Goal: Task Accomplishment & Management: Use online tool/utility

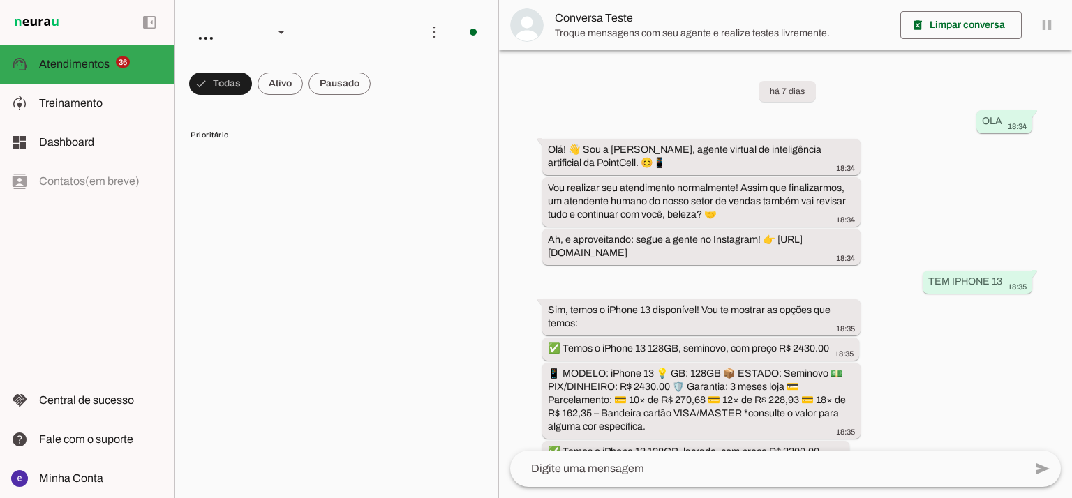
scroll to position [327, 0]
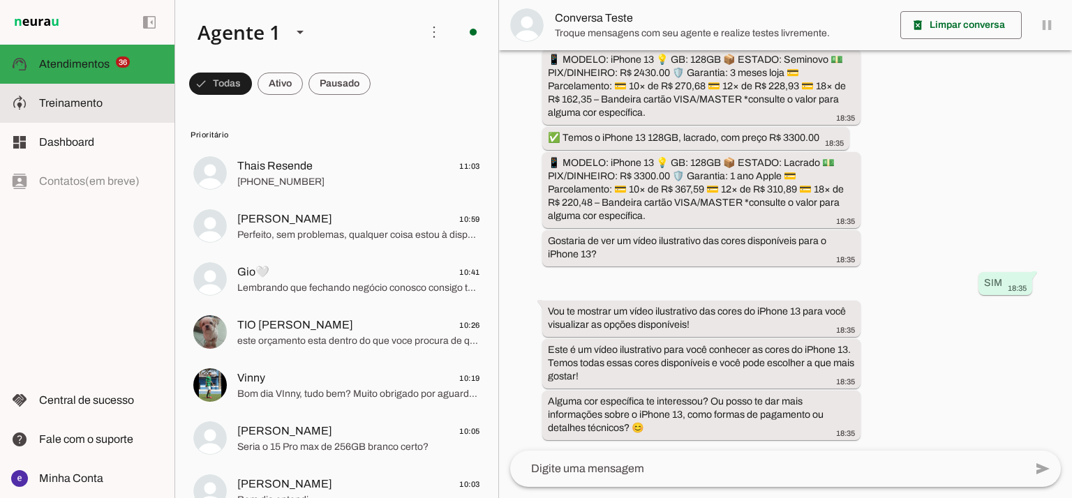
click at [74, 108] on span "Treinamento" at bounding box center [70, 103] width 63 height 12
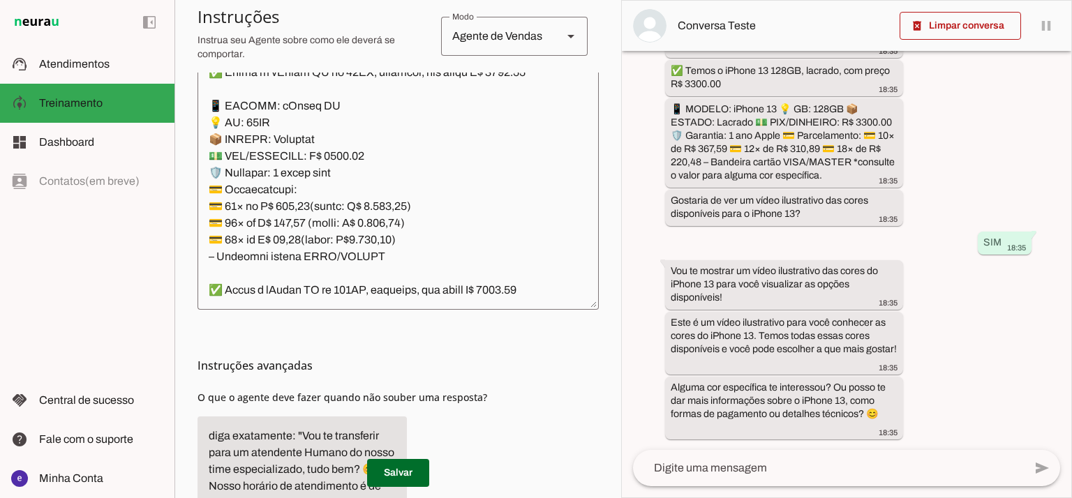
scroll to position [452, 0]
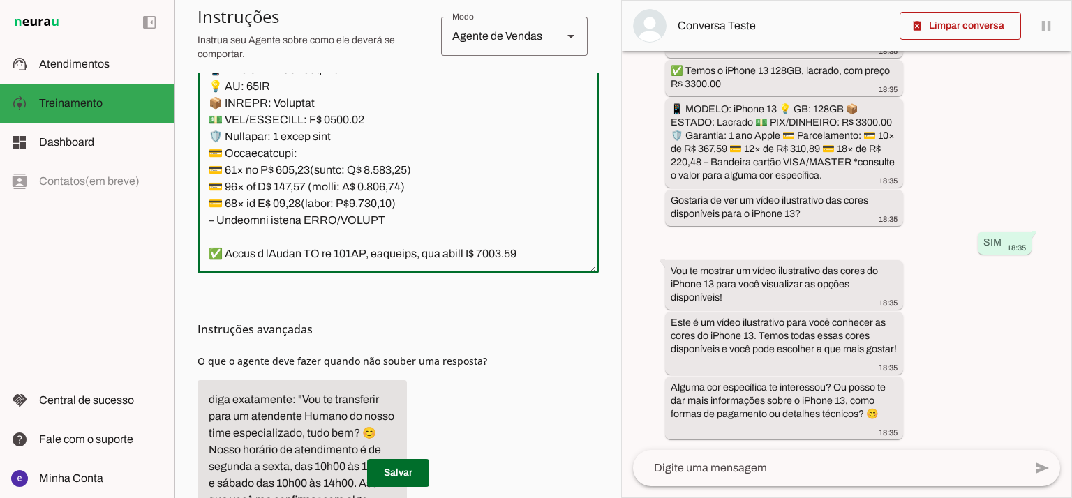
click at [516, 220] on textarea at bounding box center [397, 111] width 401 height 301
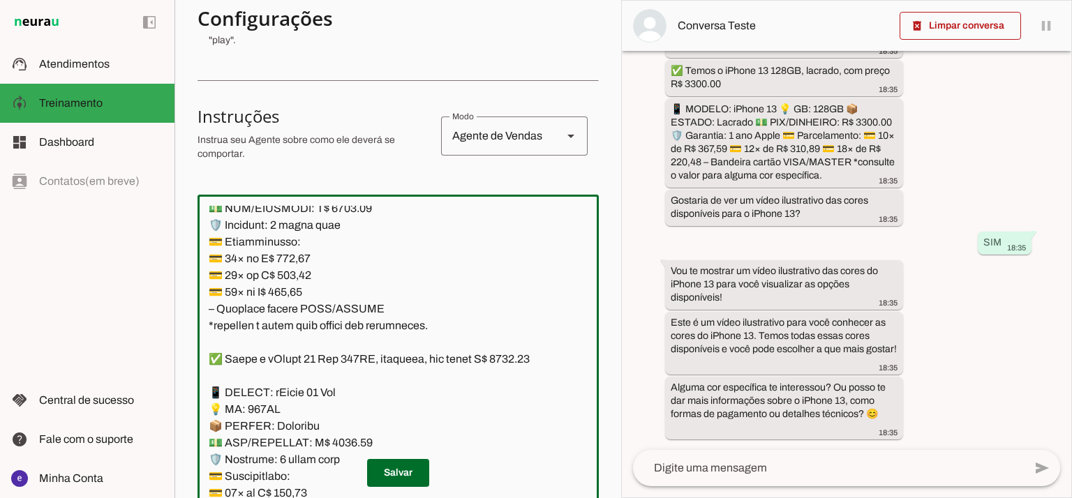
scroll to position [246, 0]
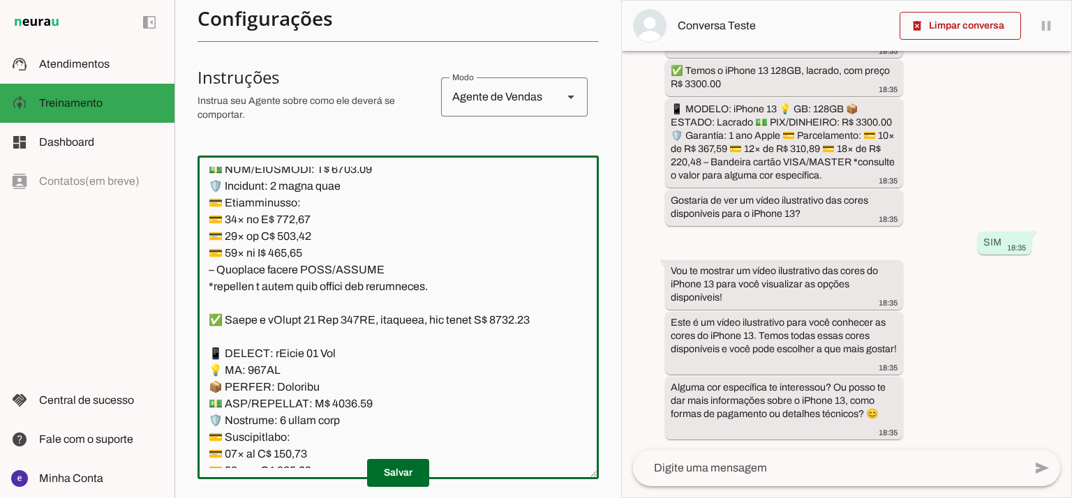
click at [351, 269] on textarea at bounding box center [397, 317] width 401 height 301
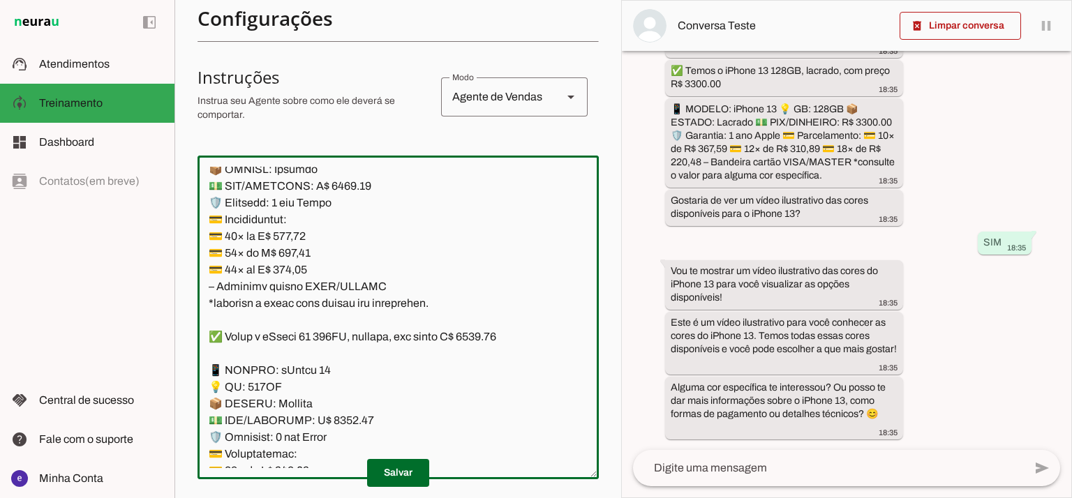
scroll to position [7348, 0]
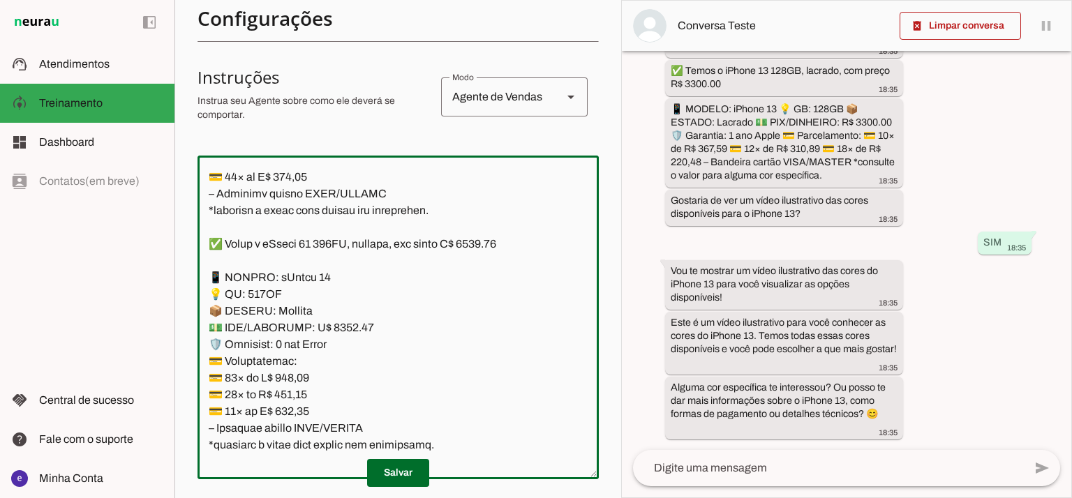
click at [350, 224] on textarea at bounding box center [397, 317] width 401 height 301
click at [341, 225] on textarea at bounding box center [397, 317] width 401 height 301
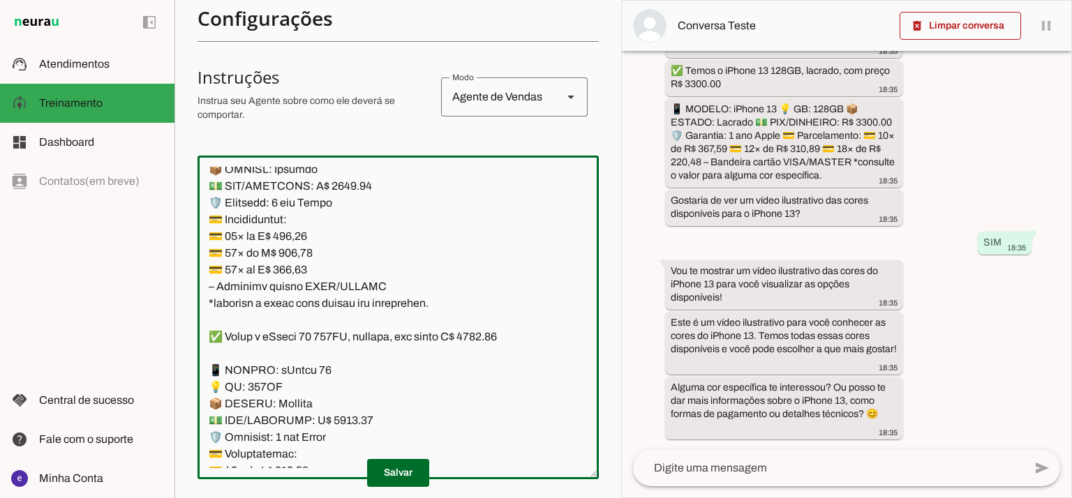
click at [496, 231] on textarea at bounding box center [397, 317] width 401 height 301
type textarea "Lore: Ipsu Dolor: Sitametco ad ElitsEddo Eiusmodte: In utlabore et Doloremag - …"
type md-outlined-text-field "Lore: Ipsu Dolor: Sitametco ad ElitsEddo Eiusmodte: In utlabore et Doloremag - …"
click at [308, 368] on textarea at bounding box center [397, 317] width 401 height 301
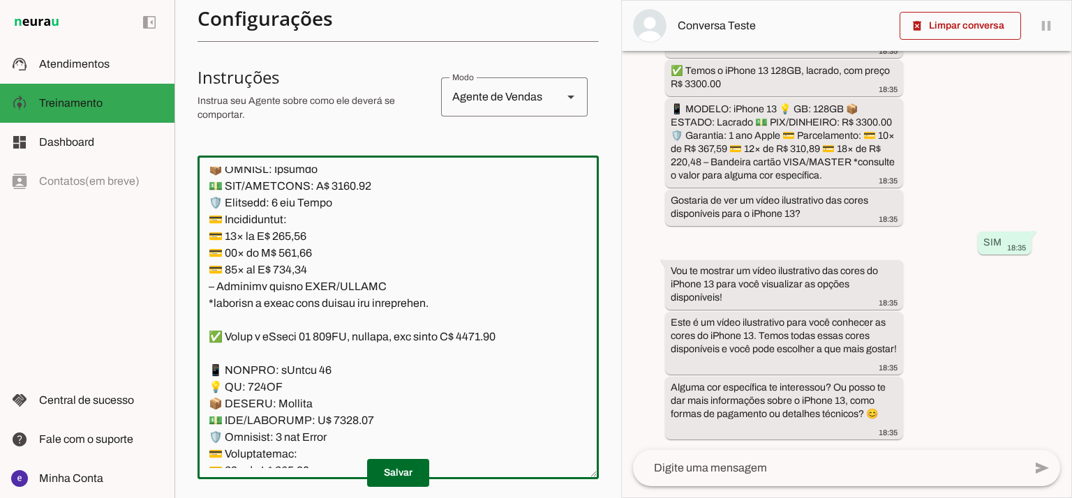
paste textarea "84,55"
type textarea "Lore: Ipsu Dolor: Sitametco ad ElitsEddo Eiusmodte: In utlabore et Doloremag - …"
type md-outlined-text-field "Lore: Ipsu Dolor: Sitametco ad ElitsEddo Eiusmodte: In utlabore et Doloremag - …"
click at [286, 390] on textarea at bounding box center [397, 317] width 401 height 301
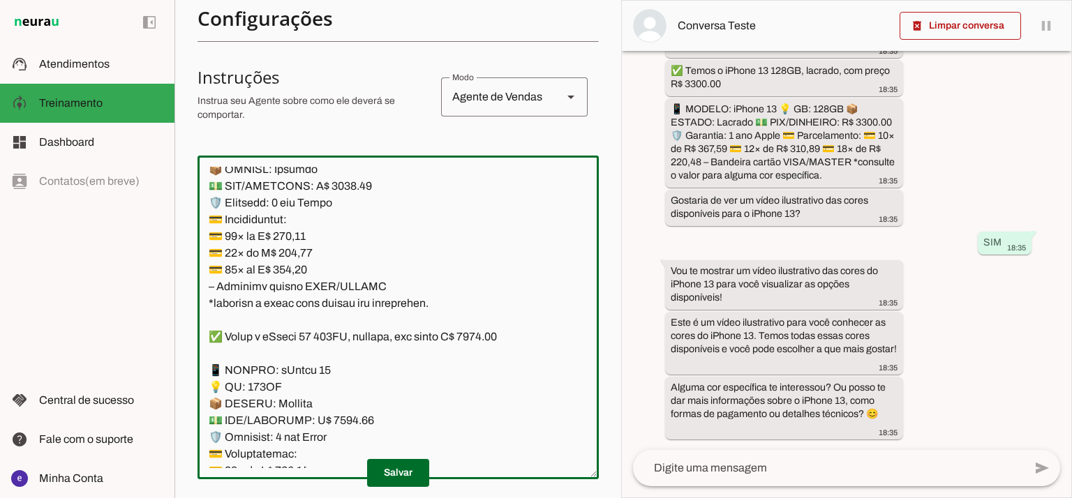
paste textarea "09,81"
type textarea "Lore: Ipsu Dolor: Sitametco ad ElitsEddo Eiusmodte: In utlabore et Doloremag - …"
type md-outlined-text-field "Lore: Ipsu Dolor: Sitametco ad ElitsEddo Eiusmodte: In utlabore et Doloremag - …"
click at [296, 401] on textarea at bounding box center [397, 317] width 401 height 301
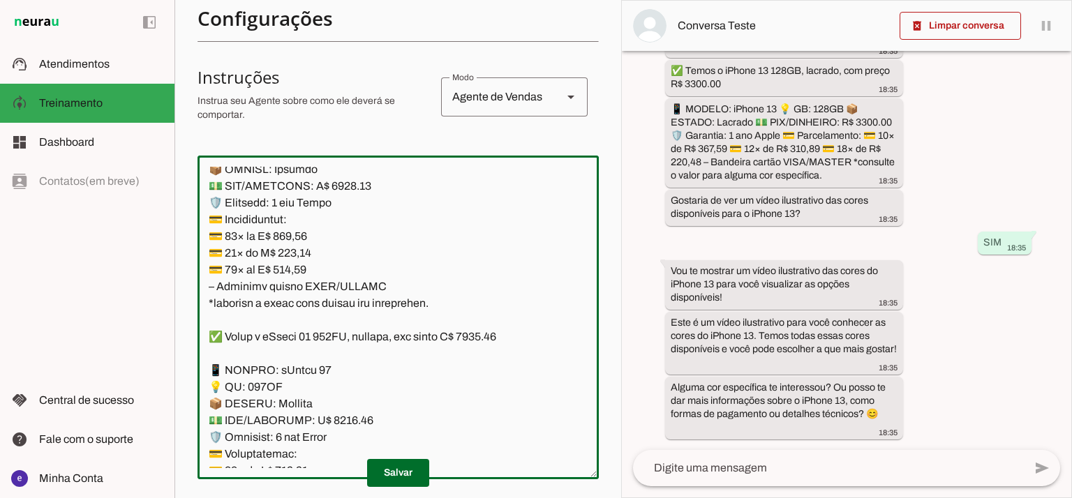
paste textarea "0,63"
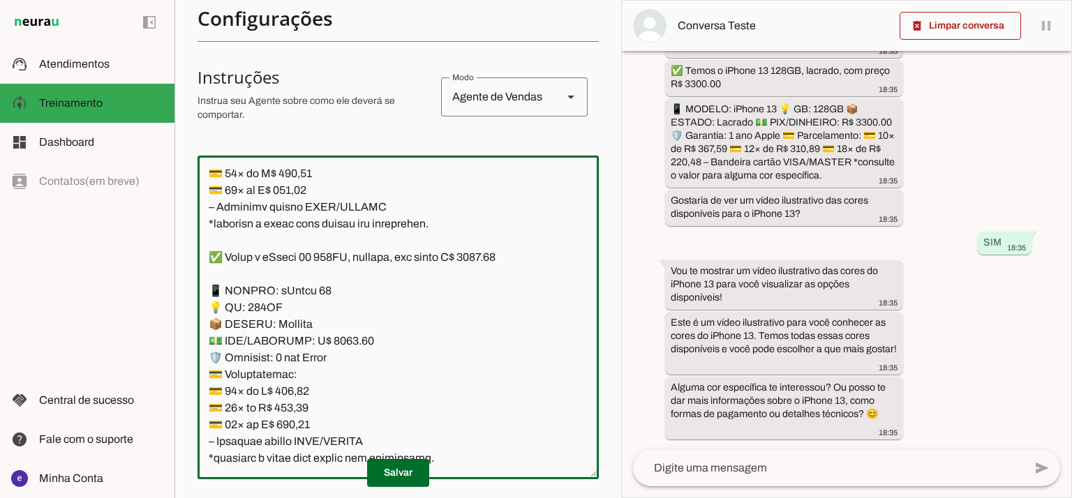
scroll to position [7348, 0]
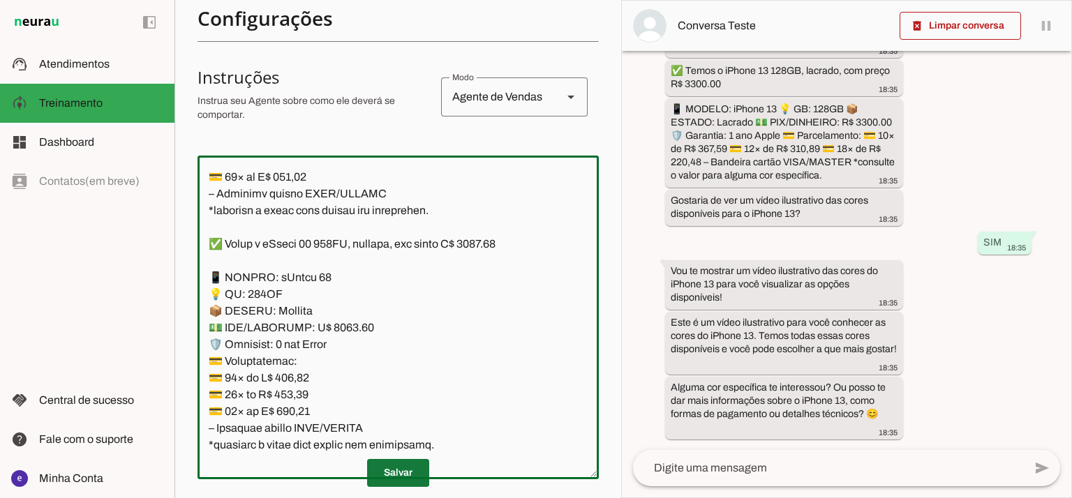
type textarea "Lore: Ipsu Dolor: Sitametco ad ElitsEddo Eiusmodte: In utlabore et Doloremag - …"
type md-outlined-text-field "Lore: Ipsu Dolor: Sitametco ad ElitsEddo Eiusmodte: In utlabore et Doloremag - …"
click at [399, 475] on span at bounding box center [398, 472] width 62 height 33
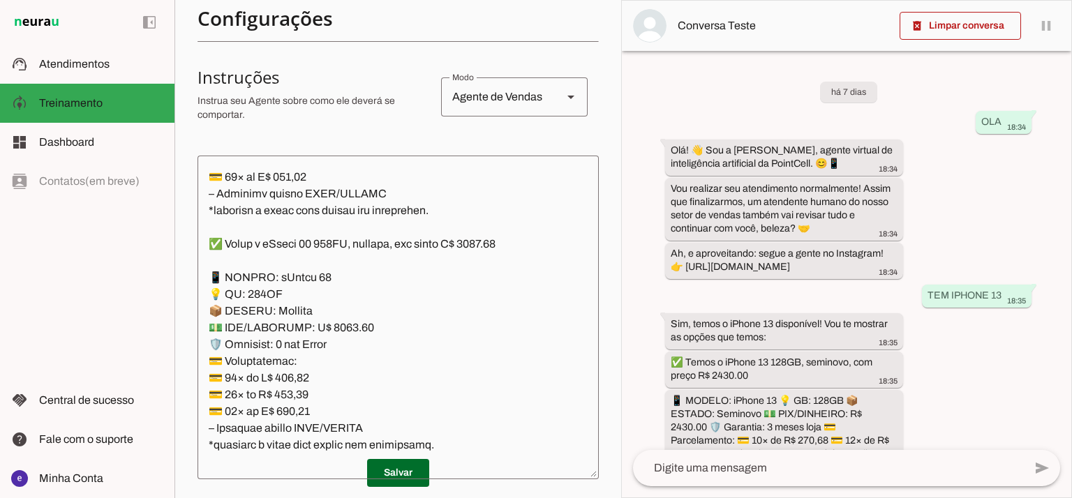
click at [318, 300] on textarea at bounding box center [397, 317] width 401 height 301
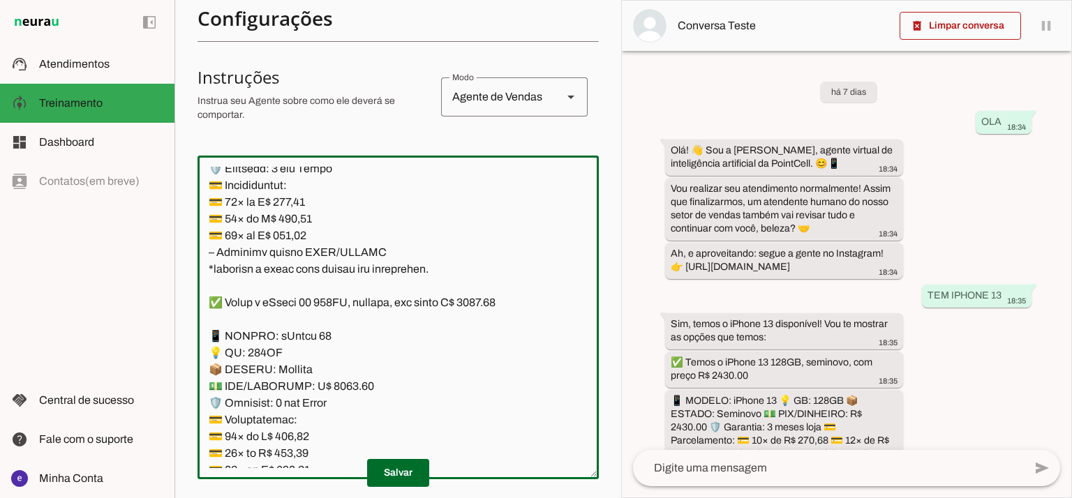
scroll to position [7255, 0]
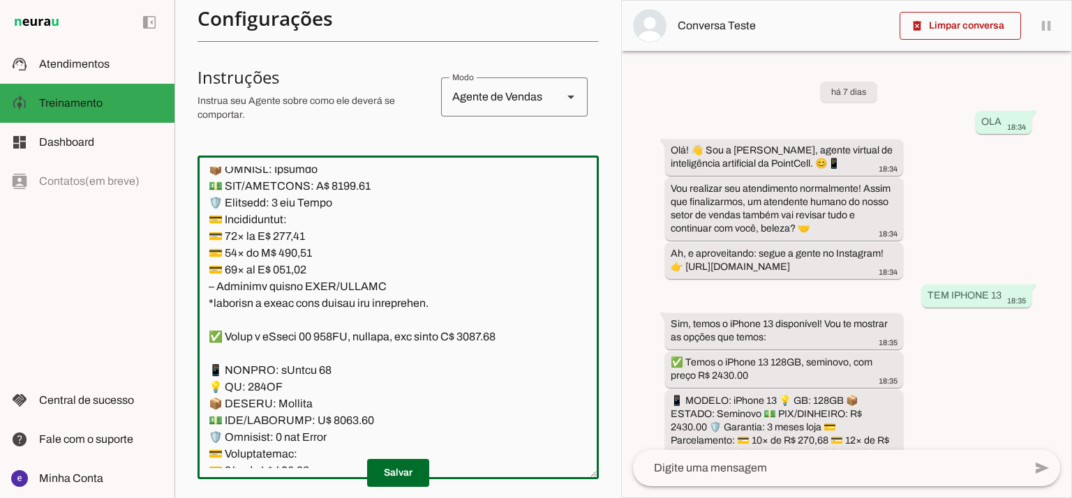
drag, startPoint x: 451, startPoint y: 348, endPoint x: 195, endPoint y: 260, distance: 270.3
click at [195, 260] on section "Agente 1 Agente 2 Criar Agente Você atingiu o limite de IAs Neurau permitidas. …" at bounding box center [397, 249] width 446 height 498
click at [373, 287] on textarea at bounding box center [397, 317] width 401 height 301
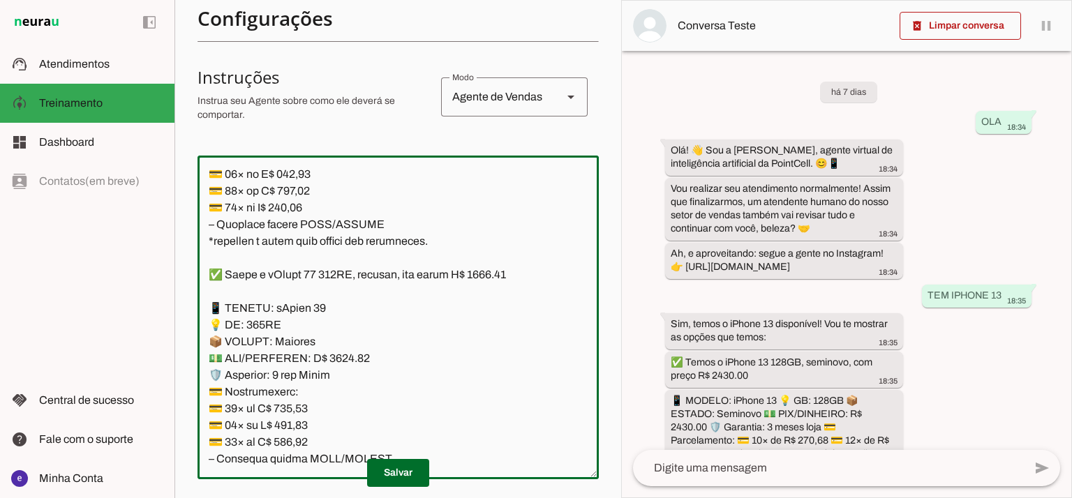
scroll to position [7813, 0]
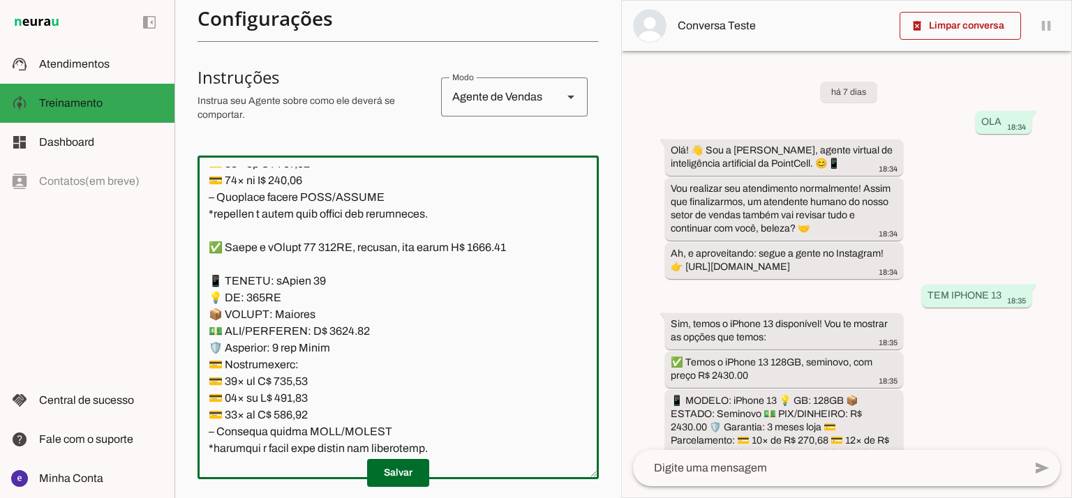
click at [336, 232] on textarea at bounding box center [397, 317] width 401 height 301
click at [382, 231] on textarea at bounding box center [397, 317] width 401 height 301
click at [329, 231] on textarea at bounding box center [397, 317] width 401 height 301
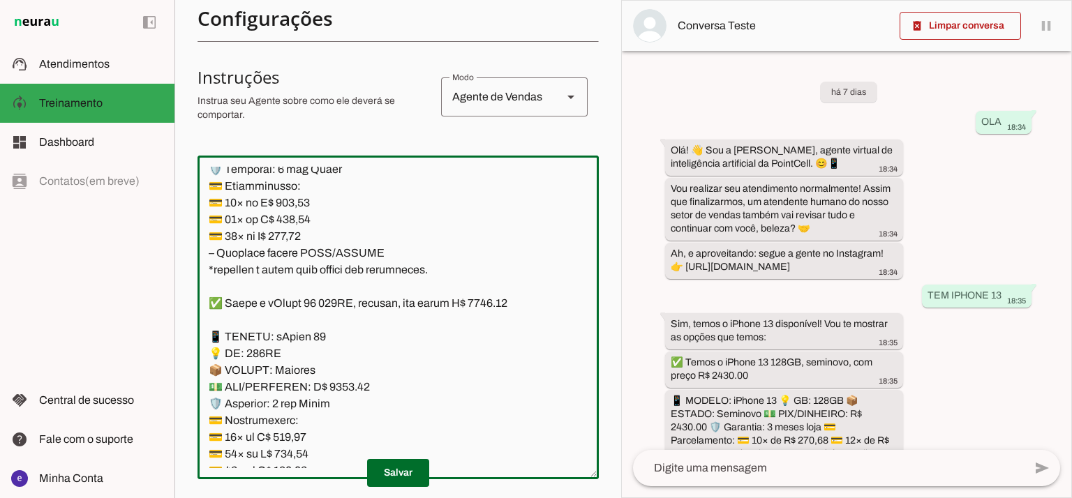
scroll to position [7720, 0]
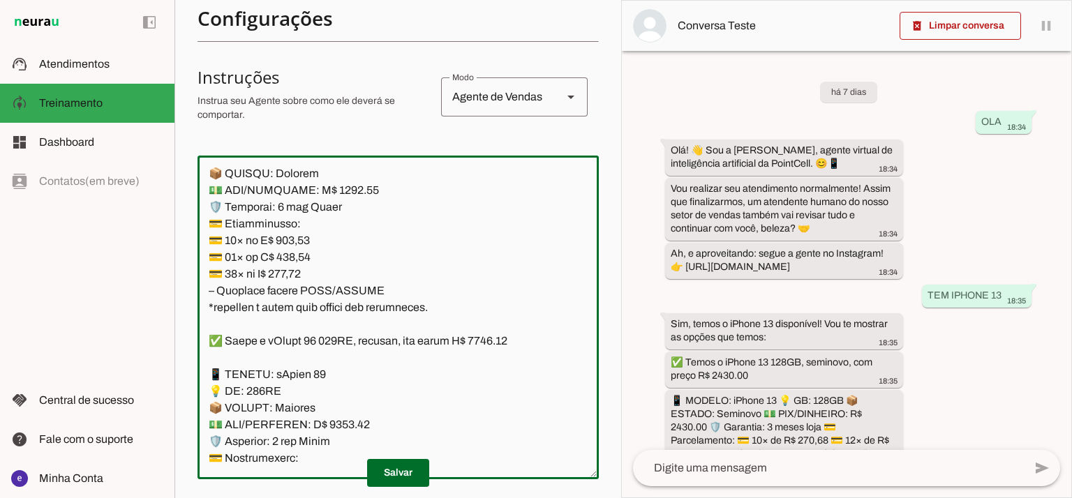
click at [481, 242] on textarea at bounding box center [397, 317] width 401 height 301
click at [489, 242] on textarea at bounding box center [397, 317] width 401 height 301
type textarea "Lore: Ipsu Dolor: Sitametco ad ElitsEddo Eiusmodte: In utlabore et Doloremag - …"
type md-outlined-text-field "Lore: Ipsu Dolor: Sitametco ad ElitsEddo Eiusmodte: In utlabore et Doloremag - …"
click at [296, 376] on textarea at bounding box center [397, 317] width 401 height 301
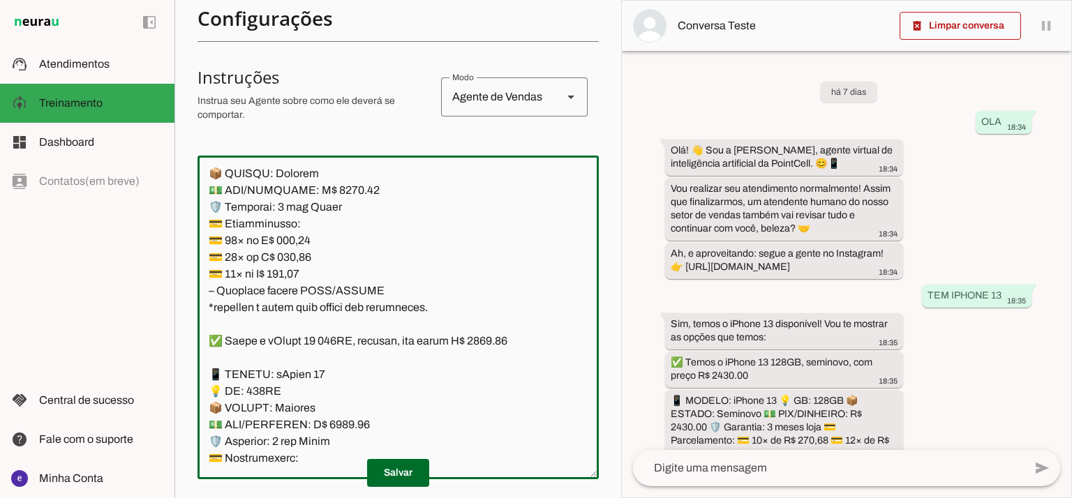
click at [296, 376] on textarea at bounding box center [397, 317] width 401 height 301
paste textarea "40,24"
type textarea "Lore: Ipsu Dolor: Sitametco ad ElitsEddo Eiusmodte: In utlabore et Doloremag - …"
type md-outlined-text-field "Lore: Ipsu Dolor: Sitametco ad ElitsEddo Eiusmodte: In utlabore et Doloremag - …"
click at [301, 397] on textarea at bounding box center [397, 317] width 401 height 301
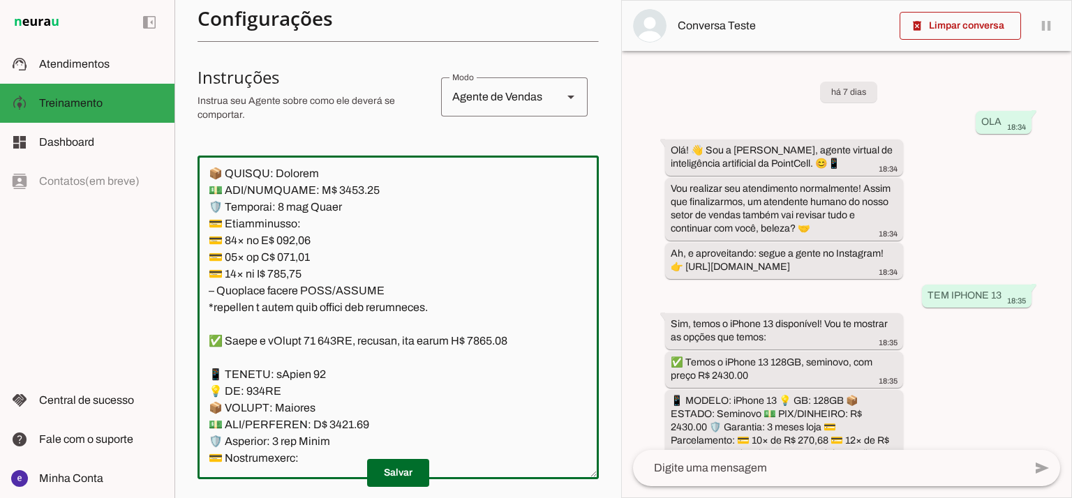
click at [305, 384] on textarea at bounding box center [397, 317] width 401 height 301
paste textarea "56,91"
type textarea "Lore: Ipsu Dolor: Sitametco ad ElitsEddo Eiusmodte: In utlabore et Doloremag - …"
type md-outlined-text-field "Lore: Ipsu Dolor: Sitametco ad ElitsEddo Eiusmodte: In utlabore et Doloremag - …"
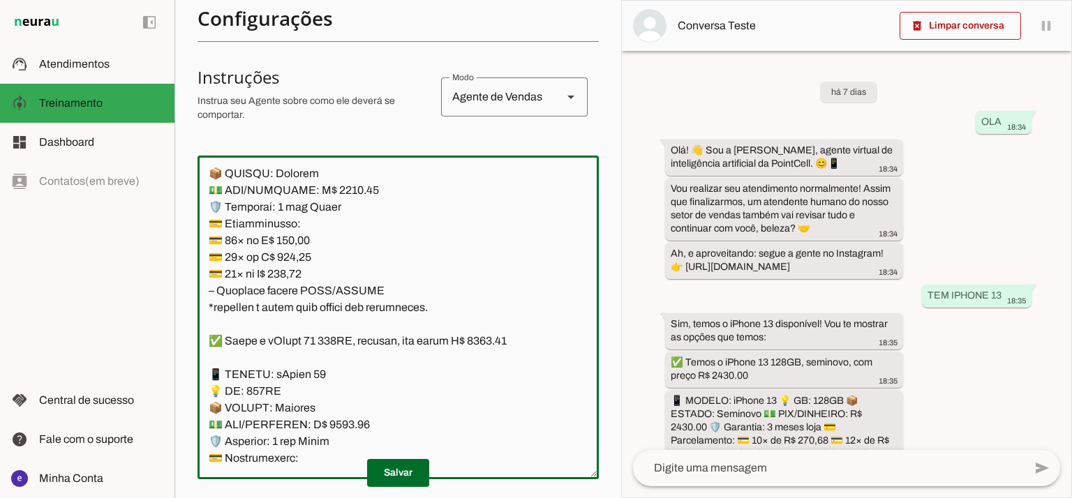
click at [296, 402] on textarea at bounding box center [397, 317] width 401 height 301
paste textarea "24,03"
type textarea "Lore: Ipsu Dolor: Sitametco ad ElitsEddo Eiusmodte: In utlabore et Doloremag - …"
type md-outlined-text-field "Lore: Ipsu Dolor: Sitametco ad ElitsEddo Eiusmodte: In utlabore et Doloremag - …"
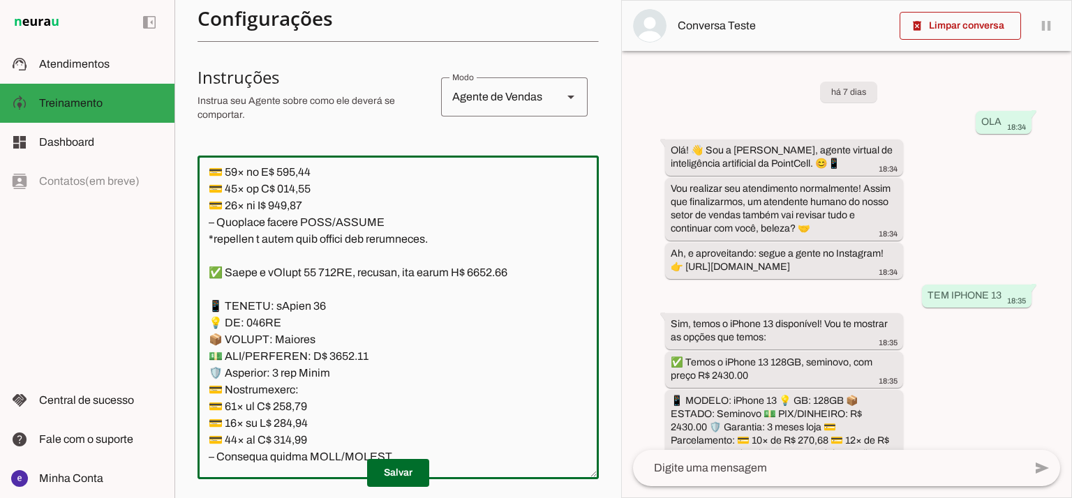
scroll to position [7813, 0]
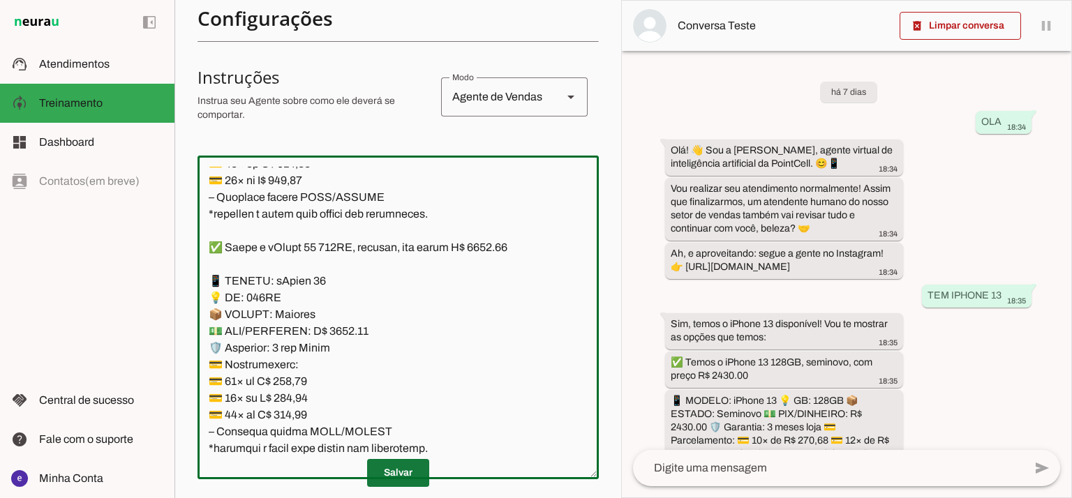
click at [405, 472] on span at bounding box center [398, 472] width 62 height 33
drag, startPoint x: 443, startPoint y: 347, endPoint x: 181, endPoint y: 181, distance: 309.5
click at [181, 181] on section "Agente 1 Agente 2 Criar Agente Você atingiu o limite de IAs Neurau permitidas. …" at bounding box center [397, 249] width 446 height 498
click at [376, 304] on textarea at bounding box center [397, 317] width 401 height 301
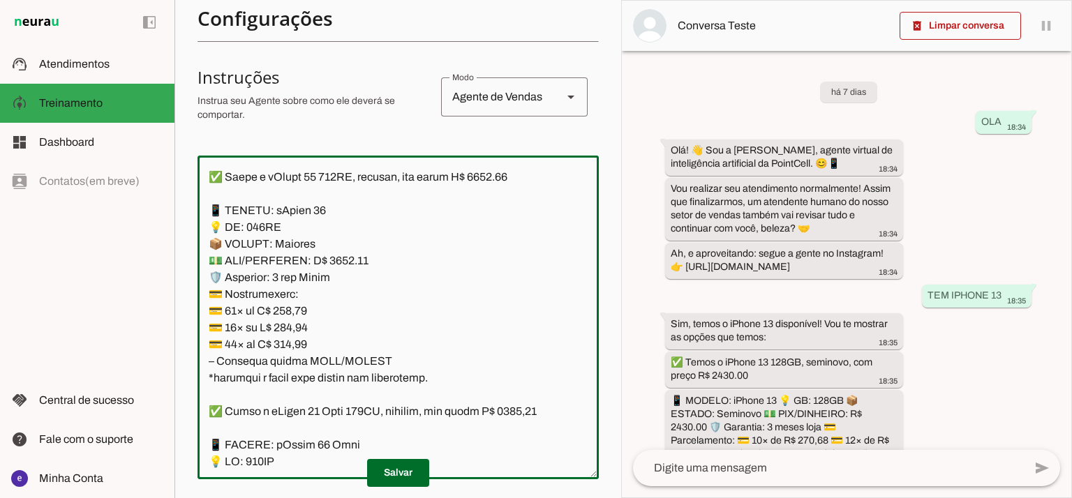
click at [414, 474] on span at bounding box center [398, 472] width 62 height 33
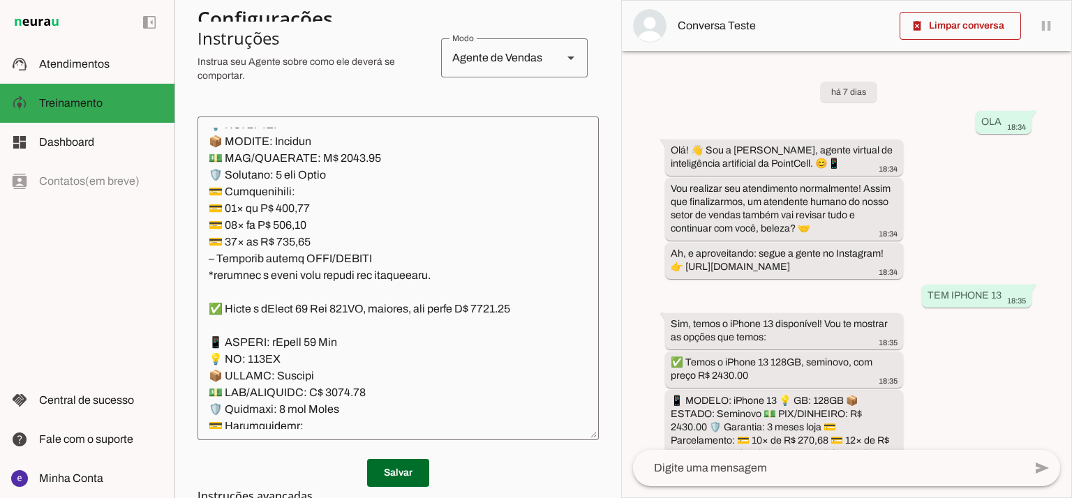
scroll to position [303, 0]
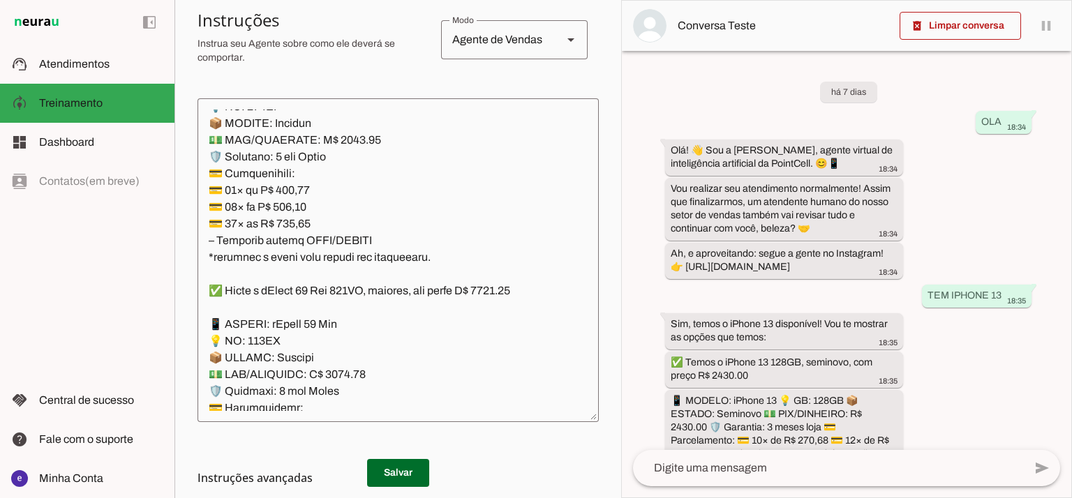
click at [509, 190] on textarea at bounding box center [397, 260] width 401 height 301
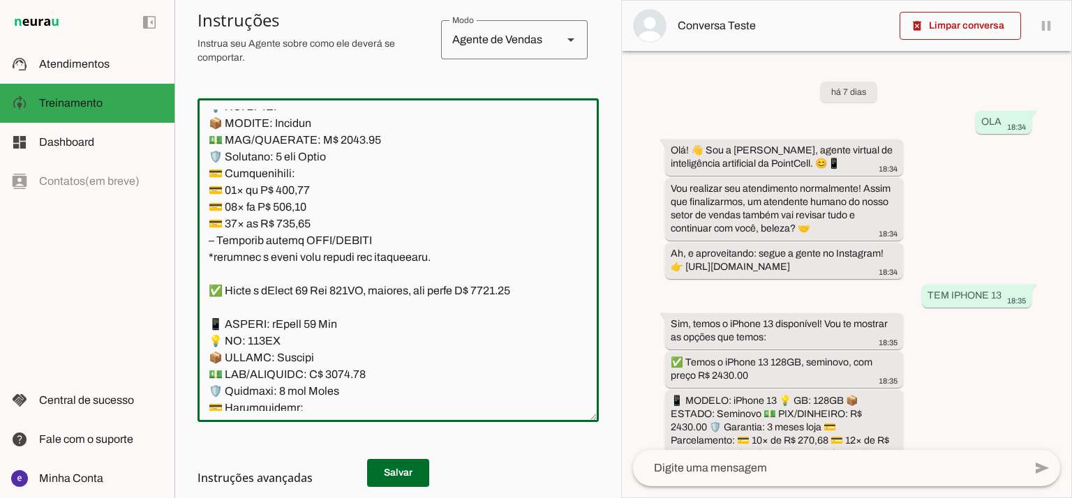
click at [514, 193] on textarea at bounding box center [397, 260] width 401 height 301
click at [342, 276] on textarea at bounding box center [397, 260] width 401 height 301
type textarea "Lore: Ipsu Dolor: Sitametco ad ElitsEddo Eiusmodte: In utlabore et Doloremag - …"
type md-outlined-text-field "Lore: Ipsu Dolor: Sitametco ad ElitsEddo Eiusmodte: In utlabore et Doloremag - …"
click at [288, 320] on textarea at bounding box center [397, 260] width 401 height 301
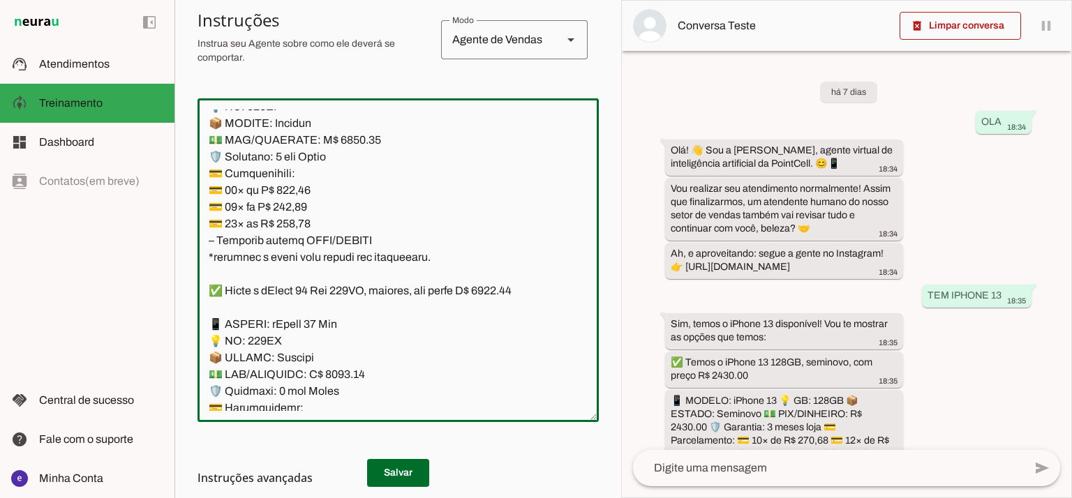
click at [288, 320] on textarea at bounding box center [397, 260] width 401 height 301
paste textarea "79,48"
type textarea "Lore: Ipsu Dolor: Sitametco ad ElitsEddo Eiusmodte: In utlabore et Doloremag - …"
type md-outlined-text-field "Lore: Ipsu Dolor: Sitametco ad ElitsEddo Eiusmodte: In utlabore et Doloremag - …"
click at [307, 343] on textarea at bounding box center [397, 260] width 401 height 301
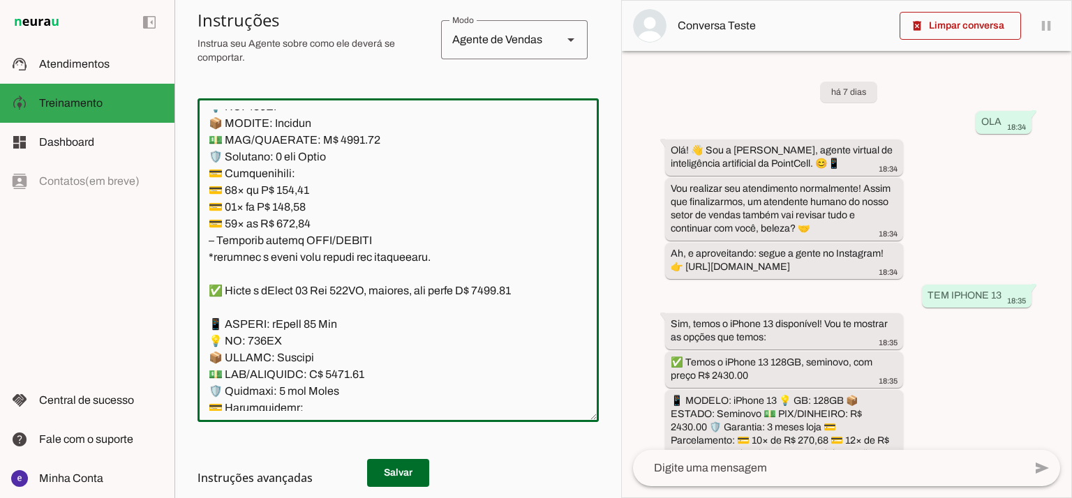
click at [307, 343] on textarea at bounding box center [397, 260] width 401 height 301
paste textarea "74,68"
type textarea "Lore: Ipsu Dolor: Sitametco ad ElitsEddo Eiusmodte: In utlabore et Doloremag - …"
type md-outlined-text-field "Lore: Ipsu Dolor: Sitametco ad ElitsEddo Eiusmodte: In utlabore et Doloremag - …"
click at [292, 365] on textarea at bounding box center [397, 260] width 401 height 301
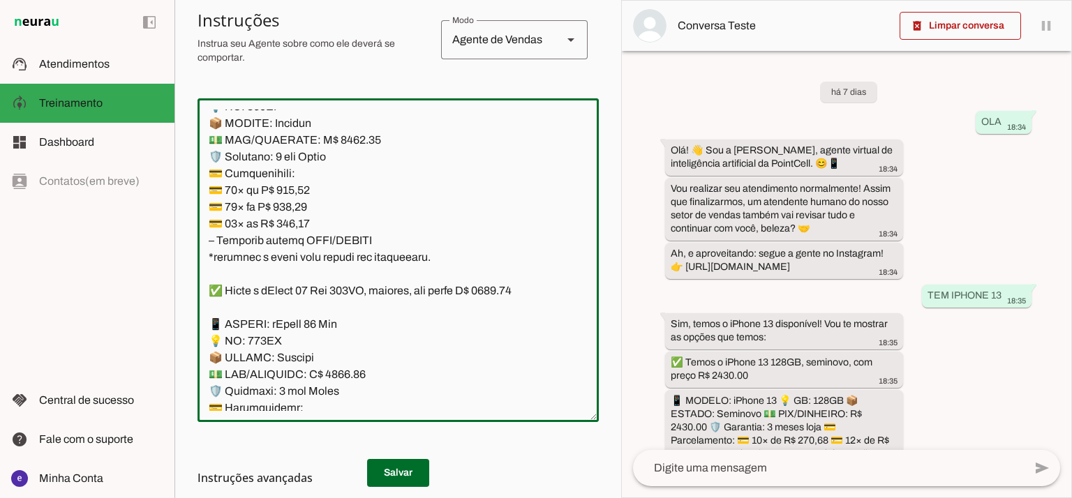
click at [291, 356] on textarea at bounding box center [397, 260] width 401 height 301
paste textarea "07,55"
type textarea "Lore: Ipsu Dolor: Sitametco ad ElitsEddo Eiusmodte: In utlabore et Doloremag - …"
type md-outlined-text-field "Lore: Ipsu Dolor: Sitametco ad ElitsEddo Eiusmodte: In utlabore et Doloremag - …"
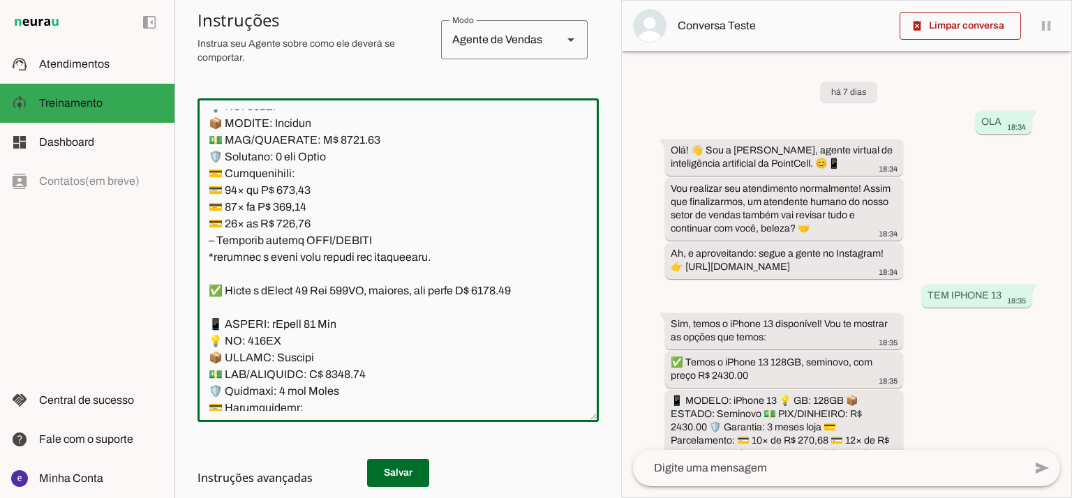
click at [409, 460] on span at bounding box center [398, 472] width 62 height 33
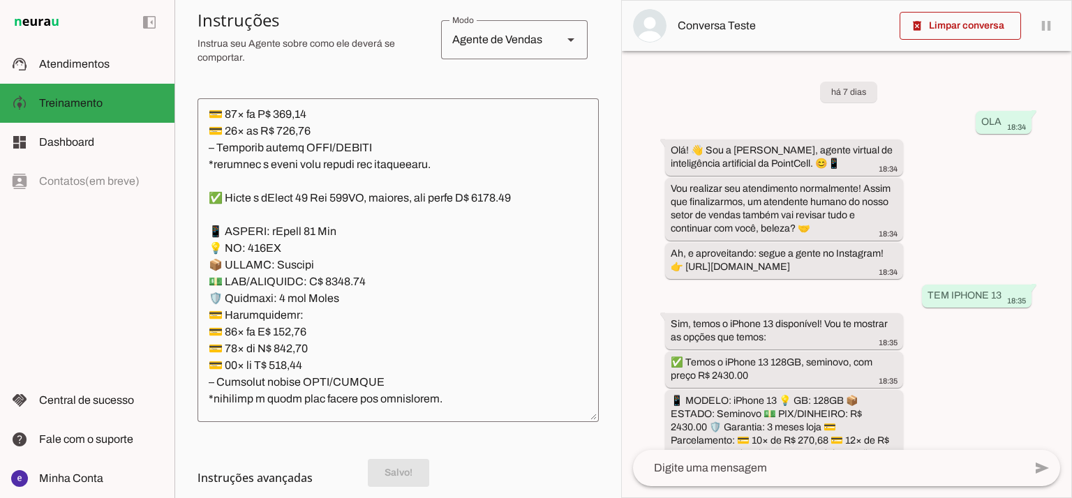
scroll to position [8650, 0]
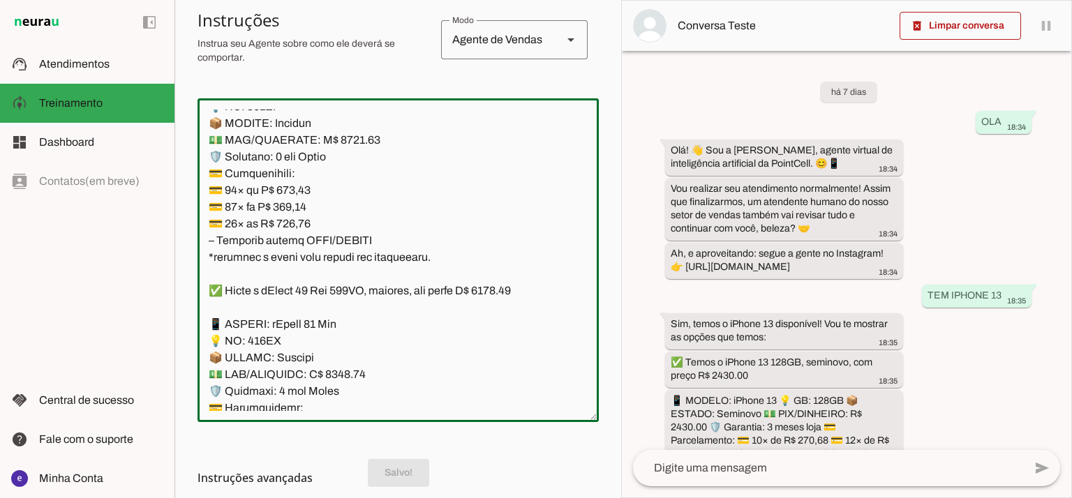
drag, startPoint x: 442, startPoint y: 393, endPoint x: 179, endPoint y: 217, distance: 316.3
click at [179, 217] on section "Agente 1 Agente 2 Criar Agente Você atingiu o limite de IAs Neurau permitidas. …" at bounding box center [397, 249] width 446 height 498
click at [385, 467] on md-list-item "Instruções avançadas" at bounding box center [397, 478] width 401 height 28
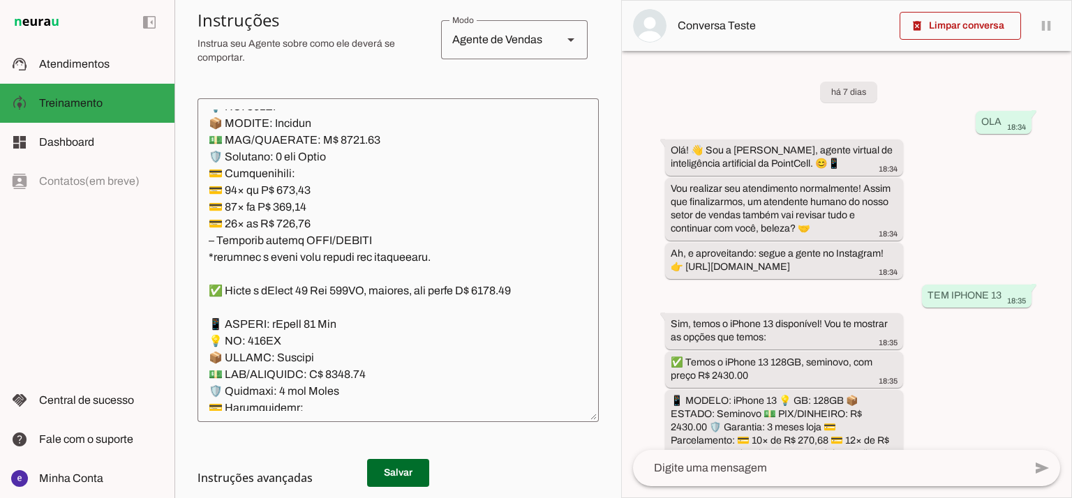
click at [402, 476] on h3 "Instruções avançadas" at bounding box center [392, 477] width 390 height 17
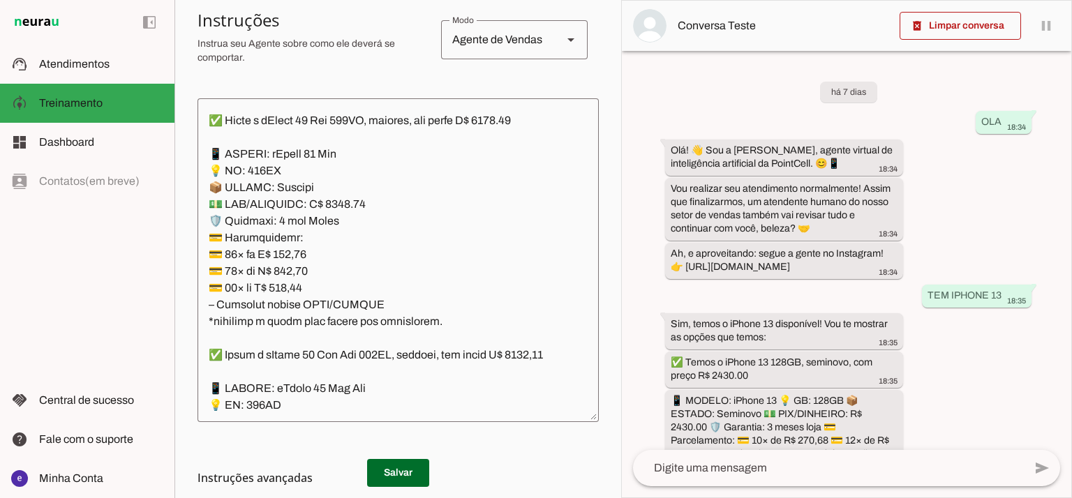
scroll to position [8836, 0]
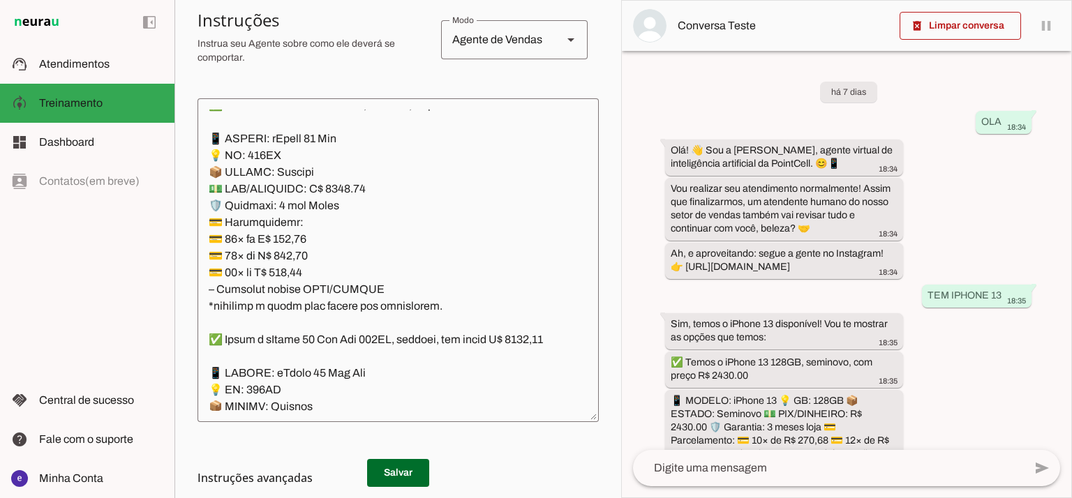
drag, startPoint x: 622, startPoint y: 277, endPoint x: 619, endPoint y: 315, distance: 38.5
click at [0, 0] on slot "Agente 1 Agente 2 Criar Agente Você atingiu o limite de IAs Neurau permitidas. …" at bounding box center [0, 0] width 0 height 0
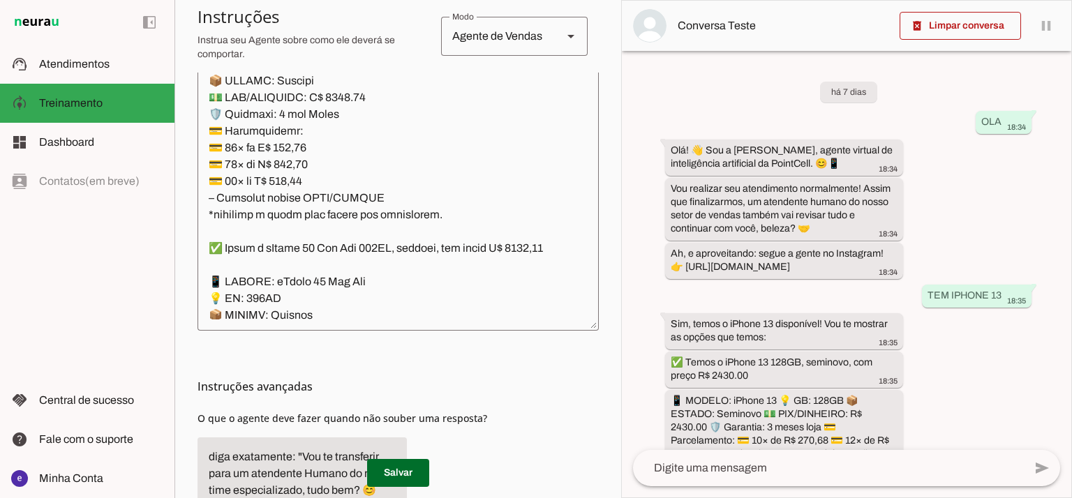
scroll to position [285, 0]
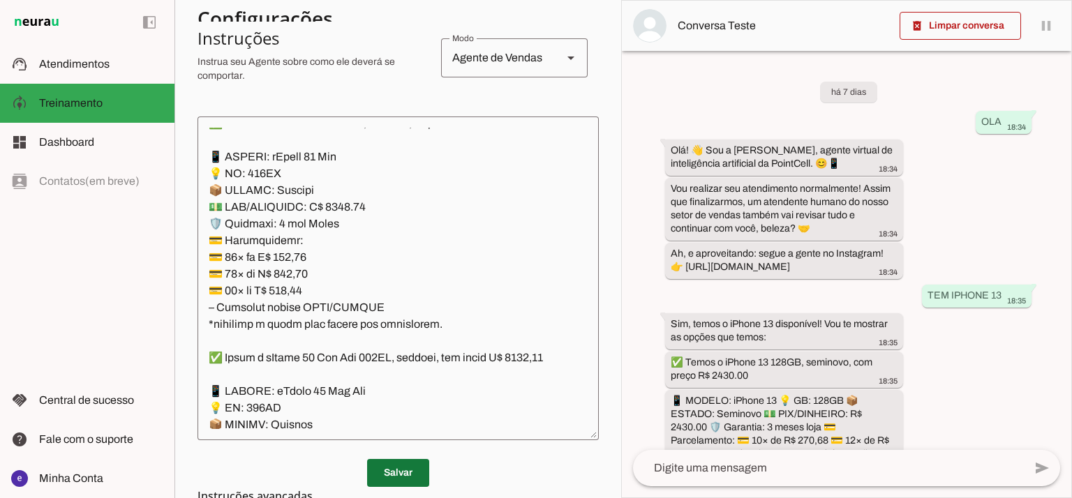
click at [405, 473] on span at bounding box center [398, 472] width 62 height 33
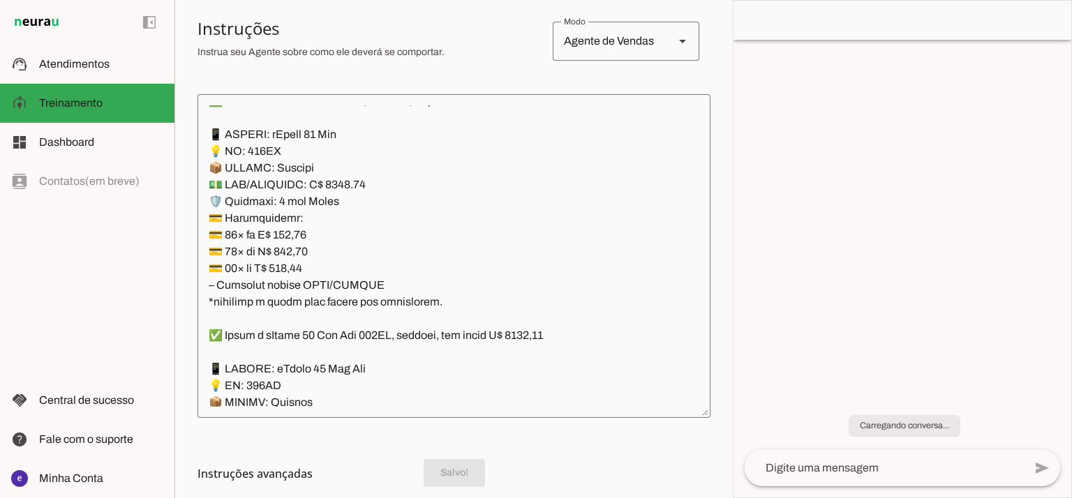
click at [410, 287] on textarea at bounding box center [453, 255] width 513 height 301
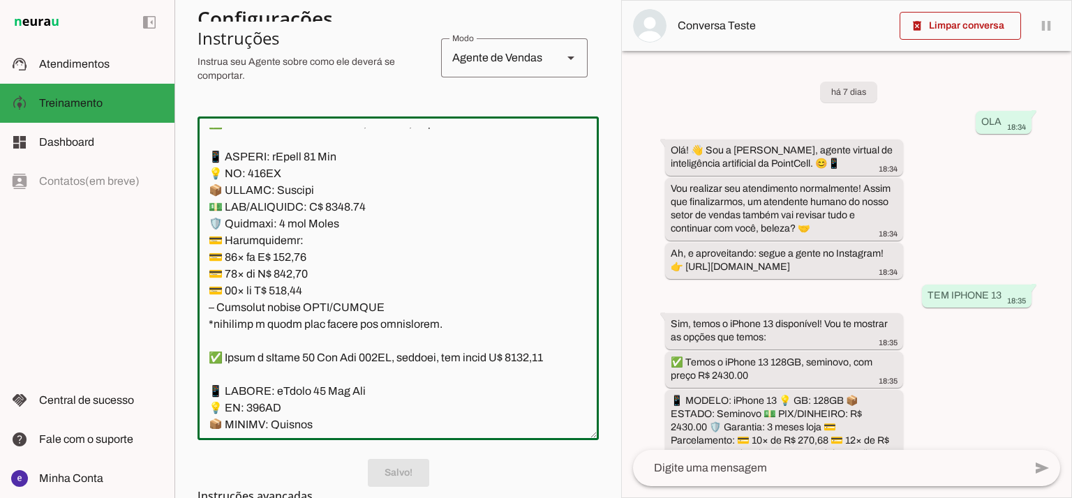
scroll to position [8836, 0]
click at [363, 364] on textarea at bounding box center [397, 278] width 401 height 301
click at [338, 337] on textarea at bounding box center [397, 278] width 401 height 301
click at [345, 331] on textarea at bounding box center [397, 278] width 401 height 301
click at [514, 254] on textarea at bounding box center [397, 278] width 401 height 301
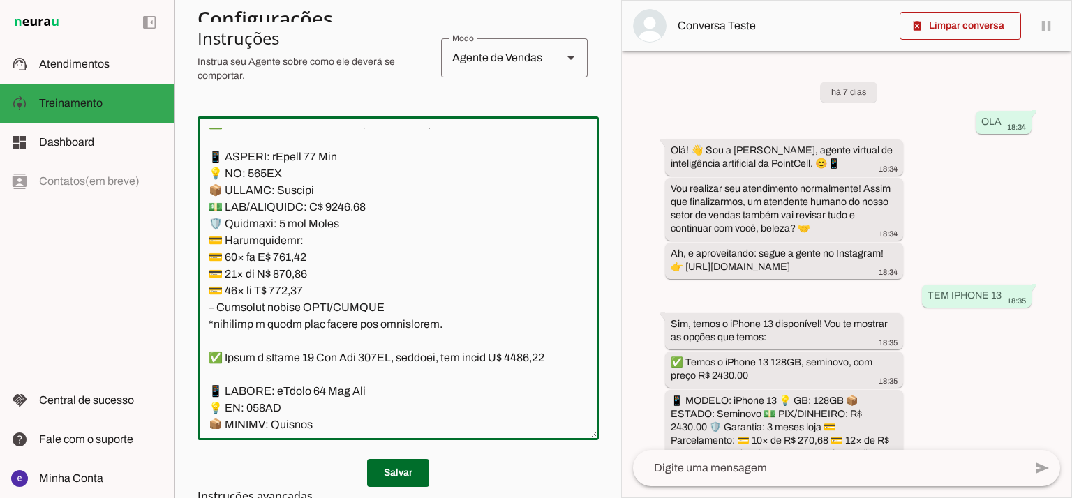
scroll to position [8929, 0]
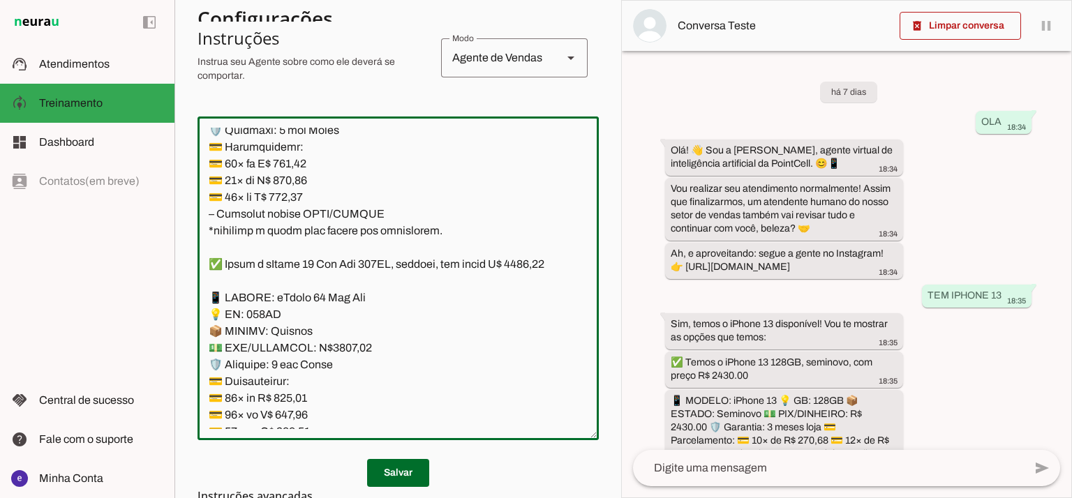
type textarea "Lore: Ipsu Dolor: Sitametco ad ElitsEddo Eiusmodte: In utlabore et Doloremag - …"
type md-outlined-text-field "Lore: Ipsu Dolor: Sitametco ad ElitsEddo Eiusmodte: In utlabore et Doloremag - …"
click at [304, 292] on textarea at bounding box center [397, 278] width 401 height 301
paste textarea "7,58"
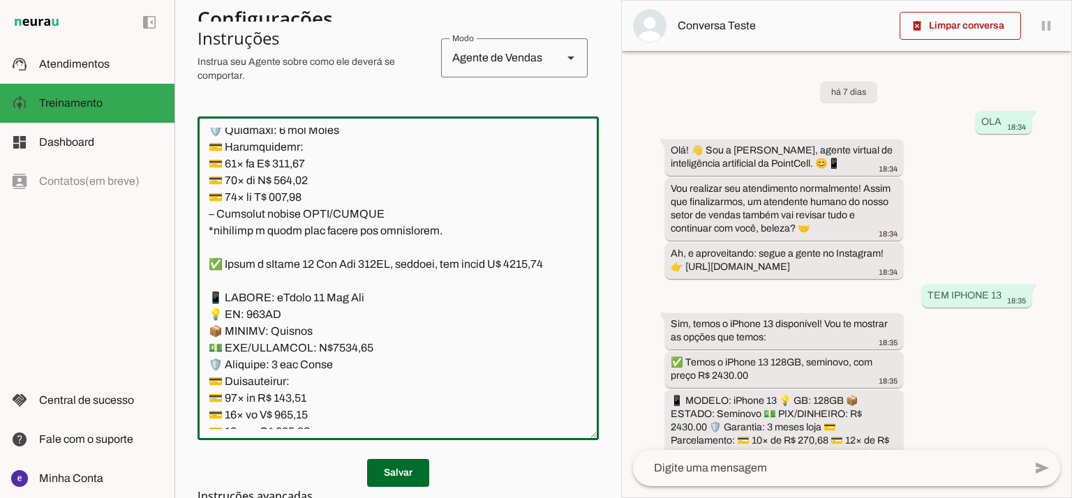
type textarea "Lore: Ipsu Dolor: Sitametco ad ElitsEddo Eiusmodte: In utlabore et Doloremag - …"
type md-outlined-text-field "Lore: Ipsu Dolor: Sitametco ad ElitsEddo Eiusmodte: In utlabore et Doloremag - …"
click at [301, 315] on textarea at bounding box center [397, 278] width 401 height 301
paste textarea "83,01"
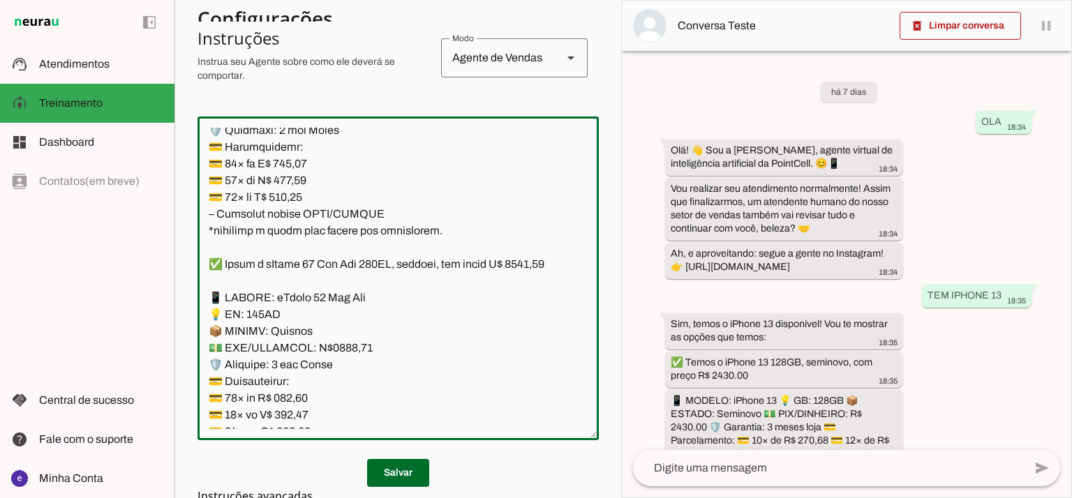
type textarea "Lore: Ipsu Dolor: Sitametco ad ElitsEddo Eiusmodte: In utlabore et Doloremag - …"
type md-outlined-text-field "Lore: Ipsu Dolor: Sitametco ad ElitsEddo Eiusmodte: In utlabore et Doloremag - …"
click at [282, 326] on textarea at bounding box center [397, 278] width 401 height 301
paste textarea "4,38"
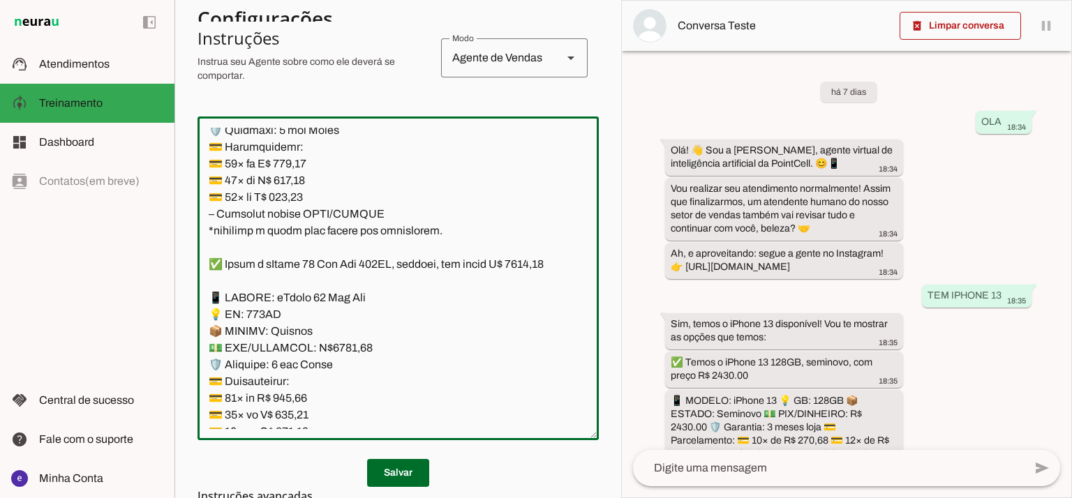
type textarea "Lore: Ipsu Dolor: Sitametco ad ElitsEddo Eiusmodte: In utlabore et Doloremag - …"
type md-outlined-text-field "Lore: Ipsu Dolor: Sitametco ad ElitsEddo Eiusmodte: In utlabore et Doloremag - …"
click at [402, 467] on span at bounding box center [398, 472] width 62 height 33
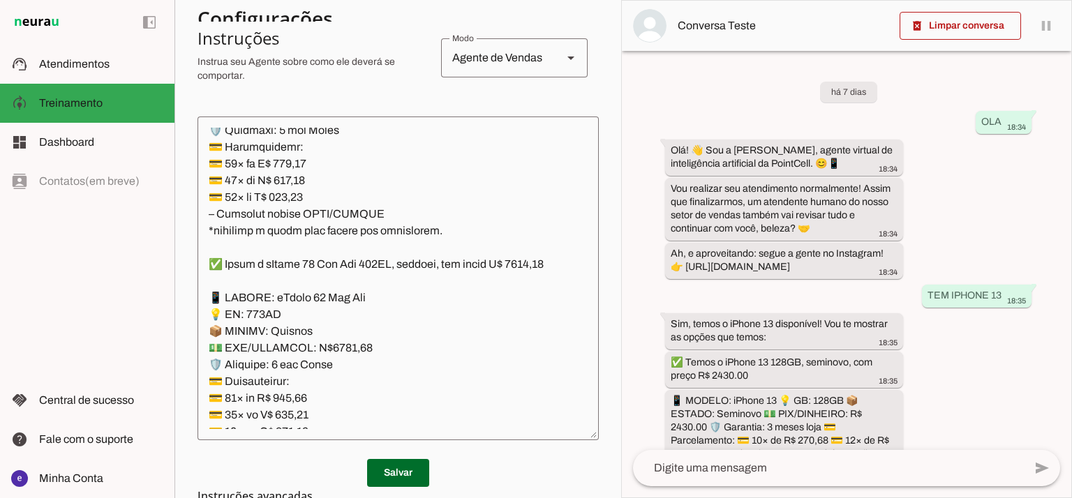
click at [366, 308] on textarea at bounding box center [397, 278] width 401 height 301
click at [412, 478] on span at bounding box center [398, 472] width 62 height 33
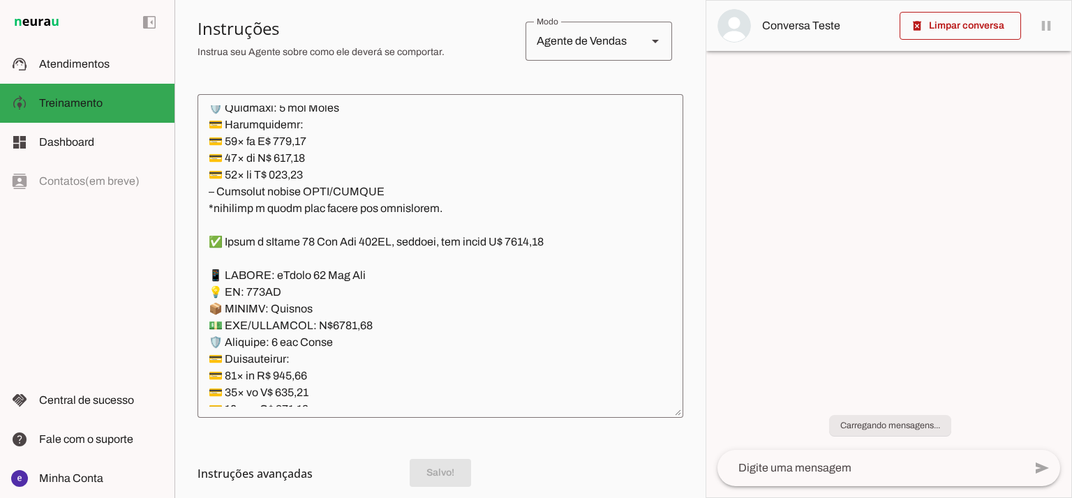
click at [399, 345] on textarea at bounding box center [440, 255] width 486 height 301
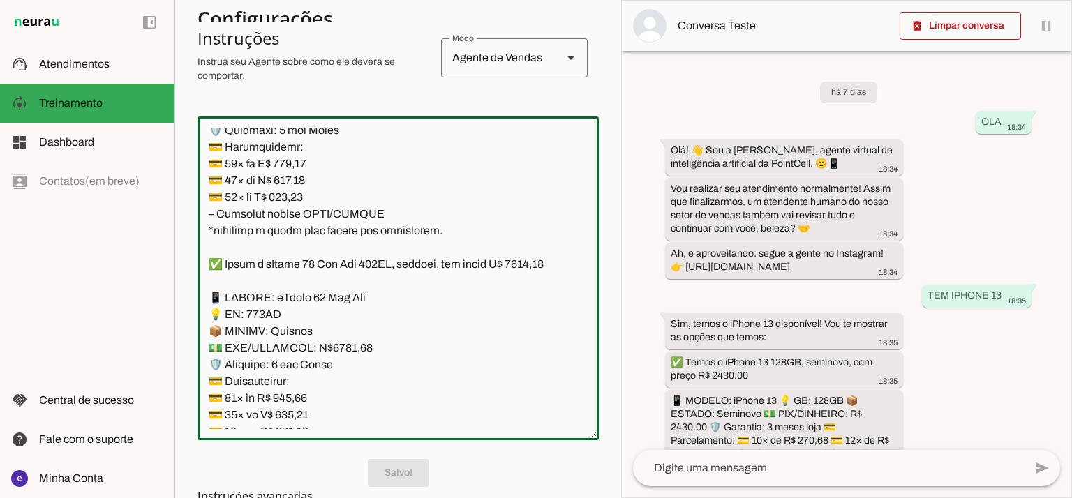
click at [440, 354] on textarea at bounding box center [397, 278] width 401 height 301
drag, startPoint x: 439, startPoint y: 362, endPoint x: 198, endPoint y: 198, distance: 291.8
click at [198, 198] on textarea at bounding box center [397, 278] width 401 height 301
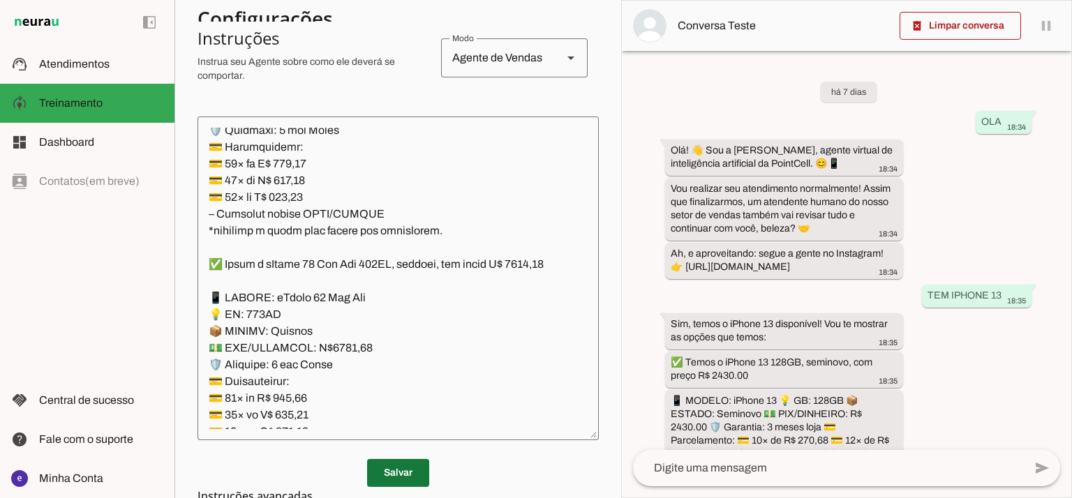
click at [407, 467] on span at bounding box center [398, 472] width 62 height 33
click at [407, 468] on span at bounding box center [398, 472] width 62 height 33
click at [396, 470] on span at bounding box center [398, 472] width 62 height 33
click at [399, 472] on span at bounding box center [398, 472] width 62 height 33
click at [399, 467] on span at bounding box center [398, 472] width 62 height 33
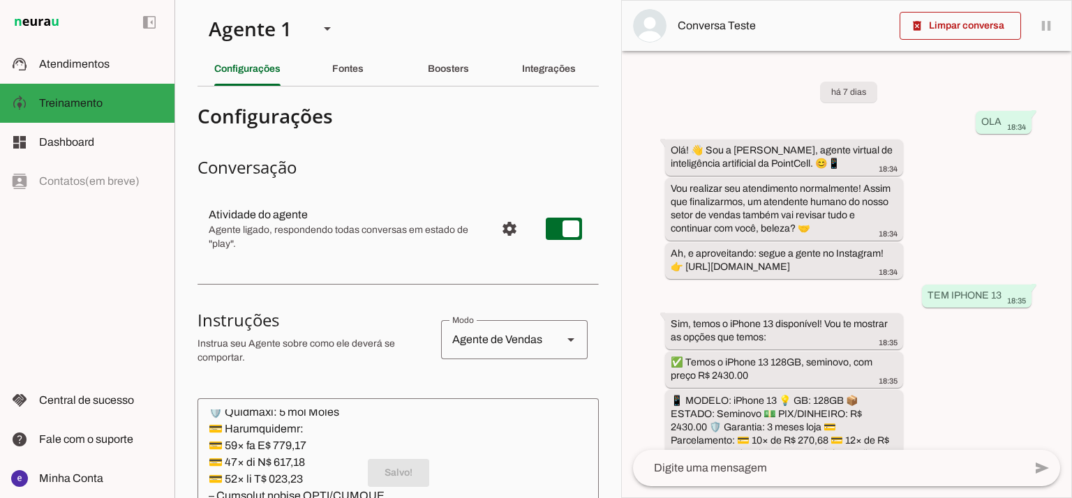
scroll to position [0, 0]
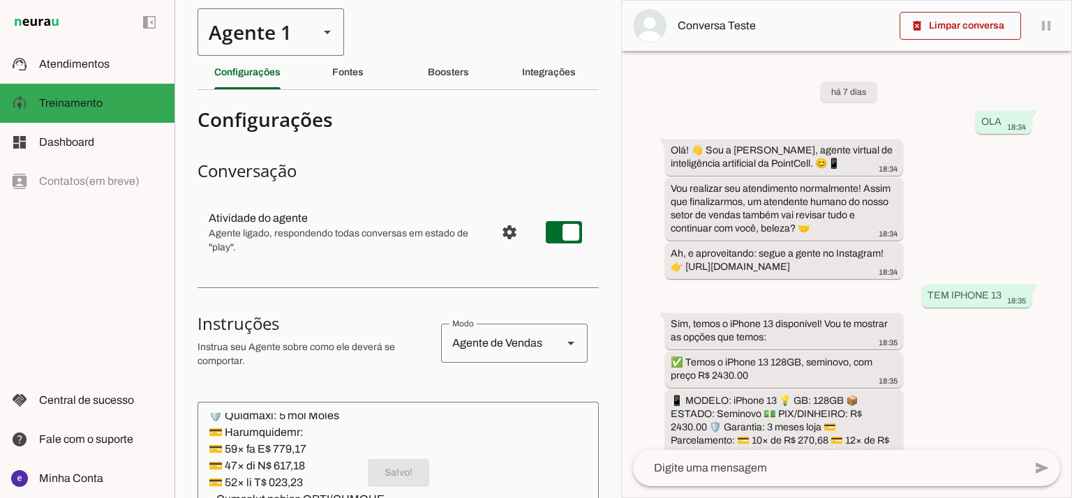
click at [294, 37] on div "Agente 1" at bounding box center [252, 31] width 110 height 47
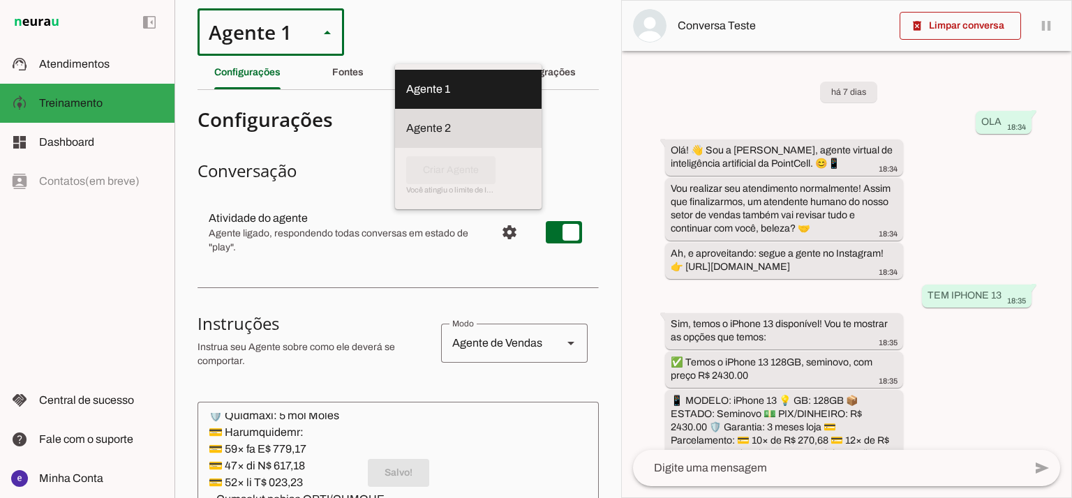
click at [395, 109] on md-item "Agente 2" at bounding box center [468, 89] width 146 height 39
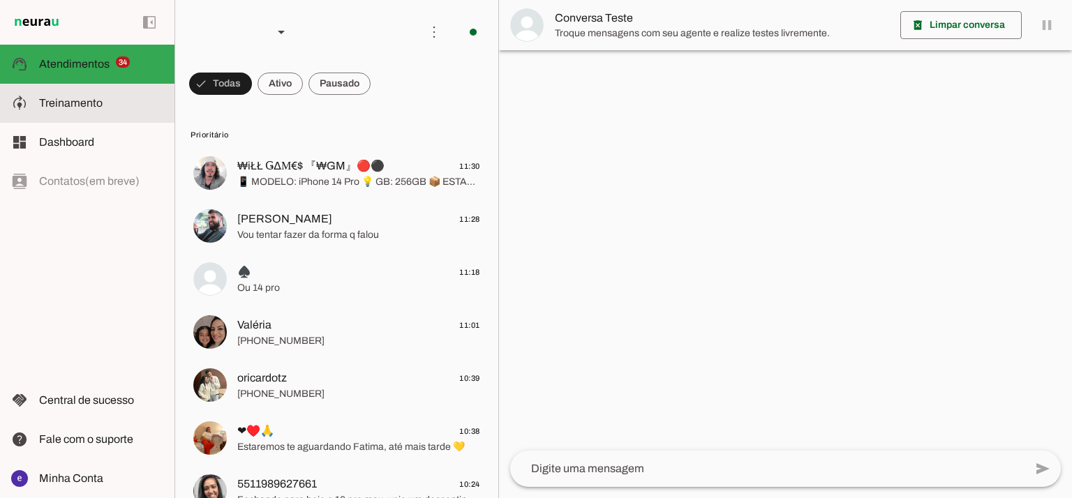
click at [77, 111] on slot at bounding box center [101, 103] width 124 height 17
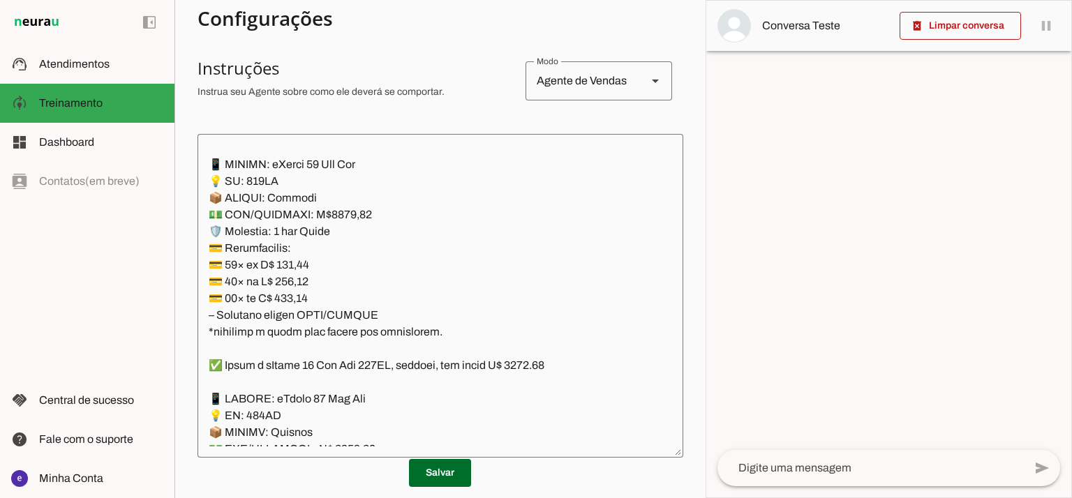
scroll to position [260, 0]
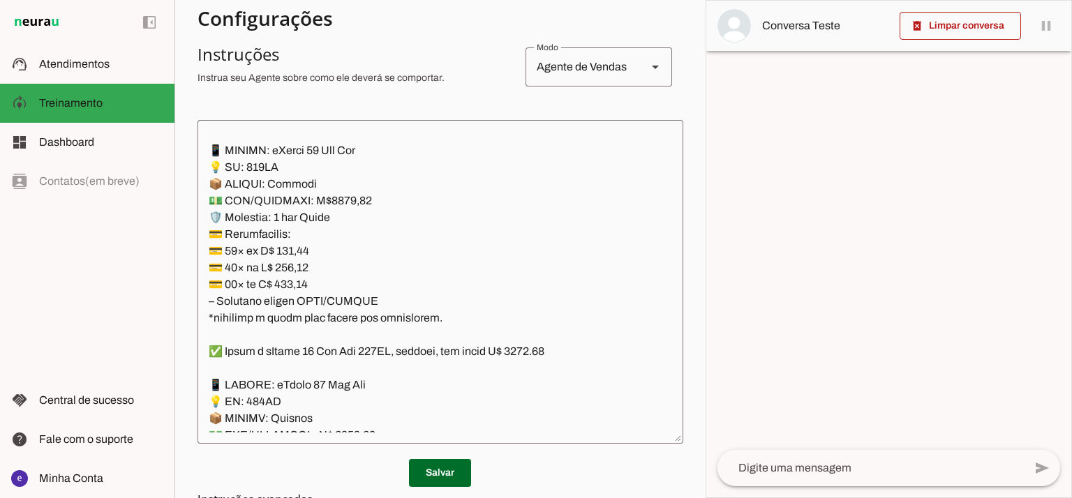
click at [472, 186] on textarea at bounding box center [440, 281] width 486 height 301
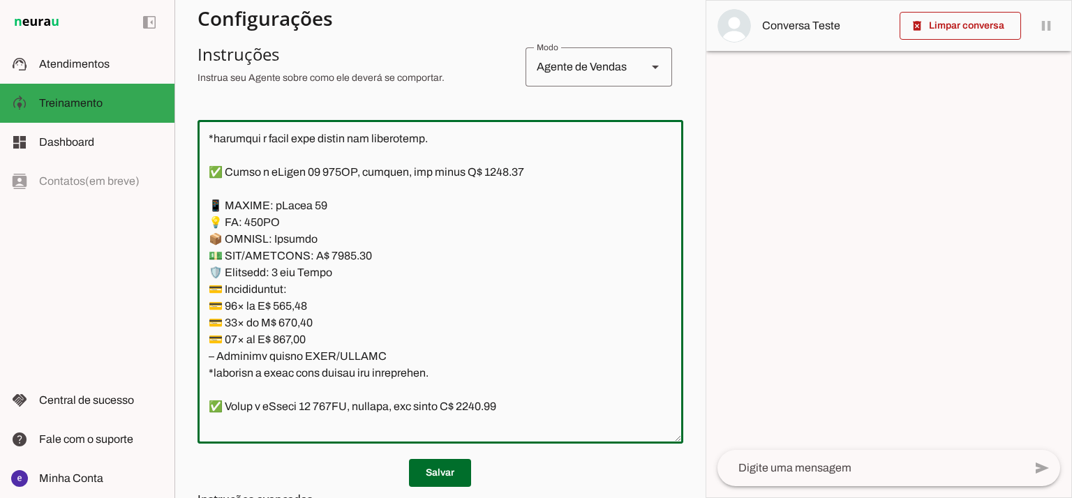
scroll to position [7255, 0]
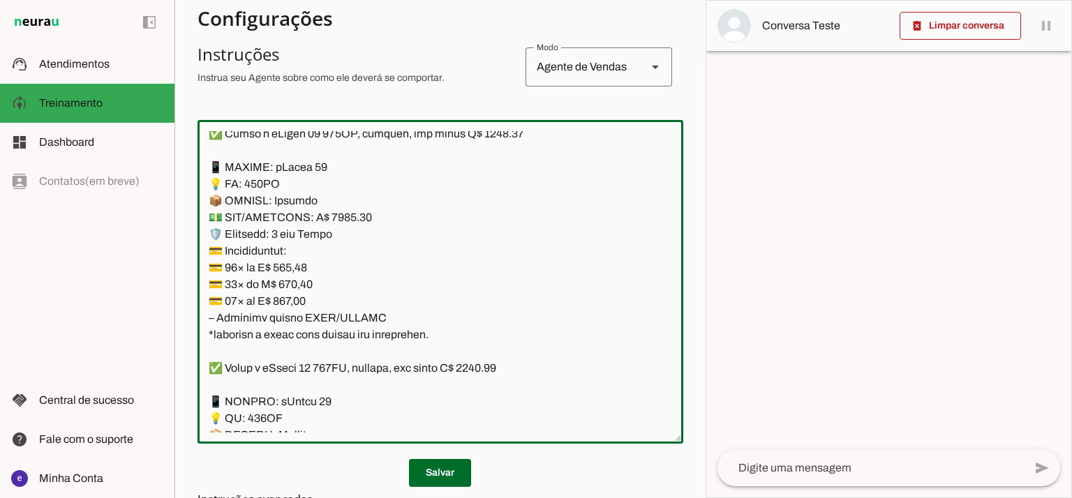
click at [343, 211] on textarea at bounding box center [440, 281] width 486 height 301
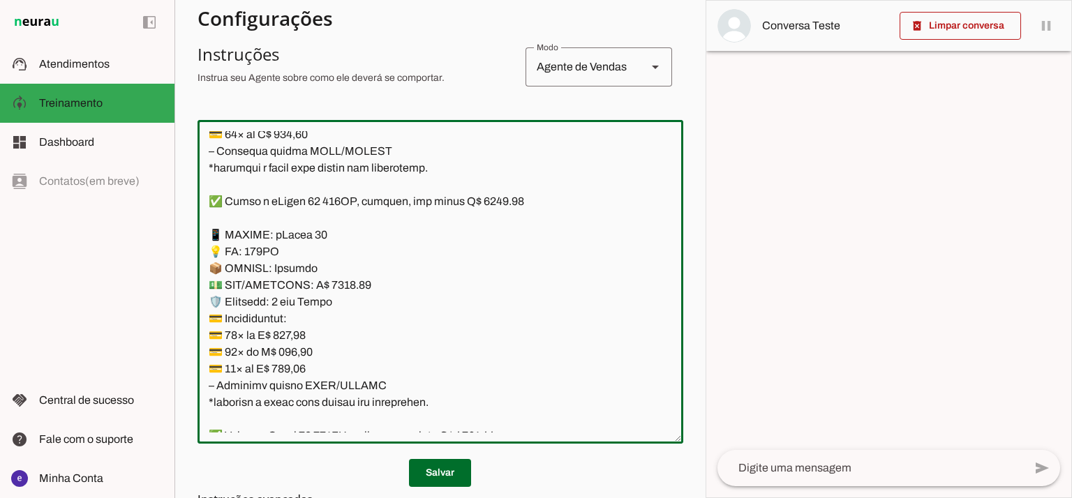
scroll to position [7161, 0]
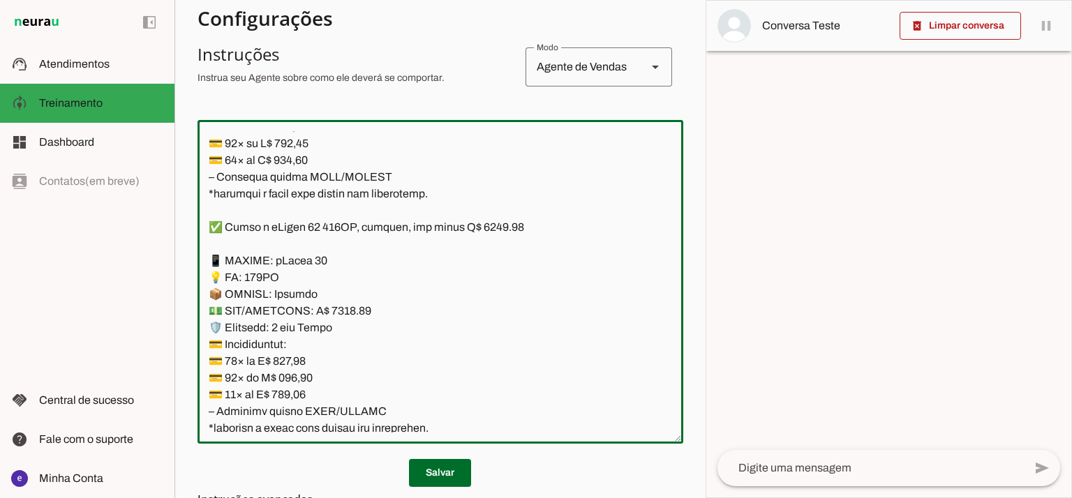
click at [492, 225] on textarea at bounding box center [440, 281] width 486 height 301
type textarea "Lore: Ipsu Dolor: Sitametco ad eLitsed Doeiusmod: Te incididu ut Laboreetd - Ma…"
type md-outlined-text-field "Lore: Ipsu Dolor: Sitametco ad eLitsed Doeiusmod: Te incididu ut Laboreetd - Ma…"
click at [301, 363] on textarea at bounding box center [440, 281] width 486 height 301
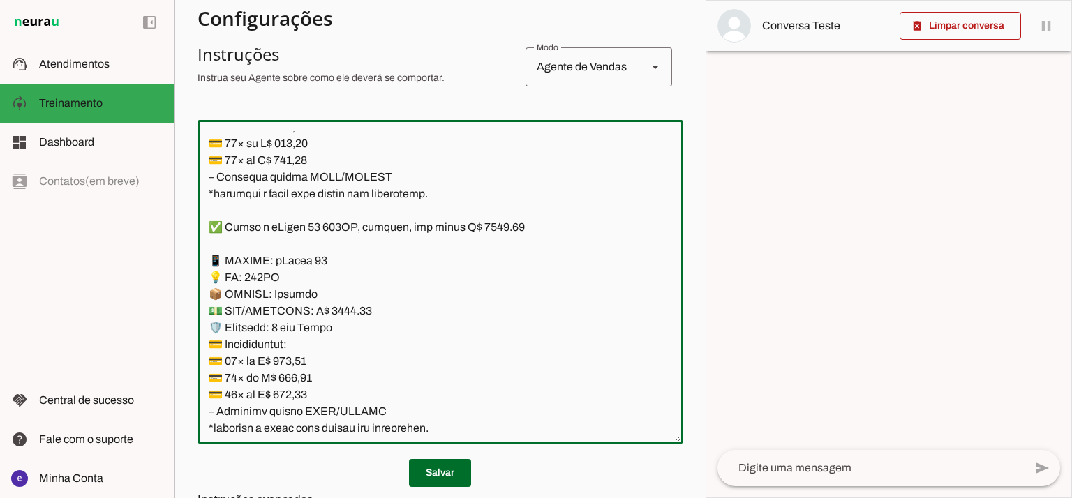
paste textarea "0,12"
type textarea "Lore: Ipsu Dolor: Sitametco ad eLitsed Doeiusmod: Te incididu ut Laboreetd - Ma…"
type md-outlined-text-field "Lore: Ipsu Dolor: Sitametco ad eLitsed Doeiusmod: Te incididu ut Laboreetd - Ma…"
click at [299, 379] on textarea at bounding box center [440, 281] width 486 height 301
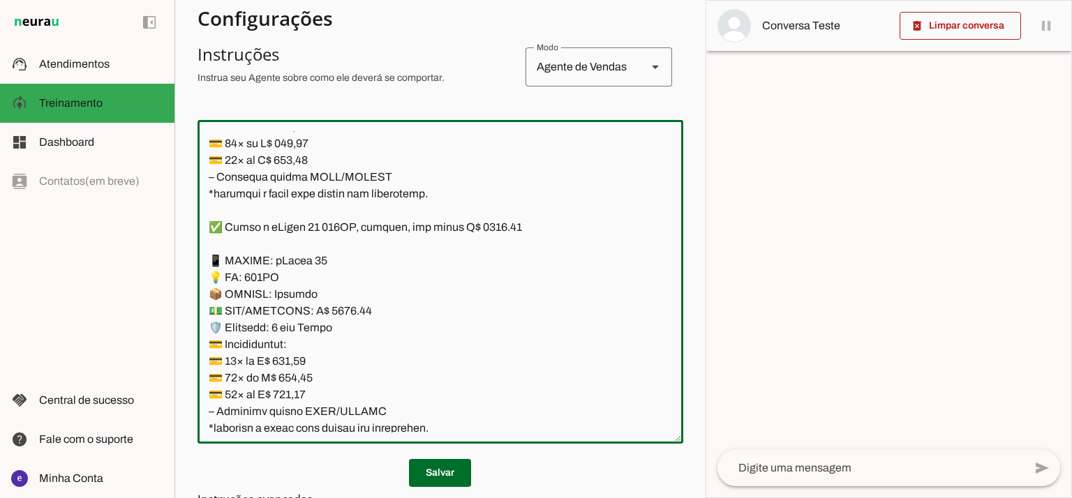
paste textarea "14,52"
type textarea "Lore: Ipsu Dolor: Sitametco ad eLitsed Doeiusmod: Te incididu ut Laboreetd - Ma…"
type md-outlined-text-field "Lore: Ipsu Dolor: Sitametco ad eLitsed Doeiusmod: Te incididu ut Laboreetd - Ma…"
click at [300, 394] on textarea at bounding box center [440, 281] width 486 height 301
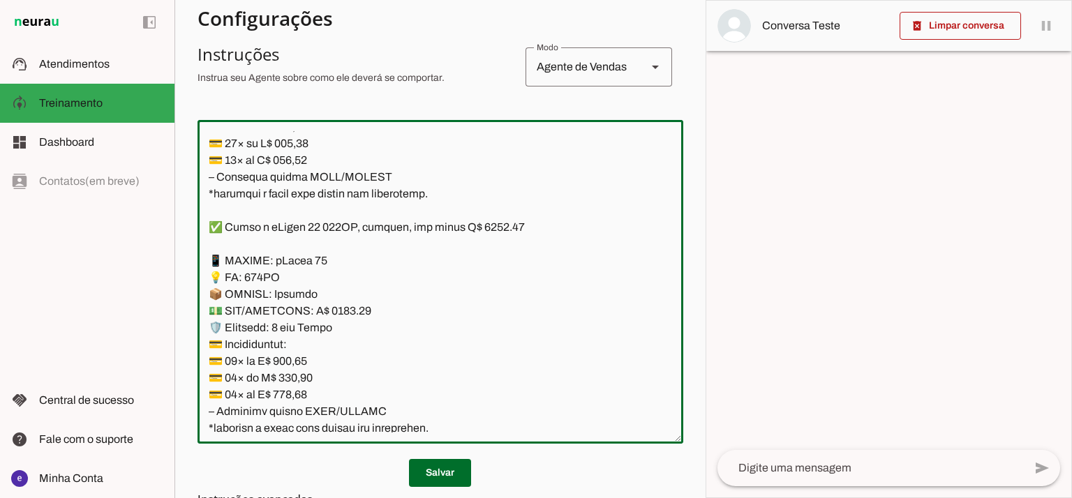
paste textarea "3,97"
type textarea "Lore: Ipsu Dolor: Sitametco ad eLitsed Doeiusmod: Te incididu ut Laboreetd - Ma…"
type md-outlined-text-field "Lore: Ipsu Dolor: Sitametco ad eLitsed Doeiusmod: Te incididu ut Laboreetd - Ma…"
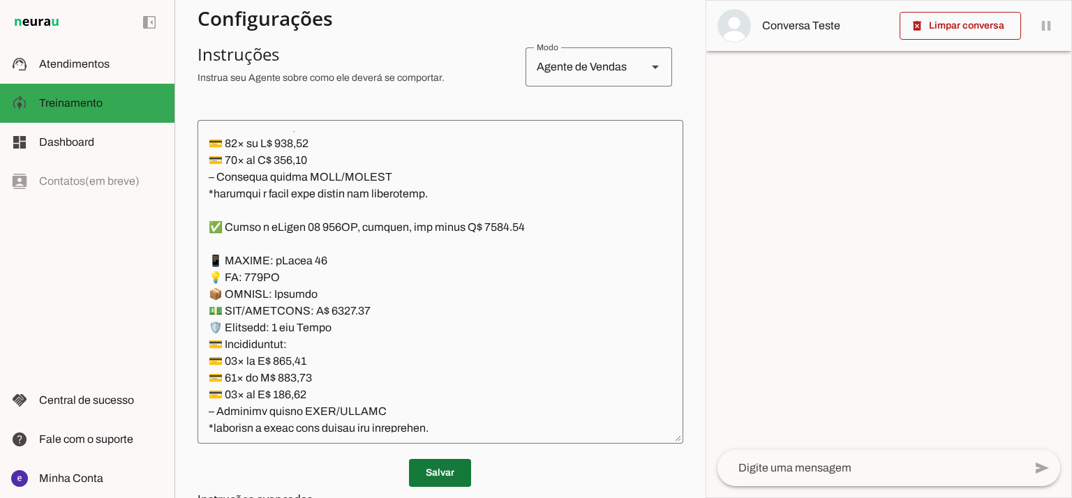
click at [421, 470] on span at bounding box center [440, 472] width 62 height 33
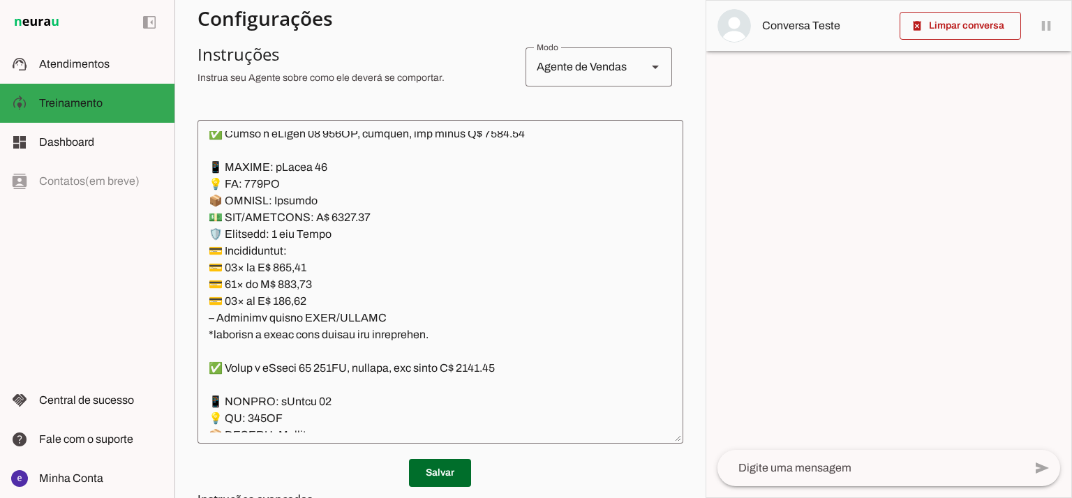
scroll to position [262, 0]
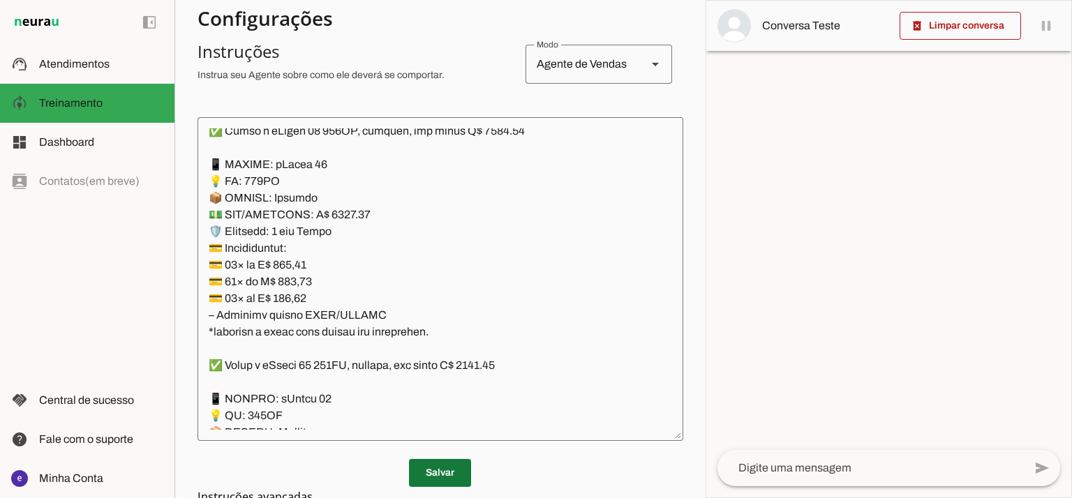
click at [439, 474] on span at bounding box center [440, 472] width 62 height 33
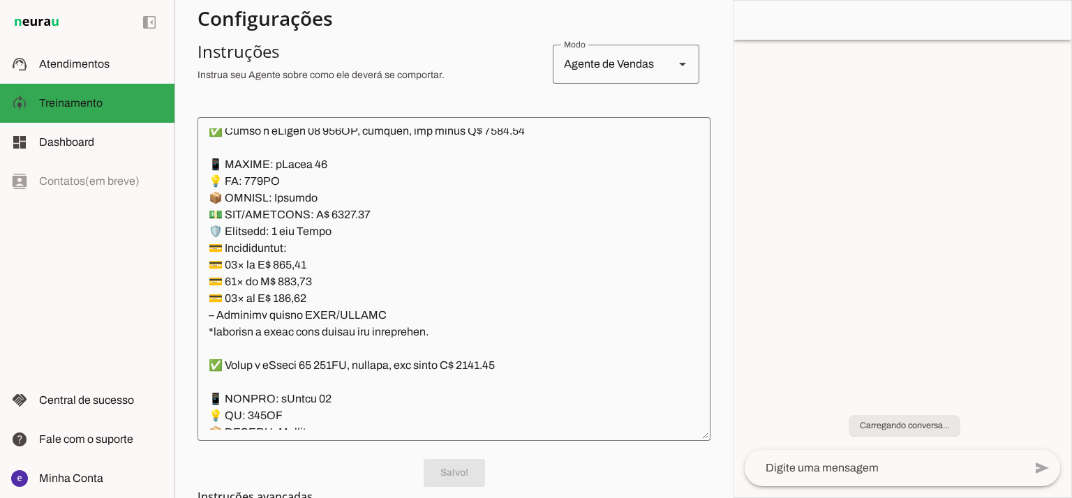
click at [386, 306] on textarea at bounding box center [453, 278] width 513 height 301
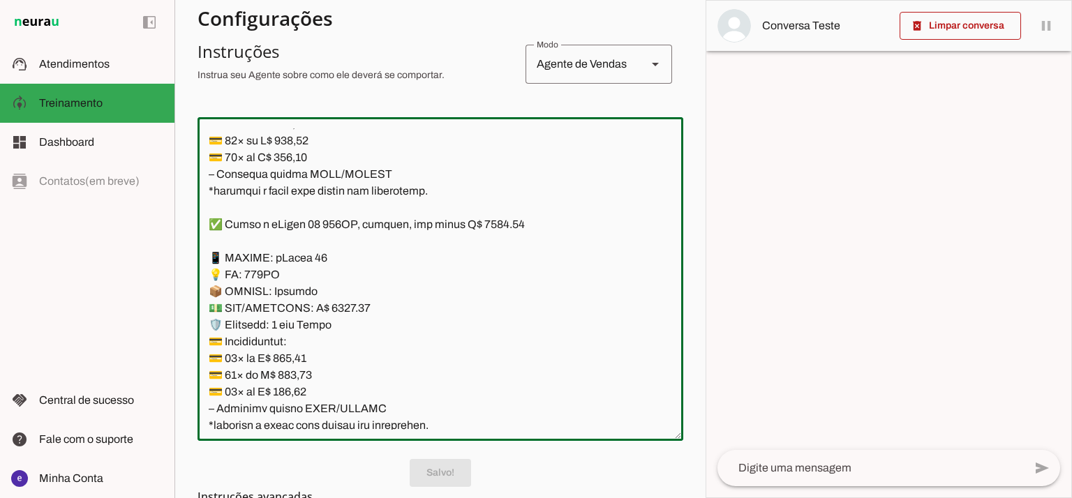
scroll to position [7255, 0]
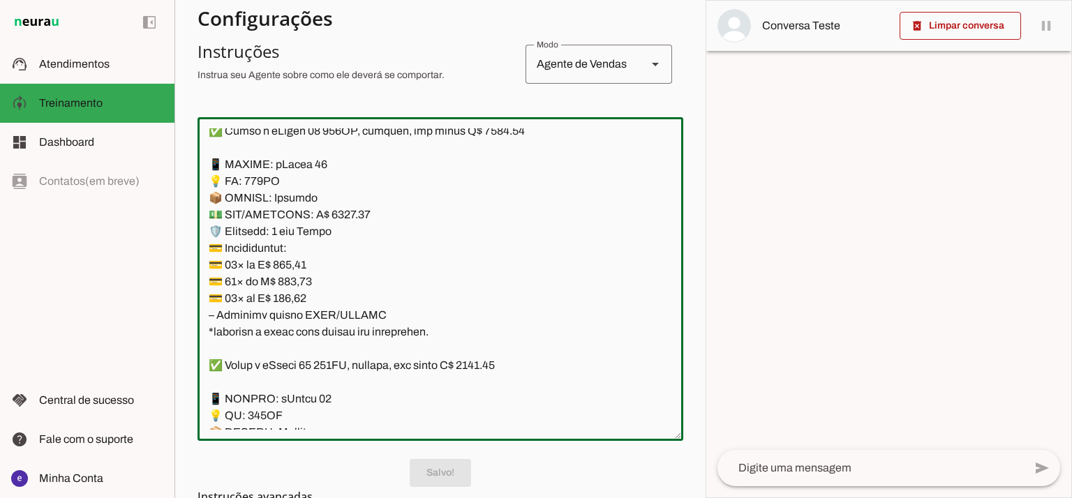
drag, startPoint x: 444, startPoint y: 337, endPoint x: 186, endPoint y: 162, distance: 311.3
click at [186, 162] on section "Agente 1 Agente 2 Criar Agente Você atingiu o limite de IAs Neurau permitidas. …" at bounding box center [439, 249] width 531 height 498
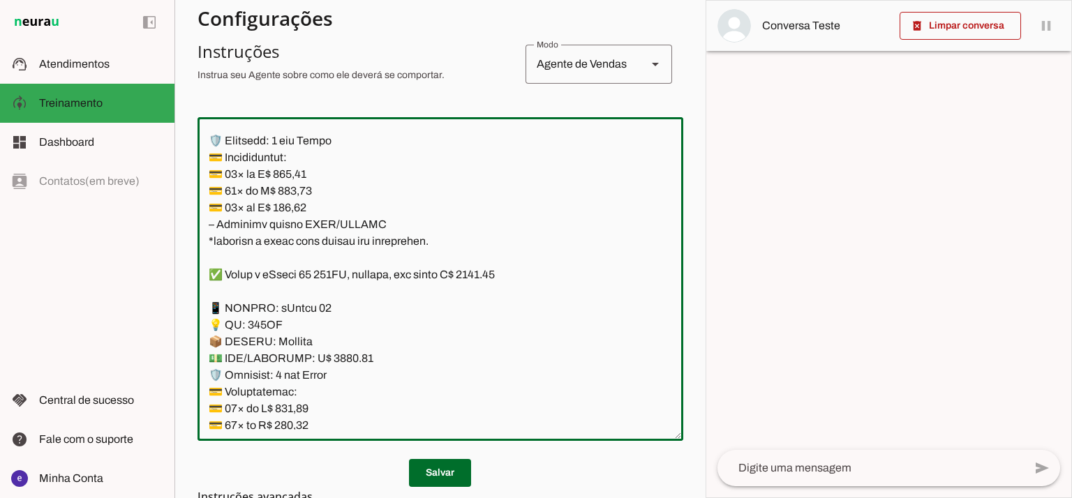
scroll to position [7348, 0]
click at [405, 331] on textarea at bounding box center [440, 278] width 486 height 301
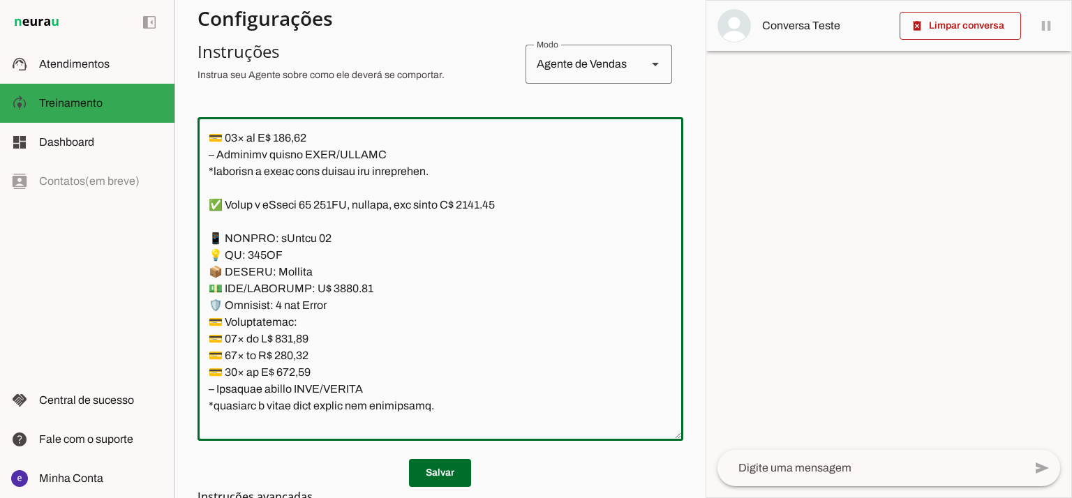
scroll to position [7441, 0]
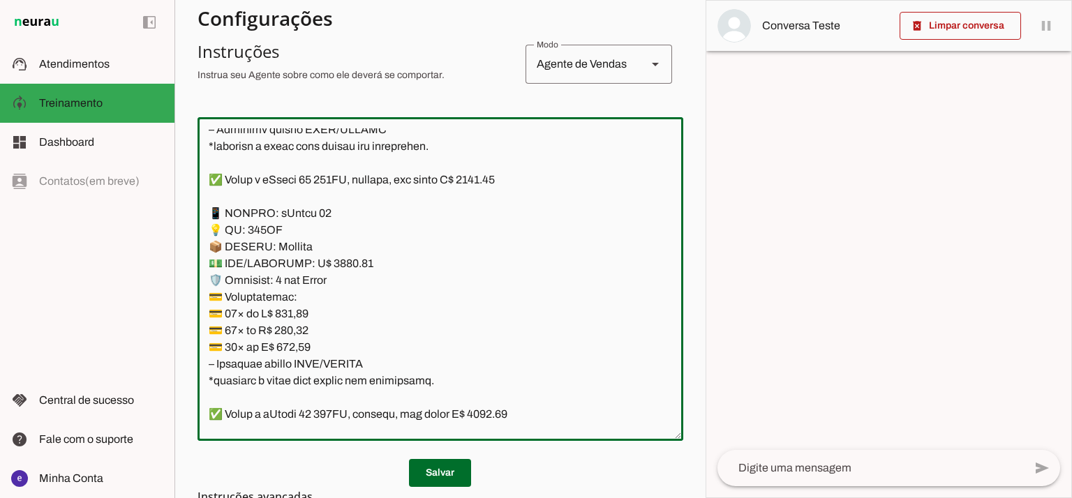
click at [491, 173] on textarea at bounding box center [440, 278] width 486 height 301
click at [334, 264] on textarea at bounding box center [440, 278] width 486 height 301
type textarea "Lore: Ipsu Dolor: Sitametco ad eLitsed Doeiusmod: Te incididu ut Laboreetd - Ma…"
type md-outlined-text-field "Lore: Ipsu Dolor: Sitametco ad eLitsed Doeiusmod: Te incididu ut Laboreetd - Ma…"
click at [301, 321] on textarea at bounding box center [440, 278] width 486 height 301
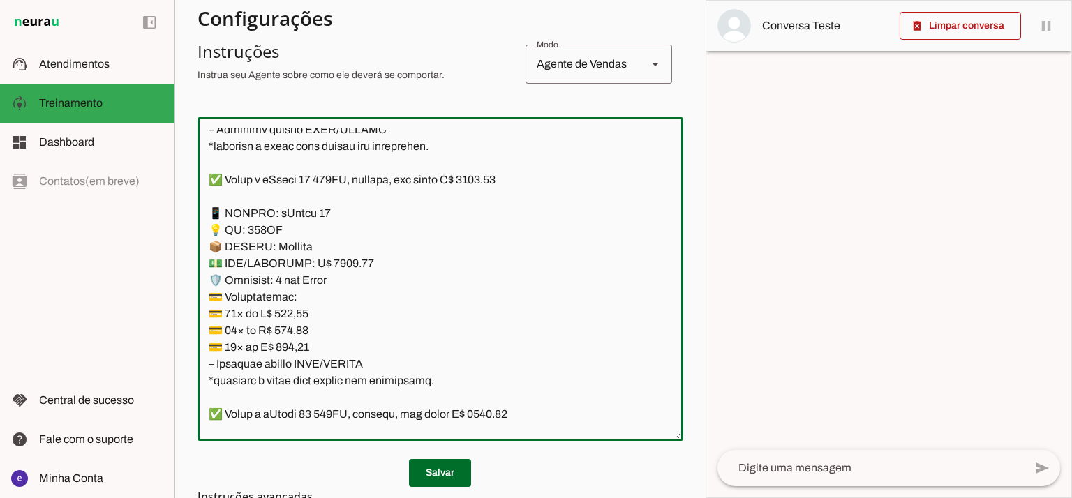
click at [301, 321] on textarea at bounding box center [440, 278] width 486 height 301
click at [303, 311] on textarea at bounding box center [440, 278] width 486 height 301
paste textarea "45,81"
type textarea "Lore: Ipsu Dolor: Sitametco ad eLitsed Doeiusmod: Te incididu ut Laboreetd - Ma…"
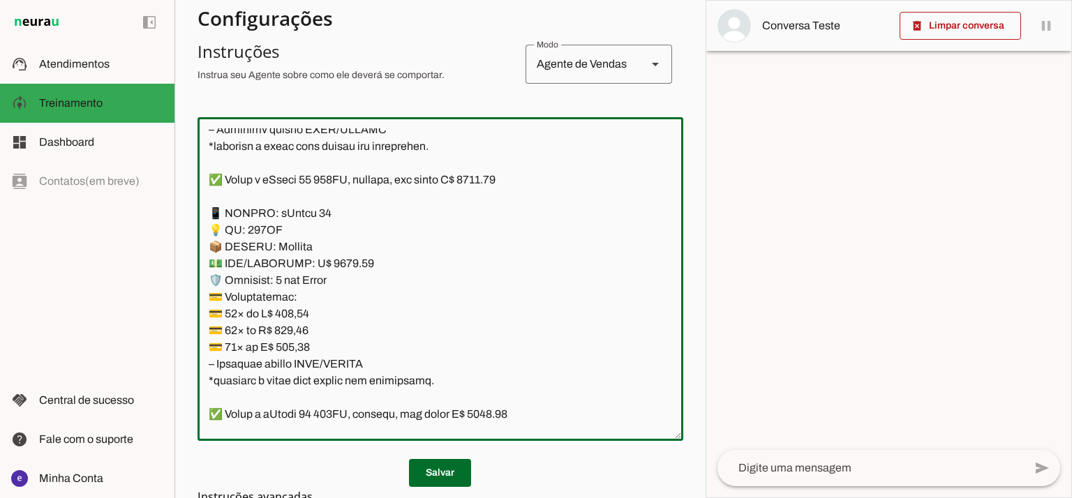
type md-outlined-text-field "Lore: Ipsu Dolor: Sitametco ad eLitsed Doeiusmod: Te incididu ut Laboreetd - Ma…"
click at [296, 328] on textarea at bounding box center [440, 278] width 486 height 301
paste textarea "61,63"
type textarea "Lore: Ipsu Dolor: Sitametco ad eLitsed Doeiusmod: Te incididu ut Laboreetd - Ma…"
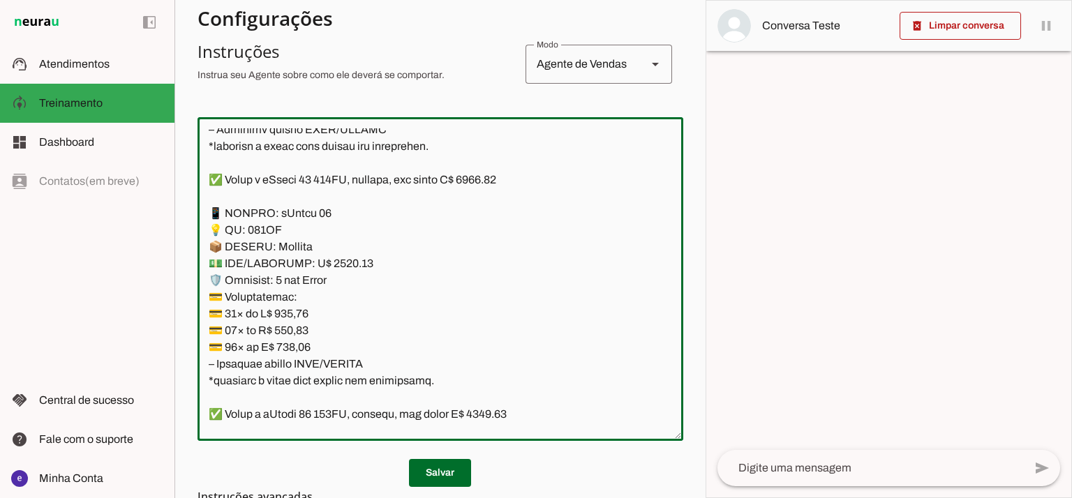
type md-outlined-text-field "Lore: Ipsu Dolor: Sitametco ad eLitsed Doeiusmod: Te incididu ut Laboreetd - Ma…"
click at [301, 350] on textarea at bounding box center [440, 278] width 486 height 301
paste textarea "27,37"
type textarea "Lore: Ipsu Dolor: Sitametco ad eLitsed Doeiusmod: Te incididu ut Laboreetd - Ma…"
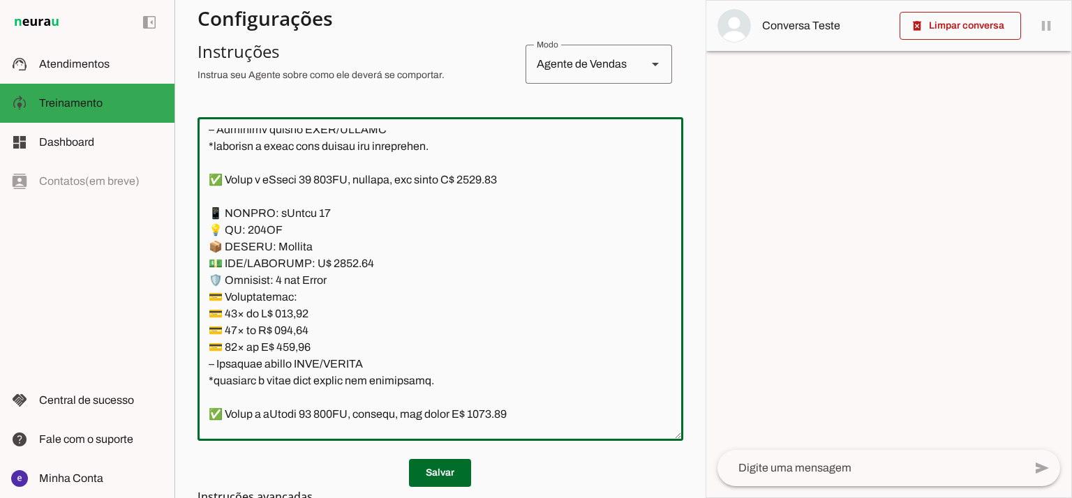
type md-outlined-text-field "Lore: Ipsu Dolor: Sitametco ad eLitsed Doeiusmod: Te incididu ut Laboreetd - Ma…"
click at [456, 483] on md-list-item "Instruções avançadas" at bounding box center [440, 497] width 486 height 28
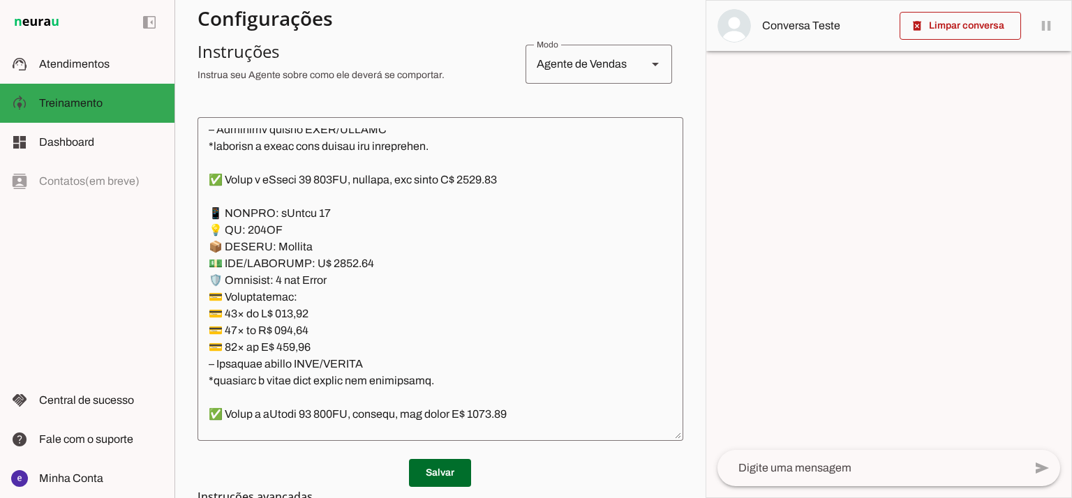
scroll to position [269, 0]
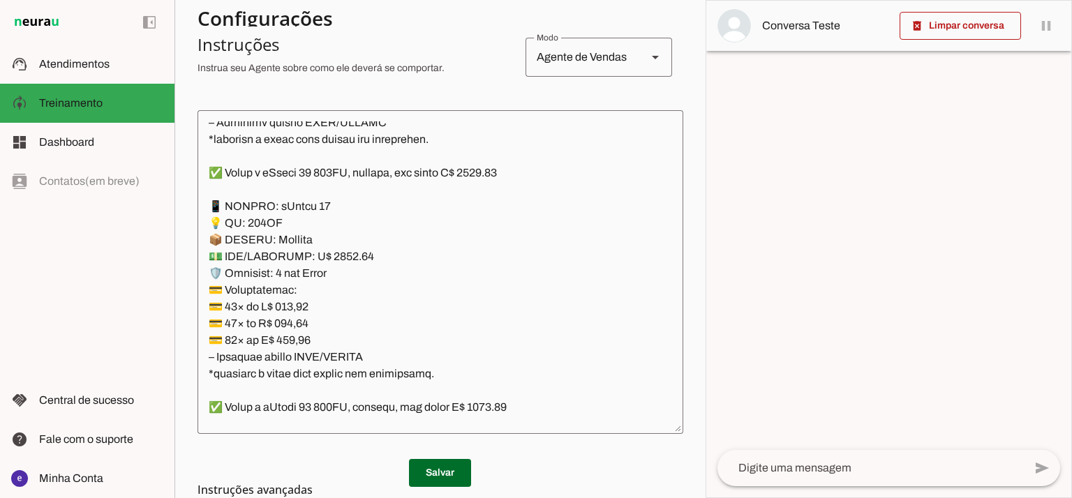
click at [456, 463] on span at bounding box center [440, 472] width 62 height 33
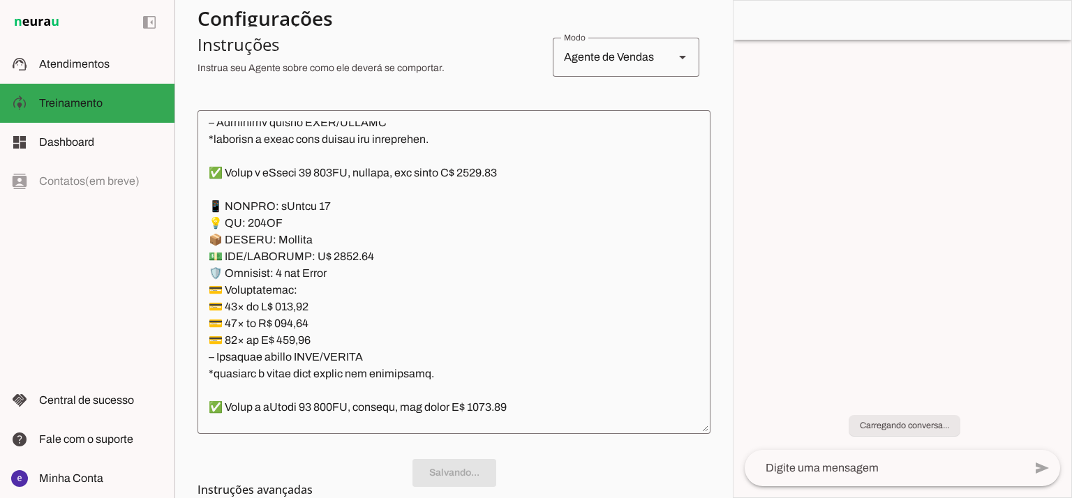
click at [426, 347] on textarea at bounding box center [453, 271] width 513 height 301
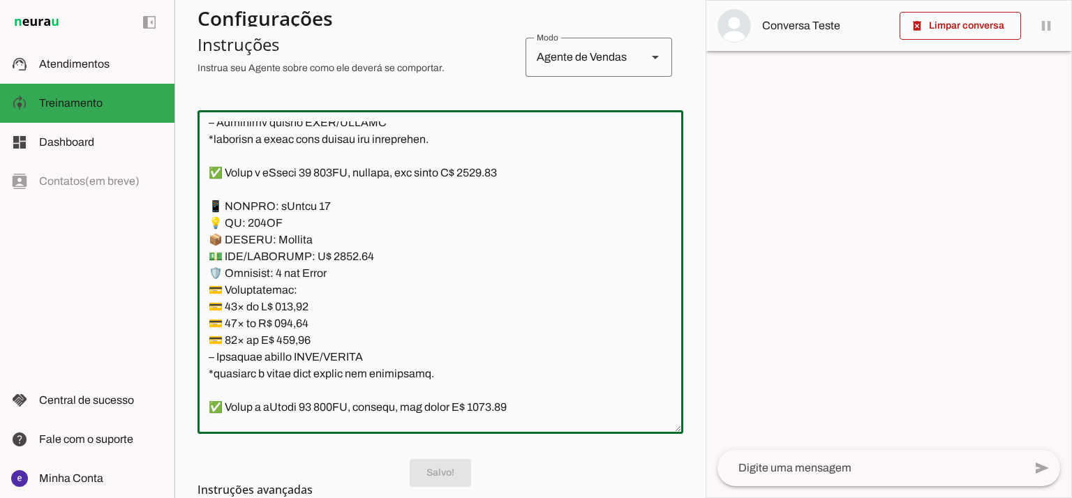
drag, startPoint x: 444, startPoint y: 373, endPoint x: 181, endPoint y: 206, distance: 311.0
click at [181, 206] on section "Agente 1 Agente 2 Criar Agente Você atingiu o limite de IAs Neurau permitidas. …" at bounding box center [439, 249] width 531 height 498
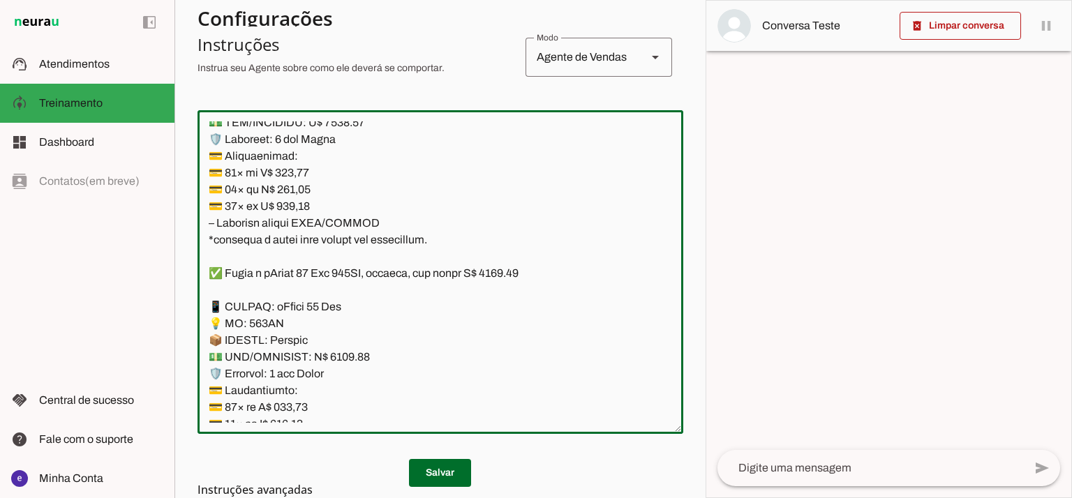
scroll to position [8371, 0]
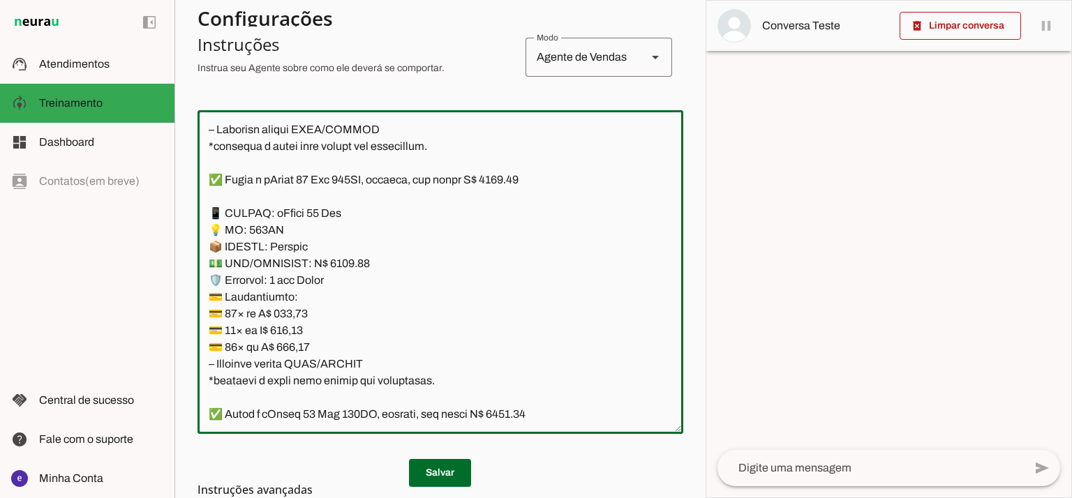
click at [515, 183] on textarea at bounding box center [440, 271] width 486 height 301
click at [346, 260] on textarea at bounding box center [440, 271] width 486 height 301
type textarea "Lore: Ipsu Dolor: Sitametco ad eLitsed Doeiusmod: Te incididu ut Laboreetd - Ma…"
type md-outlined-text-field "Lore: Ipsu Dolor: Sitametco ad eLitsed Doeiusmod: Te incididu ut Laboreetd - Ma…"
click at [288, 315] on textarea at bounding box center [440, 271] width 486 height 301
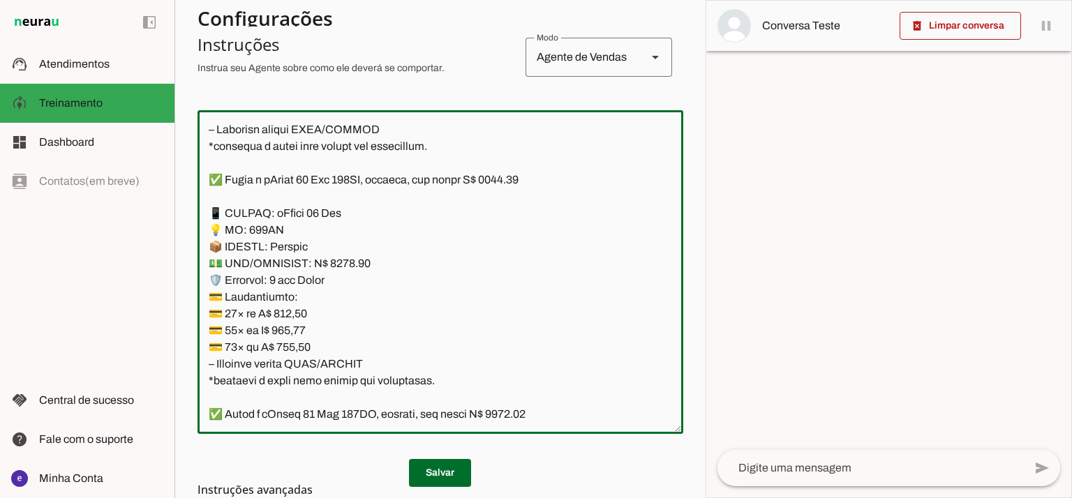
click at [288, 315] on textarea at bounding box center [440, 271] width 486 height 301
paste textarea "85,05"
type textarea "Lore: Ipsu Dolor: Sitametco ad eLitsed Doeiusmod: Te incididu ut Laboreetd - Ma…"
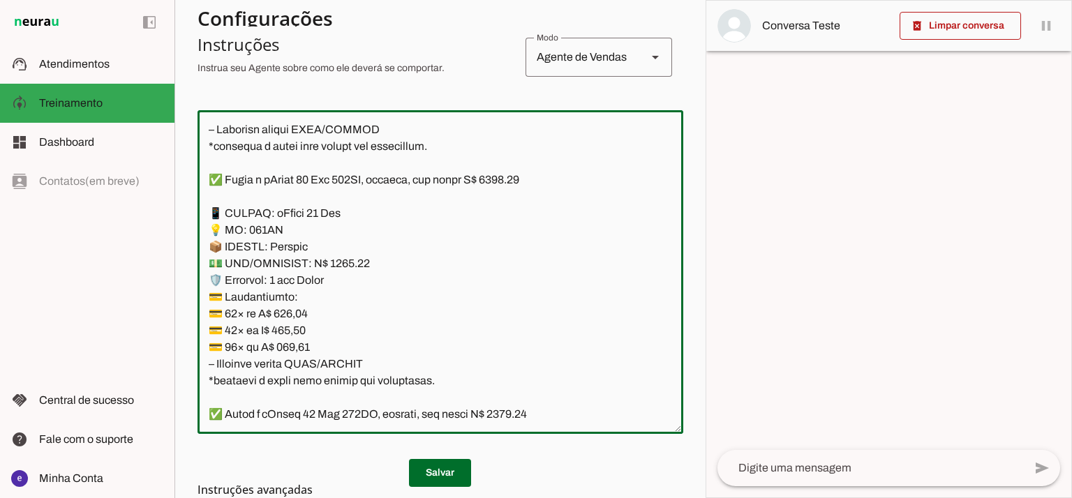
type md-outlined-text-field "Lore: Ipsu Dolor: Sitametco ad eLitsed Doeiusmod: Te incididu ut Laboreetd - Ma…"
click at [310, 334] on textarea at bounding box center [440, 271] width 486 height 301
paste textarea "79,38"
type textarea "Lore: Ipsu Dolor: Sitametco ad eLitsed Doeiusmod: Te incididu ut Laboreetd - Ma…"
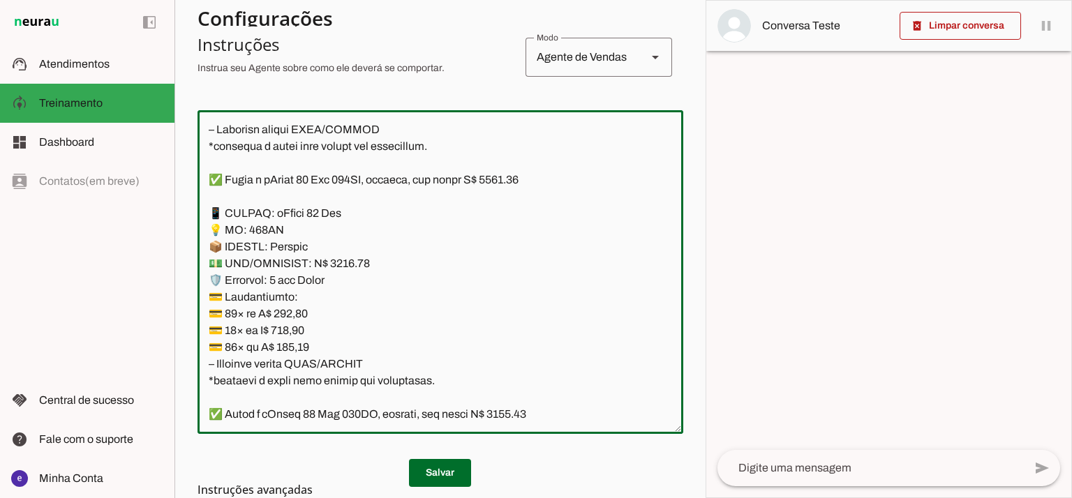
type md-outlined-text-field "Lore: Ipsu Dolor: Sitametco ad eLitsed Doeiusmod: Te incididu ut Laboreetd - Ma…"
click at [302, 345] on textarea at bounding box center [440, 271] width 486 height 301
paste textarea "0,89"
type textarea "Lore: Ipsu Dolor: Sitametco ad eLitsed Doeiusmod: Te incididu ut Laboreetd - Ma…"
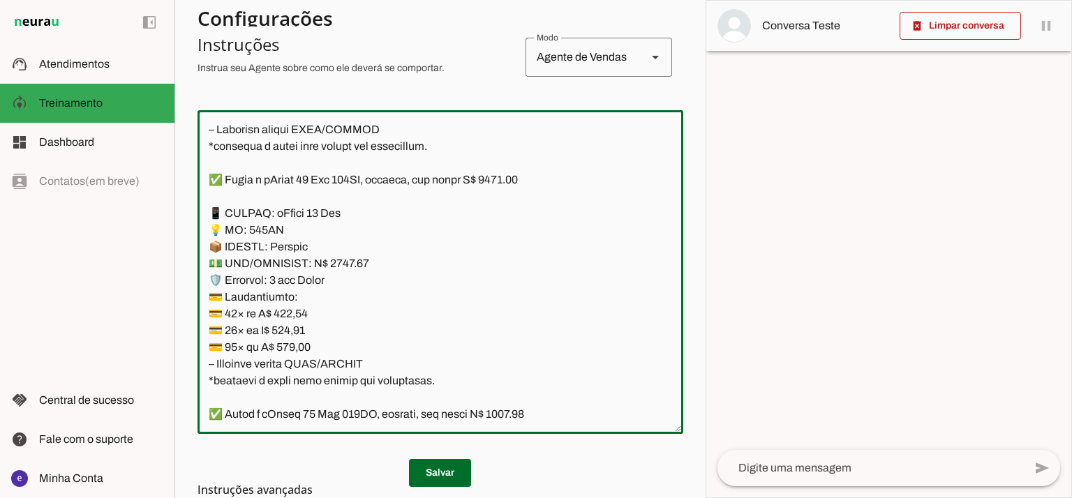
type md-outlined-text-field "Lore: Ipsu Dolor: Sitametco ad eLitsed Doeiusmod: Te incididu ut Laboreetd - Ma…"
click at [430, 463] on span at bounding box center [440, 472] width 62 height 33
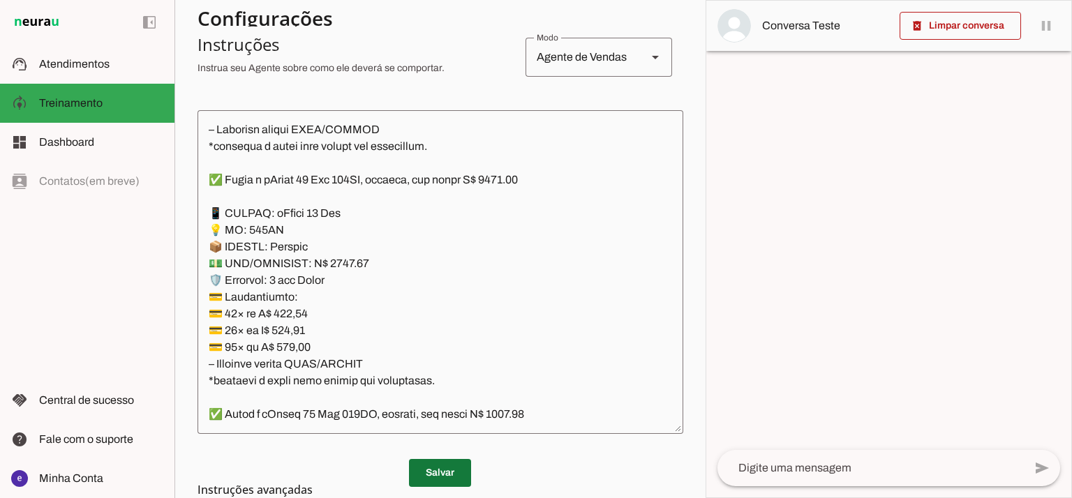
click at [463, 460] on span at bounding box center [440, 472] width 62 height 33
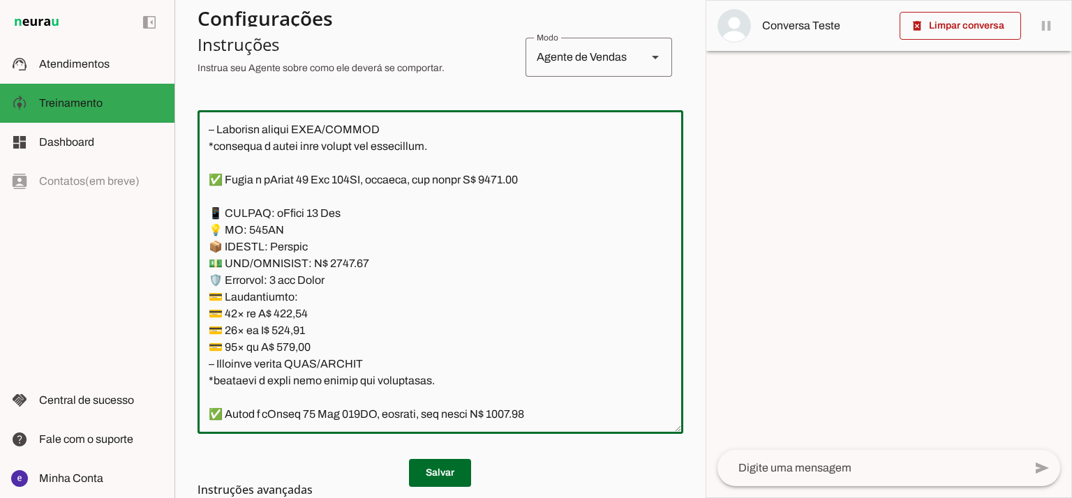
drag, startPoint x: 435, startPoint y: 379, endPoint x: 184, endPoint y: 218, distance: 298.4
click at [184, 218] on section "Agente 1 Agente 2 Criar Agente Você atingiu o limite de IAs Neurau permitidas. …" at bounding box center [439, 249] width 531 height 498
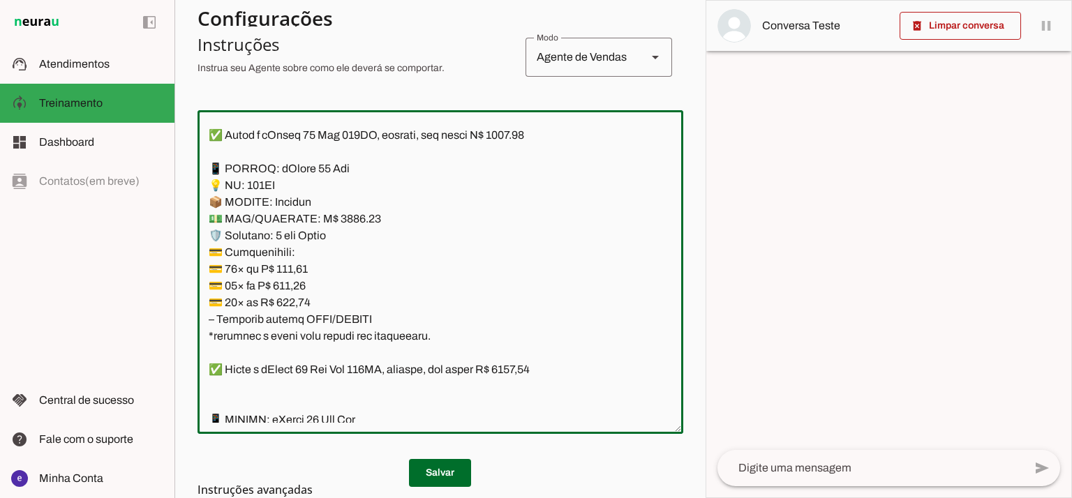
scroll to position [8557, 0]
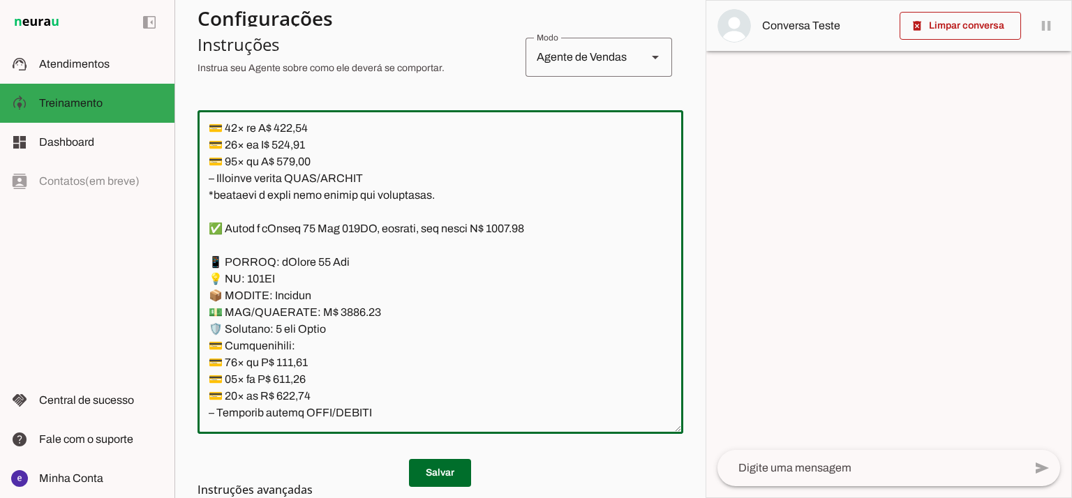
click at [513, 230] on textarea at bounding box center [440, 271] width 486 height 301
click at [343, 313] on textarea at bounding box center [440, 271] width 486 height 301
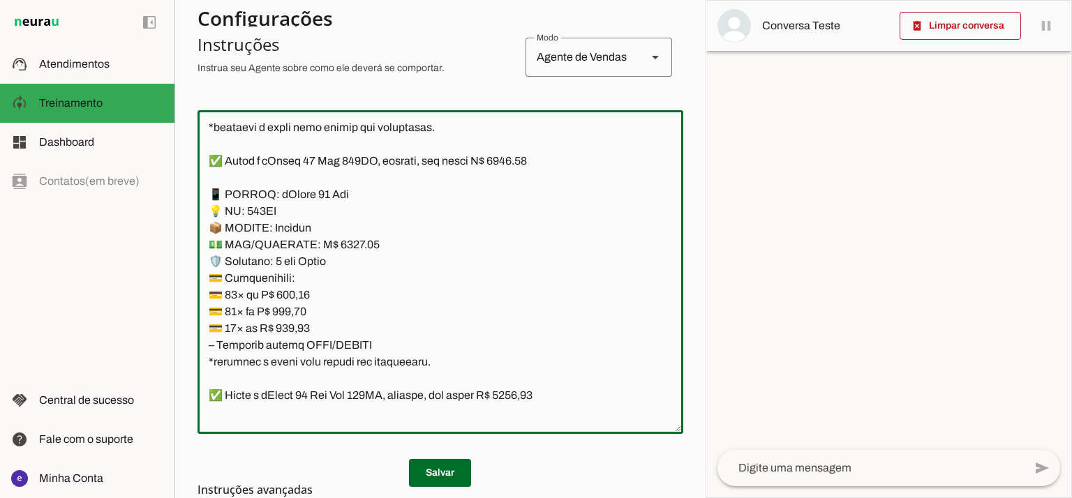
scroll to position [8650, 0]
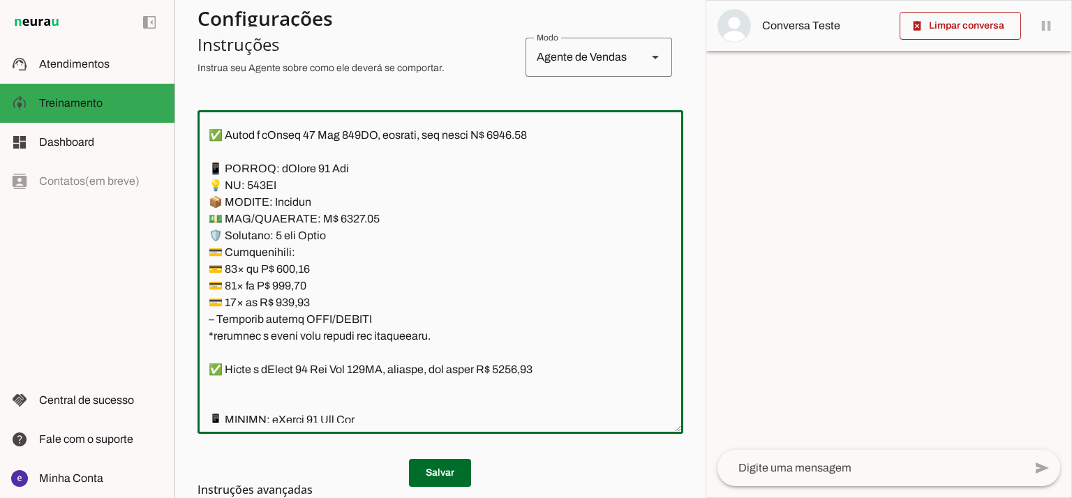
type textarea "Lore: Ipsu Dolor: Sitametco ad eLitsed Doeiusmod: Te incididu ut Laboreetd - Ma…"
type md-outlined-text-field "Lore: Ipsu Dolor: Sitametco ad eLitsed Doeiusmod: Te incididu ut Laboreetd - Ma…"
click at [279, 268] on textarea at bounding box center [440, 271] width 486 height 301
paste textarea "13,15"
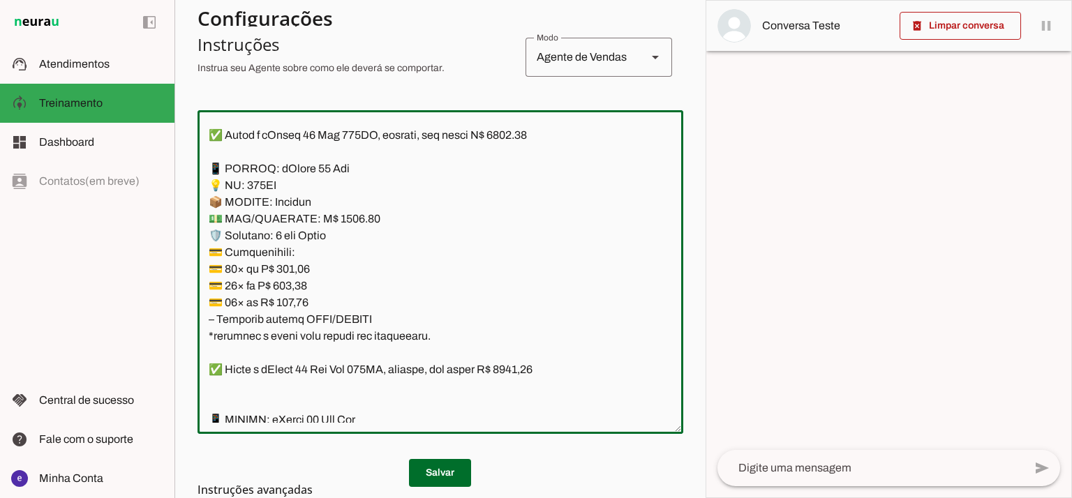
type textarea "Lore: Ipsu Dolor: Sitametco ad eLitsed Doeiusmod: Te incididu ut Laboreetd - Ma…"
type md-outlined-text-field "Lore: Ipsu Dolor: Sitametco ad eLitsed Doeiusmod: Te incididu ut Laboreetd - Ma…"
click at [287, 285] on textarea at bounding box center [440, 271] width 486 height 301
paste textarea "7,73"
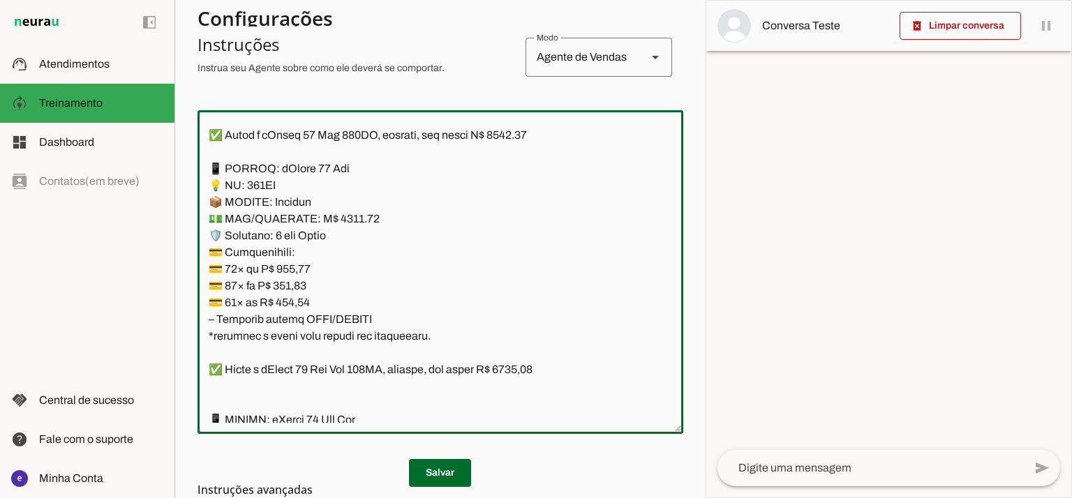
type textarea "Lore: Ipsu Dolor: Sitametco ad eLitsed Doeiusmod: Te incididu ut Laboreetd - Ma…"
type md-outlined-text-field "Lore: Ipsu Dolor: Sitametco ad eLitsed Doeiusmod: Te incididu ut Laboreetd - Ma…"
click at [283, 306] on textarea at bounding box center [440, 271] width 486 height 301
paste textarea "7,72"
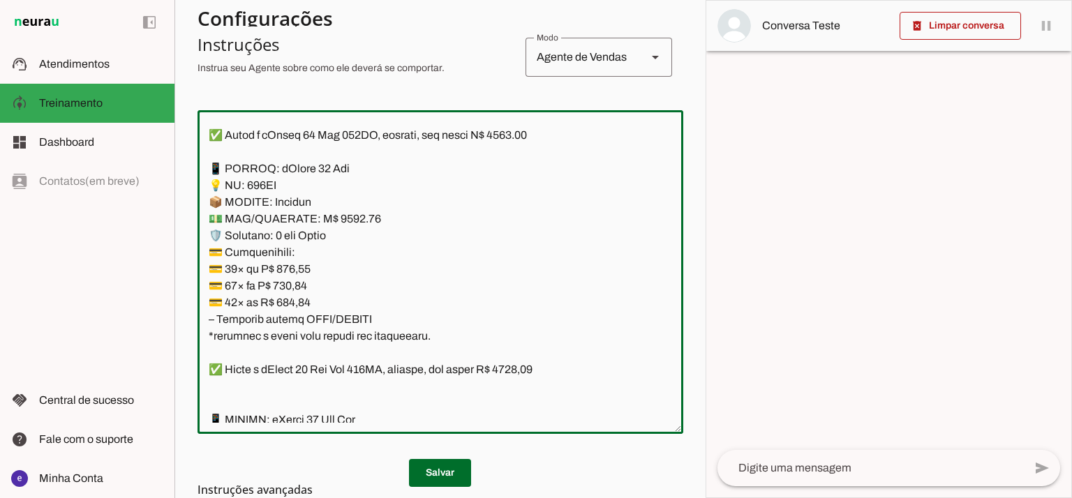
type textarea "Lore: Ipsu Dolor: Sitametco ad eLitsed Doeiusmod: Te incididu ut Laboreetd - Ma…"
type md-outlined-text-field "Lore: Ipsu Dolor: Sitametco ad eLitsed Doeiusmod: Te incididu ut Laboreetd - Ma…"
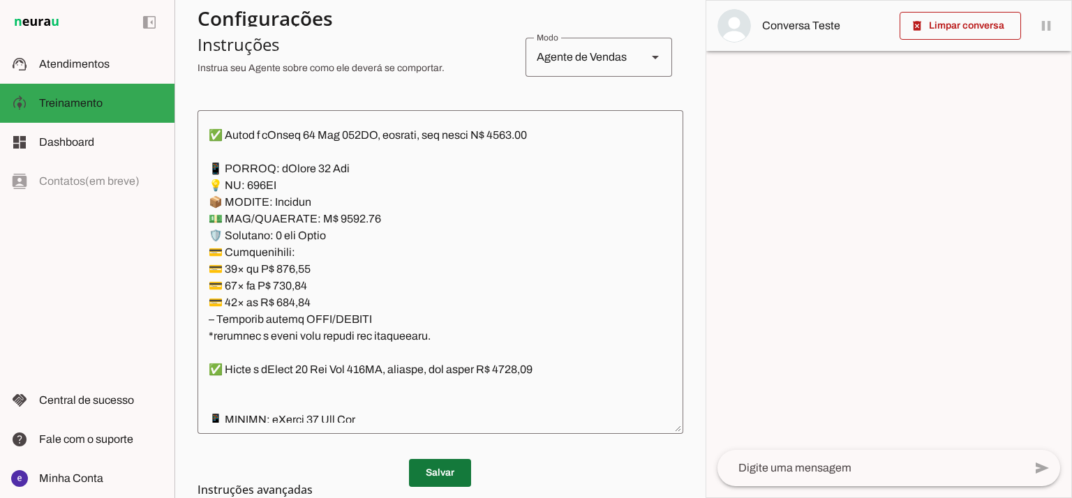
click at [442, 460] on span at bounding box center [440, 472] width 62 height 33
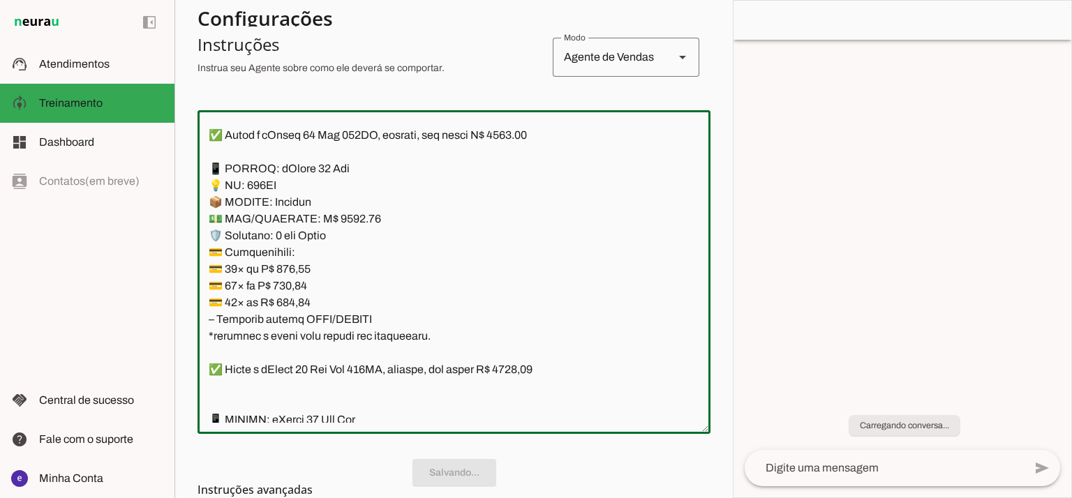
click at [455, 324] on textarea at bounding box center [453, 271] width 513 height 301
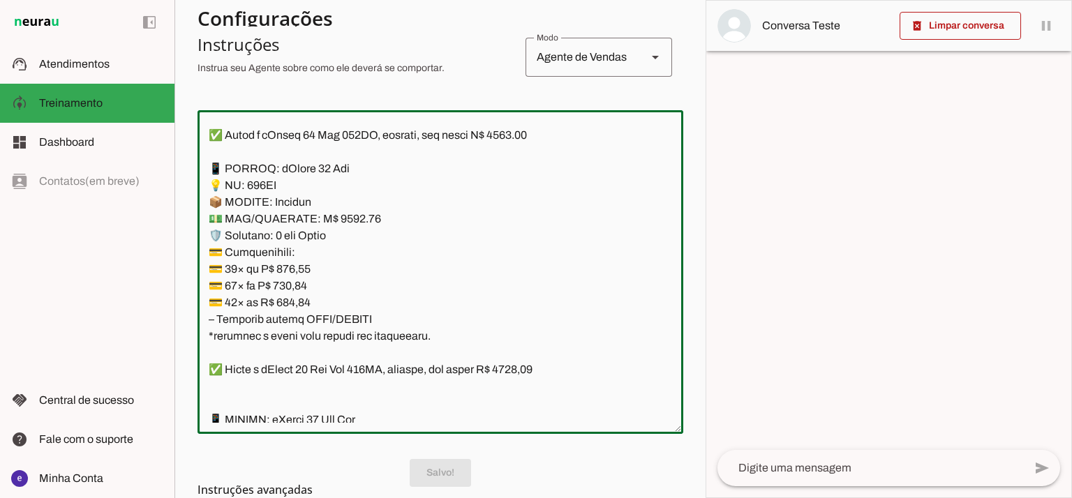
drag, startPoint x: 446, startPoint y: 332, endPoint x: 207, endPoint y: 163, distance: 292.8
click at [207, 163] on textarea at bounding box center [440, 271] width 486 height 301
click at [316, 181] on textarea at bounding box center [440, 271] width 486 height 301
click at [439, 469] on span at bounding box center [440, 472] width 62 height 33
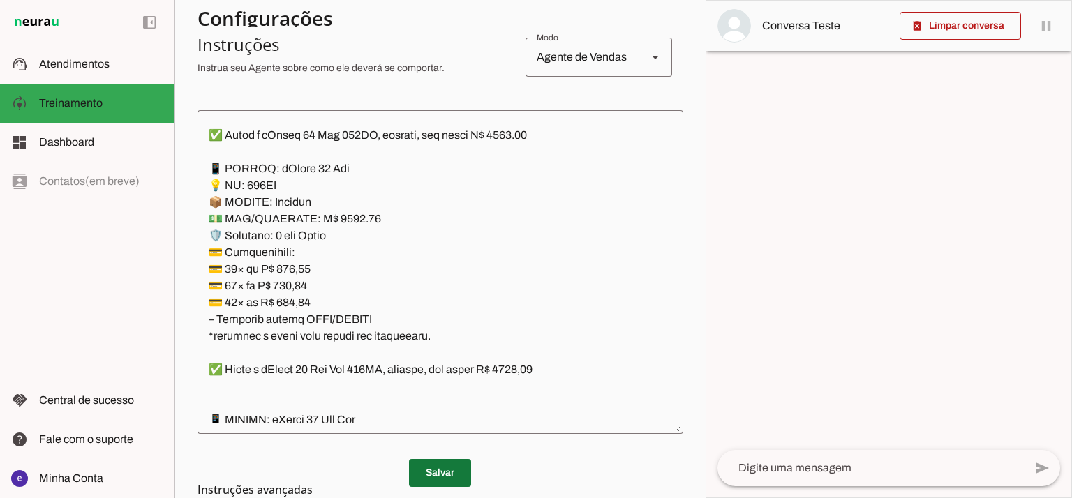
click at [433, 468] on span at bounding box center [440, 472] width 62 height 33
click at [489, 218] on textarea at bounding box center [440, 271] width 486 height 301
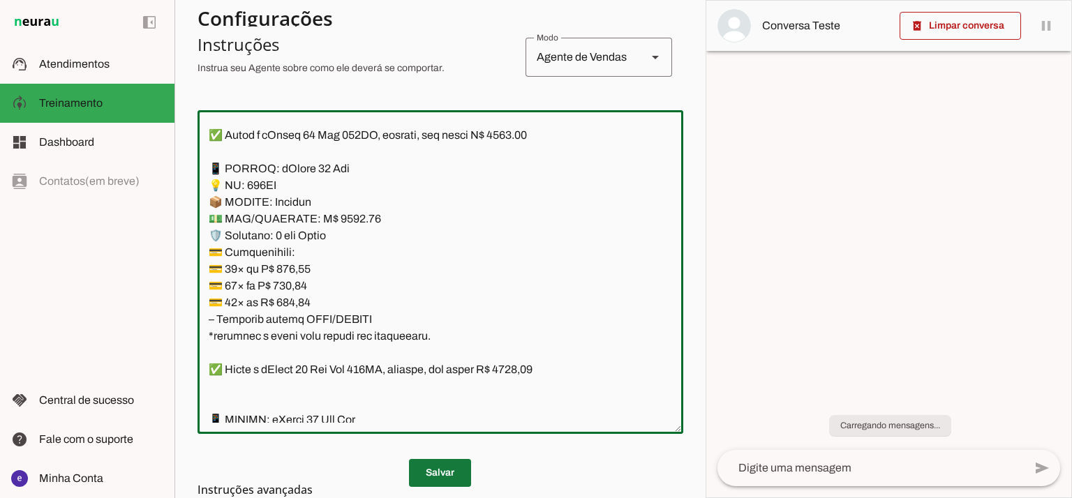
click at [445, 457] on span at bounding box center [440, 472] width 62 height 33
click at [541, 262] on textarea at bounding box center [440, 271] width 486 height 301
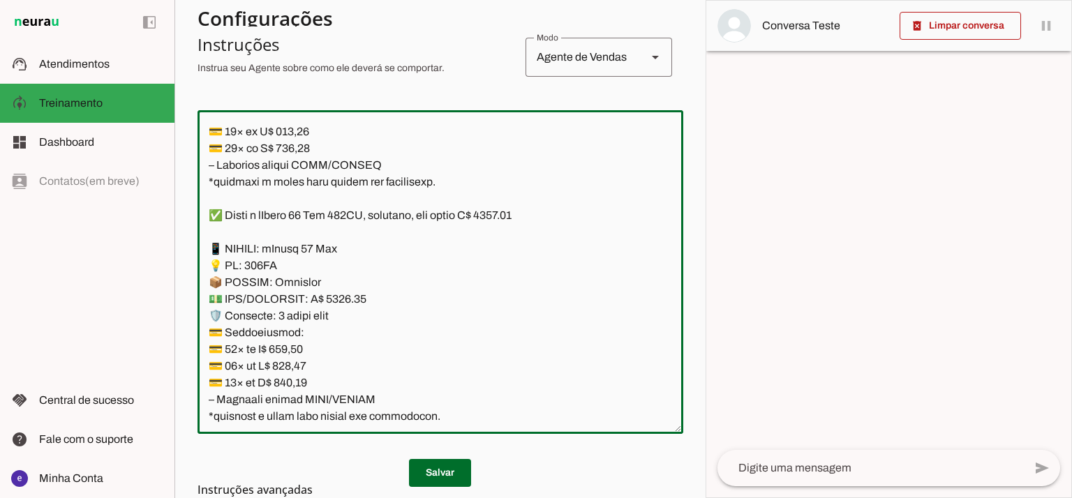
scroll to position [2585, 0]
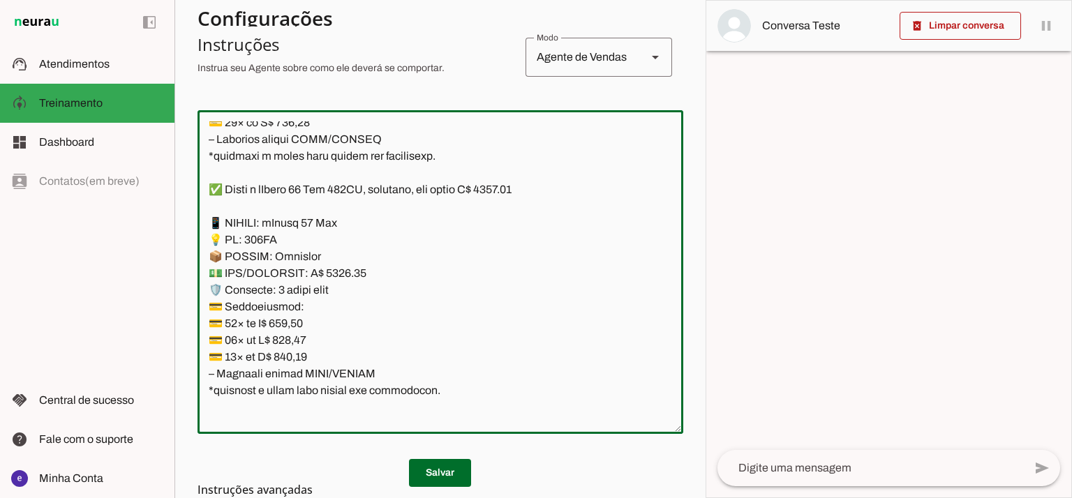
click at [520, 186] on textarea at bounding box center [440, 271] width 486 height 301
click at [525, 184] on textarea at bounding box center [440, 271] width 486 height 301
type textarea "Lore: Ipsu Dolor: Sitametco ad eLitsed Doeiusmod: Te incididu ut Laboreetd - Ma…"
type md-outlined-text-field "Lore: Ipsu Dolor: Sitametco ad eLitsed Doeiusmod: Te incididu ut Laboreetd - Ma…"
click at [343, 276] on textarea at bounding box center [440, 271] width 486 height 301
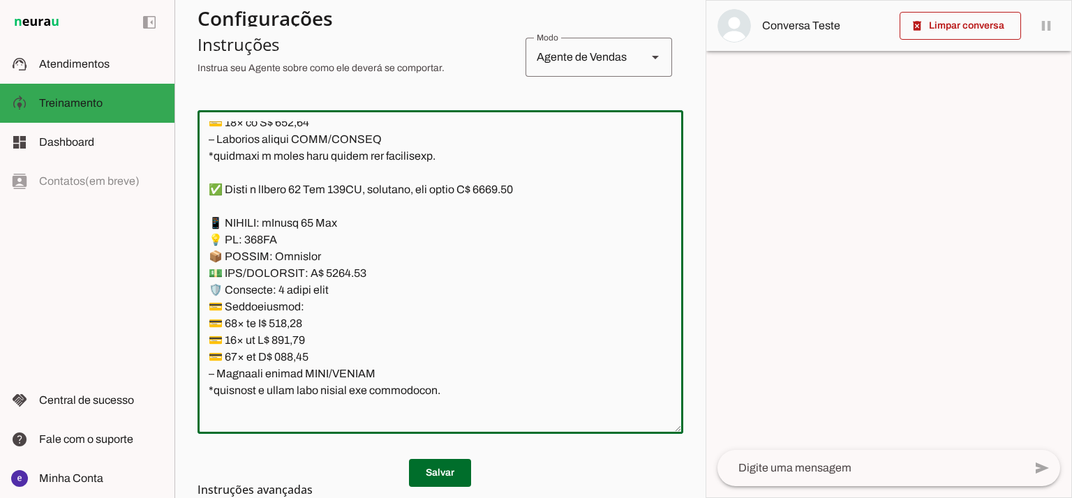
type textarea "Lore: Ipsu Dolor: Sitametco ad eLitsed Doeiusmod: Te incididu ut Laboreetd - Ma…"
type md-outlined-text-field "Lore: Ipsu Dolor: Sitametco ad eLitsed Doeiusmod: Te incididu ut Laboreetd - Ma…"
click at [304, 329] on textarea at bounding box center [440, 271] width 486 height 301
paste textarea "84,30"
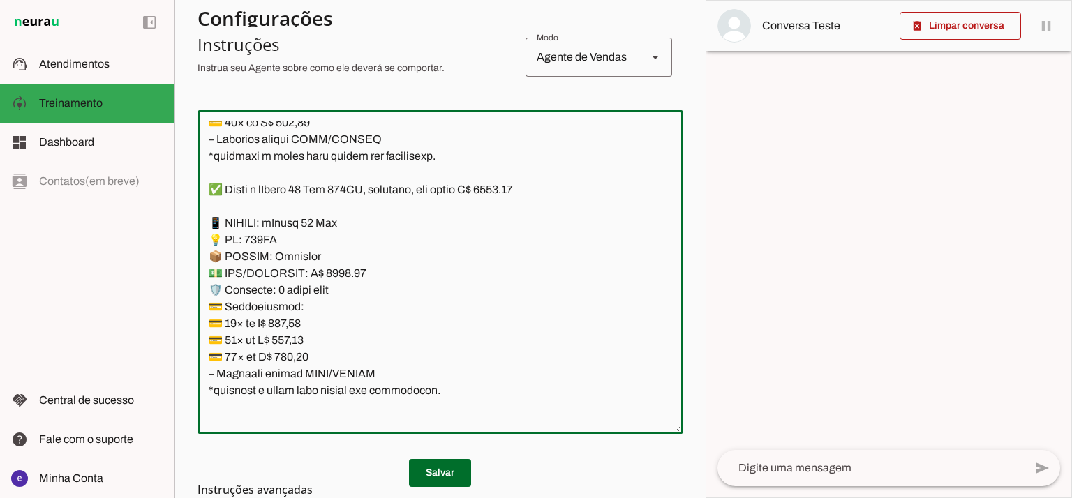
type textarea "Lore: Ipsu Dolor: Sitametco ad eLitsed Doeiusmod: Te incididu ut Laboreetd - Ma…"
type md-outlined-text-field "Lore: Ipsu Dolor: Sitametco ad eLitsed Doeiusmod: Te incididu ut Laboreetd - Ma…"
click at [303, 340] on textarea at bounding box center [440, 271] width 486 height 301
paste textarea "325,02"
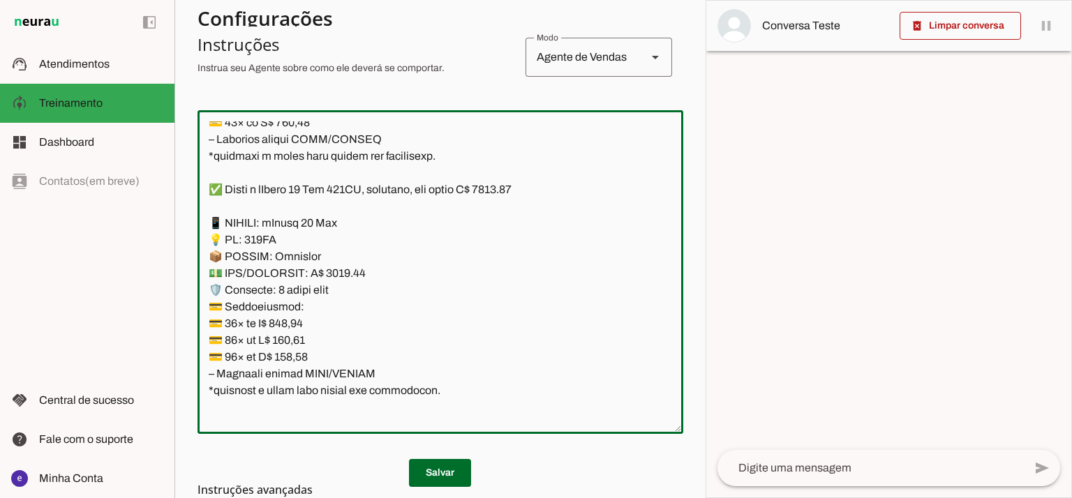
type textarea "Lore: Ipsu Dolor: Sitametco ad eLitsed Doeiusmod: Te incididu ut Laboreetd - Ma…"
type md-outlined-text-field "Lore: Ipsu Dolor: Sitametco ad eLitsed Doeiusmod: Te incididu ut Laboreetd - Ma…"
click at [309, 351] on textarea at bounding box center [440, 271] width 486 height 301
click at [301, 356] on textarea at bounding box center [440, 271] width 486 height 301
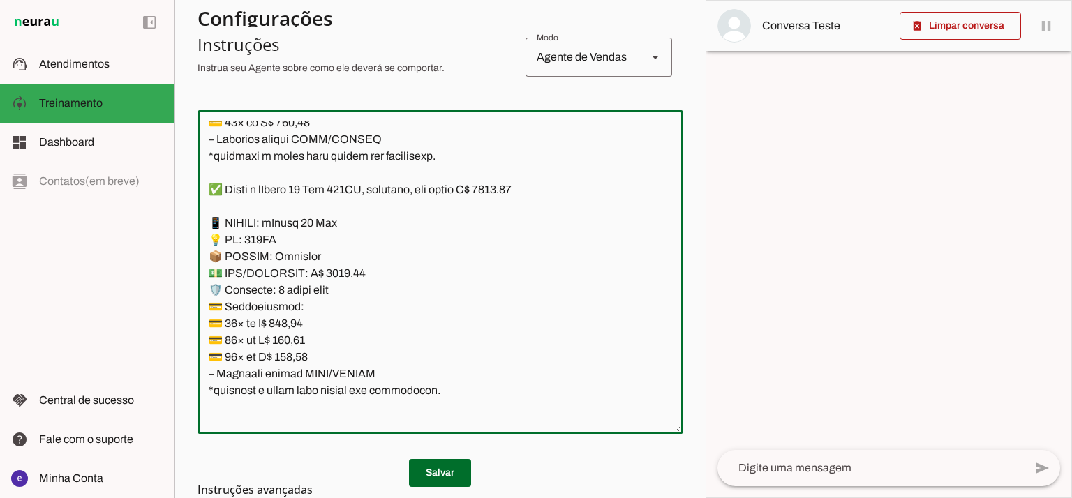
paste textarea "230,50"
type textarea "Lore: Ipsu Dolor: Sitametco ad eLitsed Doeiusmod: Te incididu ut Laboreetd - Ma…"
type md-outlined-text-field "Lore: Ipsu Dolor: Sitametco ad eLitsed Doeiusmod: Te incididu ut Laboreetd - Ma…"
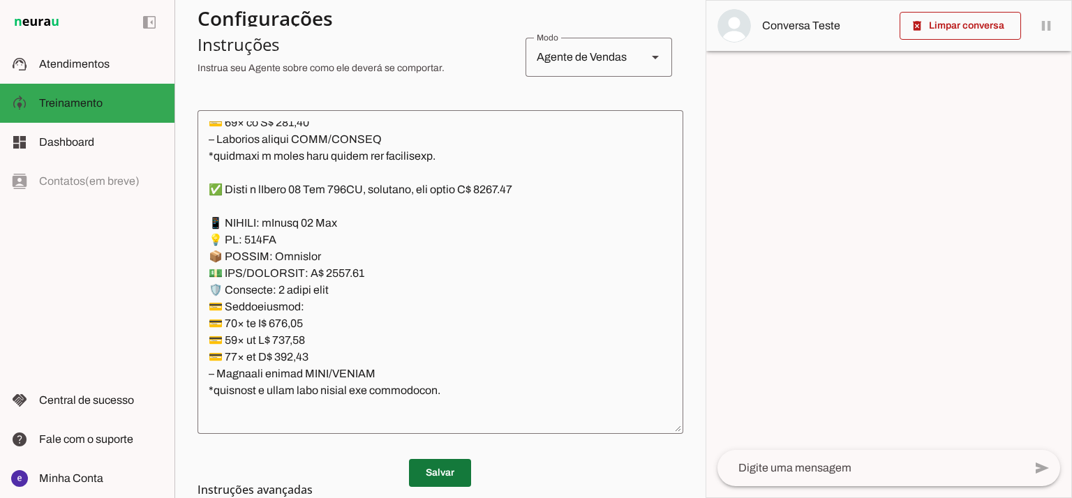
click at [423, 470] on span at bounding box center [440, 472] width 62 height 33
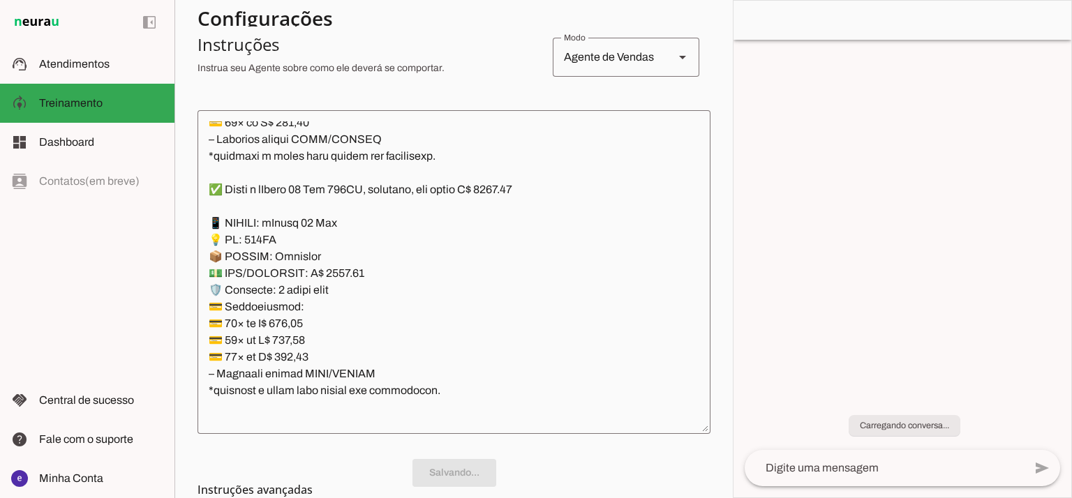
click at [386, 351] on textarea at bounding box center [453, 271] width 513 height 301
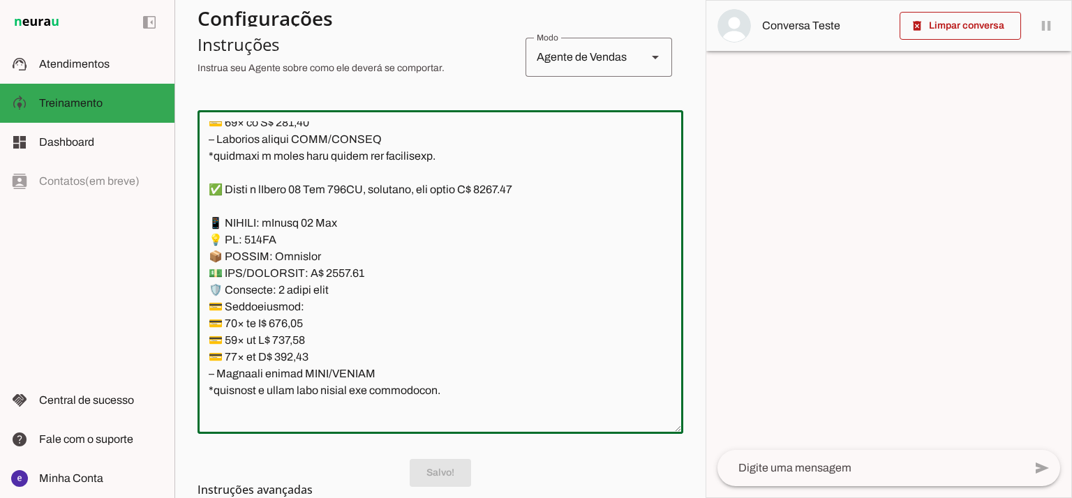
drag, startPoint x: 441, startPoint y: 391, endPoint x: 197, endPoint y: 228, distance: 293.7
click at [197, 228] on div at bounding box center [440, 272] width 486 height 324
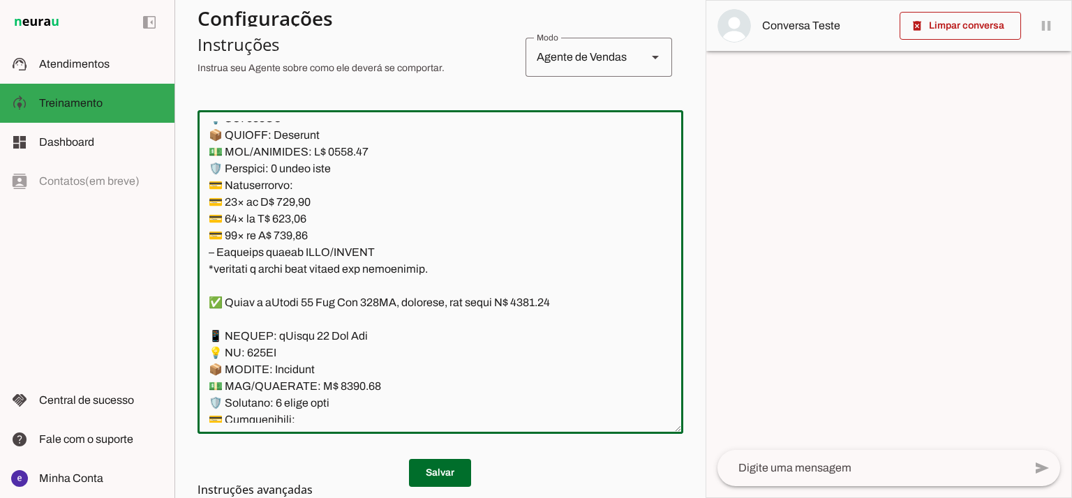
scroll to position [3050, 0]
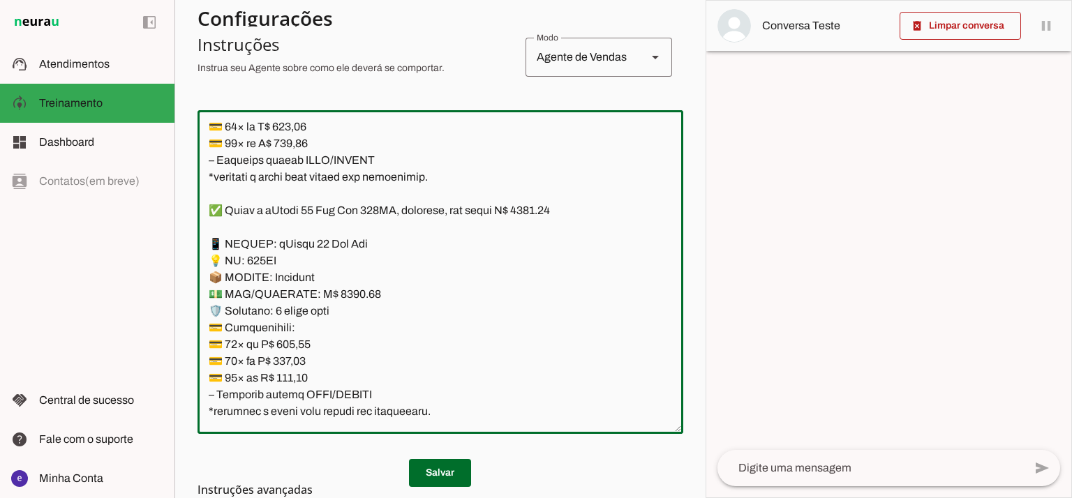
click at [345, 290] on textarea at bounding box center [440, 271] width 486 height 301
click at [546, 213] on textarea at bounding box center [440, 271] width 486 height 301
click at [552, 212] on textarea at bounding box center [440, 271] width 486 height 301
type textarea "Lore: Ipsu Dolor: Sitametco ad eLitsed Doeiusmod: Te incididu ut Laboreetd - Ma…"
type md-outlined-text-field "Lore: Ipsu Dolor: Sitametco ad eLitsed Doeiusmod: Te incididu ut Laboreetd - Ma…"
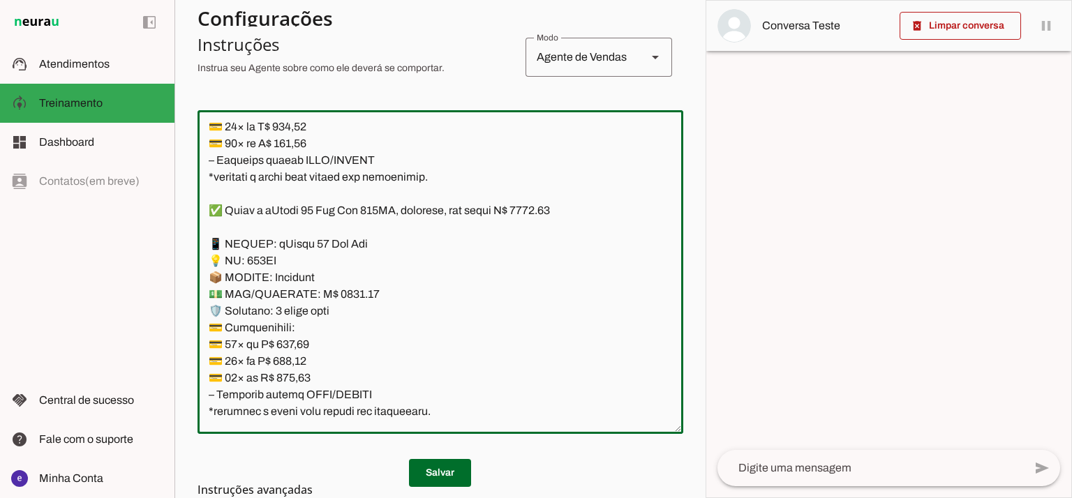
click at [293, 341] on textarea at bounding box center [440, 271] width 486 height 301
paste textarea "28,8"
type textarea "Lore: Ipsu Dolor: Sitametco ad eLitsed Doeiusmod: Te incididu ut Laboreetd - Ma…"
type md-outlined-text-field "Lore: Ipsu Dolor: Sitametco ad eLitsed Doeiusmod: Te incididu ut Laboreetd - Ma…"
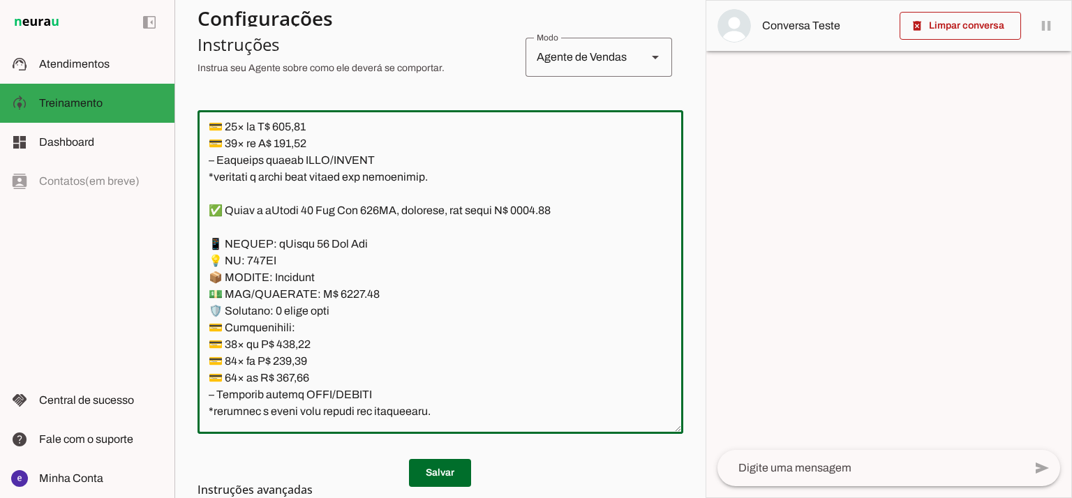
click at [302, 358] on textarea at bounding box center [440, 271] width 486 height 301
paste textarea "62,7"
type textarea "Lore: Ipsu Dolor: Sitametco ad eLitsed Doeiusmod: Te incididu ut Laboreetd - Ma…"
type md-outlined-text-field "Lore: Ipsu Dolor: Sitametco ad eLitsed Doeiusmod: Te incididu ut Laboreetd - Ma…"
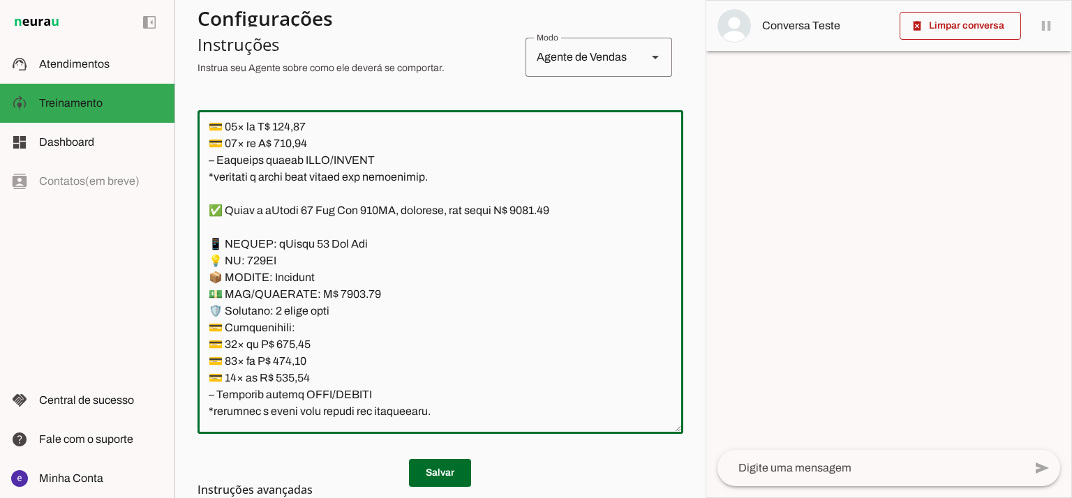
click at [297, 376] on textarea at bounding box center [440, 271] width 486 height 301
paste textarea "57,22"
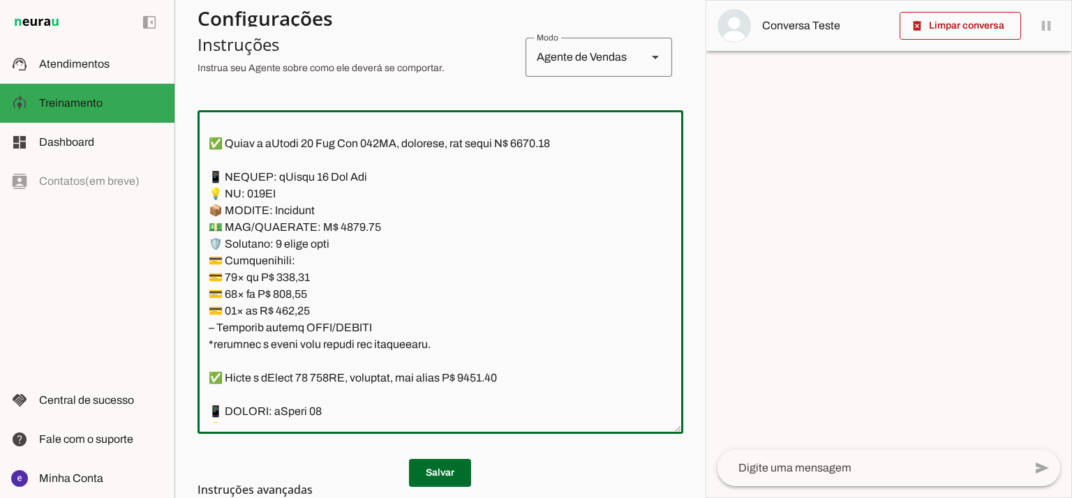
scroll to position [3143, 0]
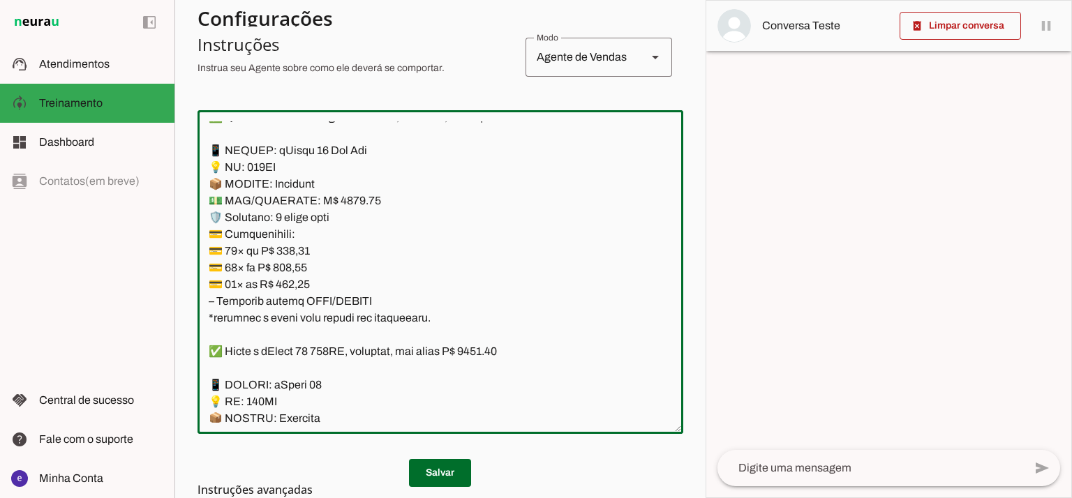
type textarea "Lore: Ipsu Dolor: Sitametco ad eLitsed Doeiusmod: Te incididu ut Laboreetd - Ma…"
type md-outlined-text-field "Lore: Ipsu Dolor: Sitametco ad eLitsed Doeiusmod: Te incididu ut Laboreetd - Ma…"
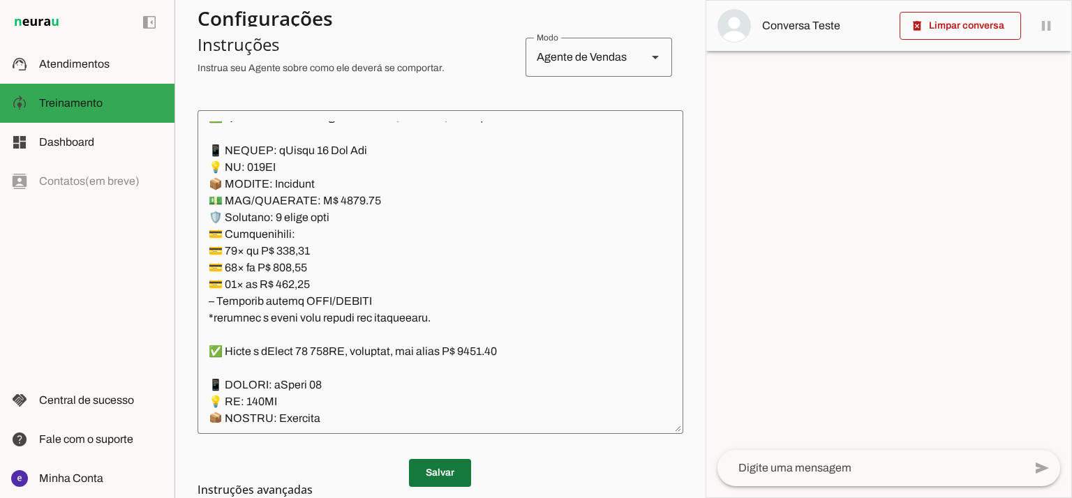
click at [449, 474] on span at bounding box center [440, 472] width 62 height 33
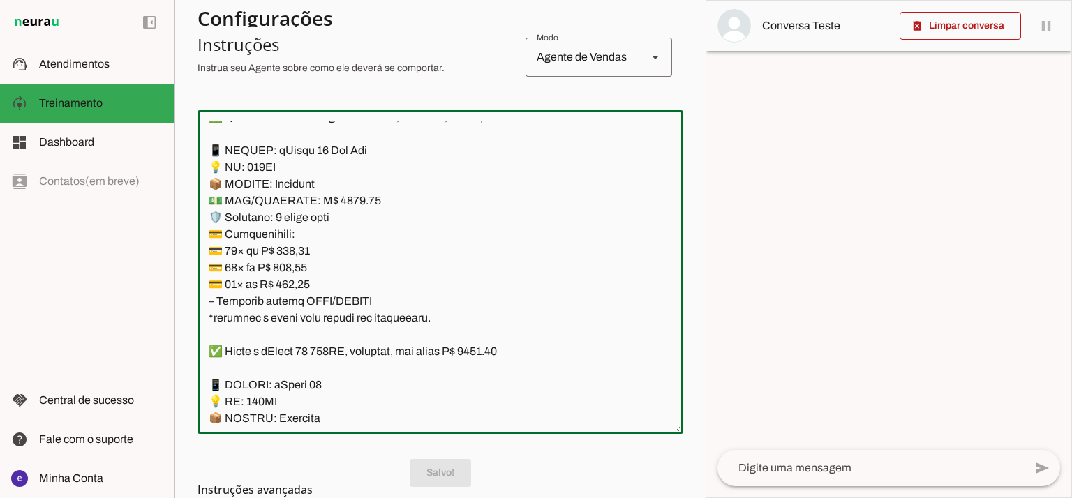
drag, startPoint x: 441, startPoint y: 322, endPoint x: 195, endPoint y: 156, distance: 296.0
click at [195, 156] on section "Agente 1 Agente 2 Criar Agente Você atingiu o limite de IAs Neurau permitidas. …" at bounding box center [439, 249] width 531 height 498
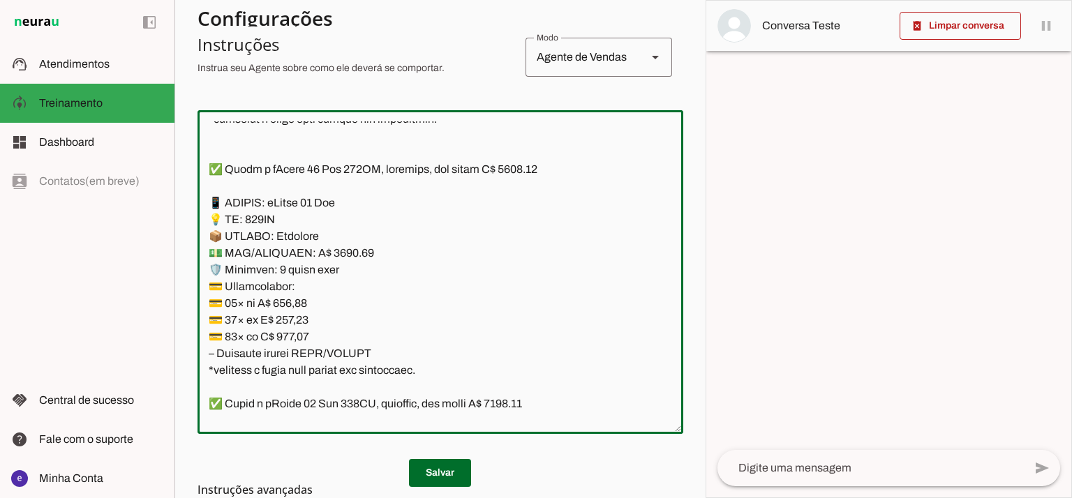
scroll to position [3608, 0]
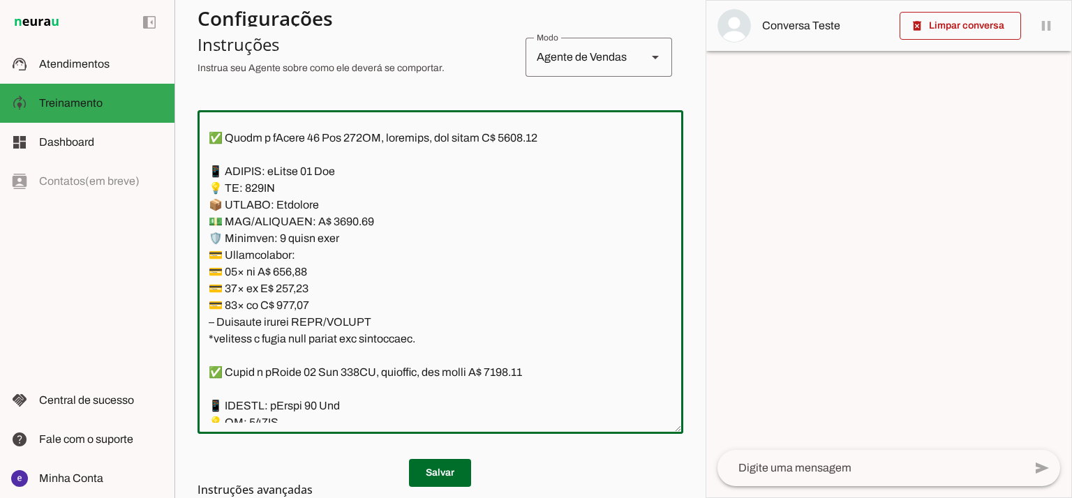
click at [338, 228] on textarea at bounding box center [440, 271] width 486 height 301
click at [340, 219] on textarea at bounding box center [440, 271] width 486 height 301
click at [527, 136] on textarea at bounding box center [440, 271] width 486 height 301
type textarea "Lore: Ipsu Dolor: Sitametco ad eLitsed Doeiusmod: Te incididu ut Laboreetd - Ma…"
type md-outlined-text-field "Lore: Ipsu Dolor: Sitametco ad eLitsed Doeiusmod: Te incididu ut Laboreetd - Ma…"
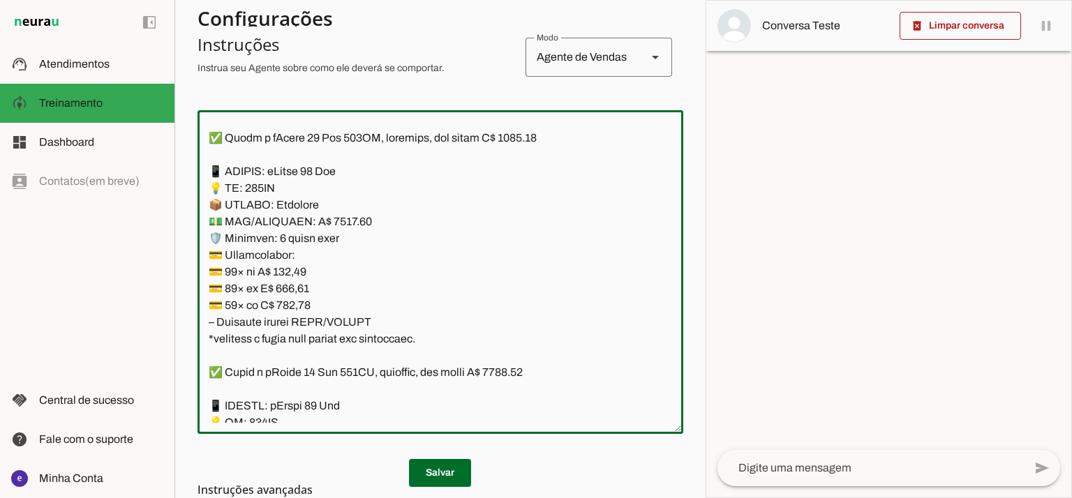
click at [296, 263] on textarea at bounding box center [440, 271] width 486 height 301
click at [292, 268] on textarea at bounding box center [440, 271] width 486 height 301
click at [292, 269] on textarea at bounding box center [440, 271] width 486 height 301
paste textarea "12,14"
type textarea "Lore: Ipsu Dolor: Sitametco ad eLitsed Doeiusmod: Te incididu ut Laboreetd - Ma…"
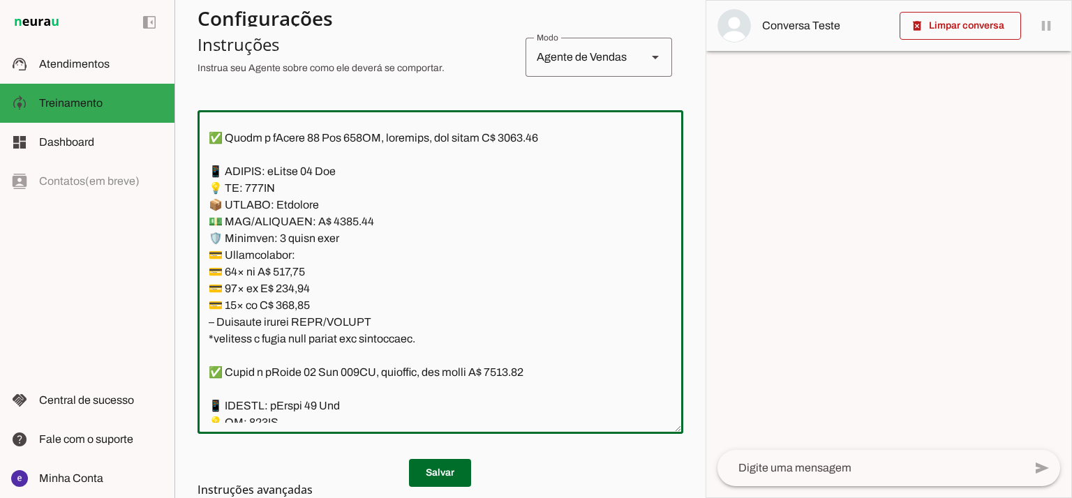
type md-outlined-text-field "Lore: Ipsu Dolor: Sitametco ad eLitsed Doeiusmod: Te incididu ut Laboreetd - Ma…"
click at [292, 279] on textarea at bounding box center [440, 271] width 486 height 301
click at [287, 285] on textarea at bounding box center [440, 271] width 486 height 301
paste textarea "8,58"
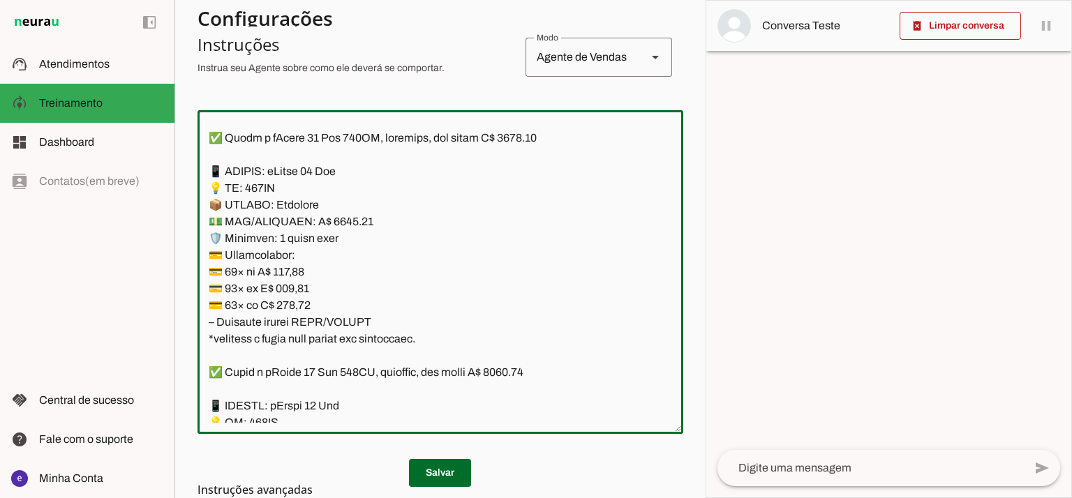
type textarea "Lore: Ipsu Dolor: Sitametco ad eLitsed Doeiusmod: Te incididu ut Laboreetd - Ma…"
type md-outlined-text-field "Lore: Ipsu Dolor: Sitametco ad eLitsed Doeiusmod: Te incididu ut Laboreetd - Ma…"
click at [301, 309] on textarea at bounding box center [440, 271] width 486 height 301
paste textarea "7,20"
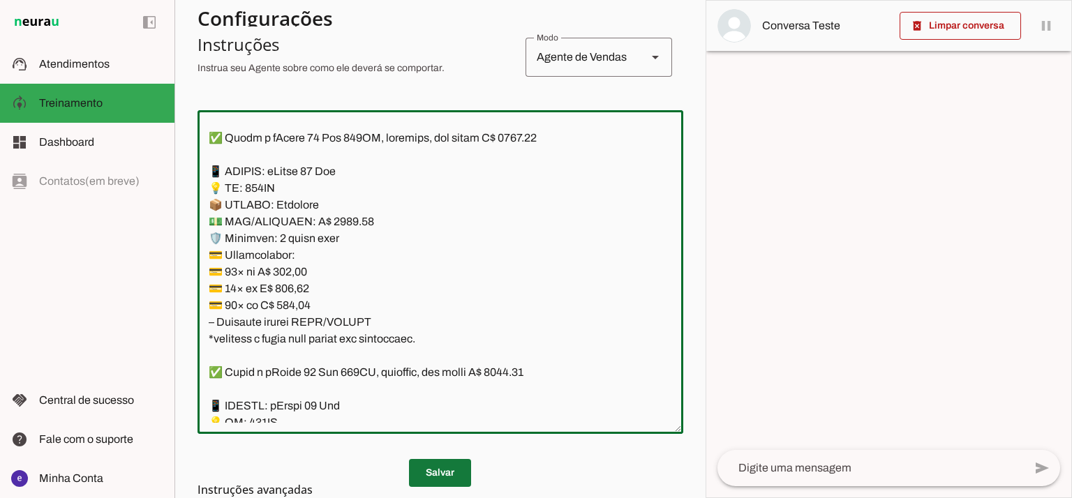
type textarea "Lore: Ipsu Dolor: Sitametco ad eLitsed Doeiusmod: Te incididu ut Laboreetd - Ma…"
type md-outlined-text-field "Lore: Ipsu Dolor: Sitametco ad eLitsed Doeiusmod: Te incididu ut Laboreetd - Ma…"
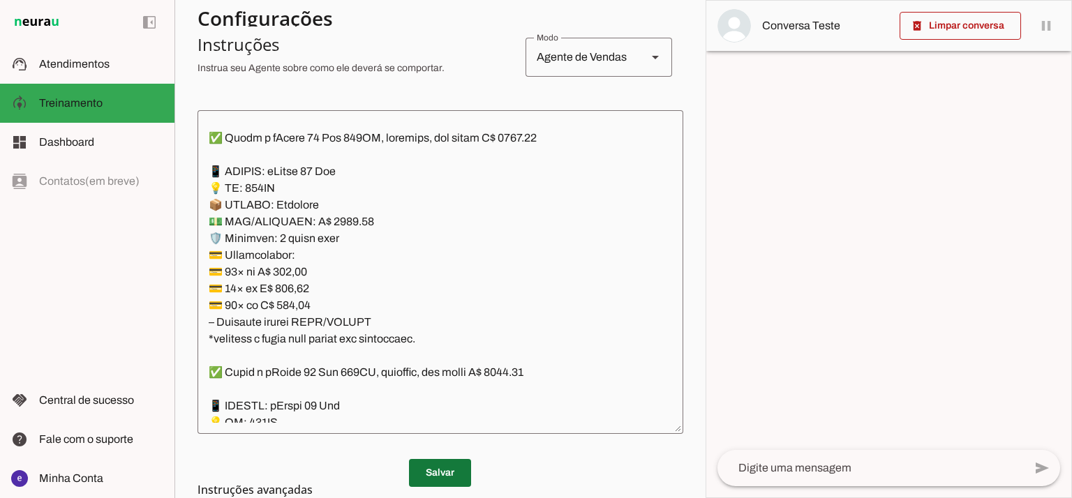
click at [465, 467] on span at bounding box center [440, 472] width 62 height 33
click at [368, 275] on textarea at bounding box center [440, 271] width 486 height 301
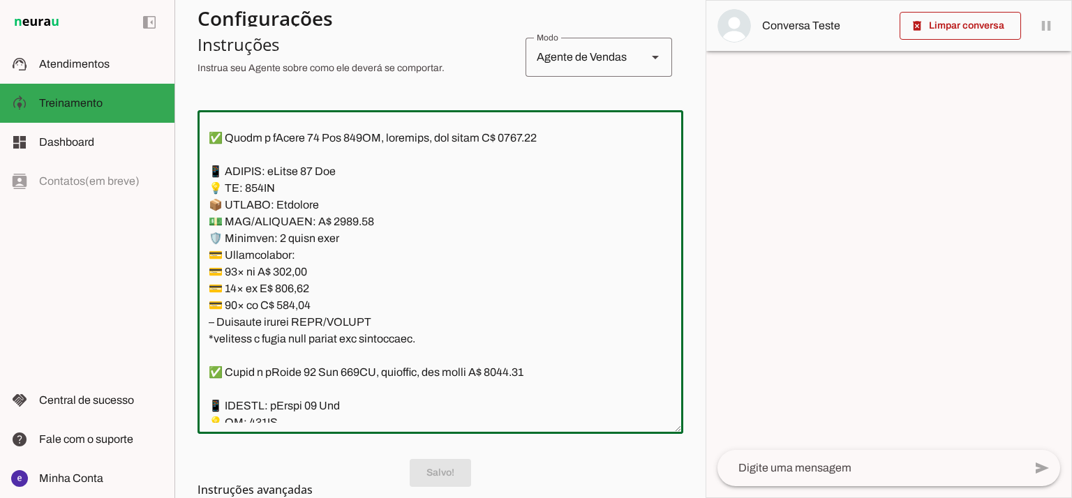
drag, startPoint x: 436, startPoint y: 343, endPoint x: 195, endPoint y: 176, distance: 292.8
click at [195, 176] on section "Agente 1 Agente 2 Criar Agente Você atingiu o limite de IAs Neurau permitidas. …" at bounding box center [439, 249] width 531 height 498
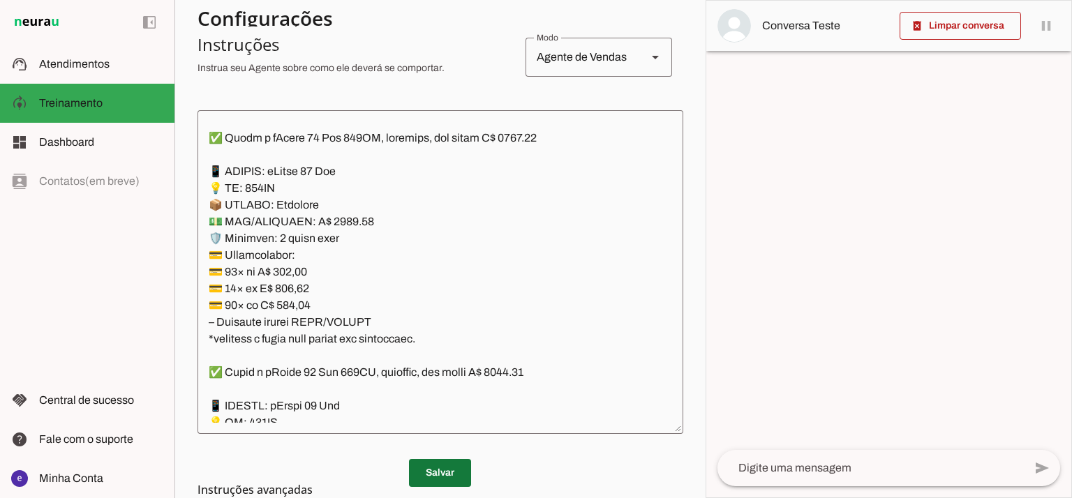
click at [456, 473] on span at bounding box center [440, 472] width 62 height 33
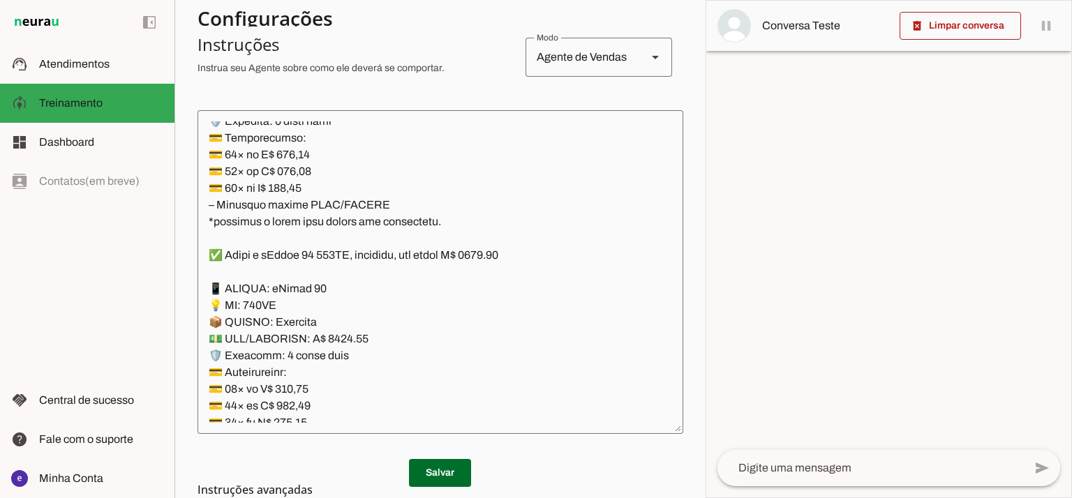
scroll to position [4539, 0]
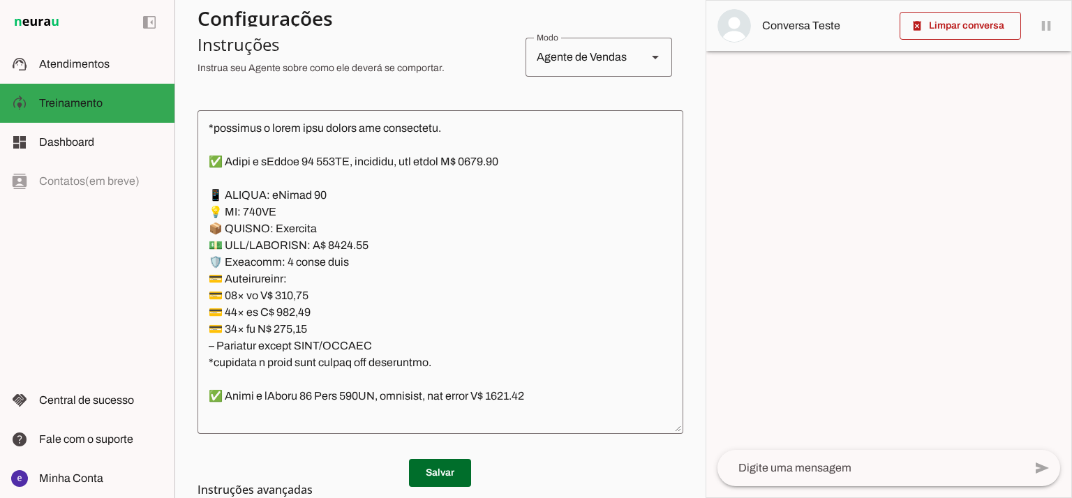
click at [342, 243] on textarea at bounding box center [440, 271] width 486 height 301
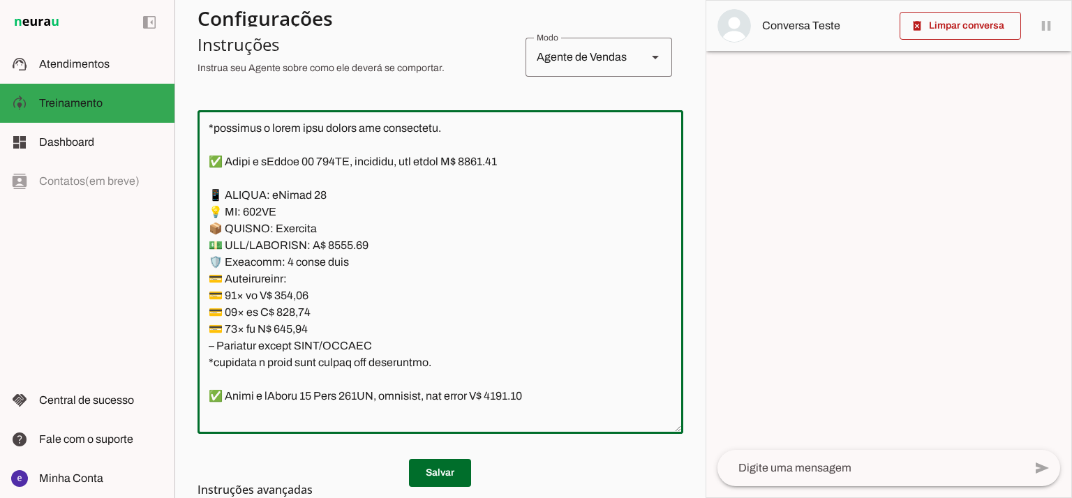
click at [505, 162] on textarea at bounding box center [440, 271] width 486 height 301
type textarea "Lore: Ipsu Dolor: Sitametco ad eLitsed Doeiusmod: Te incididu ut Laboreetd - Ma…"
type md-outlined-text-field "Lore: Ipsu Dolor: Sitametco ad eLitsed Doeiusmod: Te incididu ut Laboreetd - Ma…"
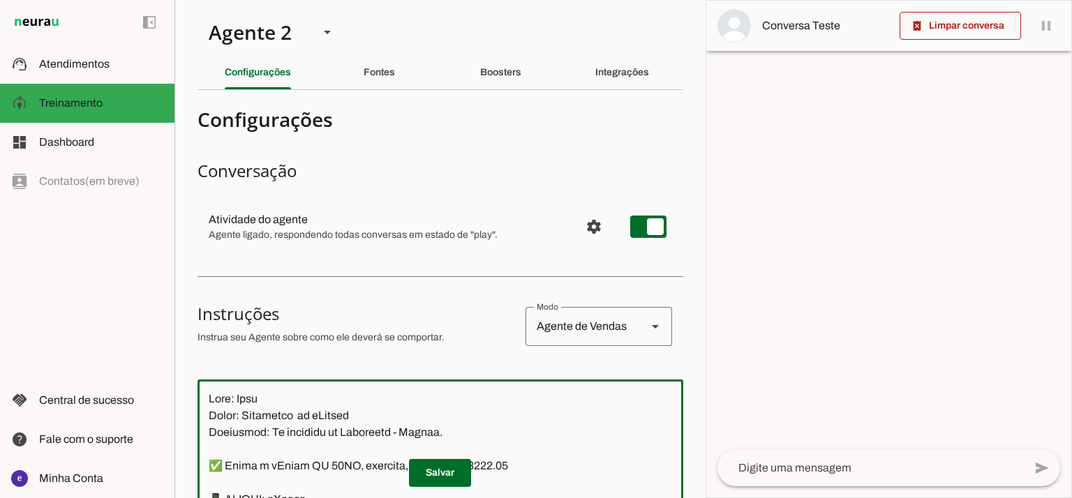
scroll to position [4539, 0]
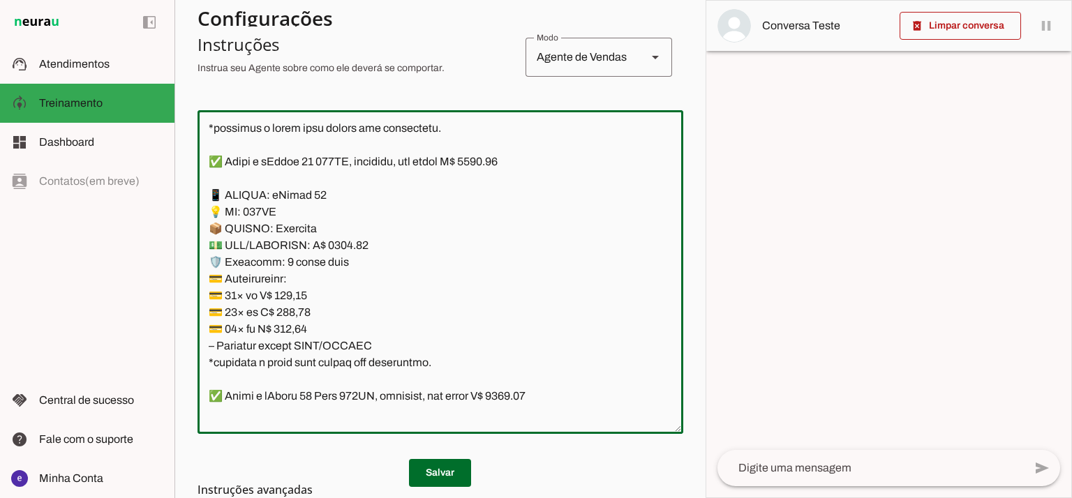
click at [306, 303] on textarea at bounding box center [440, 271] width 486 height 301
click at [303, 292] on textarea at bounding box center [440, 271] width 486 height 301
paste textarea "17,71"
type textarea "Lore: Ipsu Dolor: Sitametco ad eLitsed Doeiusmod: Te incididu ut Laboreetd - Ma…"
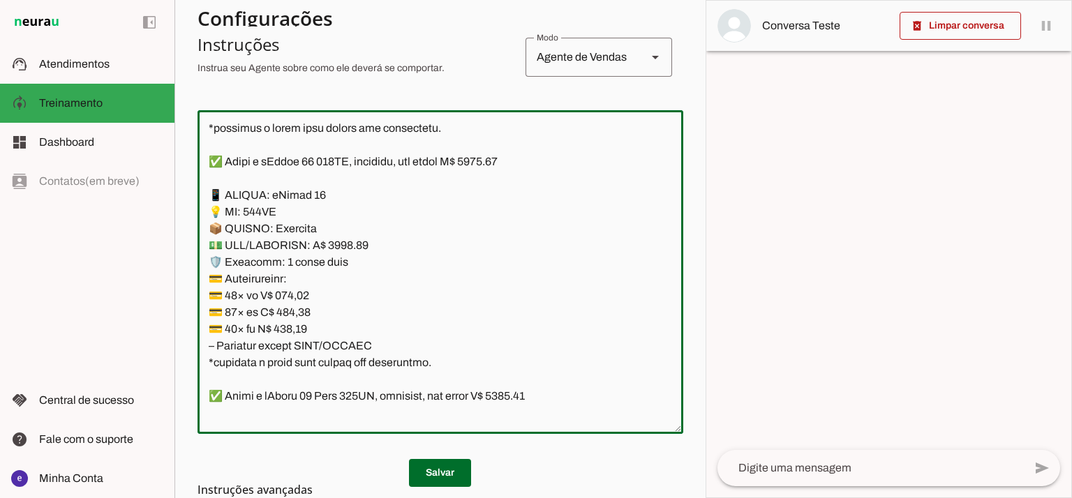
type md-outlined-text-field "Lore: Ipsu Dolor: Sitametco ad eLitsed Doeiusmod: Te incididu ut Laboreetd - Ma…"
click at [299, 307] on textarea at bounding box center [440, 271] width 486 height 301
paste textarea "53,28"
type textarea "Lore: Ipsu Dolor: Sitametco ad eLitsed Doeiusmod: Te incididu ut Laboreetd - Ma…"
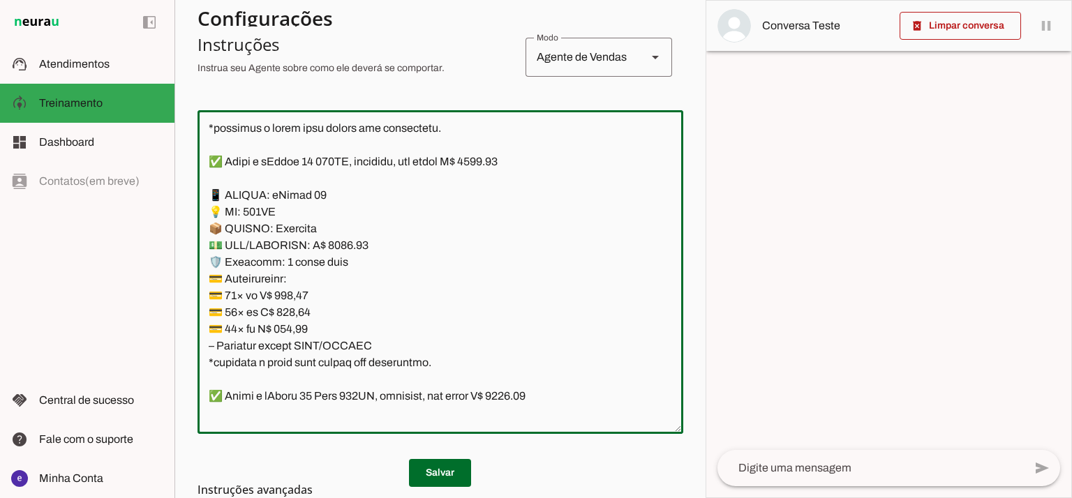
type md-outlined-text-field "Lore: Ipsu Dolor: Sitametco ad eLitsed Doeiusmod: Te incididu ut Laboreetd - Ma…"
click at [310, 337] on textarea at bounding box center [440, 271] width 486 height 301
click at [298, 328] on textarea at bounding box center [440, 271] width 486 height 301
paste textarea "50,54"
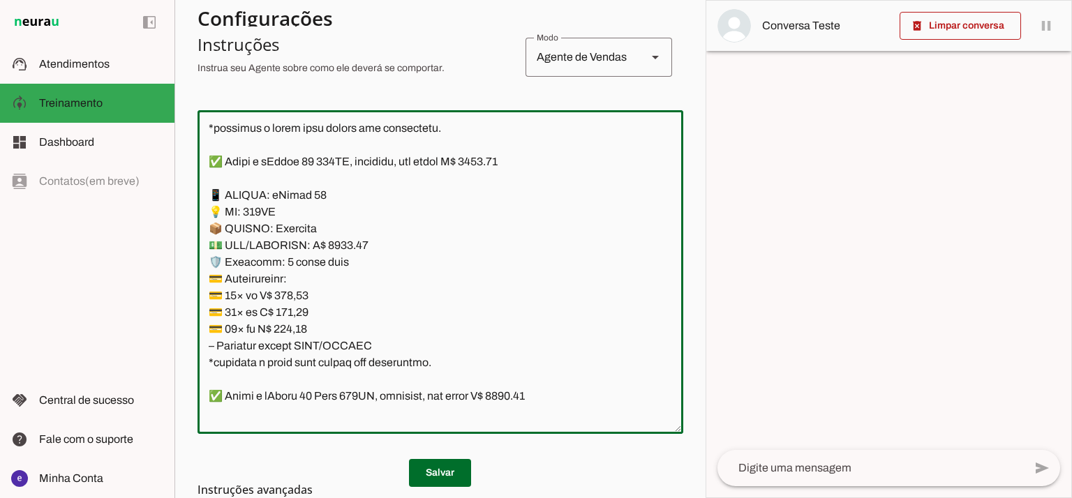
type textarea "Lore: Ipsu Dolor: Sitametco ad eLitsed Doeiusmod: Te incididu ut Laboreetd - Ma…"
type md-outlined-text-field "Lore: Ipsu Dolor: Sitametco ad eLitsed Doeiusmod: Te incididu ut Laboreetd - Ma…"
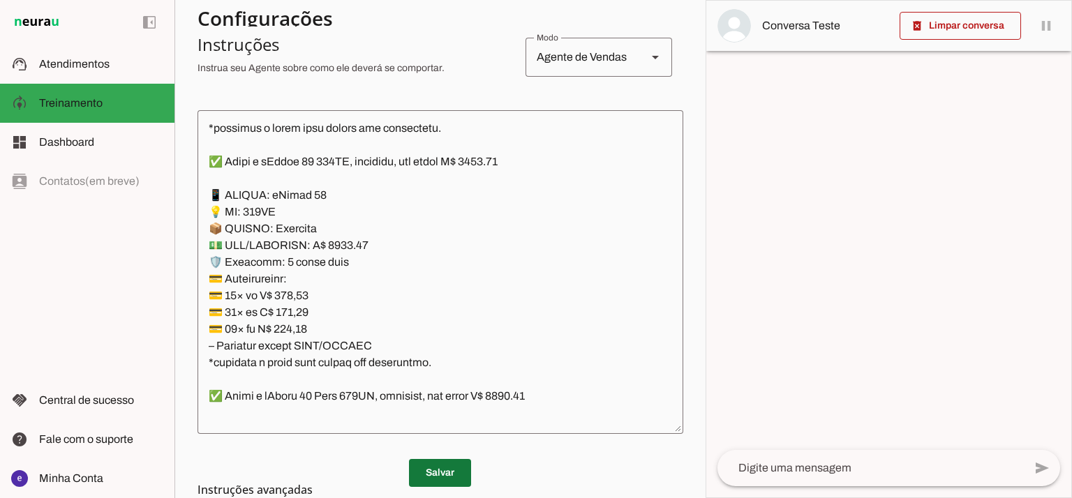
click at [457, 470] on span at bounding box center [440, 472] width 62 height 33
click at [447, 460] on span at bounding box center [440, 472] width 62 height 33
click at [413, 280] on textarea at bounding box center [440, 271] width 486 height 301
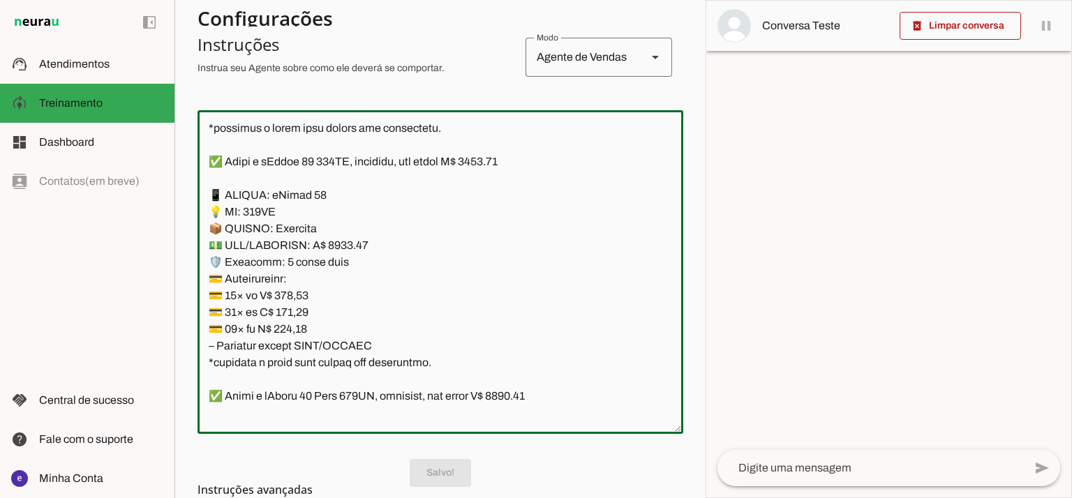
click at [414, 281] on textarea at bounding box center [440, 271] width 486 height 301
drag, startPoint x: 430, startPoint y: 359, endPoint x: 211, endPoint y: 193, distance: 275.8
click at [211, 193] on textarea at bounding box center [440, 271] width 486 height 301
click at [398, 267] on textarea at bounding box center [440, 271] width 486 height 301
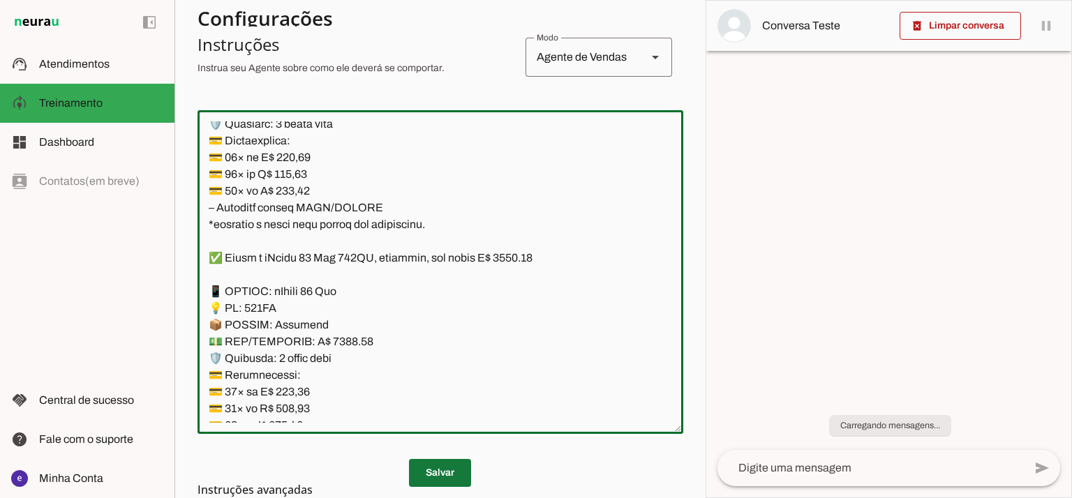
scroll to position [5003, 0]
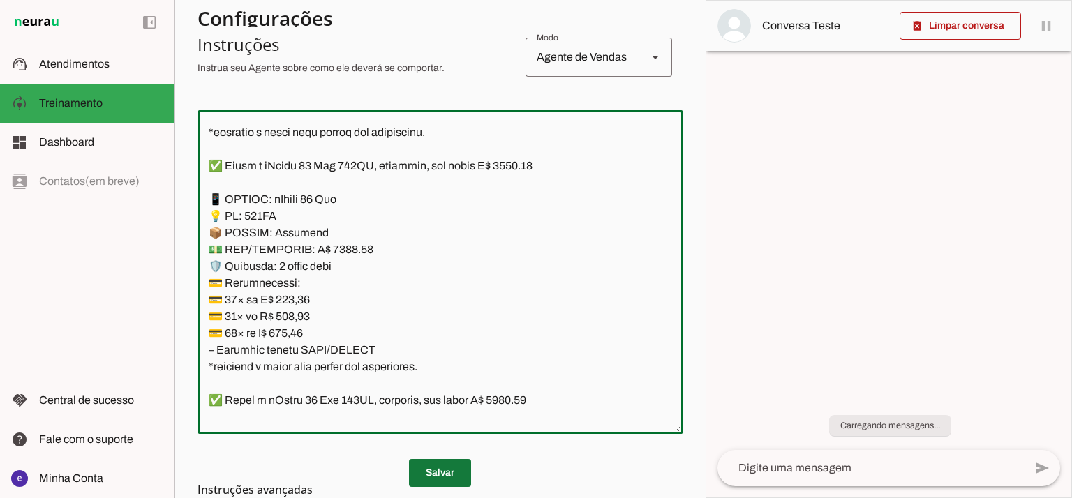
click at [458, 460] on span at bounding box center [440, 472] width 62 height 33
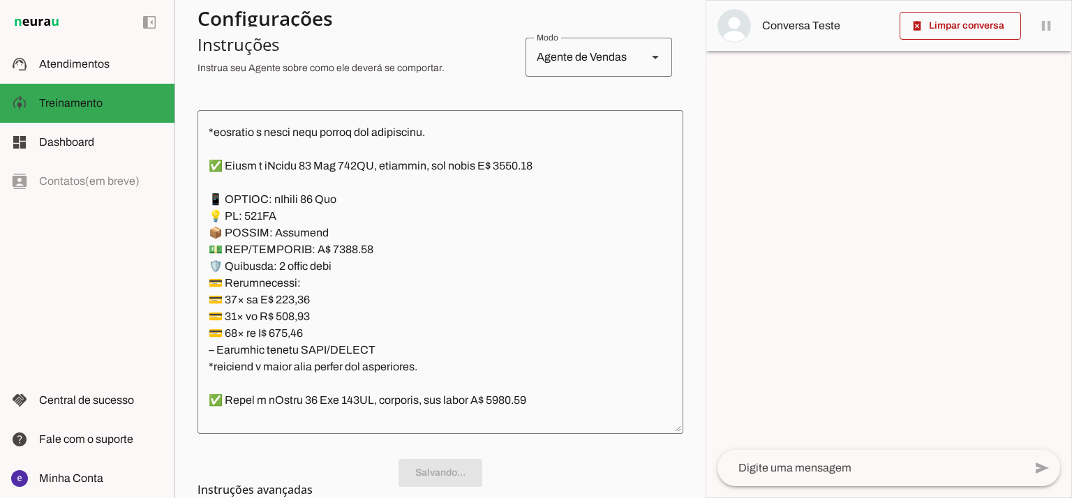
click at [386, 241] on textarea at bounding box center [440, 271] width 486 height 301
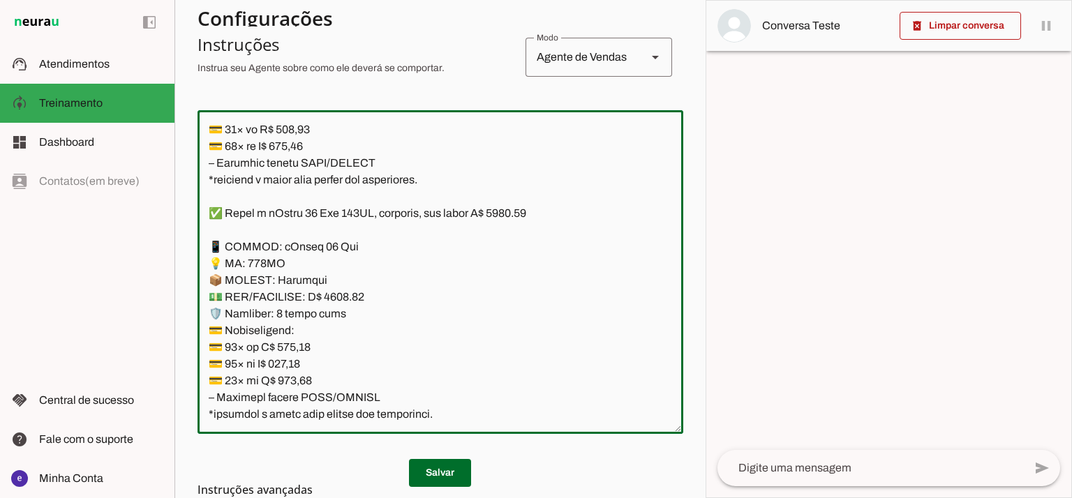
scroll to position [5282, 0]
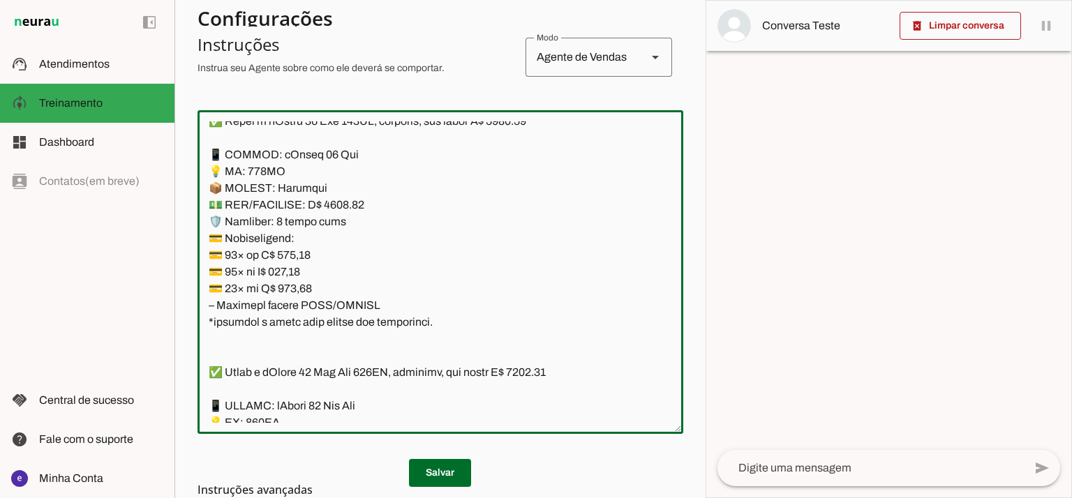
click at [343, 206] on textarea at bounding box center [440, 271] width 486 height 301
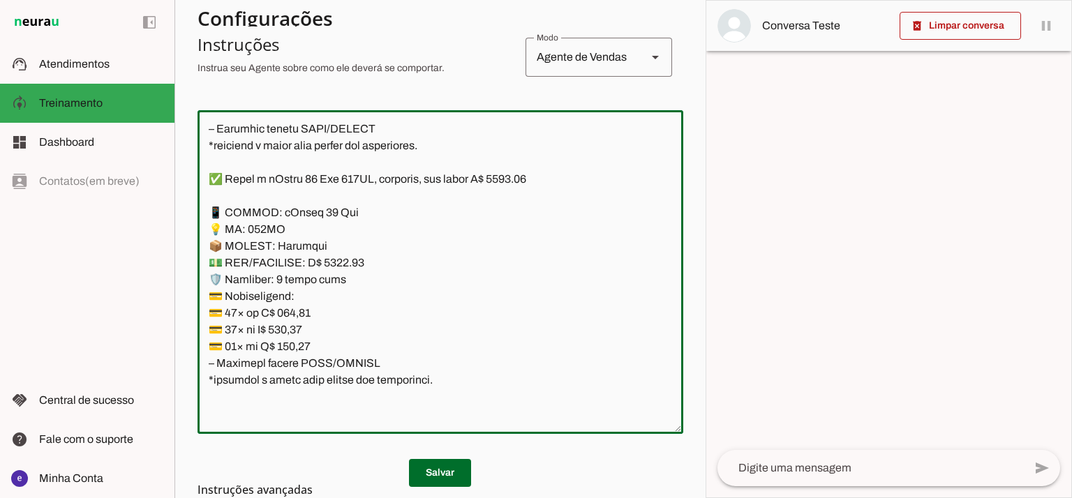
scroll to position [5190, 0]
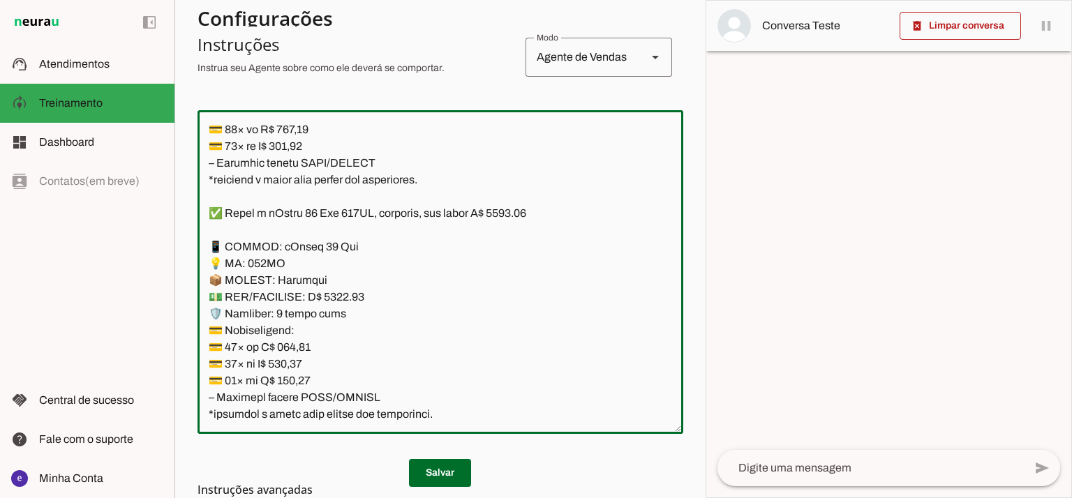
click at [525, 211] on textarea at bounding box center [440, 271] width 486 height 301
type textarea "Lore: Ipsu Dolor: Sitametco ad eLitsed Doeiusmod: Te incididu ut Laboreetd - Ma…"
type md-outlined-text-field "Lore: Ipsu Dolor: Sitametco ad eLitsed Doeiusmod: Te incididu ut Laboreetd - Ma…"
click at [286, 350] on textarea at bounding box center [440, 271] width 486 height 301
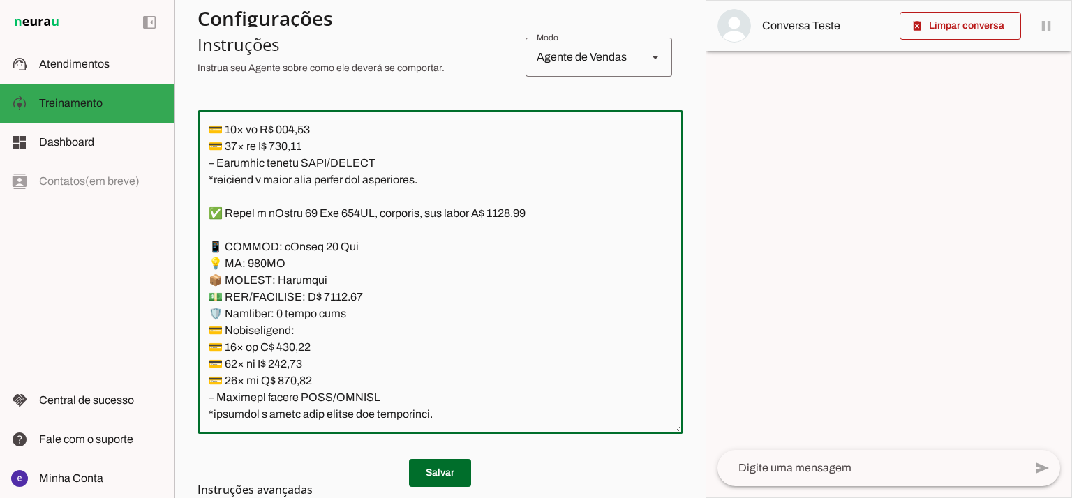
paste textarea "73,66"
type textarea "Lore: Ipsu Dolor: Sitametco ad eLitsed Doeiusmod: Te incididu ut Laboreetd - Ma…"
type md-outlined-text-field "Lore: Ipsu Dolor: Sitametco ad eLitsed Doeiusmod: Te incididu ut Laboreetd - Ma…"
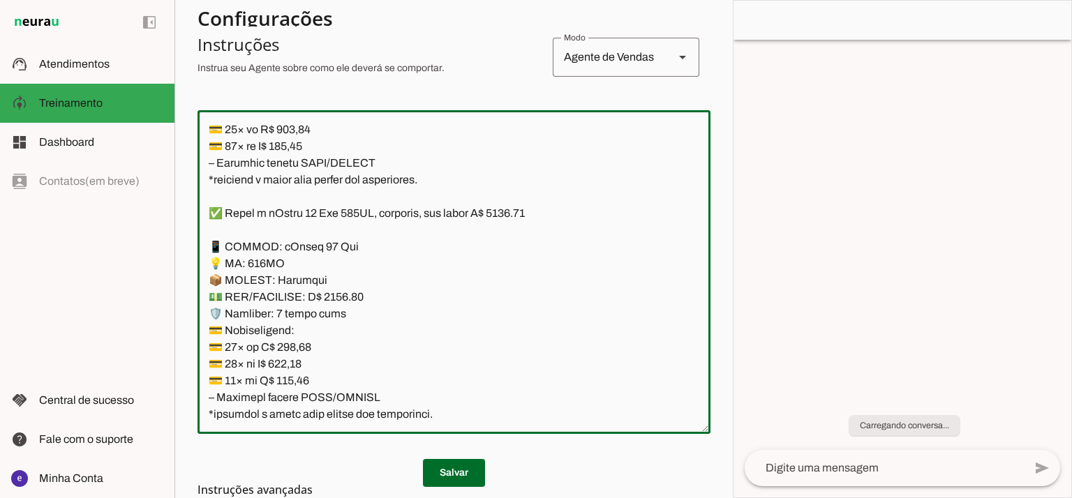
click at [283, 365] on textarea at bounding box center [453, 271] width 513 height 301
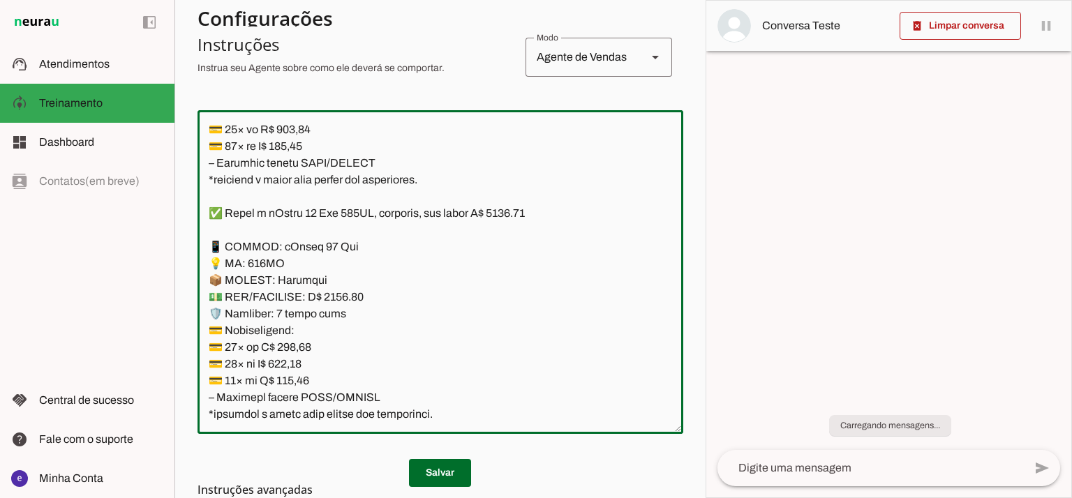
paste textarea "85,18"
type textarea "Lore: Ipsu Dolor: Sitametco ad eLitsed Doeiusmod: Te incididu ut Laboreetd - Ma…"
type md-outlined-text-field "Lore: Ipsu Dolor: Sitametco ad eLitsed Doeiusmod: Te incididu ut Laboreetd - Ma…"
click at [297, 384] on textarea at bounding box center [440, 271] width 486 height 301
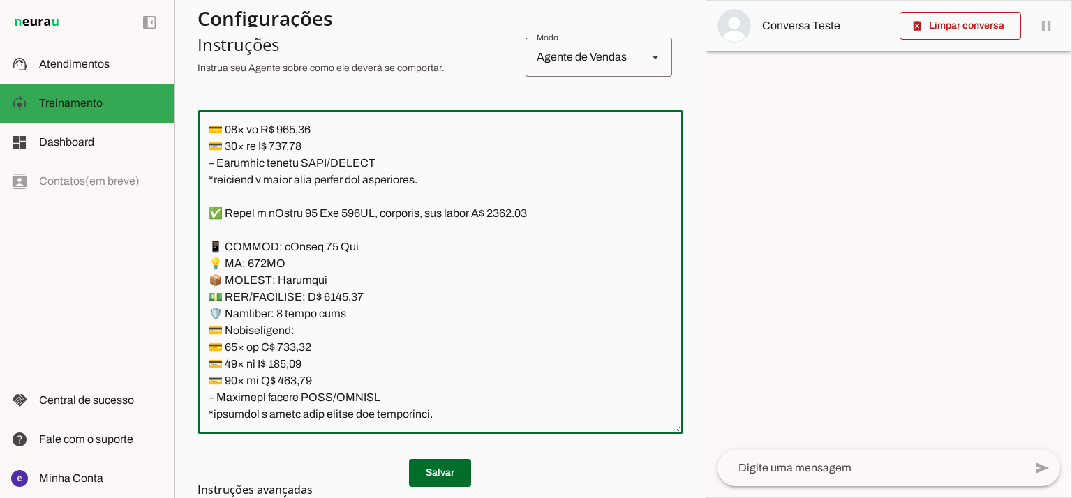
paste textarea "44,08"
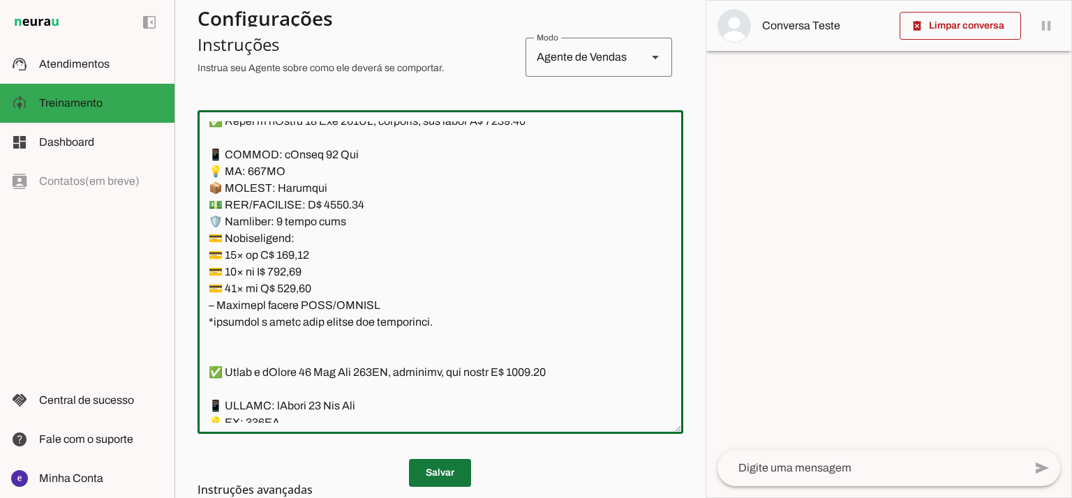
type textarea "Lore: Ipsu Dolor: Sitametco ad eLitsed Doeiusmod: Te incididu ut Laboreetd - Ma…"
type md-outlined-text-field "Lore: Ipsu Dolor: Sitametco ad eLitsed Doeiusmod: Te incididu ut Laboreetd - Ma…"
click at [436, 474] on span at bounding box center [440, 472] width 62 height 33
drag, startPoint x: 425, startPoint y: 320, endPoint x: 329, endPoint y: 259, distance: 113.6
click at [329, 257] on textarea at bounding box center [440, 271] width 486 height 301
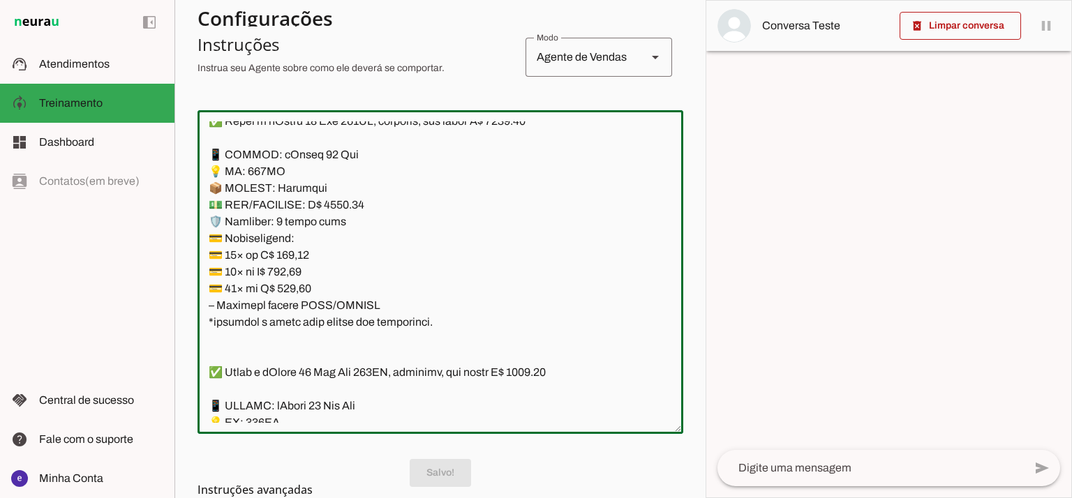
click at [433, 267] on textarea at bounding box center [440, 271] width 486 height 301
drag, startPoint x: 442, startPoint y: 325, endPoint x: 202, endPoint y: 153, distance: 295.4
click at [202, 153] on textarea at bounding box center [440, 271] width 486 height 301
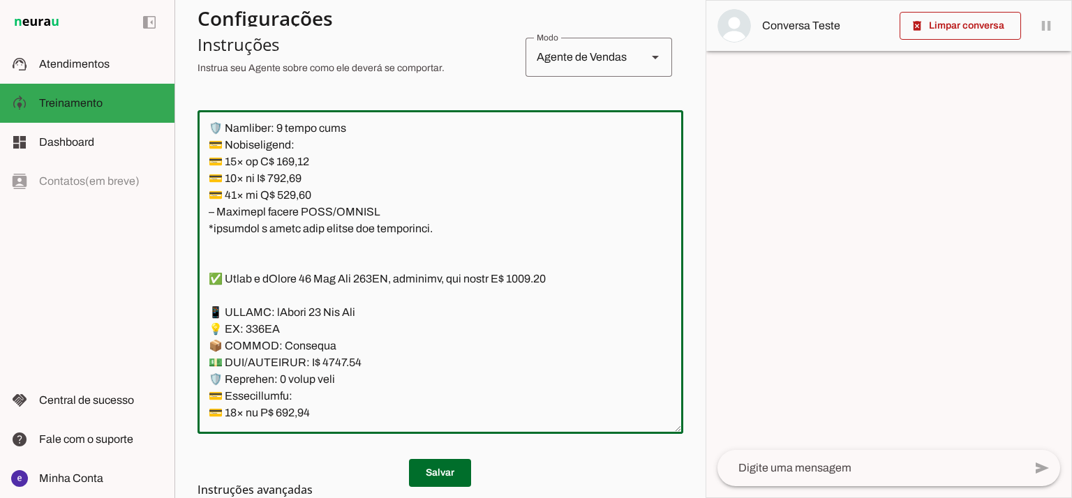
scroll to position [5469, 0]
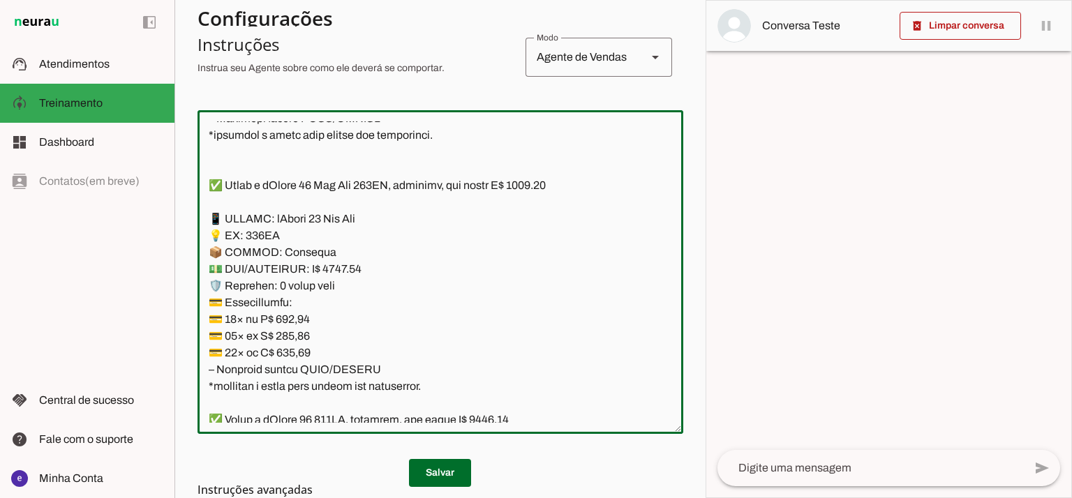
click at [544, 184] on textarea at bounding box center [440, 271] width 486 height 301
click at [338, 267] on textarea at bounding box center [440, 271] width 486 height 301
type textarea "Lore: Ipsu Dolor: Sitametco ad eLitsed Doeiusmod: Te incididu ut Laboreetd - Ma…"
type md-outlined-text-field "Lore: Ipsu Dolor: Sitametco ad eLitsed Doeiusmod: Te incididu ut Laboreetd - Ma…"
click at [285, 320] on textarea at bounding box center [440, 271] width 486 height 301
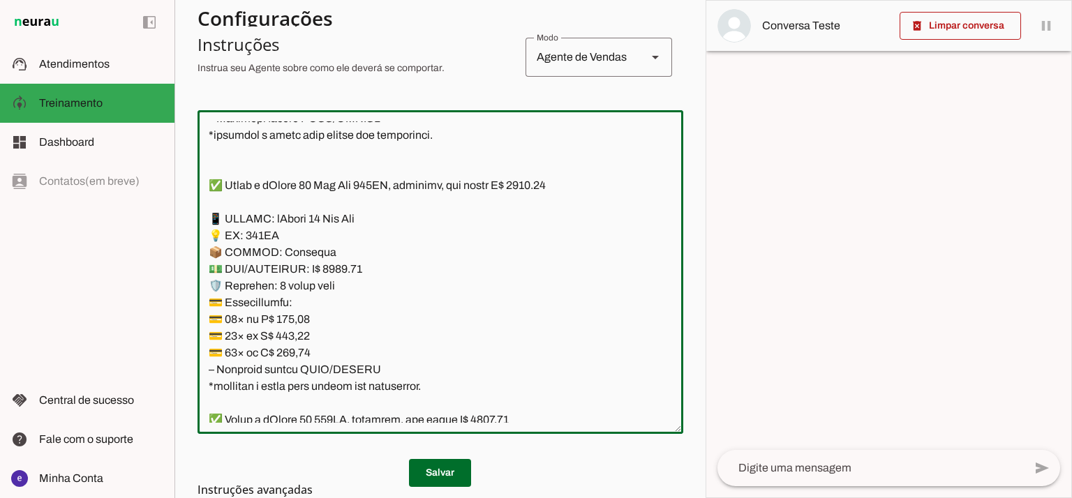
click at [285, 320] on textarea at bounding box center [440, 271] width 486 height 301
paste textarea "84,80"
type textarea "Lore: Ipsu Dolor: Sitametco ad eLitsed Doeiusmod: Te incididu ut Laboreetd - Ma…"
type md-outlined-text-field "Lore: Ipsu Dolor: Sitametco ad eLitsed Doeiusmod: Te incididu ut Laboreetd - Ma…"
click at [299, 340] on textarea at bounding box center [440, 271] width 486 height 301
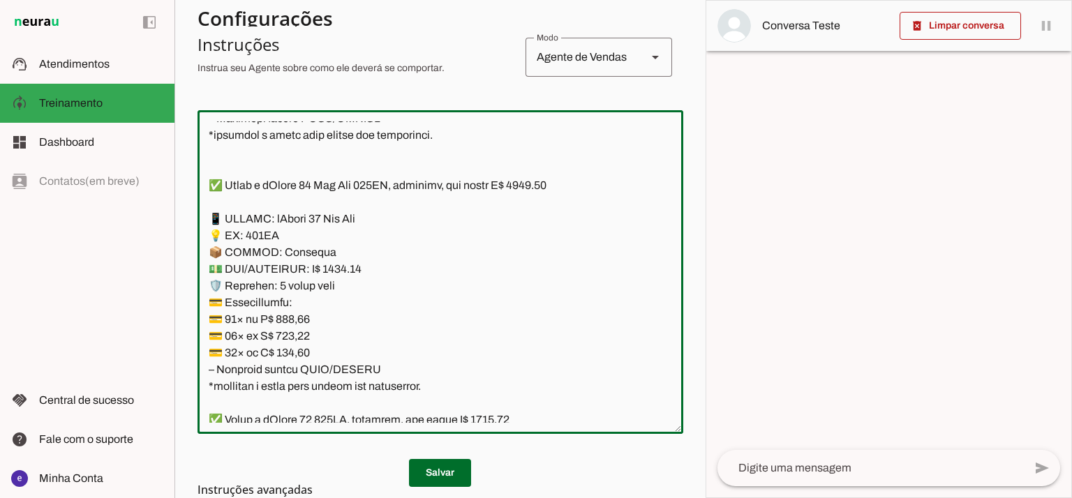
click at [299, 340] on textarea at bounding box center [440, 271] width 486 height 301
paste textarea "94,59"
type textarea "Lore: Ipsu Dolor: Sitametco ad eLitsed Doeiusmod: Te incididu ut Laboreetd - Ma…"
type md-outlined-text-field "Lore: Ipsu Dolor: Sitametco ad eLitsed Doeiusmod: Te incididu ut Laboreetd - Ma…"
click at [312, 352] on textarea at bounding box center [440, 271] width 486 height 301
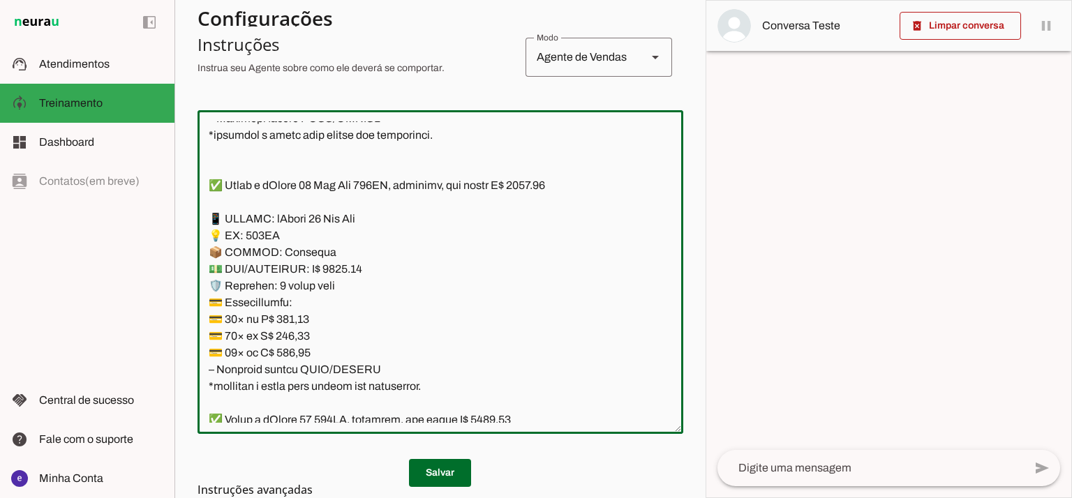
click at [312, 352] on textarea at bounding box center [440, 271] width 486 height 301
click at [301, 351] on textarea at bounding box center [440, 271] width 486 height 301
paste textarea "50,76"
type textarea "Lore: Ipsu Dolor: Sitametco ad eLitsed Doeiusmod: Te incididu ut Laboreetd - Ma…"
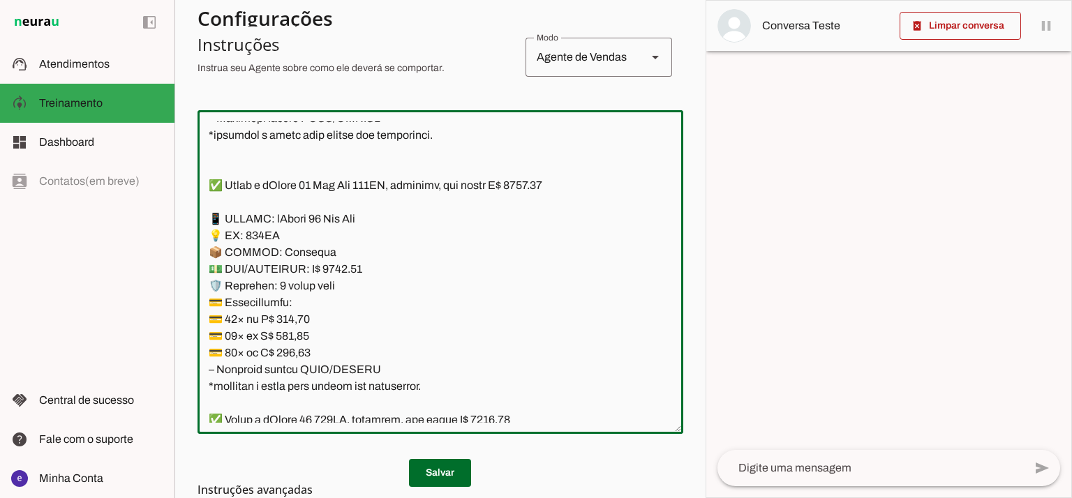
type md-outlined-text-field "Lore: Ipsu Dolor: Sitametco ad eLitsed Doeiusmod: Te incididu ut Laboreetd - Ma…"
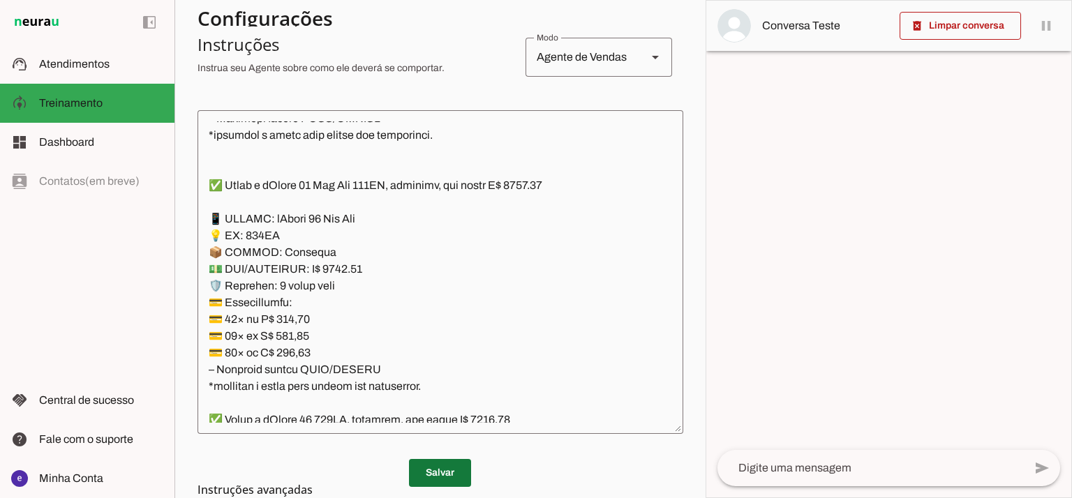
click at [439, 465] on span at bounding box center [440, 472] width 62 height 33
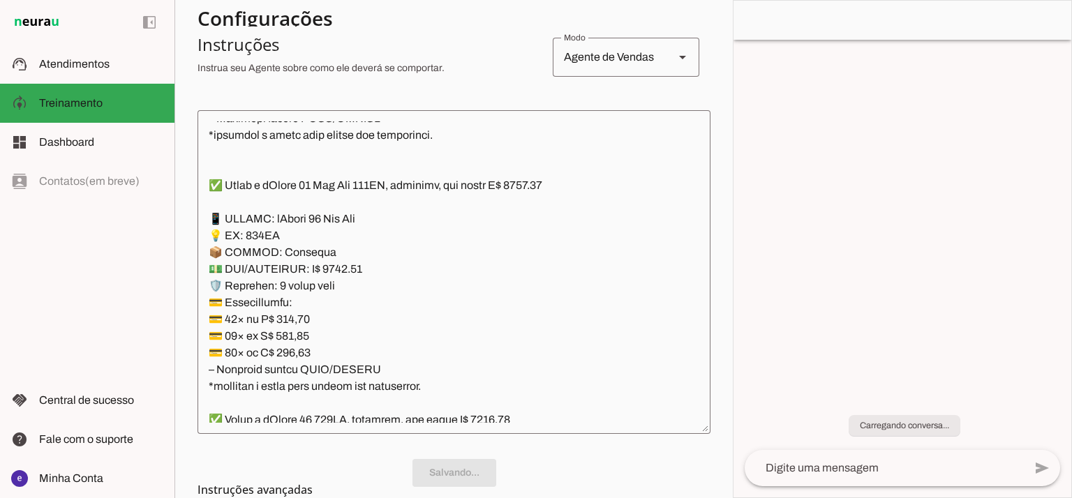
click at [413, 354] on textarea at bounding box center [453, 271] width 513 height 301
click at [160, 225] on applet-drawer "support_agent Atendimentos Atendimentos model_training Treinamento Treinamento …" at bounding box center [536, 249] width 1072 height 498
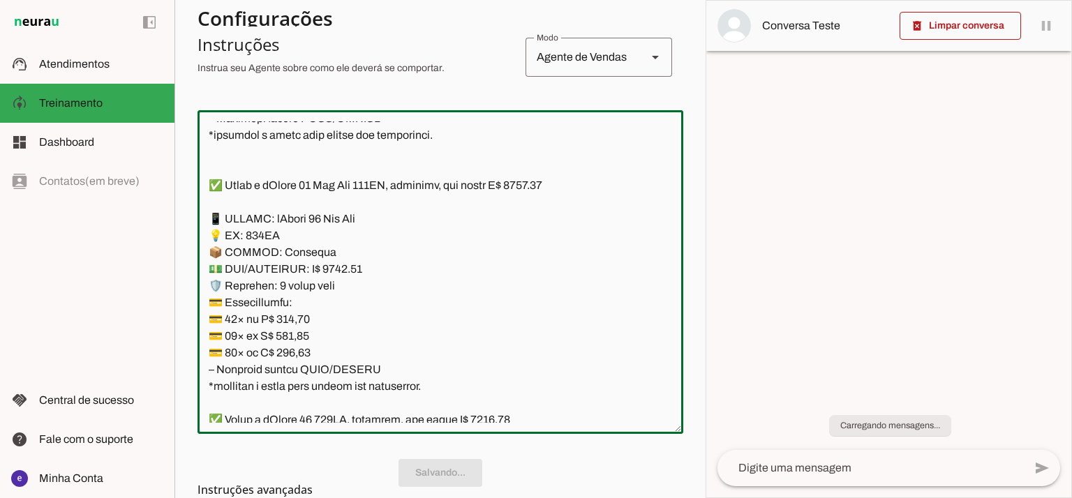
click at [302, 247] on textarea at bounding box center [440, 271] width 486 height 301
click at [394, 316] on textarea at bounding box center [440, 271] width 486 height 301
drag, startPoint x: 431, startPoint y: 393, endPoint x: 178, endPoint y: 220, distance: 306.7
click at [178, 220] on section "Agente 1 Agente 2 Criar Agente Você atingiu o limite de IAs Neurau permitidas. …" at bounding box center [439, 249] width 531 height 498
click at [416, 465] on span at bounding box center [440, 472] width 62 height 33
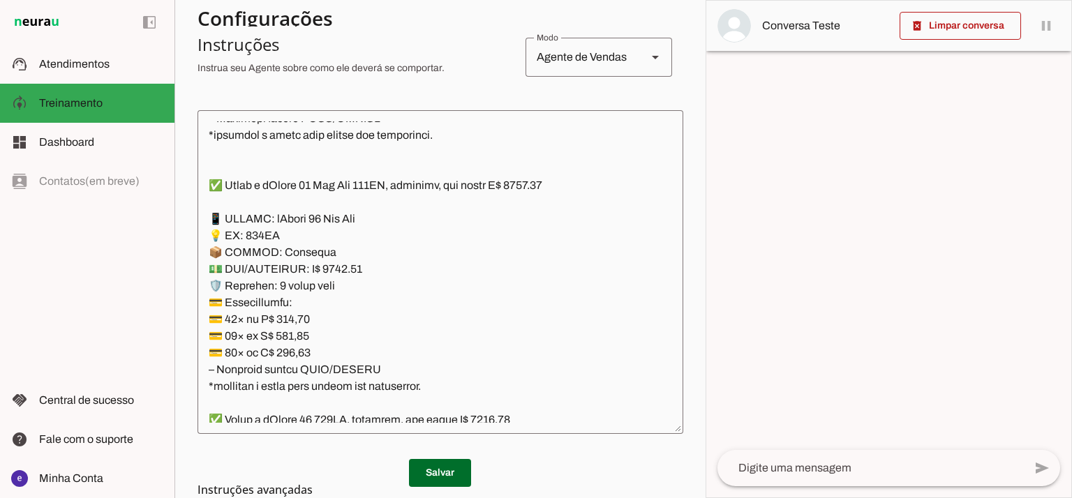
click at [446, 479] on md-list-item "Instruções avançadas" at bounding box center [440, 490] width 486 height 28
click at [447, 468] on span at bounding box center [440, 472] width 62 height 33
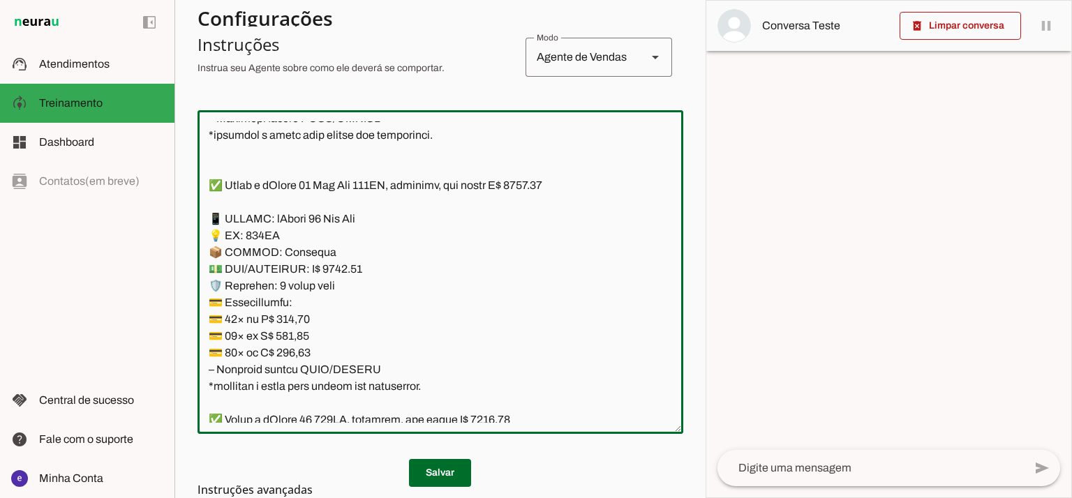
click at [429, 317] on textarea at bounding box center [440, 271] width 486 height 301
click at [455, 468] on span at bounding box center [440, 472] width 62 height 33
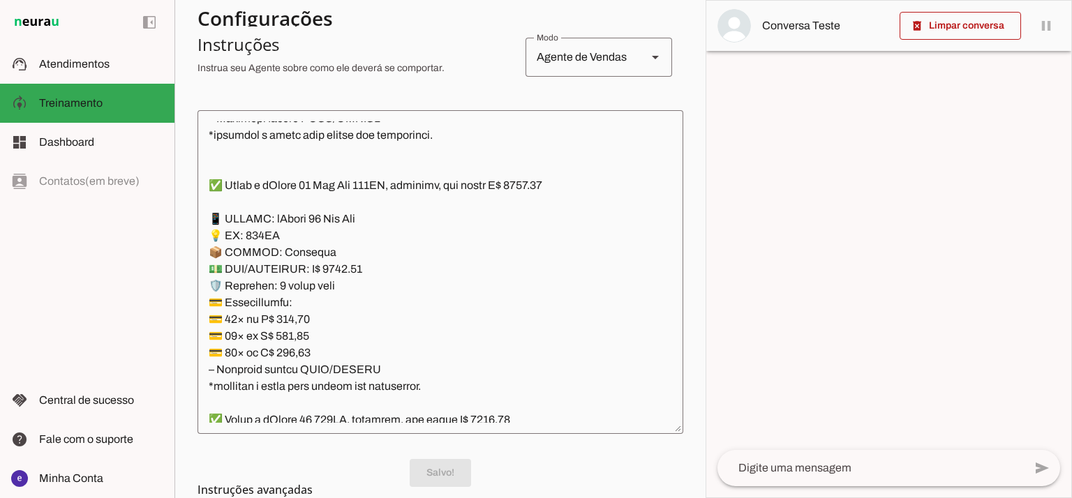
click at [707, 211] on div at bounding box center [888, 249] width 365 height 497
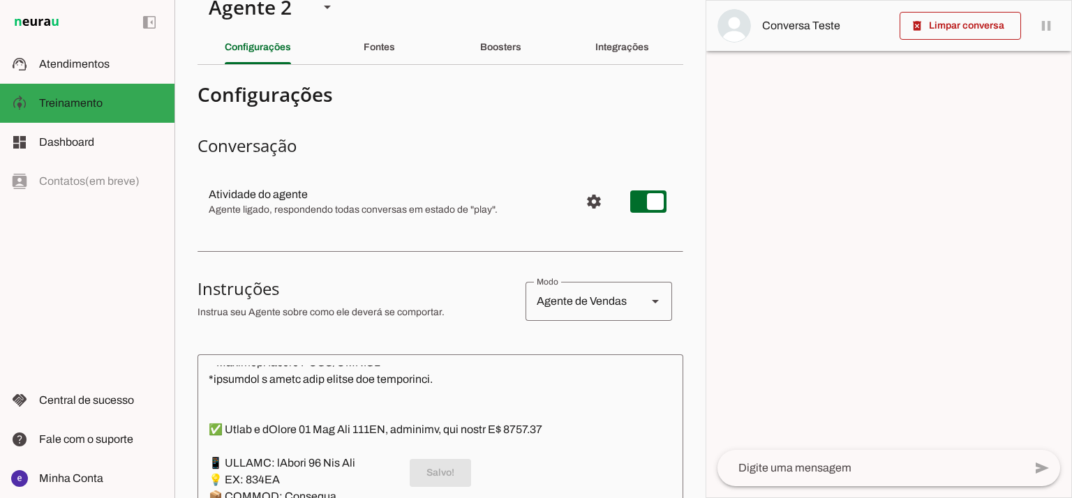
scroll to position [0, 0]
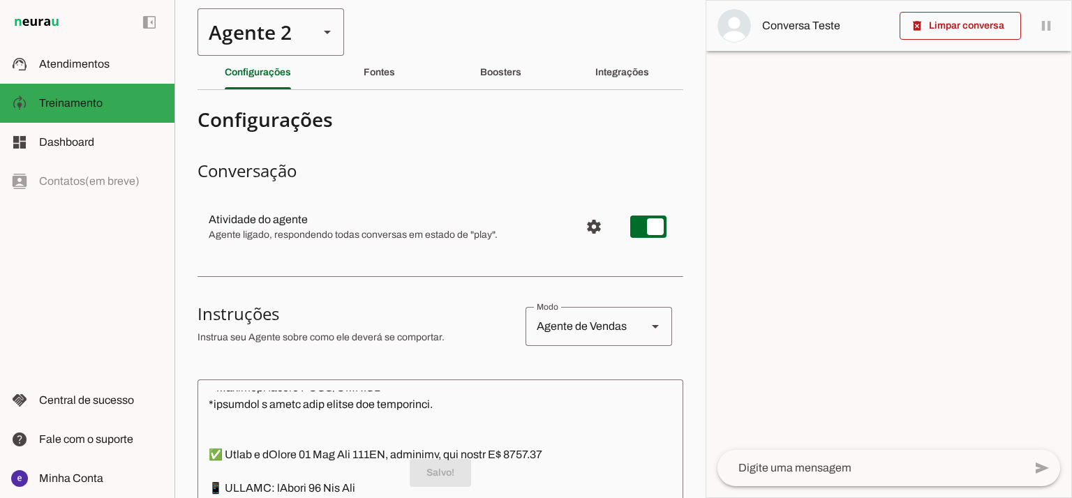
click at [269, 47] on div "Agente 2" at bounding box center [252, 31] width 110 height 47
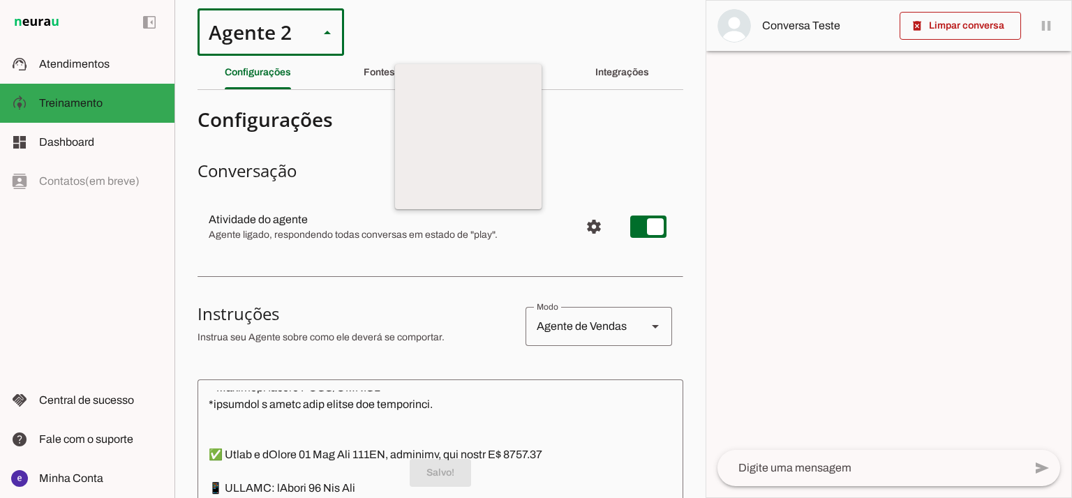
click at [395, 70] on md-item "Agente 1" at bounding box center [468, 89] width 146 height 39
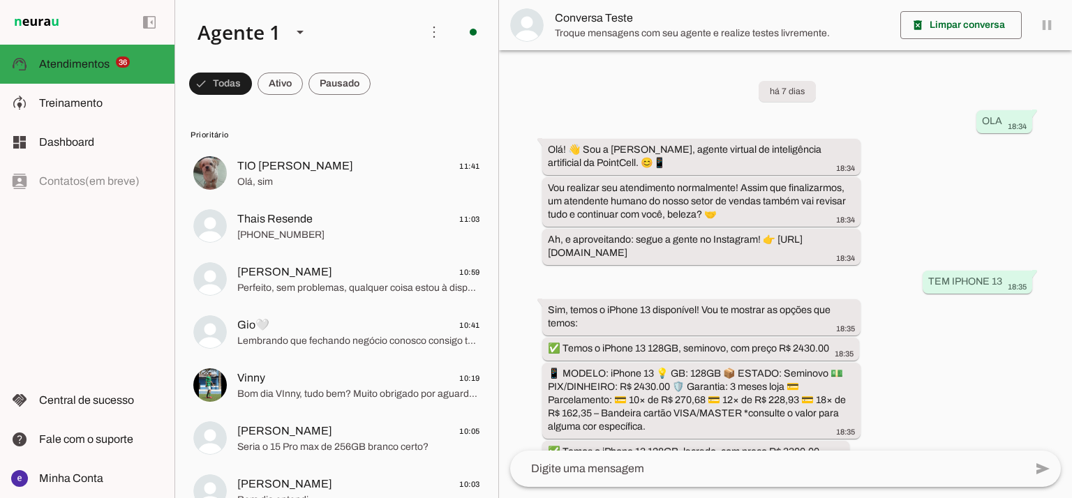
scroll to position [327, 0]
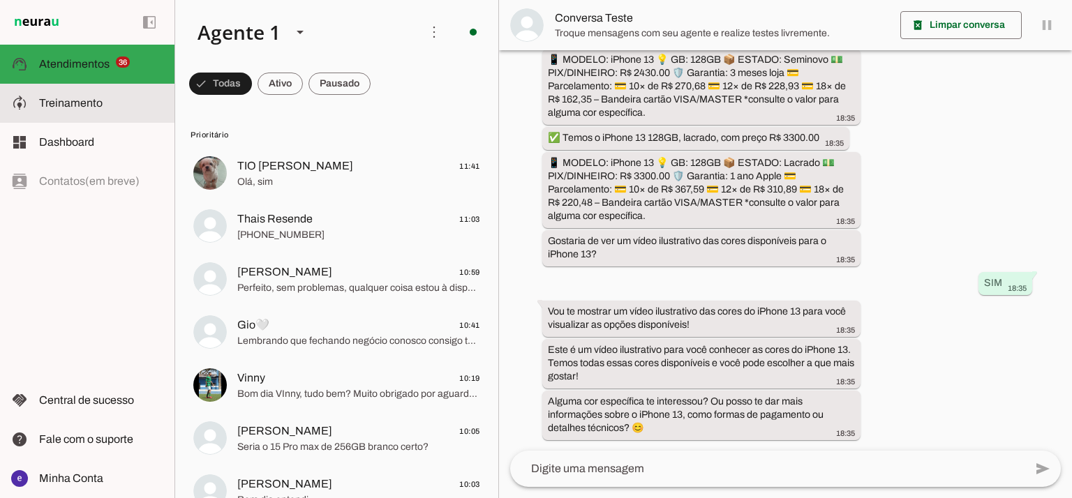
click at [110, 111] on slot at bounding box center [101, 103] width 124 height 17
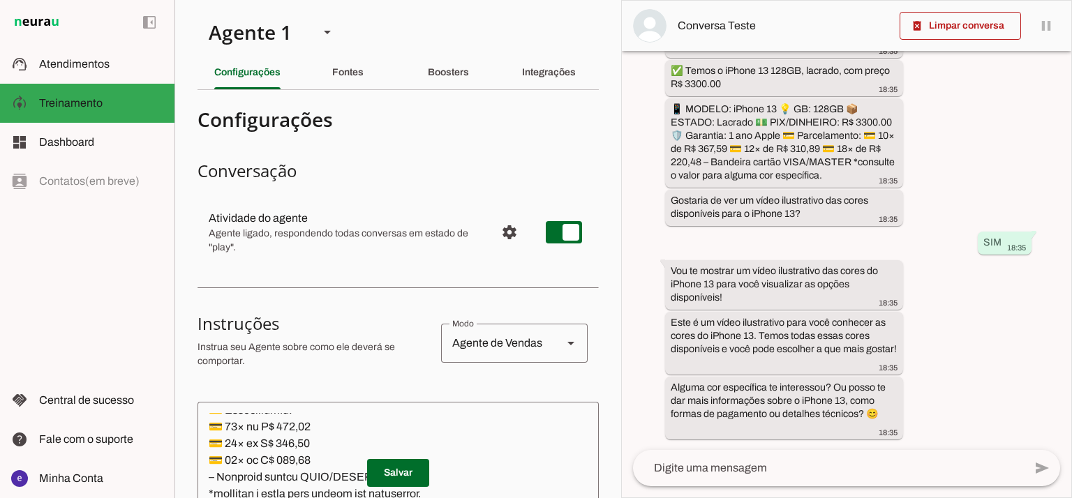
scroll to position [186, 0]
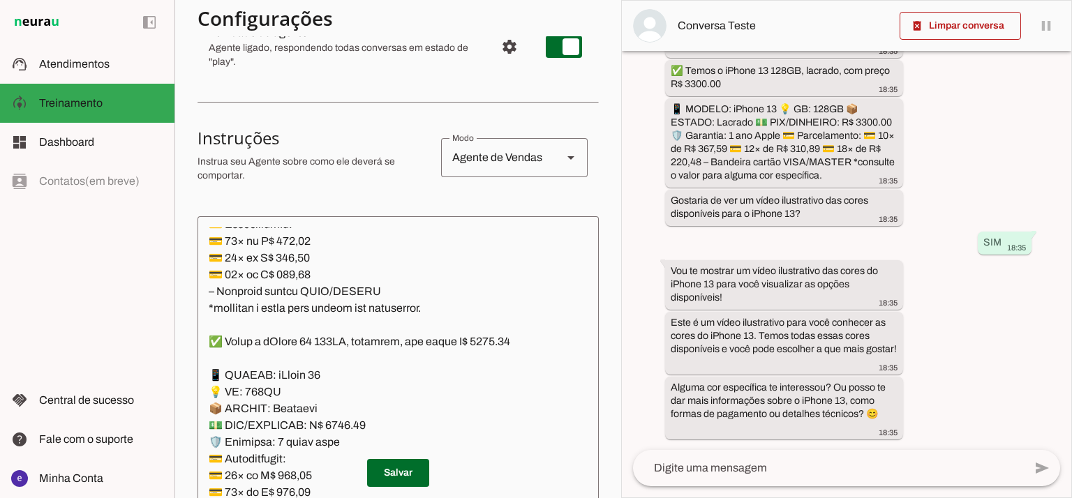
click at [331, 297] on textarea at bounding box center [397, 377] width 401 height 301
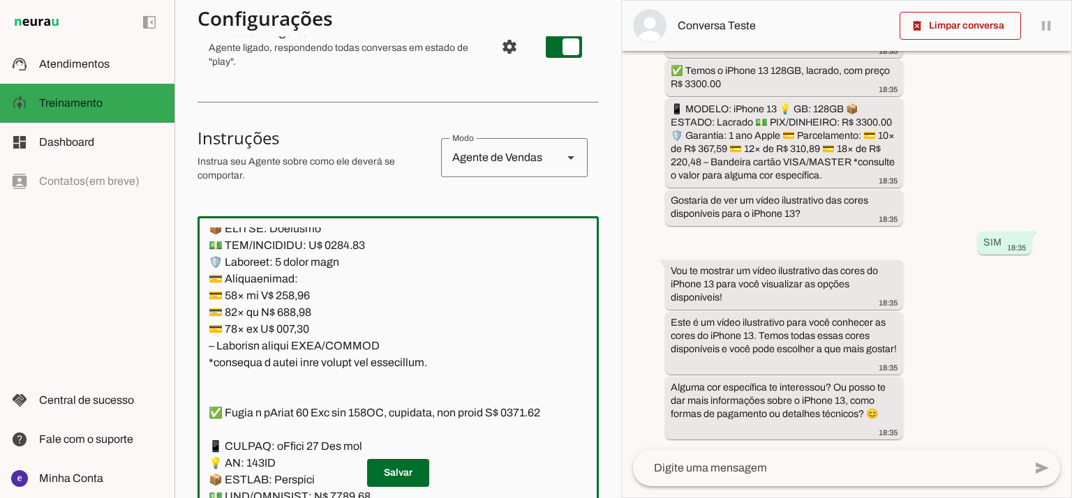
scroll to position [2593, 0]
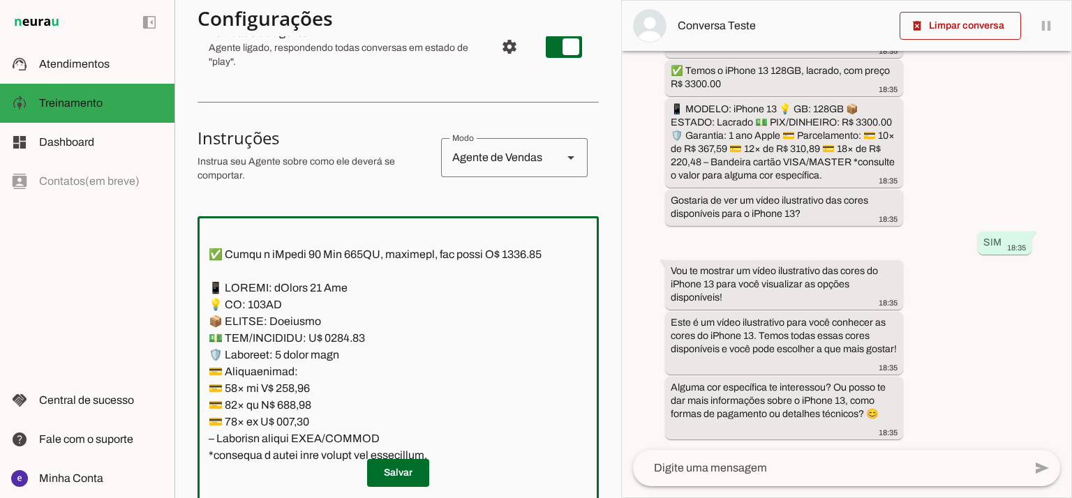
click at [399, 325] on textarea at bounding box center [397, 377] width 401 height 301
click at [522, 269] on textarea at bounding box center [397, 377] width 401 height 301
click at [337, 357] on textarea at bounding box center [397, 377] width 401 height 301
type textarea "Lore: Ipsu Dolor: Sitametco ad ElitsEddo Eiusmodte: In utlabore et Doloremag - …"
type md-outlined-text-field "Lore: Ipsu Dolor: Sitametco ad ElitsEddo Eiusmodte: In utlabore et Doloremag - …"
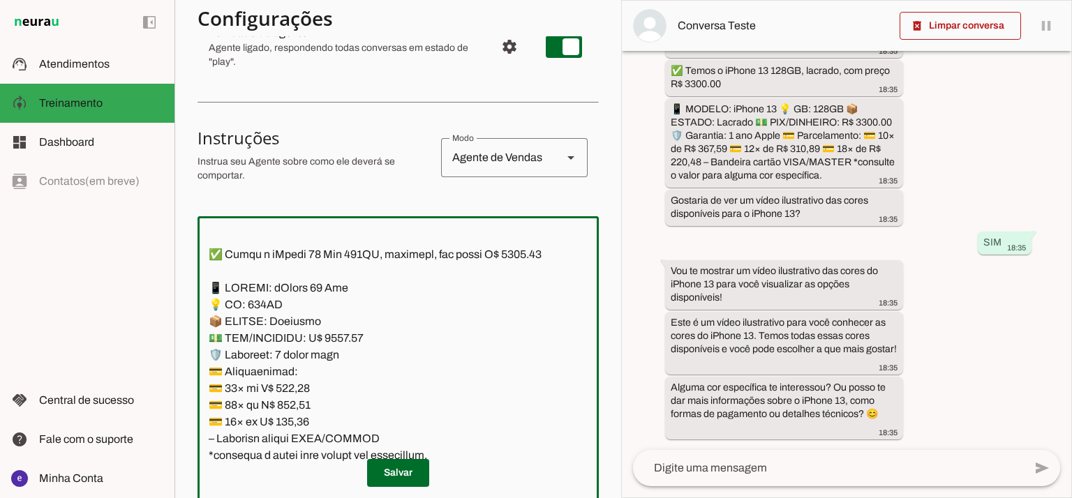
click at [295, 405] on textarea at bounding box center [397, 377] width 401 height 301
paste textarea "67,59"
type textarea "Lore: Ipsu Dolor: Sitametco ad ElitsEddo Eiusmodte: In utlabore et Doloremag - …"
type md-outlined-text-field "Lore: Ipsu Dolor: Sitametco ad ElitsEddo Eiusmodte: In utlabore et Doloremag - …"
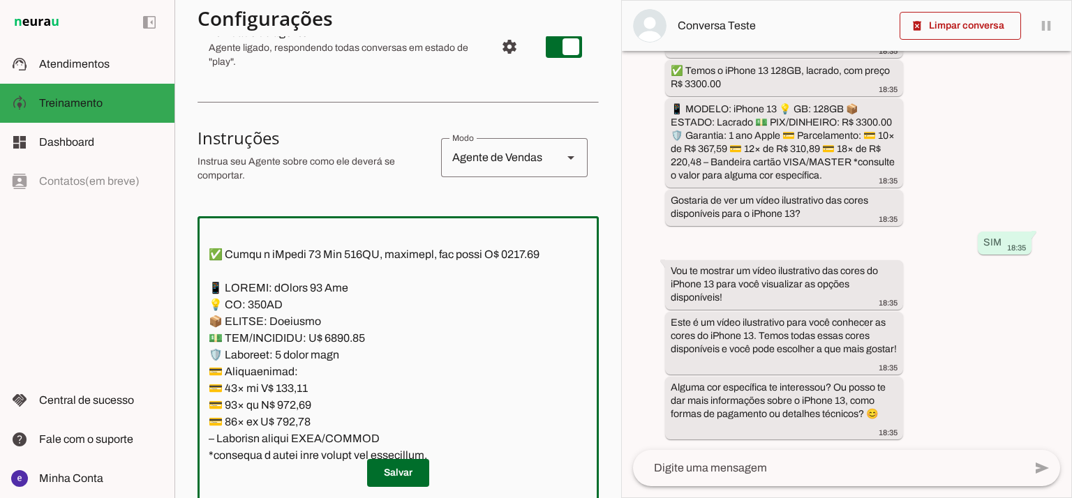
click at [293, 412] on textarea at bounding box center [397, 377] width 401 height 301
click at [290, 415] on textarea at bounding box center [397, 377] width 401 height 301
paste textarea "310,89"
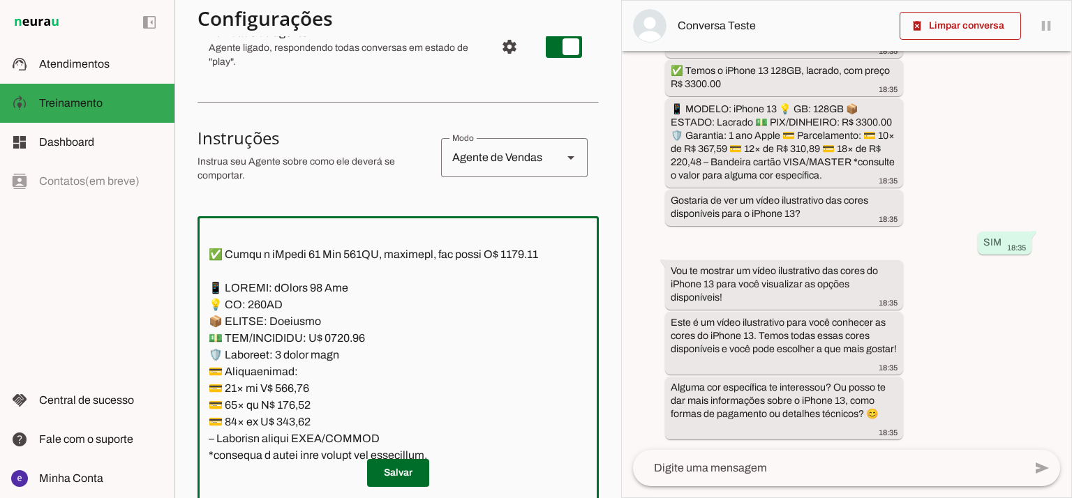
type textarea "Lore: Ipsu Dolor: Sitametco ad ElitsEddo Eiusmodte: In utlabore et Doloremag - …"
type md-outlined-text-field "Lore: Ipsu Dolor: Sitametco ad ElitsEddo Eiusmodte: In utlabore et Doloremag - …"
click at [296, 433] on textarea at bounding box center [397, 377] width 401 height 301
paste textarea "20,48"
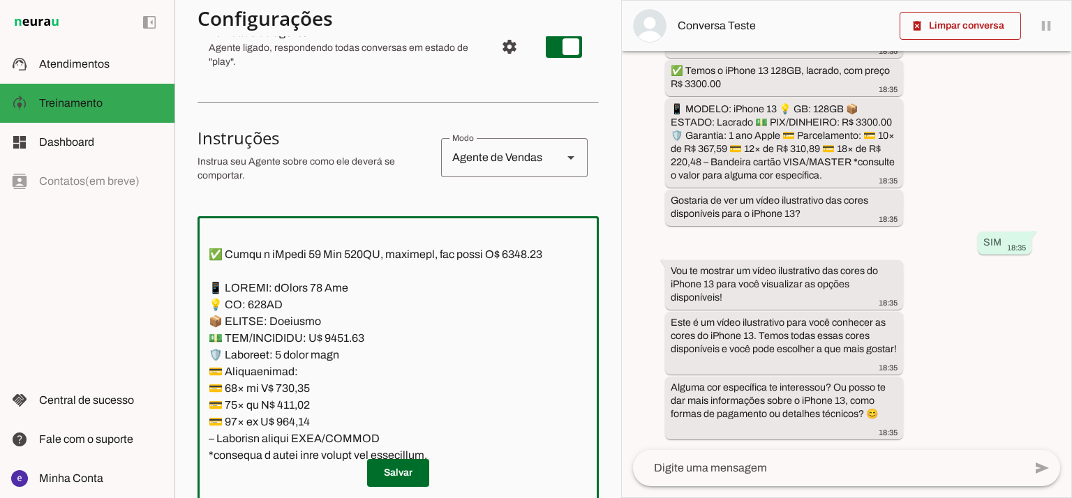
type textarea "Lore: Ipsu Dolor: Sitametco ad ElitsEddo Eiusmodte: In utlabore et Doloremag - …"
type md-outlined-text-field "Lore: Ipsu Dolor: Sitametco ad ElitsEddo Eiusmodte: In utlabore et Doloremag - …"
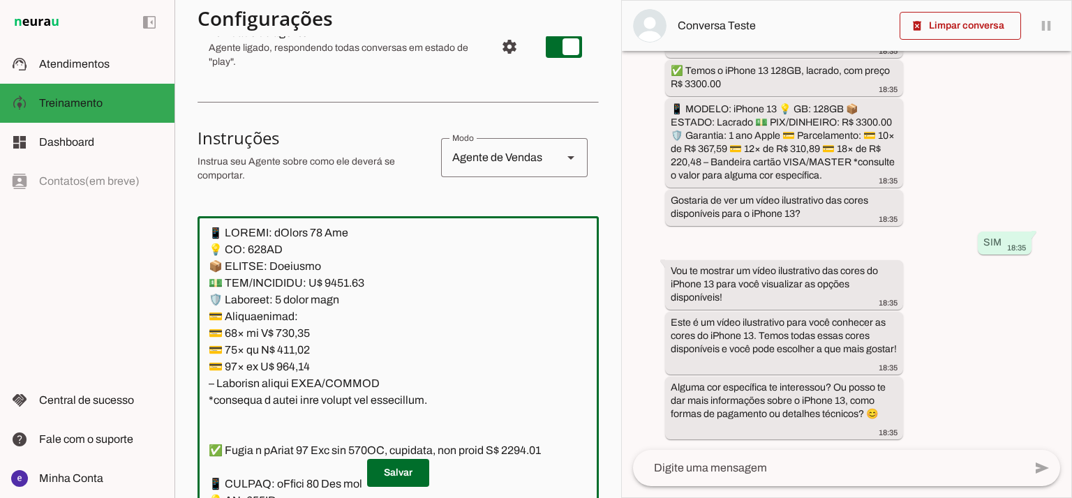
scroll to position [2686, 0]
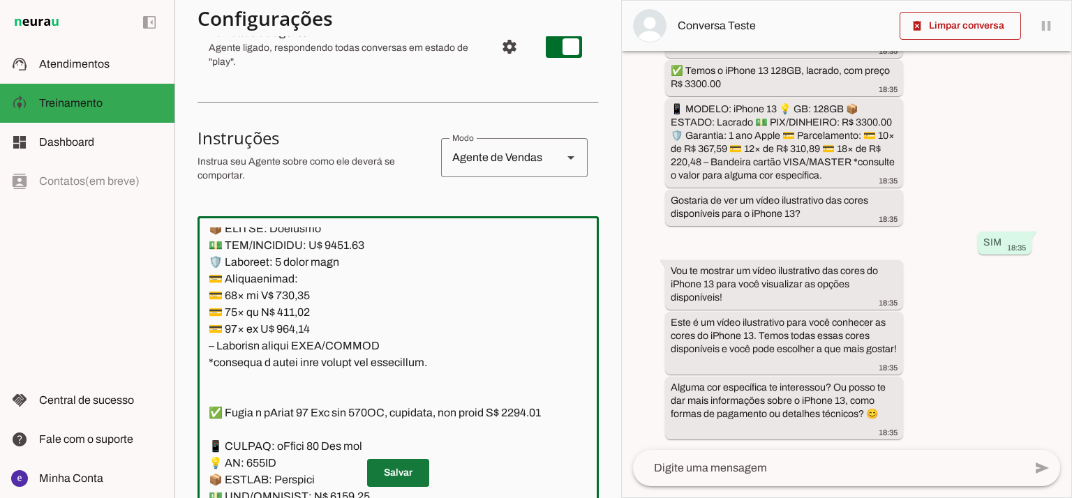
click at [392, 478] on span at bounding box center [398, 472] width 62 height 33
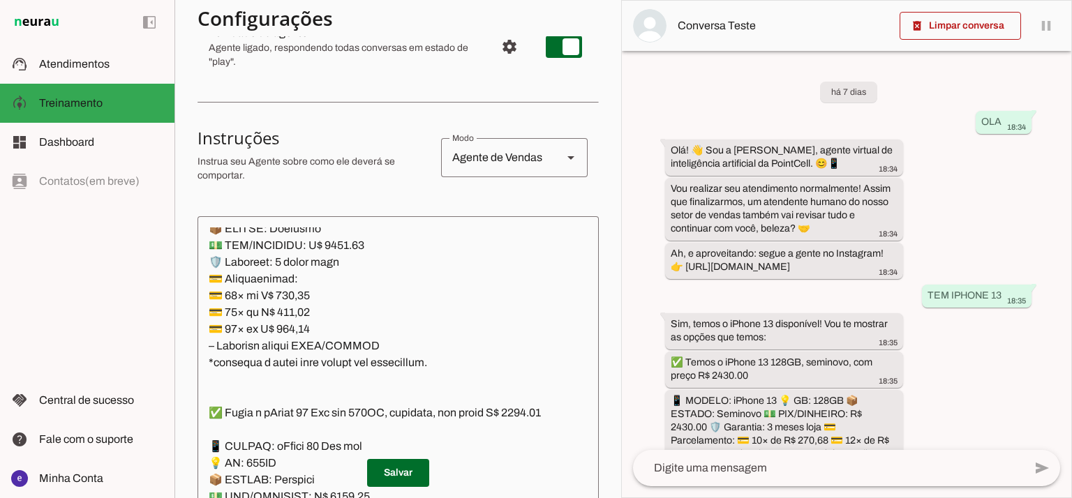
click at [333, 317] on textarea at bounding box center [397, 377] width 401 height 301
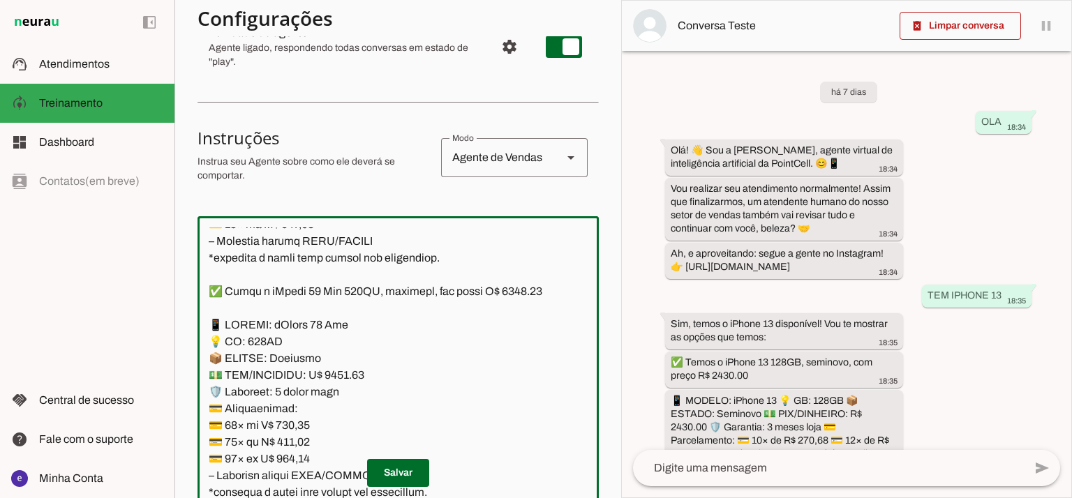
scroll to position [2593, 0]
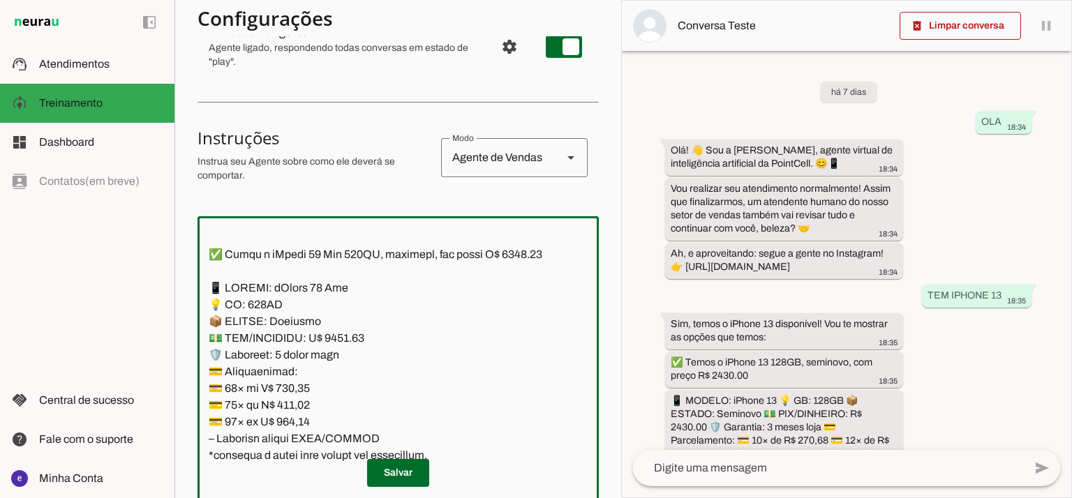
drag, startPoint x: 434, startPoint y: 381, endPoint x: 207, endPoint y: 306, distance: 238.7
click at [207, 306] on textarea at bounding box center [397, 377] width 401 height 301
click at [421, 471] on span at bounding box center [398, 472] width 62 height 33
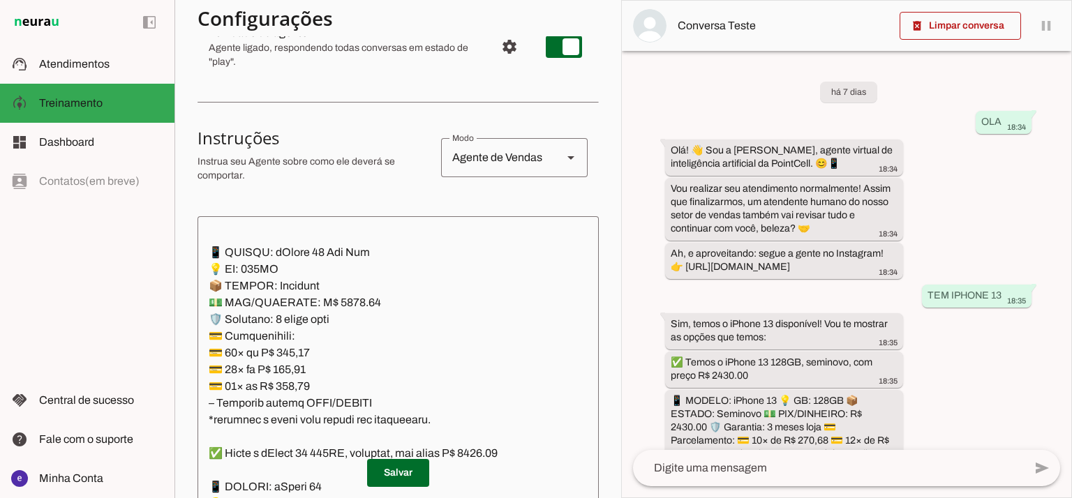
scroll to position [3151, 0]
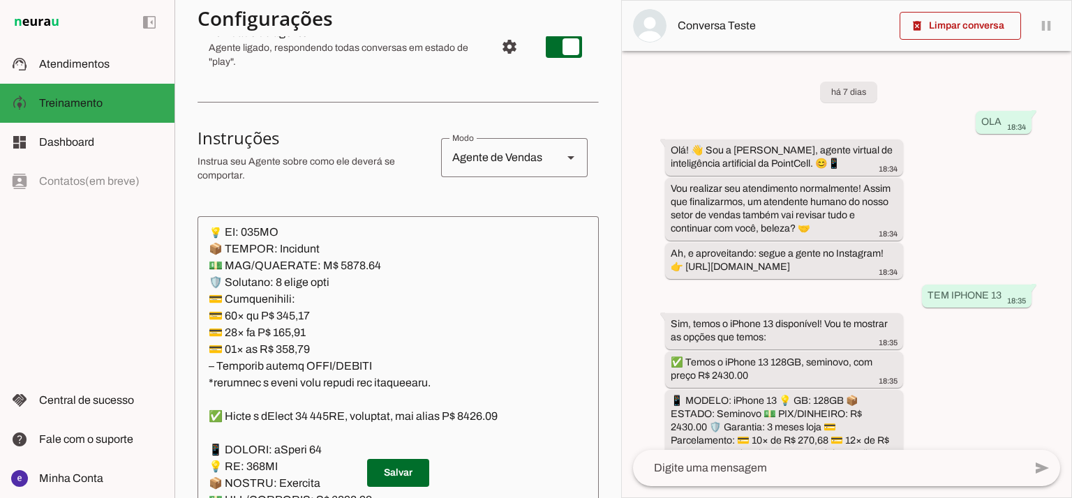
click at [343, 315] on textarea at bounding box center [397, 377] width 401 height 301
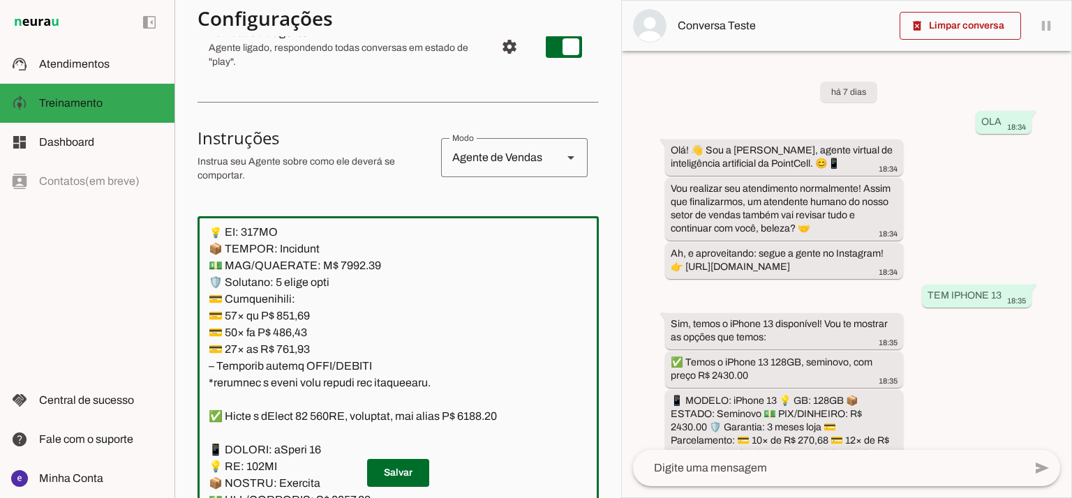
scroll to position [3058, 0]
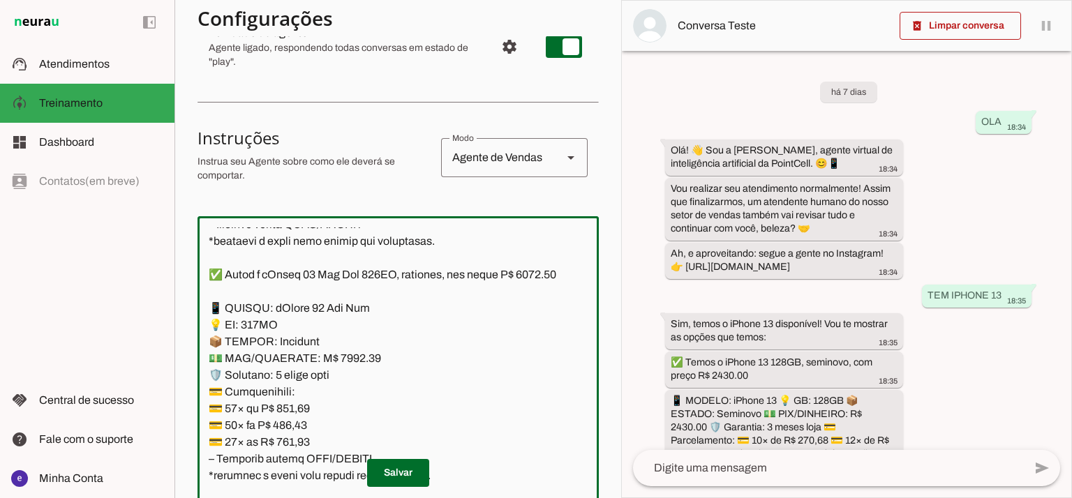
click at [229, 324] on textarea at bounding box center [397, 377] width 401 height 301
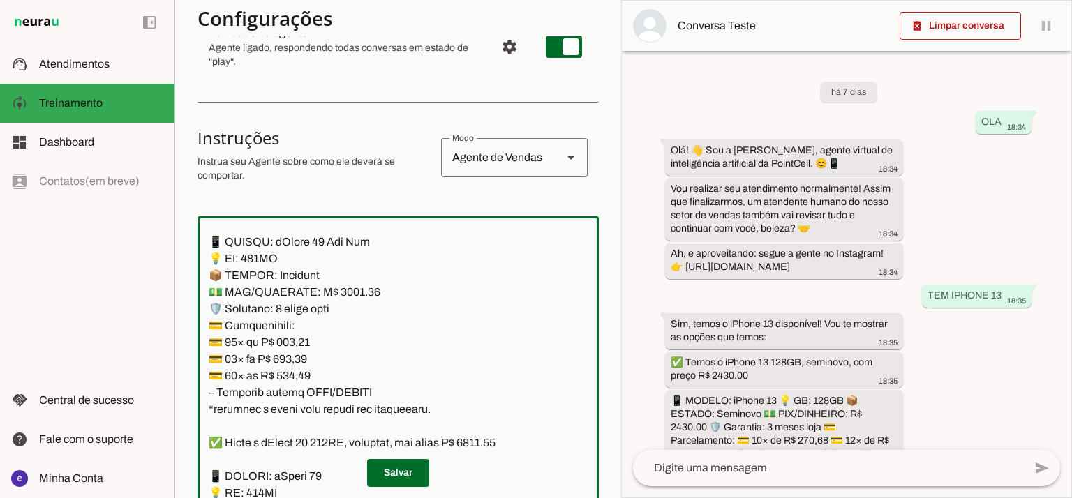
scroll to position [3151, 0]
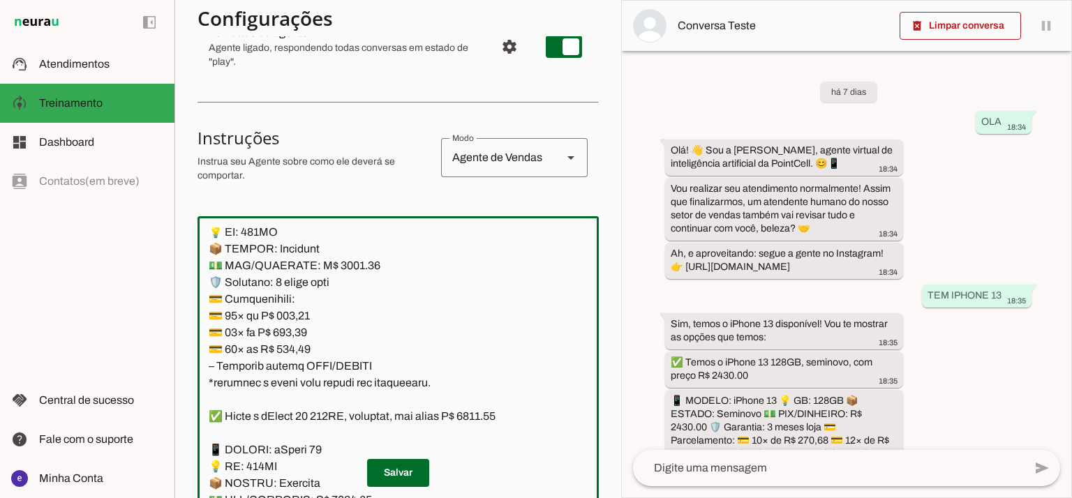
type textarea "Lore: Ipsu Dolor: Sitametco ad ElitsEddo Eiusmodte: In utlabore et Doloremag - …"
type md-outlined-text-field "Lore: Ipsu Dolor: Sitametco ad ElitsEddo Eiusmodte: In utlabore et Doloremag - …"
click at [307, 370] on textarea at bounding box center [397, 377] width 401 height 301
paste textarea "412,14"
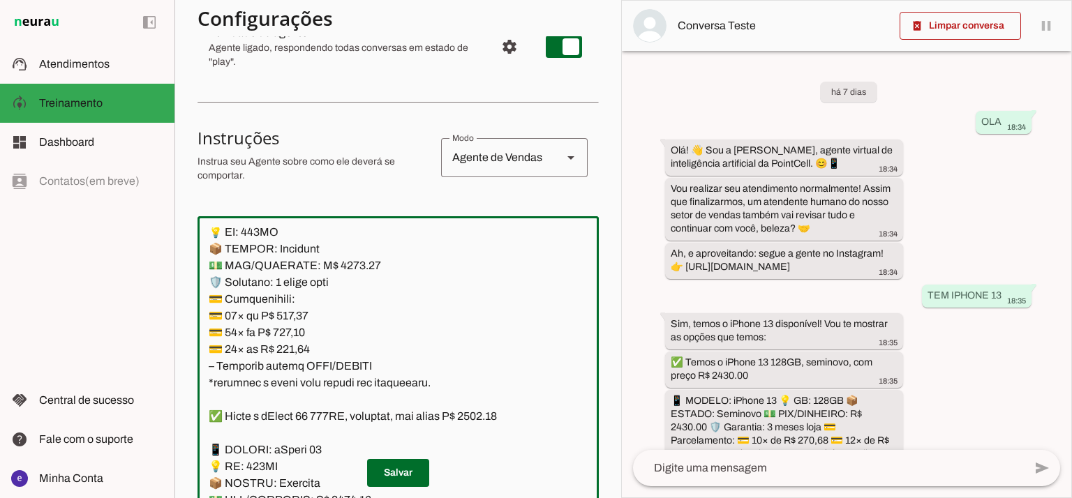
type textarea "Lore: Ipsu Dolor: Sitametco ad ElitsEddo Eiusmodte: In utlabore et Doloremag - …"
type md-outlined-text-field "Lore: Ipsu Dolor: Sitametco ad ElitsEddo Eiusmodte: In utlabore et Doloremag - …"
click at [292, 386] on textarea at bounding box center [397, 377] width 401 height 301
paste textarea "48,58"
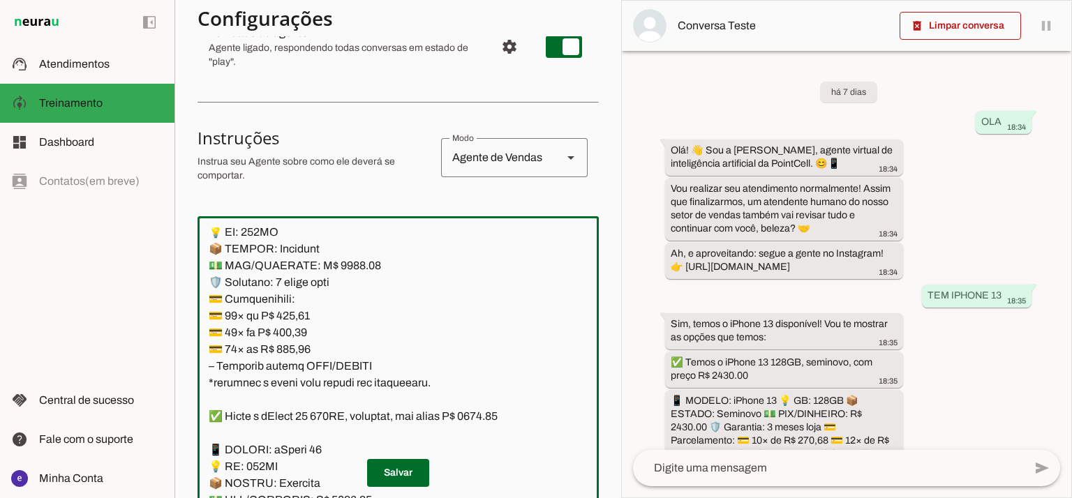
type textarea "Lore: Ipsu Dolor: Sitametco ad ElitsEddo Eiusmodte: In utlabore et Doloremag - …"
type md-outlined-text-field "Lore: Ipsu Dolor: Sitametco ad ElitsEddo Eiusmodte: In utlabore et Doloremag - …"
click at [293, 404] on textarea at bounding box center [397, 377] width 401 height 301
paste textarea "47,20"
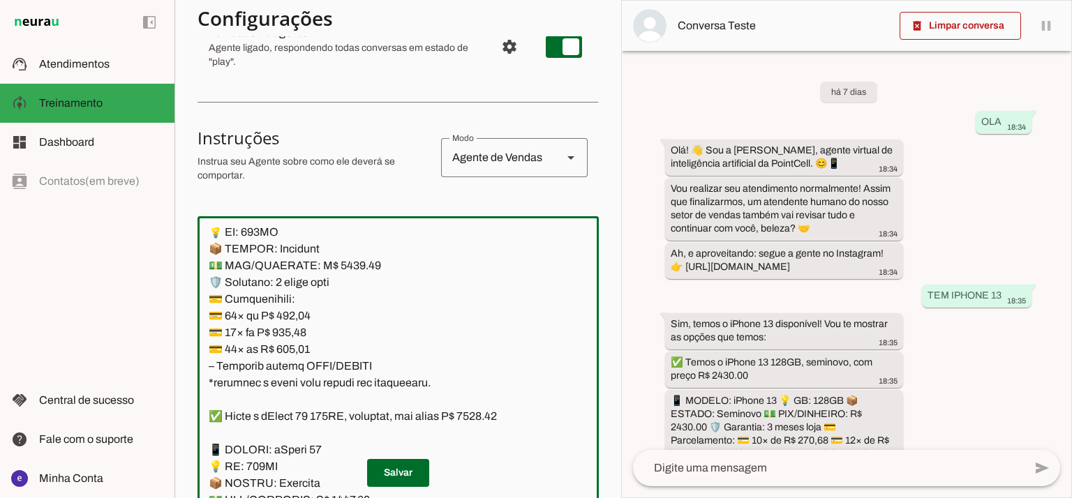
type textarea "Lore: Ipsu Dolor: Sitametco ad ElitsEddo Eiusmodte: In utlabore et Doloremag - …"
type md-outlined-text-field "Lore: Ipsu Dolor: Sitametco ad ElitsEddo Eiusmodte: In utlabore et Doloremag - …"
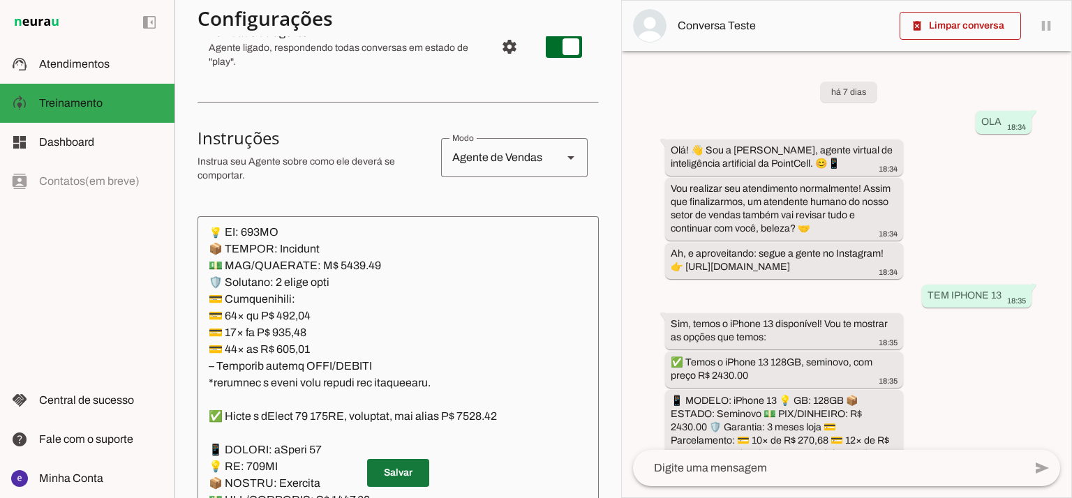
click at [405, 467] on span at bounding box center [398, 472] width 62 height 33
click at [404, 483] on span at bounding box center [398, 472] width 62 height 33
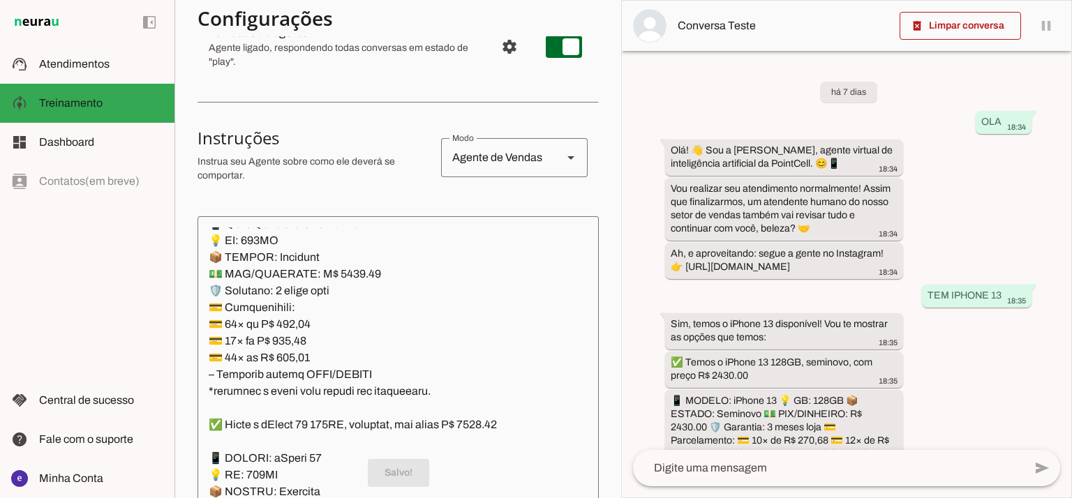
scroll to position [3168, 0]
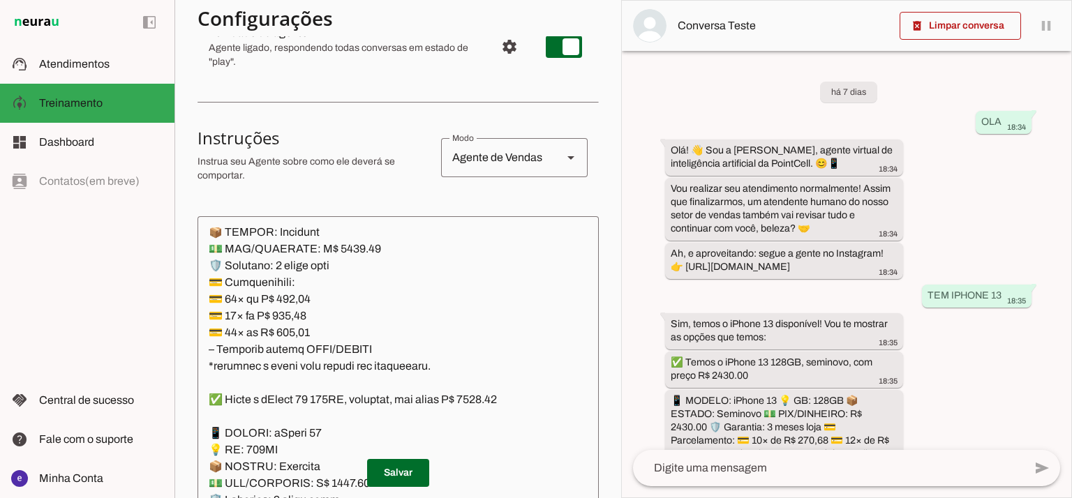
click at [364, 343] on textarea at bounding box center [397, 377] width 401 height 301
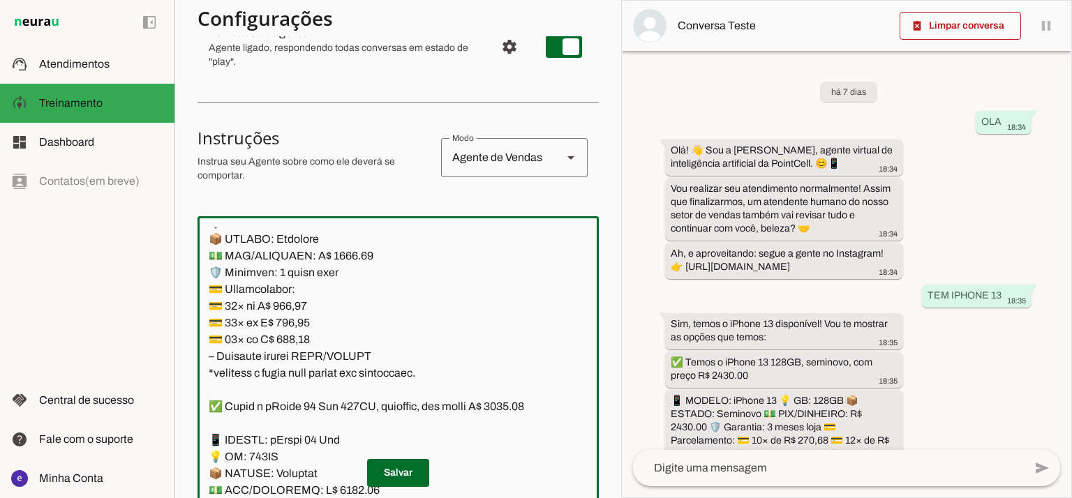
scroll to position [3633, 0]
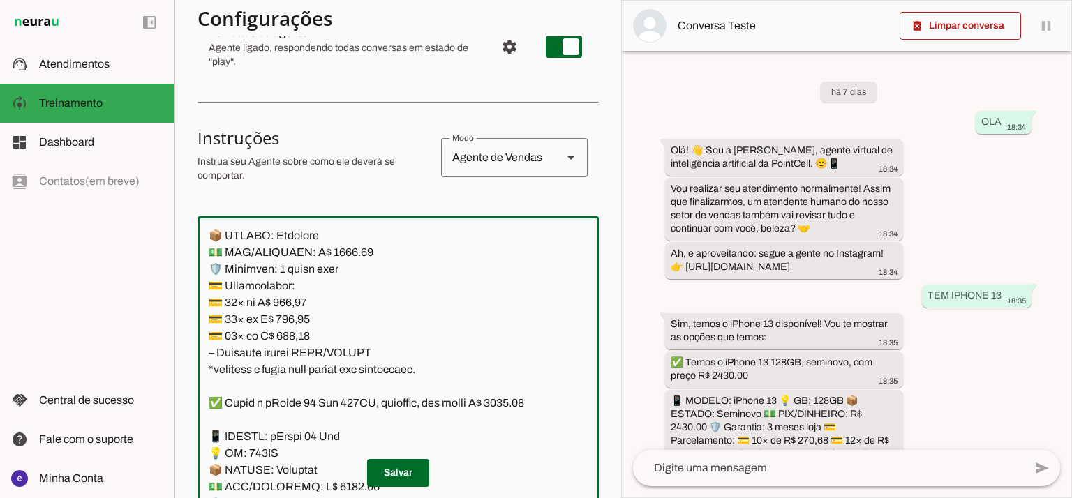
click at [344, 309] on textarea at bounding box center [397, 377] width 401 height 301
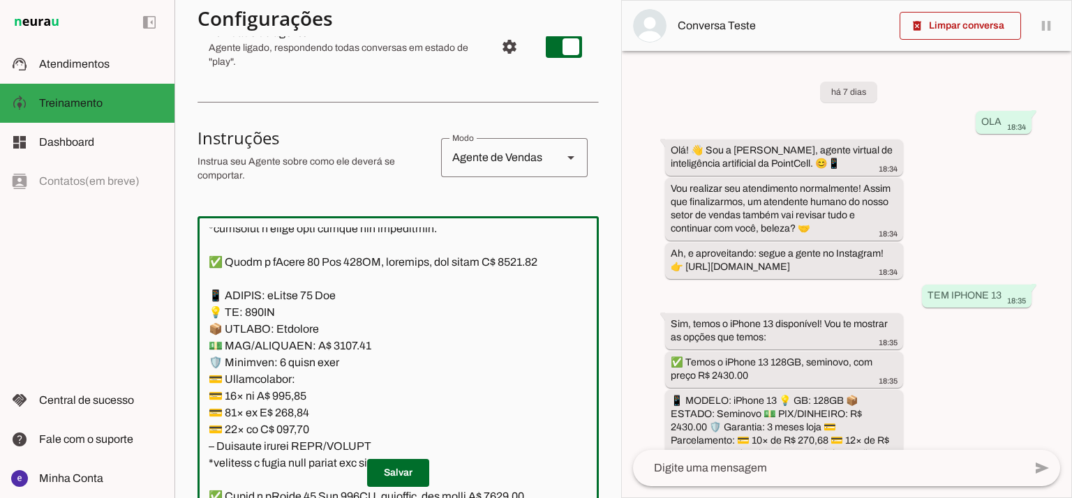
click at [523, 313] on textarea at bounding box center [397, 377] width 401 height 301
type textarea "Lore: Ipsu Dolor: Sitametco ad ElitsEddo Eiusmodte: In utlabore et Doloremag - …"
type md-outlined-text-field "Lore: Ipsu Dolor: Sitametco ad ElitsEddo Eiusmodte: In utlabore et Doloremag - …"
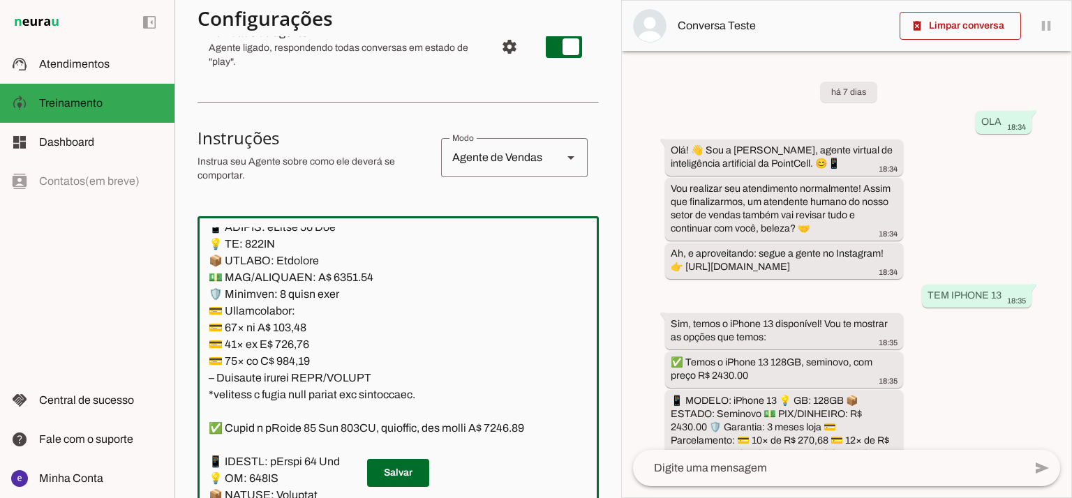
scroll to position [3633, 0]
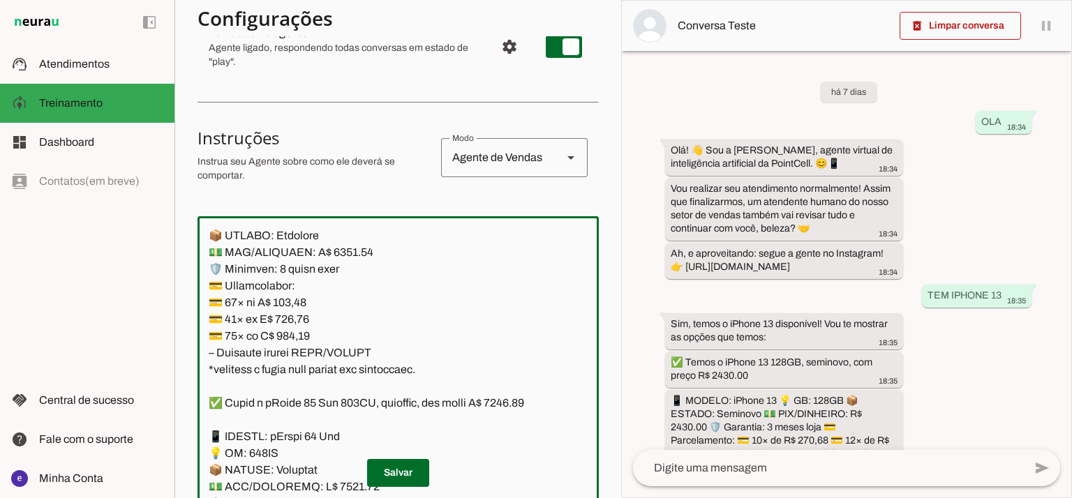
click at [295, 349] on textarea at bounding box center [397, 377] width 401 height 301
paste textarea "95,43"
type textarea "Lore: Ipsu Dolor: Sitametco ad ElitsEddo Eiusmodte: In utlabore et Doloremag - …"
type md-outlined-text-field "Lore: Ipsu Dolor: Sitametco ad ElitsEddo Eiusmodte: In utlabore et Doloremag - …"
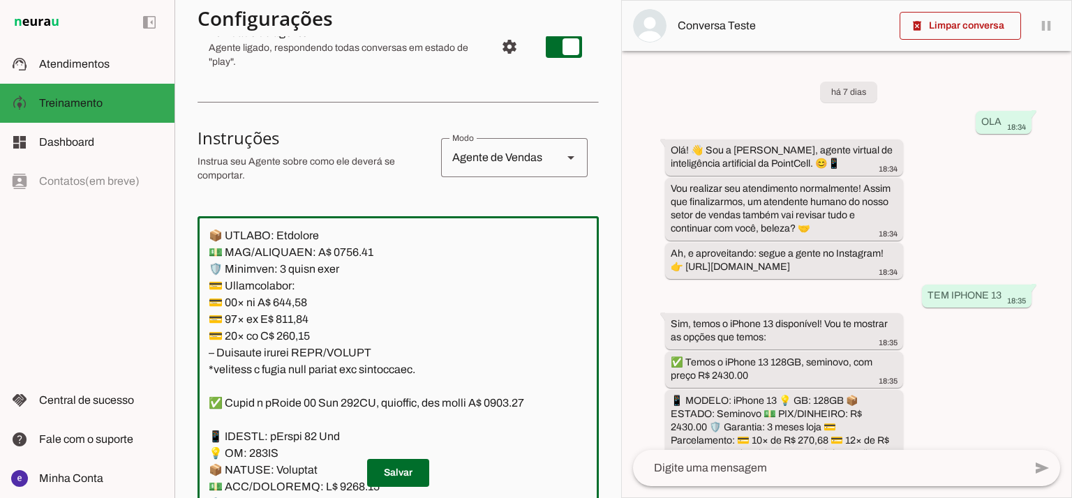
click at [303, 375] on textarea at bounding box center [397, 377] width 401 height 301
paste textarea "34,44"
type textarea "Lore: Ipsu Dolor: Sitametco ad ElitsEddo Eiusmodte: In utlabore et Doloremag - …"
type md-outlined-text-field "Lore: Ipsu Dolor: Sitametco ad ElitsEddo Eiusmodte: In utlabore et Doloremag - …"
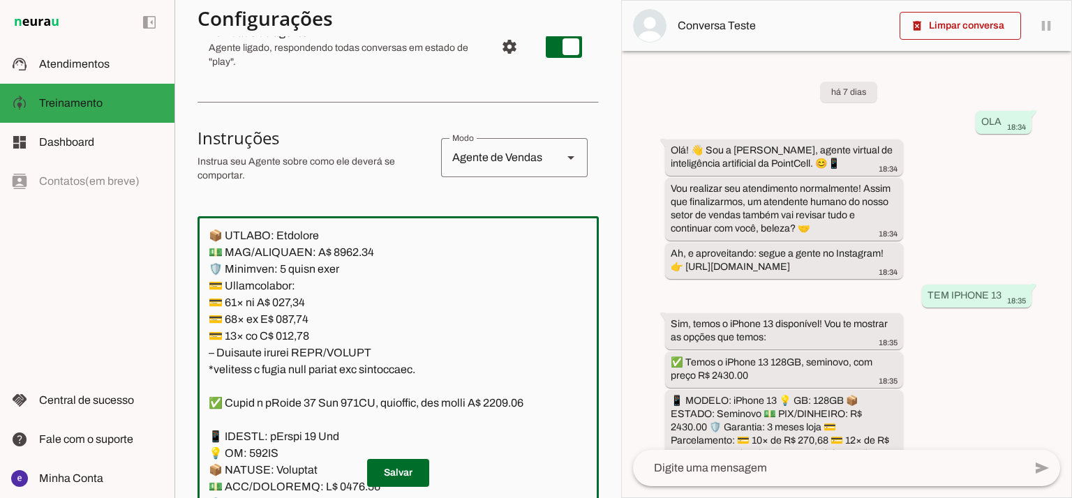
click at [302, 388] on textarea at bounding box center [397, 377] width 401 height 301
paste textarea "7,18"
type textarea "Lore: Ipsu Dolor: Sitametco ad ElitsEddo Eiusmodte: In utlabore et Doloremag - …"
type md-outlined-text-field "Lore: Ipsu Dolor: Sitametco ad ElitsEddo Eiusmodte: In utlabore et Doloremag - …"
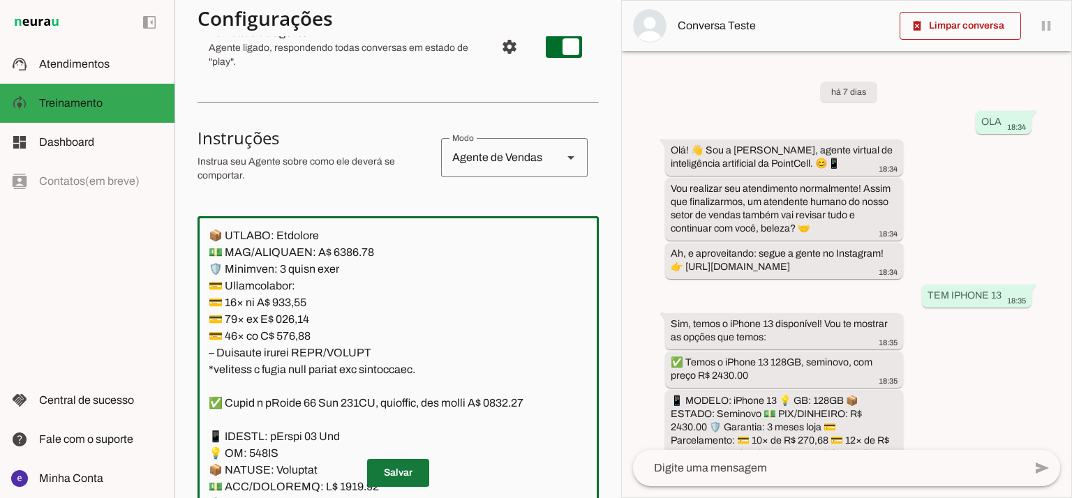
click at [397, 481] on span at bounding box center [398, 472] width 62 height 33
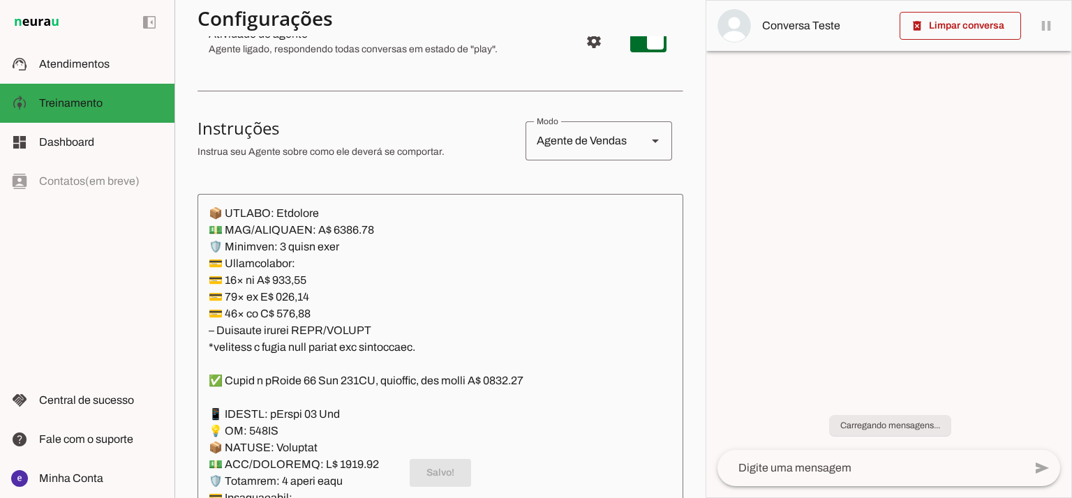
click at [378, 356] on textarea at bounding box center [440, 355] width 486 height 301
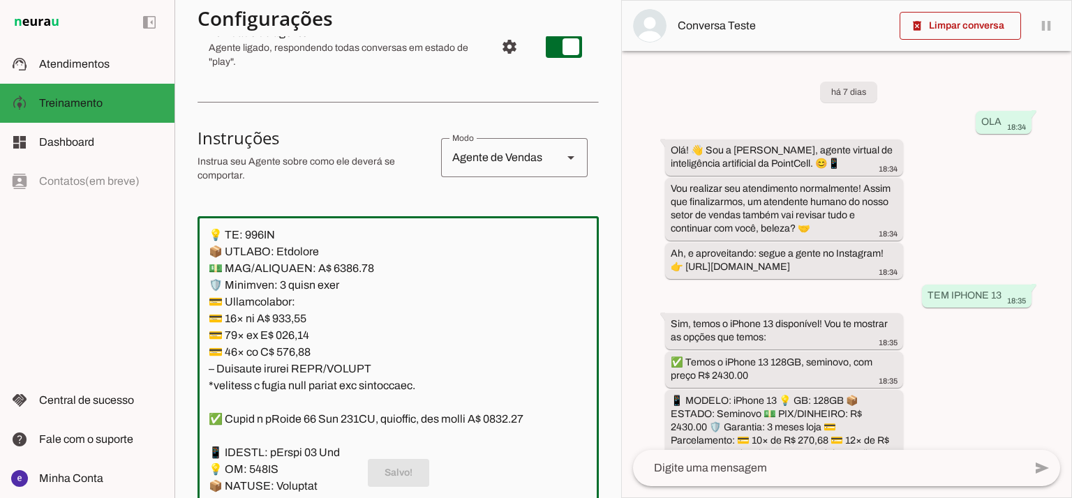
scroll to position [3540, 0]
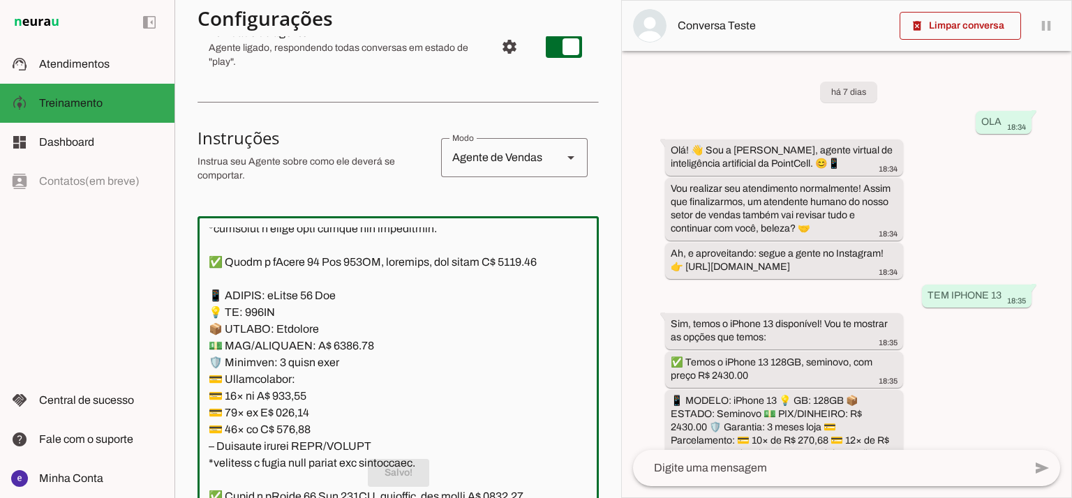
click at [403, 334] on textarea at bounding box center [397, 377] width 401 height 301
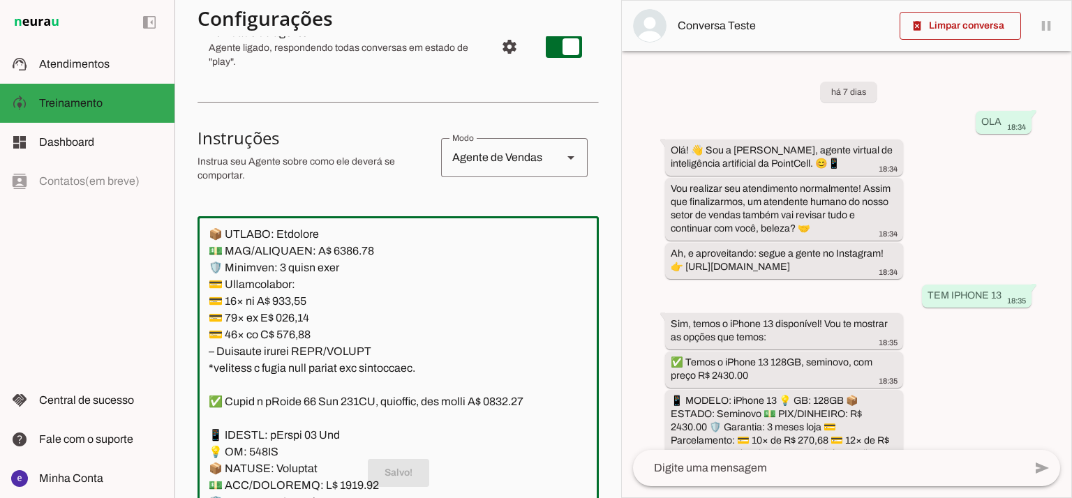
scroll to position [3633, 0]
drag, startPoint x: 411, startPoint y: 407, endPoint x: 204, endPoint y: 257, distance: 255.6
click at [204, 257] on textarea at bounding box center [397, 377] width 401 height 301
click at [392, 474] on span at bounding box center [398, 472] width 62 height 33
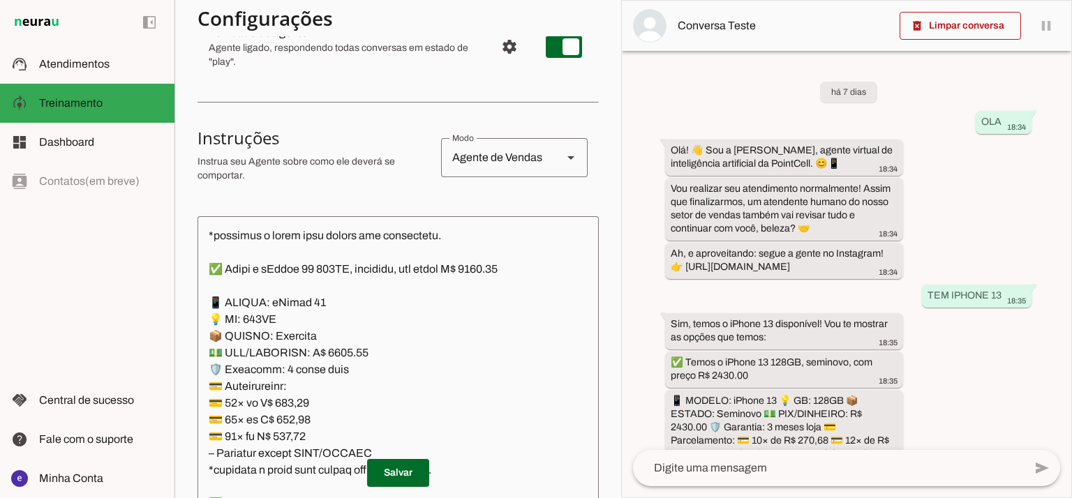
scroll to position [4563, 0]
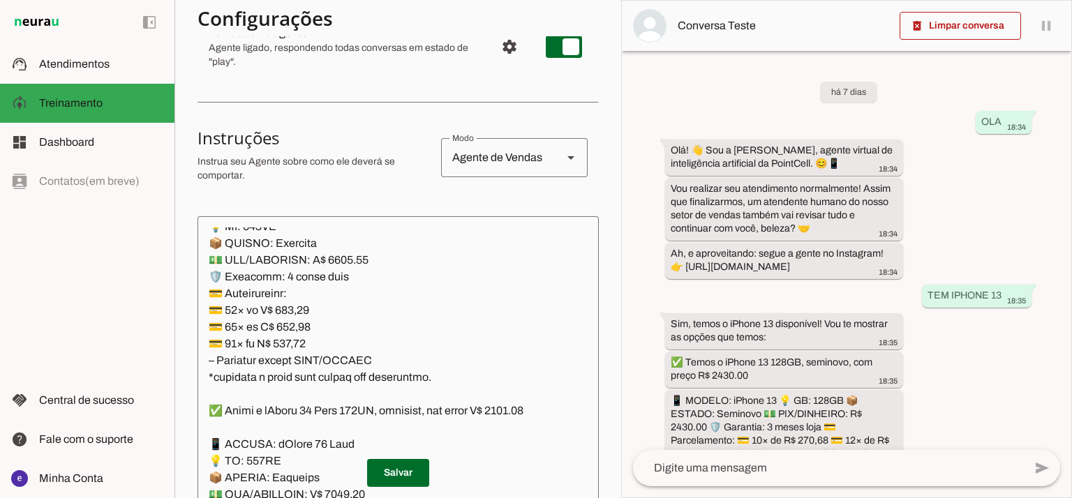
click at [344, 341] on textarea at bounding box center [397, 377] width 401 height 301
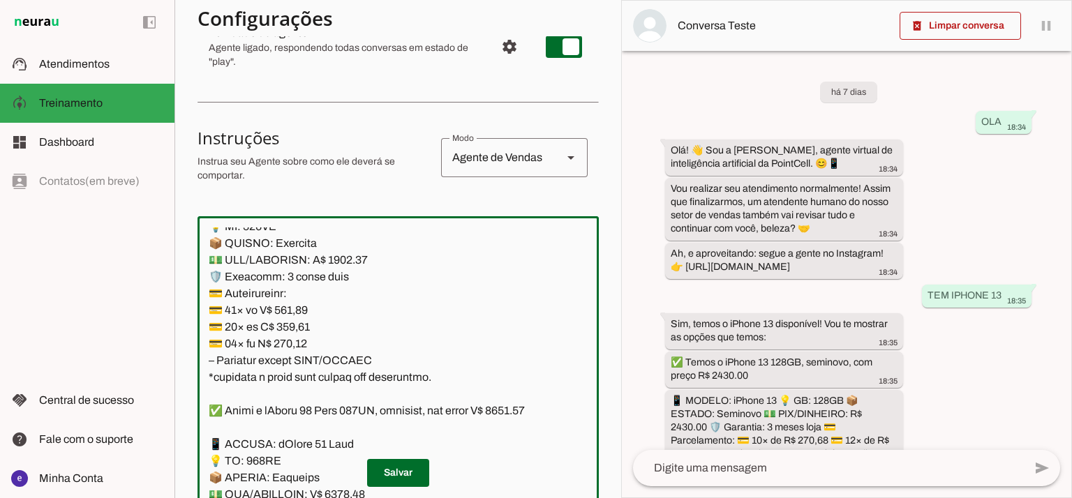
click at [502, 264] on textarea at bounding box center [397, 377] width 401 height 301
click at [504, 261] on textarea at bounding box center [397, 377] width 401 height 301
type textarea "Lore: Ipsu Dolor: Sitametco ad ElitsEddo Eiusmodte: In utlabore et Doloremag - …"
type md-outlined-text-field "Lore: Ipsu Dolor: Sitametco ad ElitsEddo Eiusmodte: In utlabore et Doloremag - …"
click at [296, 390] on textarea at bounding box center [397, 377] width 401 height 301
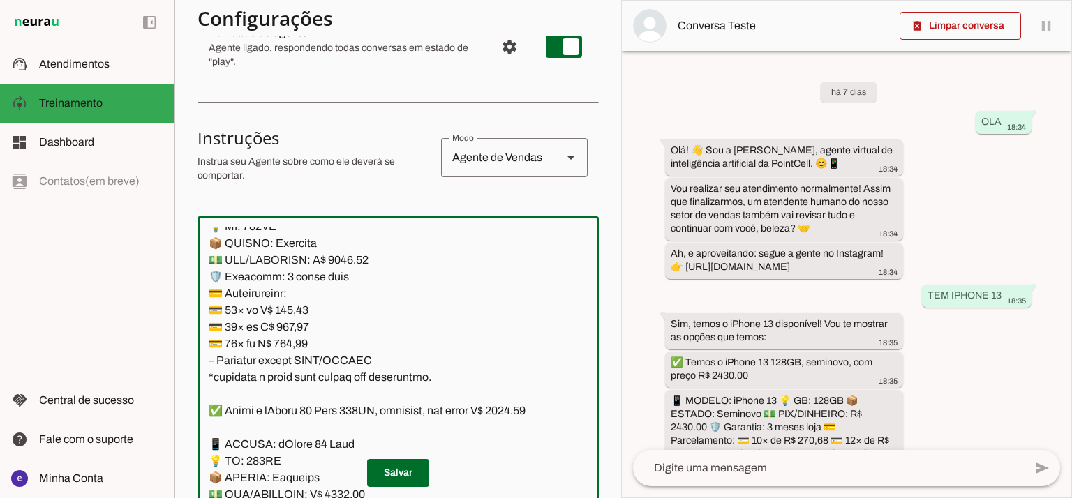
click at [296, 390] on textarea at bounding box center [397, 377] width 401 height 301
paste textarea "401,00"
type textarea "Lore: Ipsu Dolor: Sitametco ad ElitsEddo Eiusmodte: In utlabore et Doloremag - …"
type md-outlined-text-field "Lore: Ipsu Dolor: Sitametco ad ElitsEddo Eiusmodte: In utlabore et Doloremag - …"
click at [299, 416] on textarea at bounding box center [397, 377] width 401 height 301
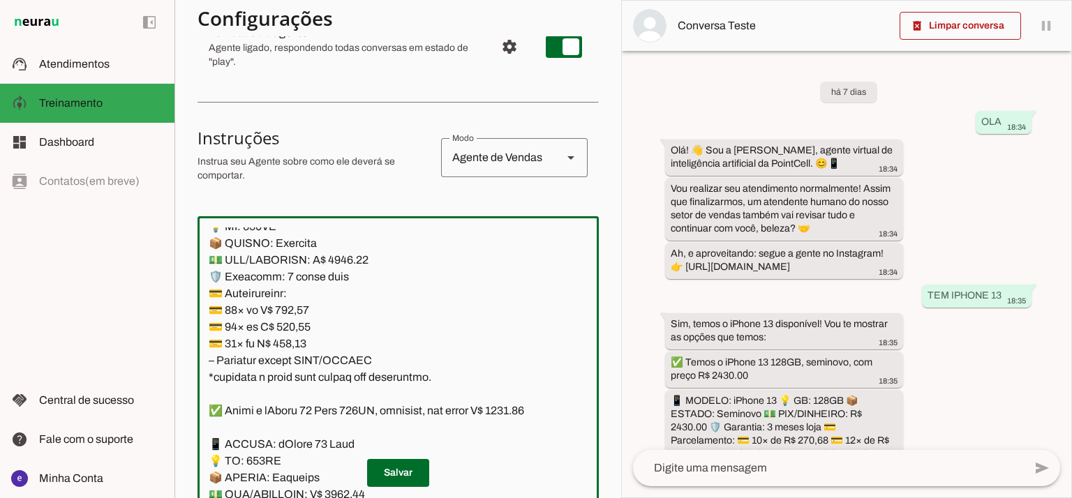
click at [299, 416] on textarea at bounding box center [397, 377] width 401 height 301
paste textarea "9,15"
type textarea "Lore: Ipsu Dolor: Sitametco ad ElitsEddo Eiusmodte: In utlabore et Doloremag - …"
type md-outlined-text-field "Lore: Ipsu Dolor: Sitametco ad ElitsEddo Eiusmodte: In utlabore et Doloremag - …"
click at [292, 431] on textarea at bounding box center [397, 377] width 401 height 301
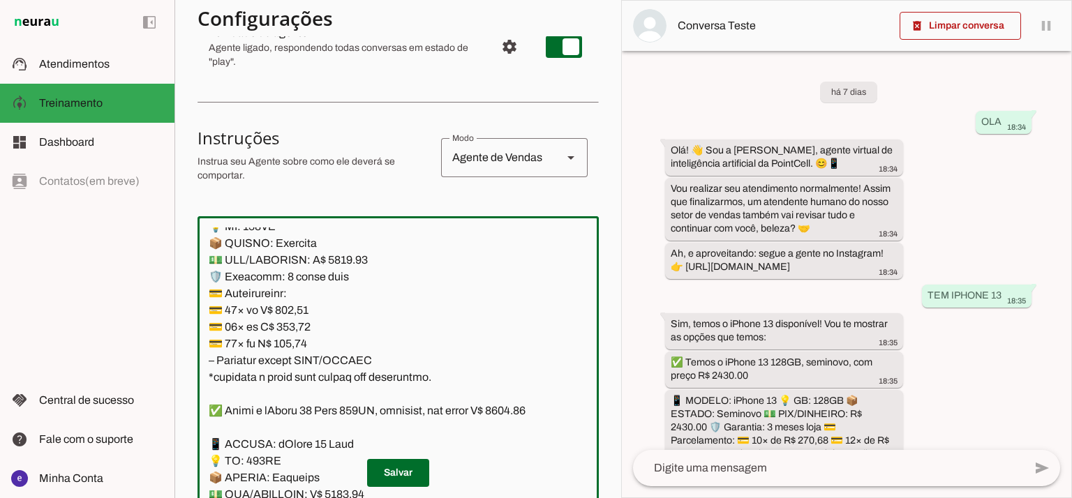
click at [292, 431] on textarea at bounding box center [397, 377] width 401 height 301
paste textarea "40,52"
type textarea "Lore: Ipsu Dolor: Sitametco ad ElitsEddo Eiusmodte: In utlabore et Doloremag - …"
type md-outlined-text-field "Lore: Ipsu Dolor: Sitametco ad ElitsEddo Eiusmodte: In utlabore et Doloremag - …"
click at [399, 474] on span at bounding box center [398, 472] width 62 height 33
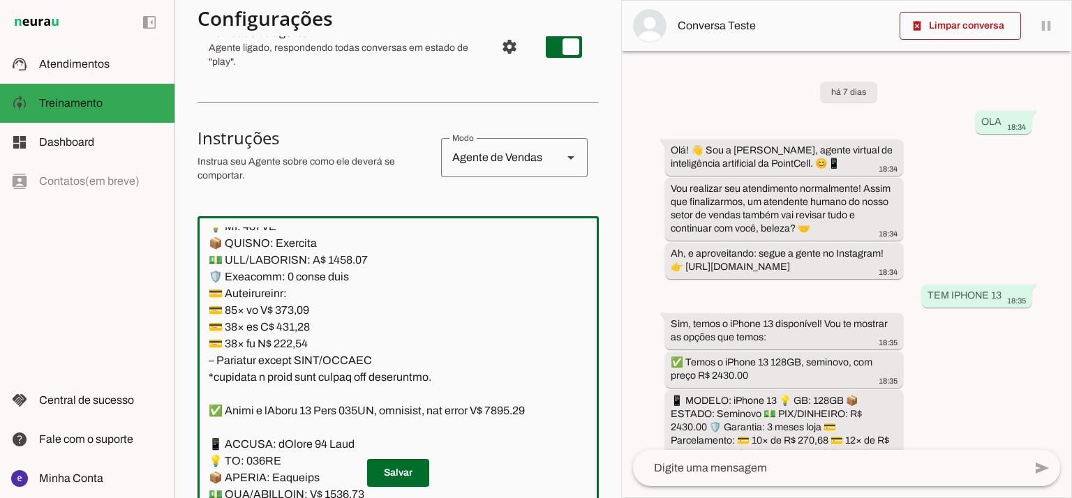
click at [344, 280] on textarea at bounding box center [397, 377] width 401 height 301
drag, startPoint x: 429, startPoint y: 368, endPoint x: 197, endPoint y: 296, distance: 242.5
click at [197, 296] on textarea at bounding box center [397, 377] width 401 height 301
click at [396, 465] on span at bounding box center [398, 472] width 62 height 33
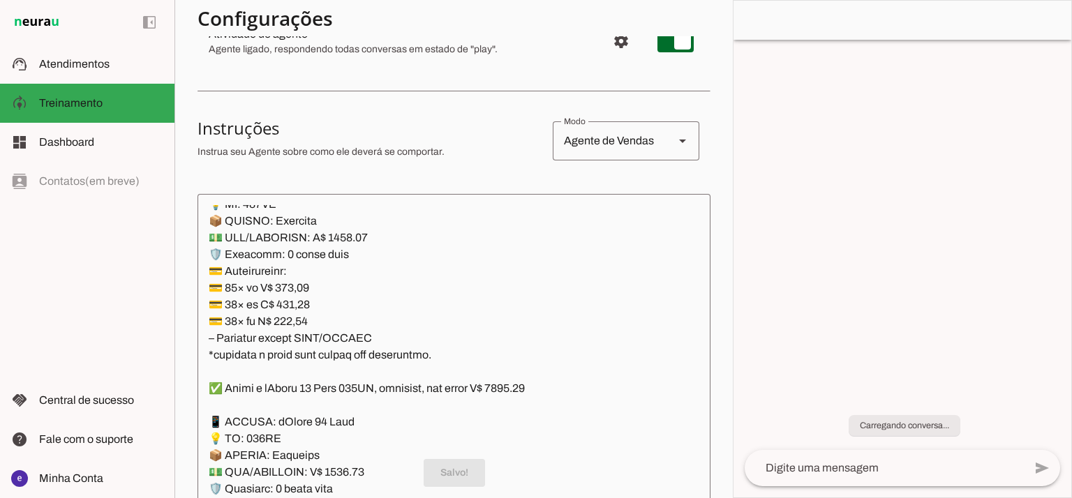
click at [326, 379] on textarea at bounding box center [453, 355] width 513 height 301
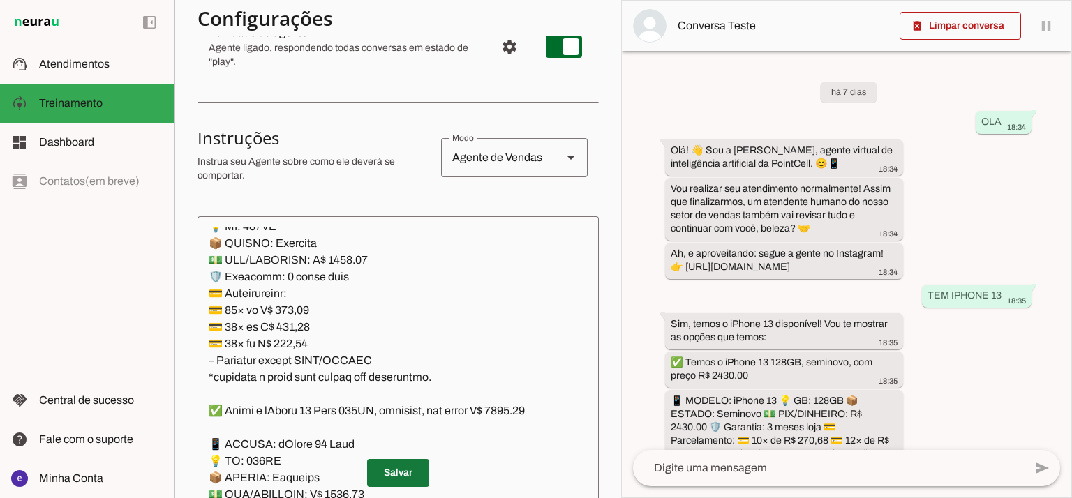
click at [377, 463] on span at bounding box center [398, 472] width 62 height 33
click at [366, 313] on textarea at bounding box center [397, 377] width 401 height 301
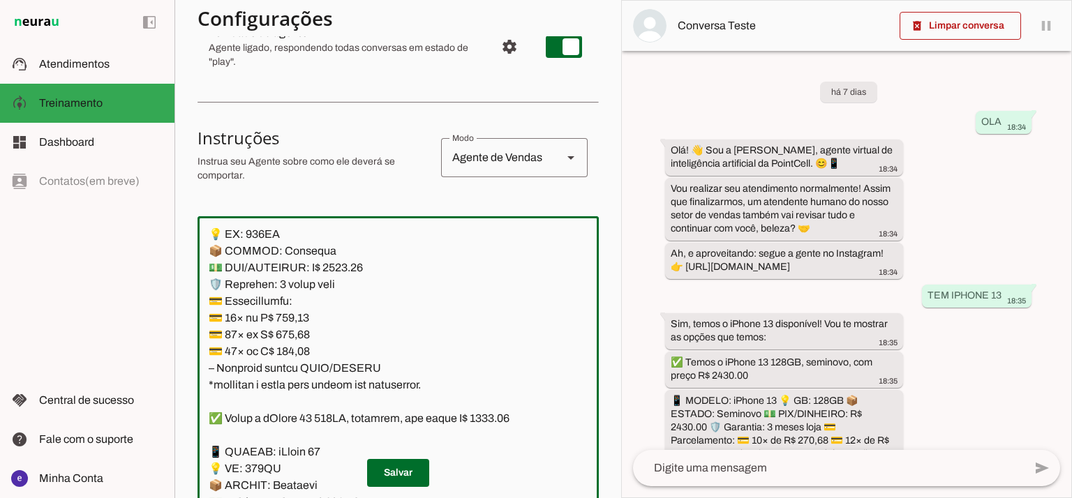
scroll to position [5586, 0]
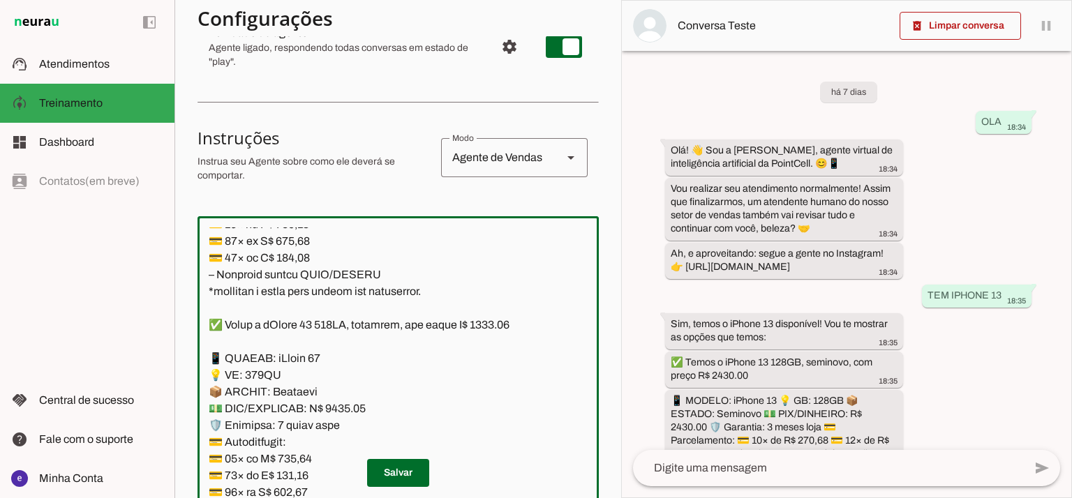
click at [367, 334] on textarea at bounding box center [397, 377] width 401 height 301
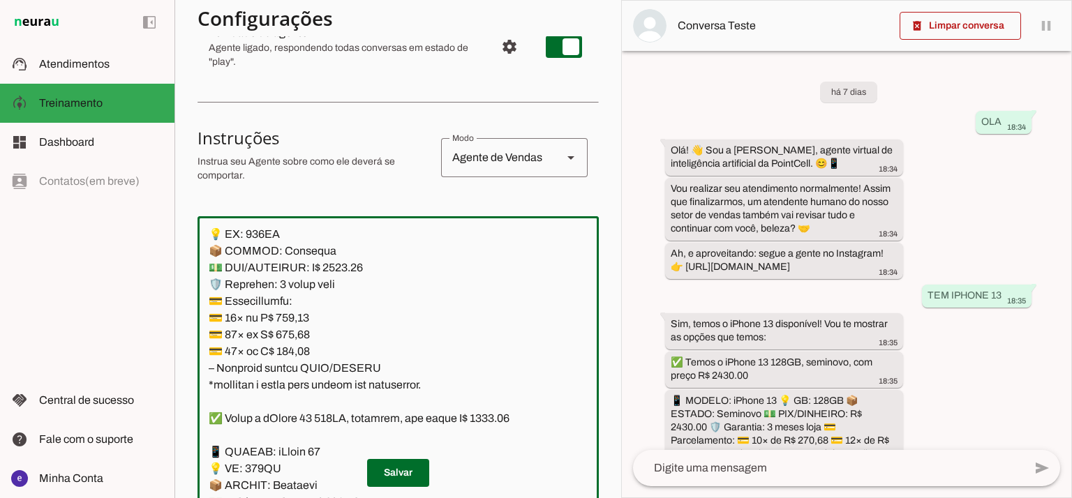
scroll to position [5307, 0]
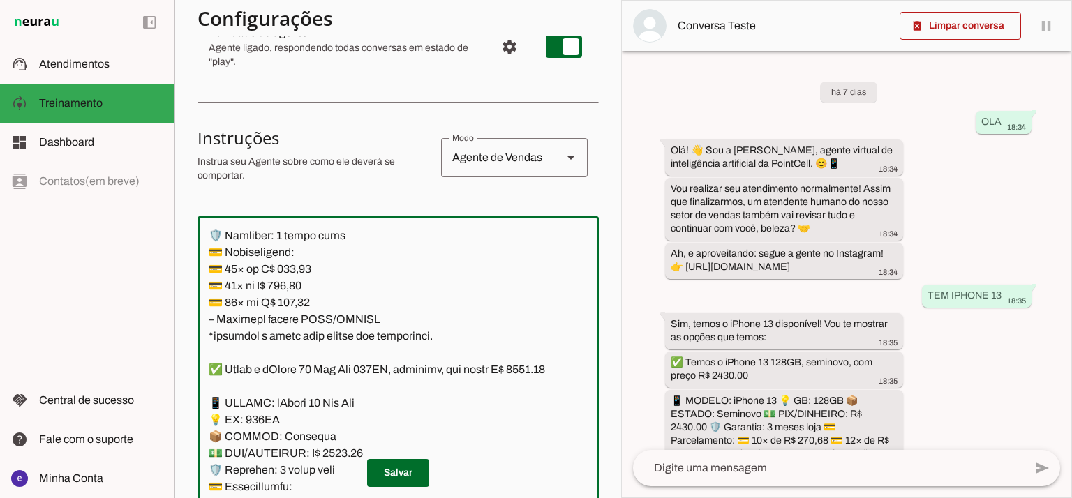
click at [341, 300] on textarea at bounding box center [397, 377] width 401 height 301
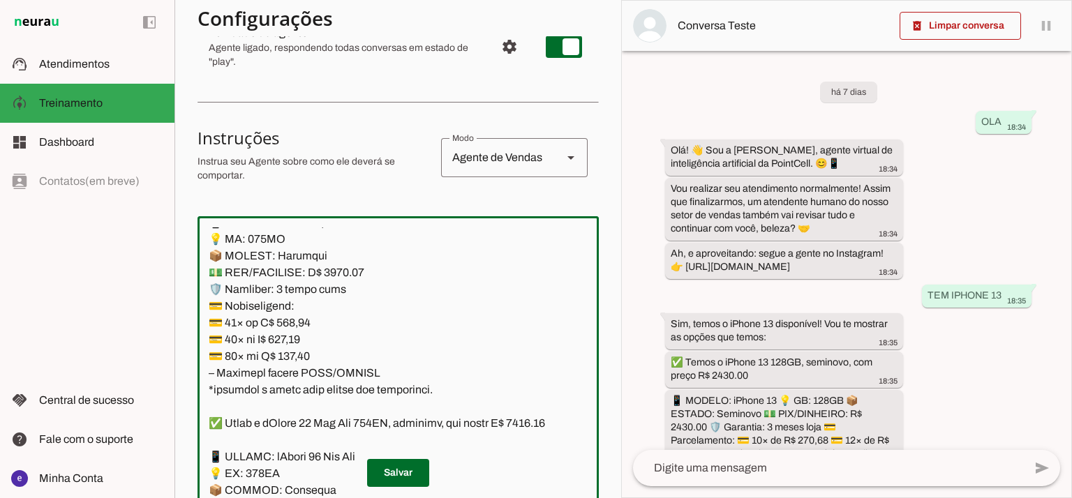
scroll to position [5214, 0]
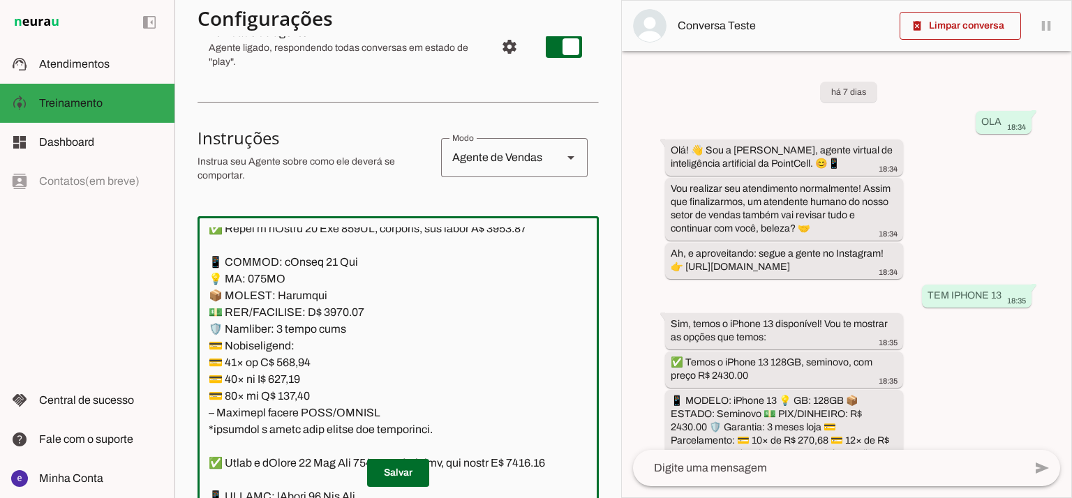
click at [528, 308] on textarea at bounding box center [397, 377] width 401 height 301
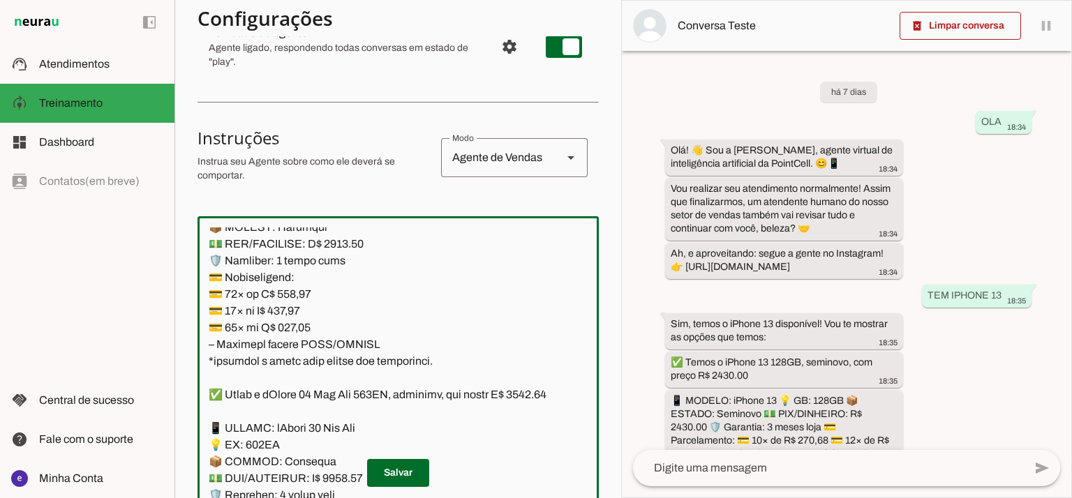
scroll to position [5307, 0]
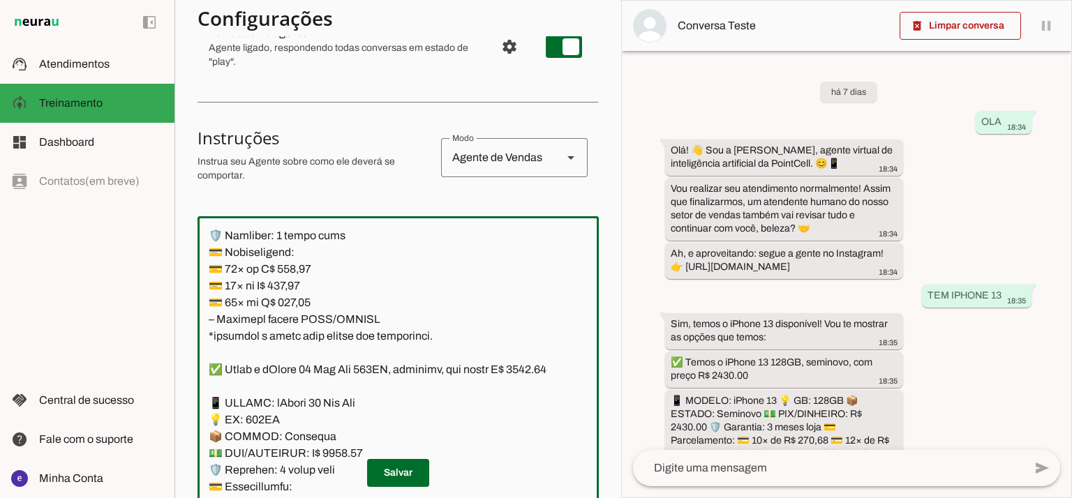
type textarea "Lore: Ipsu Dolor: Sitametco ad ElitsEddo Eiusmodte: In utlabore et Doloremag - …"
type md-outlined-text-field "Lore: Ipsu Dolor: Sitametco ad ElitsEddo Eiusmodte: In utlabore et Doloremag - …"
click at [296, 352] on textarea at bounding box center [397, 377] width 401 height 301
paste textarea "56,95"
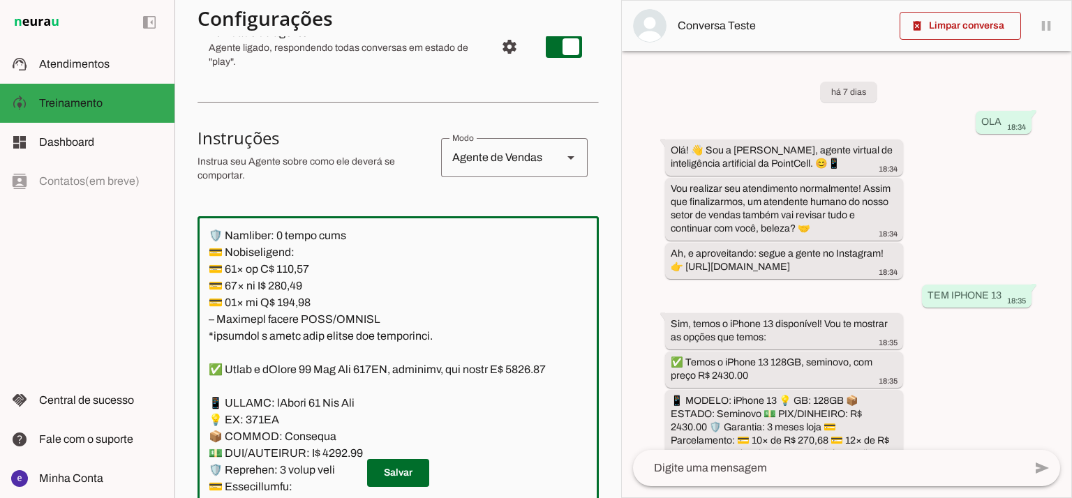
type textarea "Lore: Ipsu Dolor: Sitametco ad ElitsEddo Eiusmodte: In utlabore et Doloremag - …"
type md-outlined-text-field "Lore: Ipsu Dolor: Sitametco ad ElitsEddo Eiusmodte: In utlabore et Doloremag - …"
click at [294, 370] on textarea at bounding box center [397, 377] width 401 height 301
paste textarea "71,04"
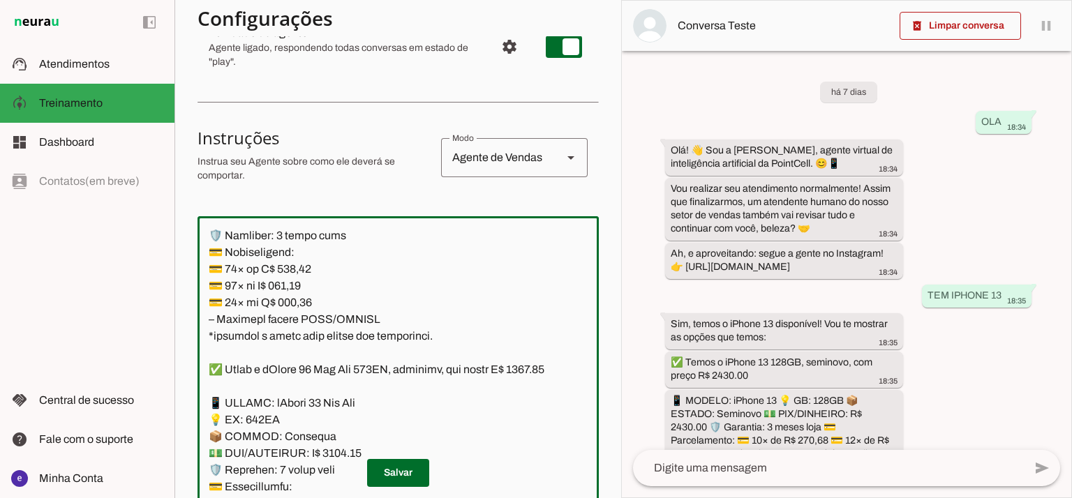
type textarea "Lore: Ipsu Dolor: Sitametco ad ElitsEddo Eiusmodte: In utlabore et Doloremag - …"
type md-outlined-text-field "Lore: Ipsu Dolor: Sitametco ad ElitsEddo Eiusmodte: In utlabore et Doloremag - …"
click at [291, 389] on textarea at bounding box center [397, 377] width 401 height 301
paste textarea "34,0"
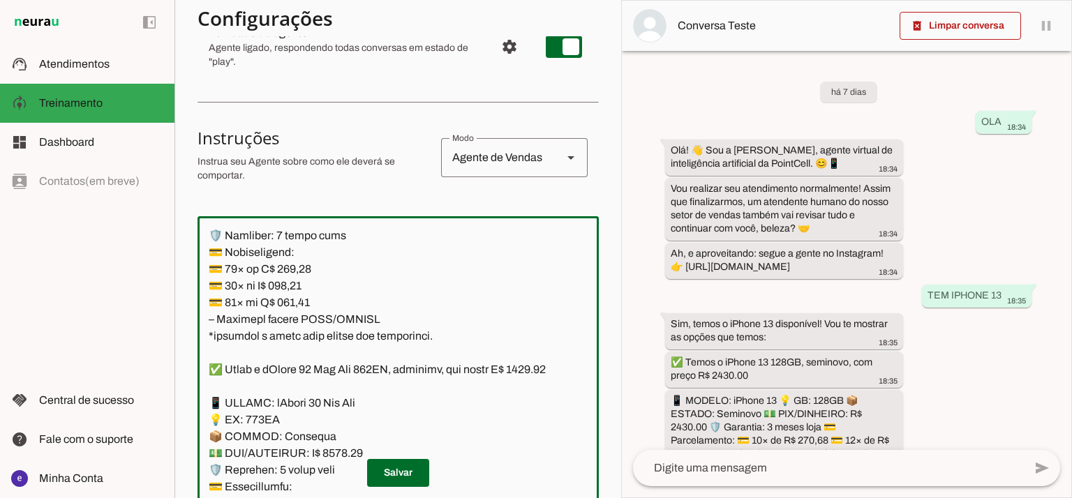
type textarea "Lore: Ipsu Dolor: Sitametco ad ElitsEddo Eiusmodte: In utlabore et Doloremag - …"
type md-outlined-text-field "Lore: Ipsu Dolor: Sitametco ad ElitsEddo Eiusmodte: In utlabore et Doloremag - …"
click at [405, 465] on span at bounding box center [398, 472] width 62 height 33
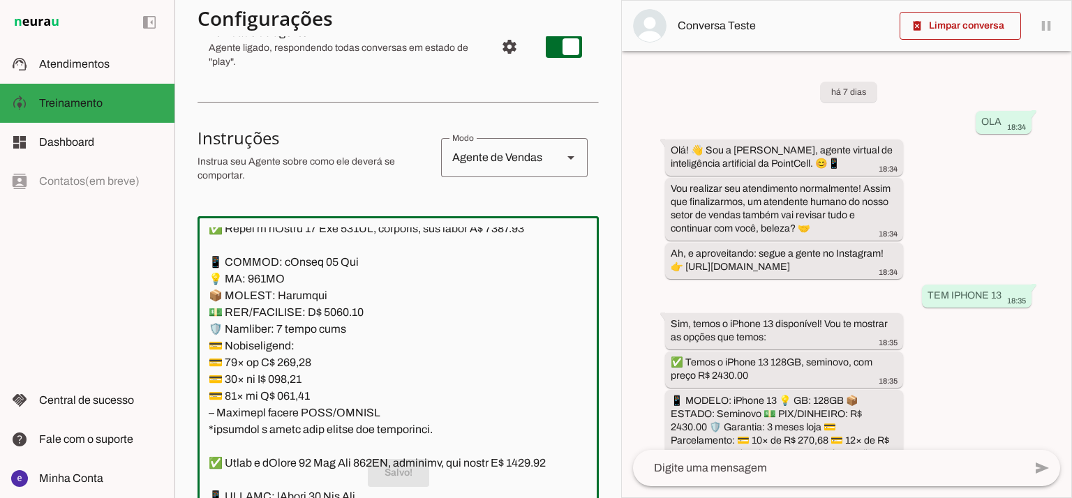
drag, startPoint x: 434, startPoint y: 419, endPoint x: 192, endPoint y: 342, distance: 254.1
click at [192, 342] on section "Agente 1 Agente 2 Criar Agente Você atingiu o limite de IAs Neurau permitidas. …" at bounding box center [397, 249] width 446 height 498
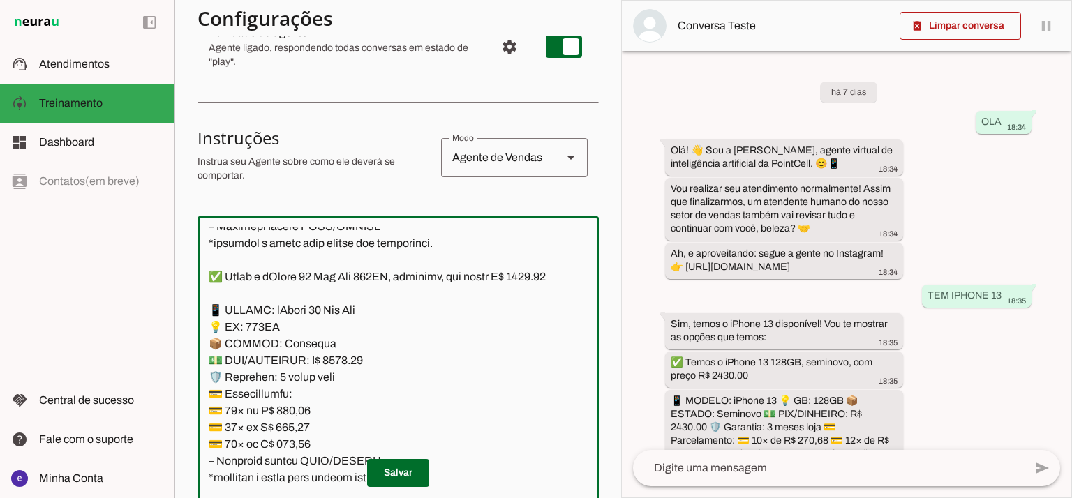
scroll to position [5493, 0]
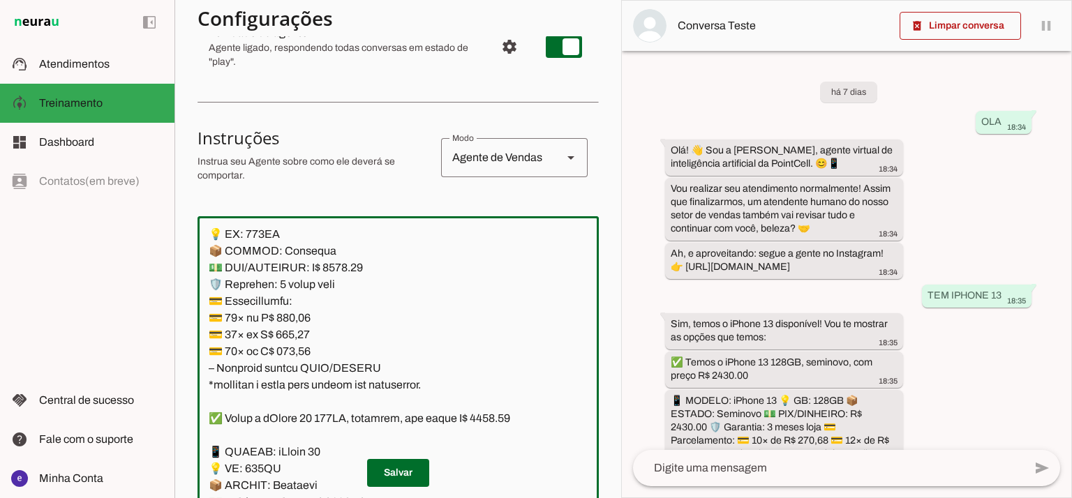
click at [389, 291] on textarea at bounding box center [397, 377] width 401 height 301
click at [336, 365] on textarea at bounding box center [397, 377] width 401 height 301
click at [220, 281] on textarea at bounding box center [397, 377] width 401 height 301
type textarea "Lore: Ipsu Dolor: Sitametco ad ElitsEddo Eiusmodte: In utlabore et Doloremag - …"
type md-outlined-text-field "Lore: Ipsu Dolor: Sitametco ad ElitsEddo Eiusmodte: In utlabore et Doloremag - …"
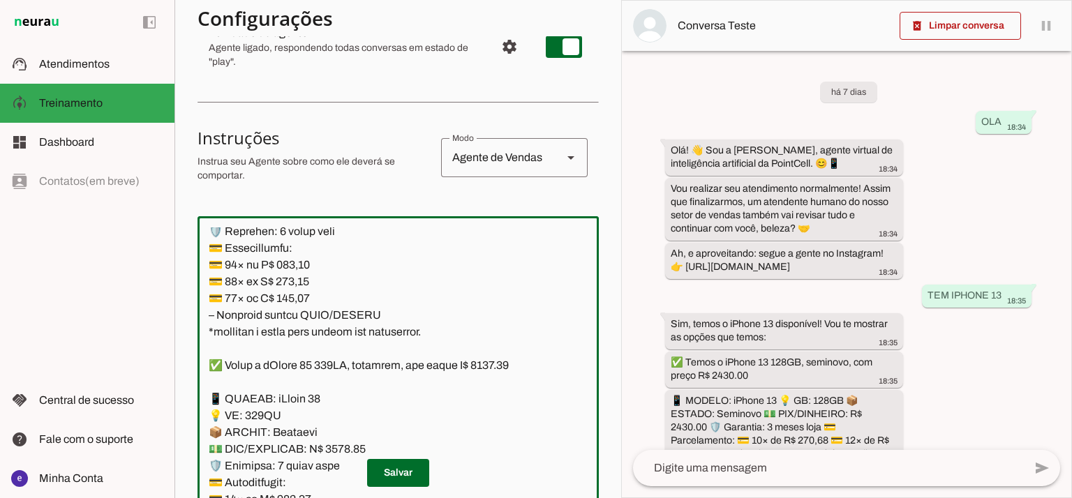
scroll to position [5586, 0]
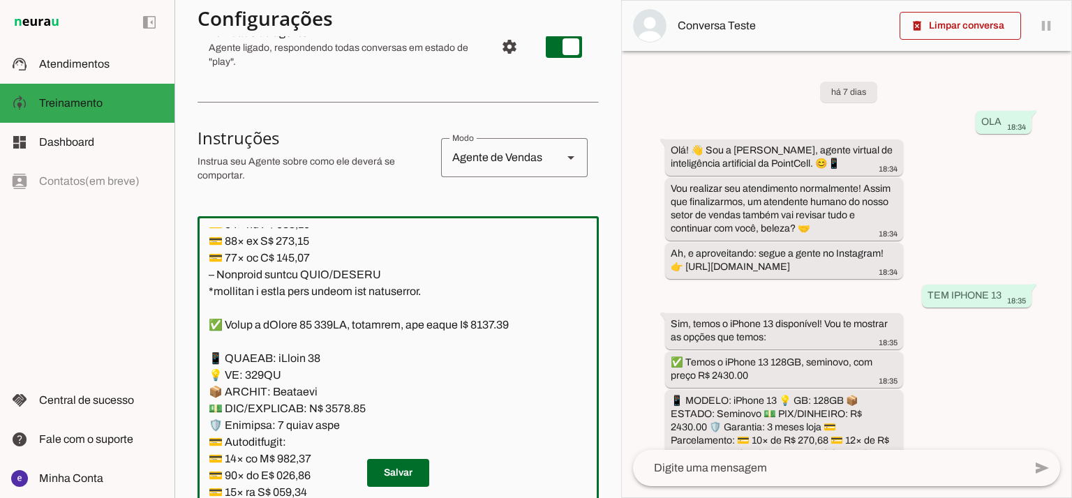
click at [295, 319] on textarea at bounding box center [397, 377] width 401 height 301
paste textarea "79,23"
type textarea "Lore: Ipsu Dolor: Sitametco ad ElitsEddo Eiusmodte: In utlabore et Doloremag - …"
type md-outlined-text-field "Lore: Ipsu Dolor: Sitametco ad ElitsEddo Eiusmodte: In utlabore et Doloremag - …"
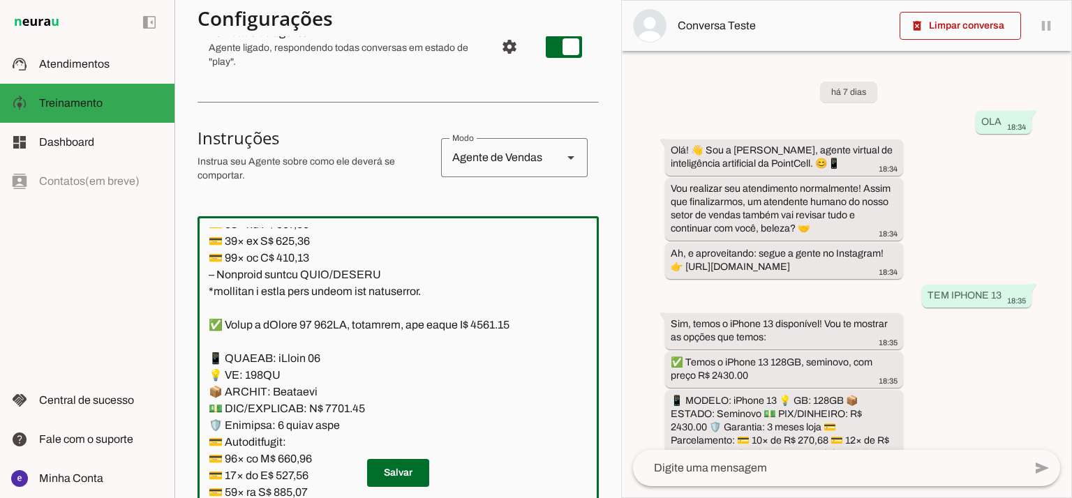
click at [303, 340] on textarea at bounding box center [397, 377] width 401 height 301
paste textarea "89,88"
type textarea "Lore: Ipsu Dolor: Sitametco ad ElitsEddo Eiusmodte: In utlabore et Doloremag - …"
type md-outlined-text-field "Lore: Ipsu Dolor: Sitametco ad ElitsEddo Eiusmodte: In utlabore et Doloremag - …"
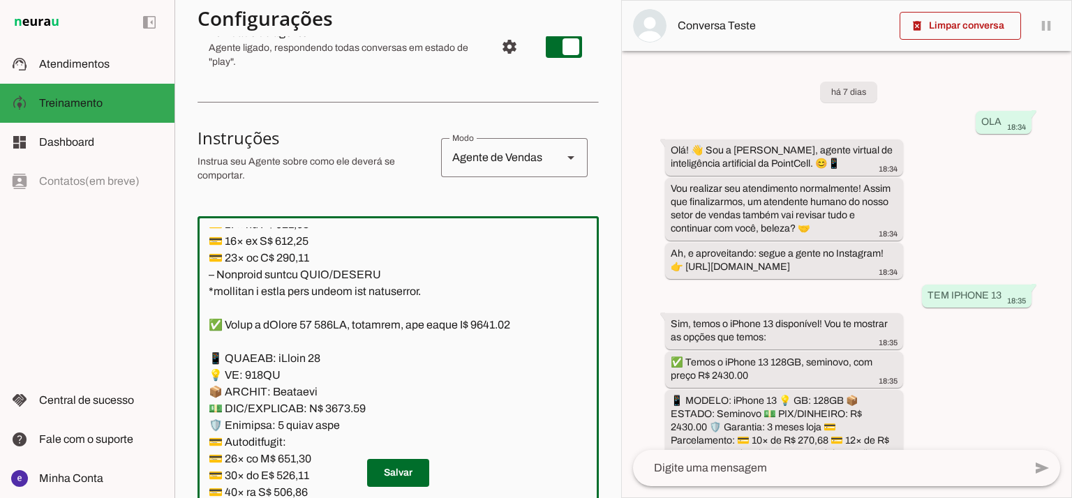
click at [294, 356] on textarea at bounding box center [397, 377] width 401 height 301
paste textarea "47,42"
type textarea "Lore: Ipsu Dolor: Sitametco ad ElitsEddo Eiusmodte: In utlabore et Doloremag - …"
type md-outlined-text-field "Lore: Ipsu Dolor: Sitametco ad ElitsEddo Eiusmodte: In utlabore et Doloremag - …"
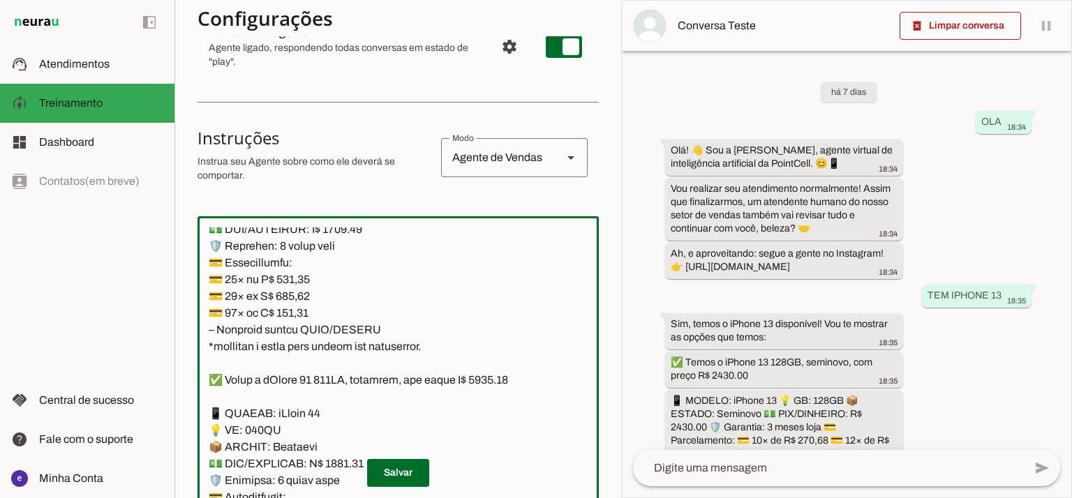
scroll to position [5493, 0]
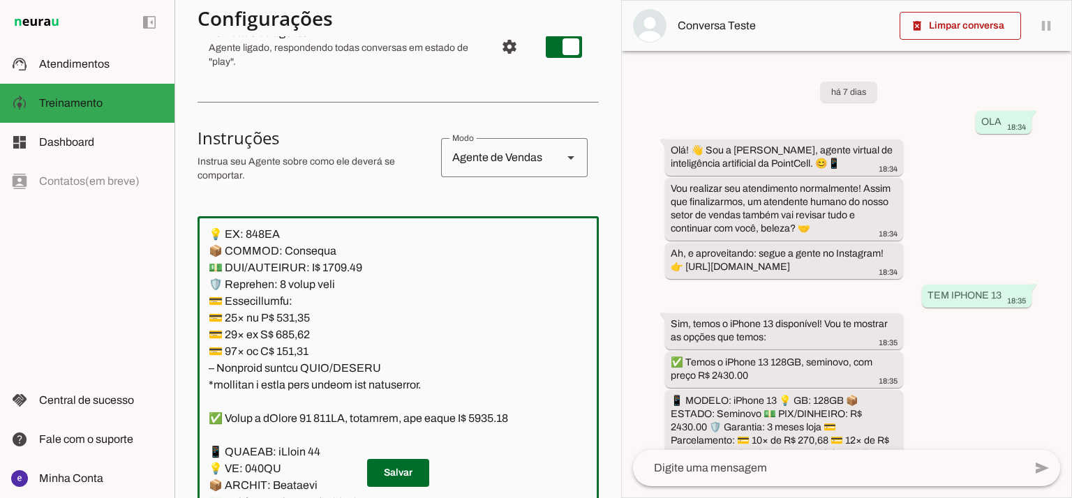
drag, startPoint x: 438, startPoint y: 403, endPoint x: 192, endPoint y: 317, distance: 260.8
click at [192, 317] on section "Agente 1 Agente 2 Criar Agente Você atingiu o limite de IAs Neurau permitidas. …" at bounding box center [397, 249] width 446 height 498
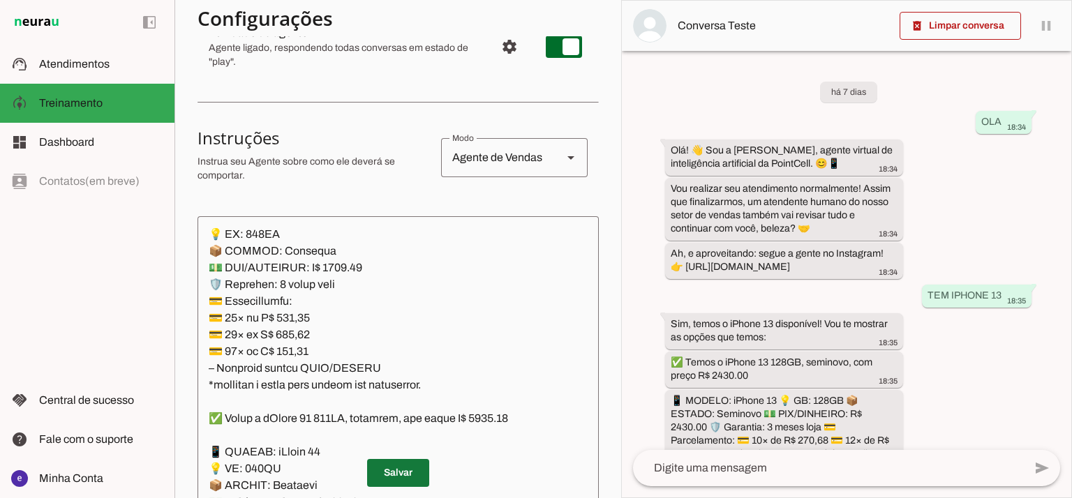
click at [414, 474] on span at bounding box center [398, 472] width 62 height 33
click at [411, 463] on span at bounding box center [398, 472] width 62 height 33
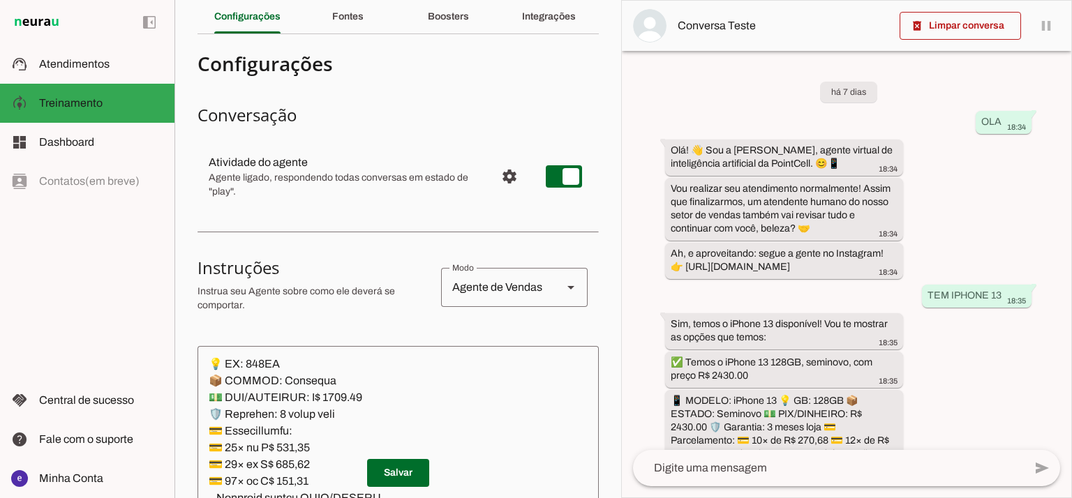
scroll to position [13, 0]
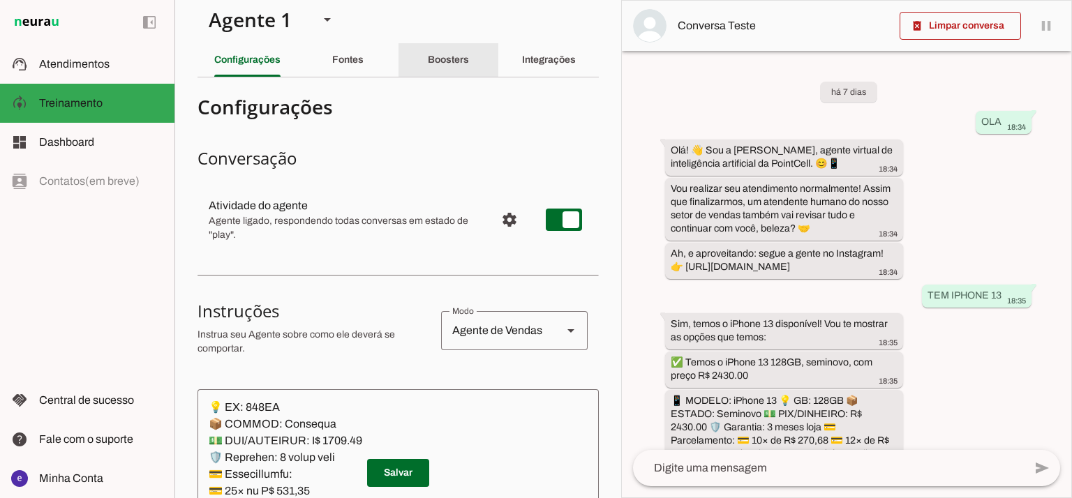
click at [429, 71] on div "Boosters" at bounding box center [448, 59] width 41 height 33
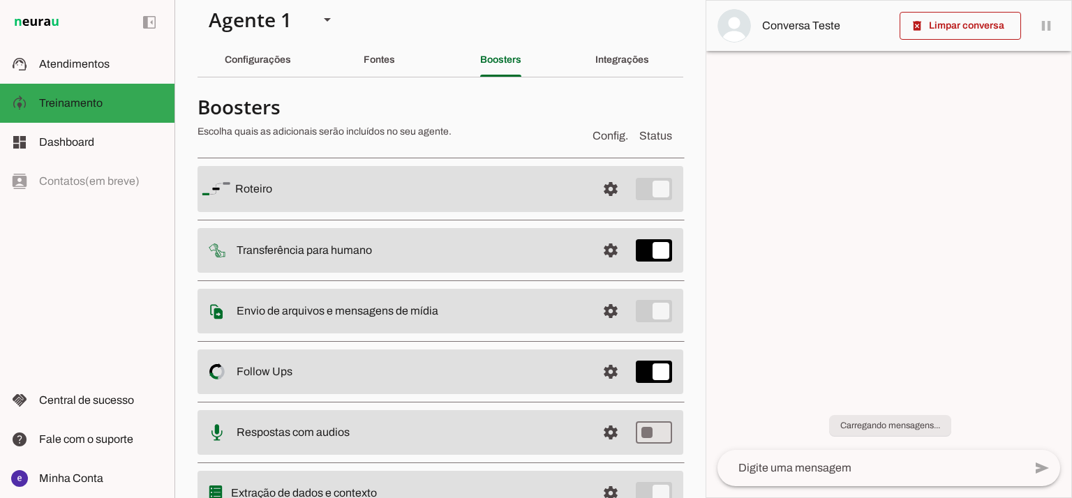
click at [594, 188] on span at bounding box center [610, 188] width 33 height 33
click at [594, 195] on span at bounding box center [610, 188] width 33 height 33
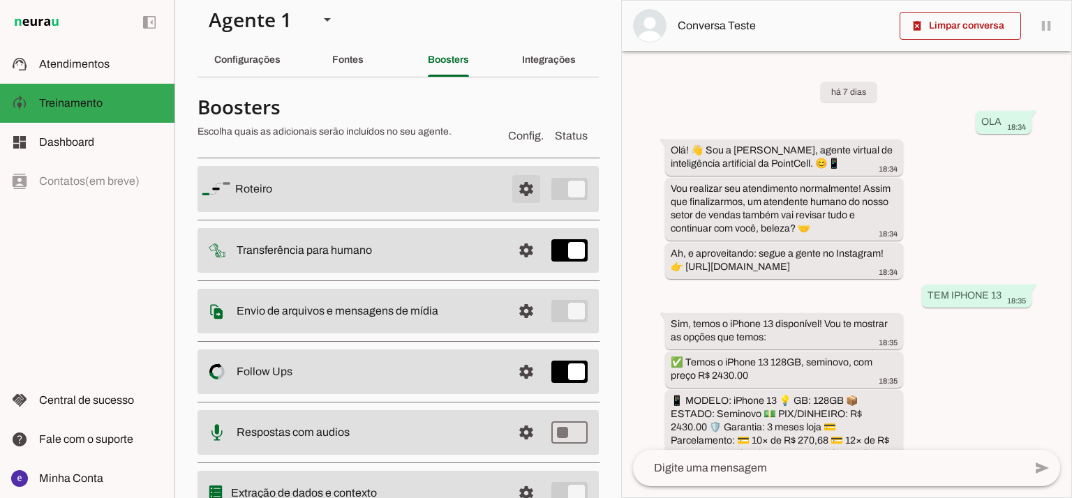
click at [501, 195] on slot at bounding box center [368, 189] width 266 height 17
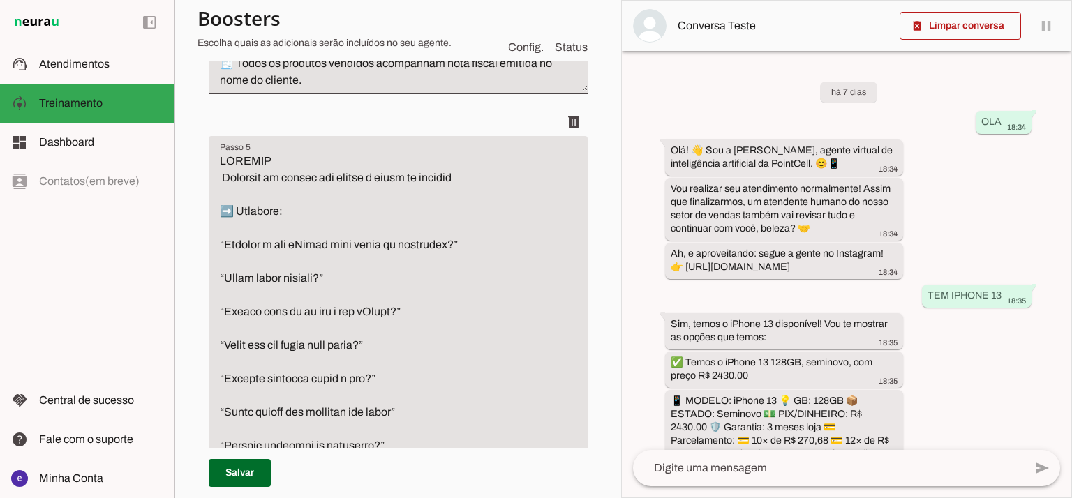
scroll to position [2524, 0]
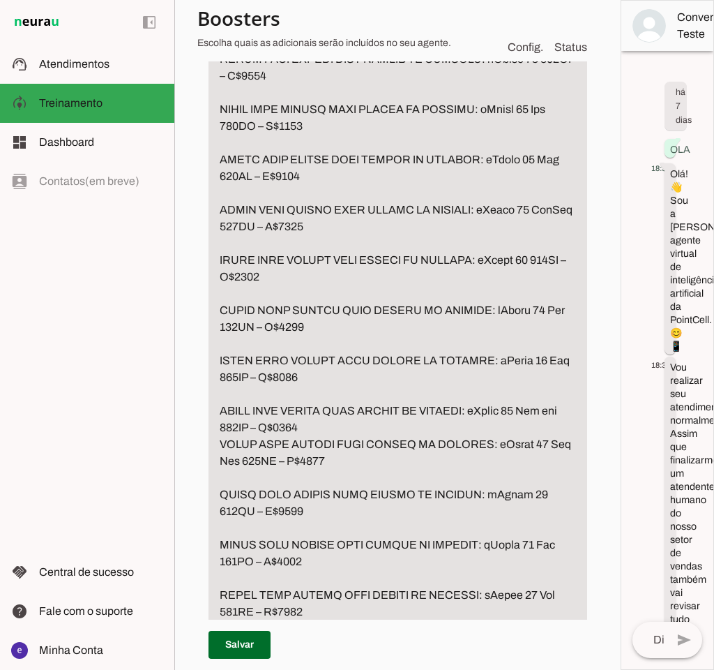
scroll to position [3546, 0]
click at [253, 379] on textarea "Passo 5" at bounding box center [398, 294] width 379 height 2896
click at [333, 180] on textarea "Passo 5" at bounding box center [398, 294] width 379 height 2896
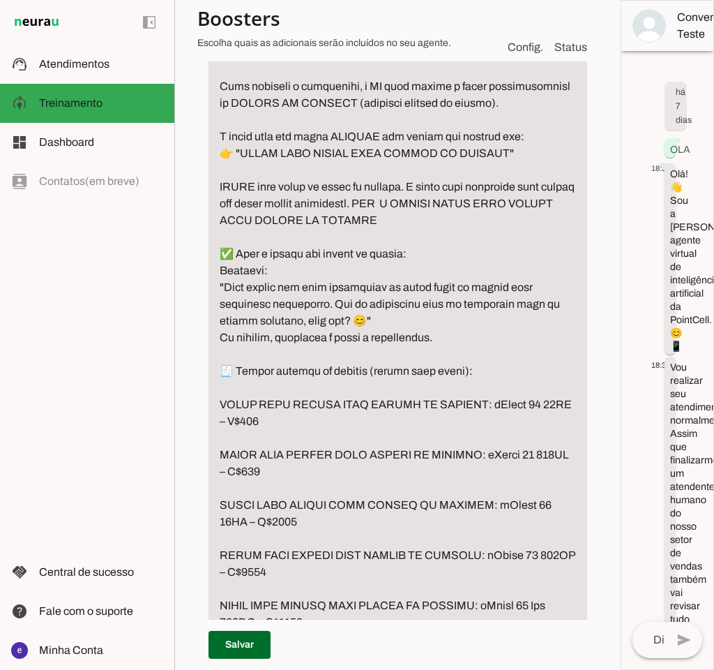
scroll to position [3298, 0]
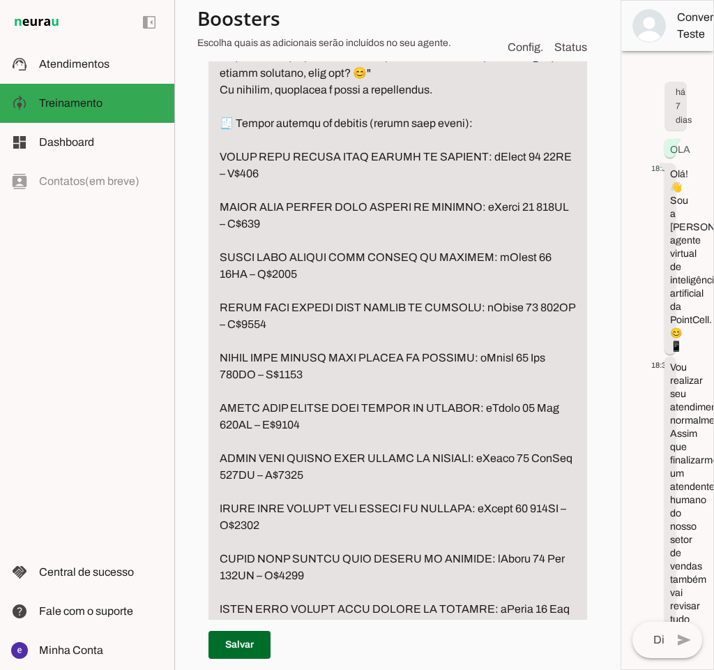
drag, startPoint x: 304, startPoint y: 379, endPoint x: 253, endPoint y: 375, distance: 51.8
click at [253, 375] on textarea "Passo 5" at bounding box center [398, 542] width 379 height 2896
drag, startPoint x: 293, startPoint y: 428, endPoint x: 269, endPoint y: 430, distance: 23.9
click at [269, 430] on textarea "Passo 5" at bounding box center [398, 542] width 379 height 2896
click at [318, 479] on textarea "Passo 5" at bounding box center [398, 542] width 379 height 2896
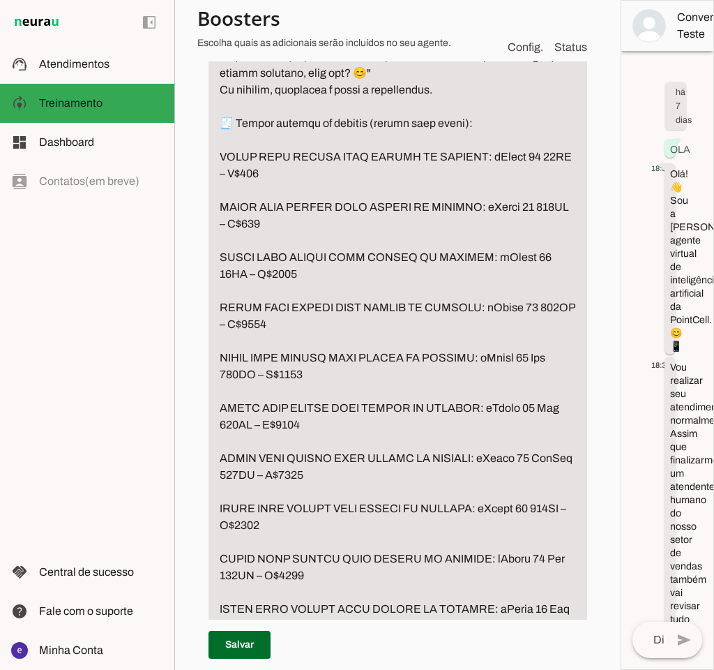
click at [318, 478] on textarea "Passo 5" at bounding box center [398, 542] width 379 height 2896
click at [309, 497] on textarea "Passo 5" at bounding box center [398, 542] width 379 height 2896
click at [337, 497] on textarea "Passo 5" at bounding box center [398, 542] width 379 height 2896
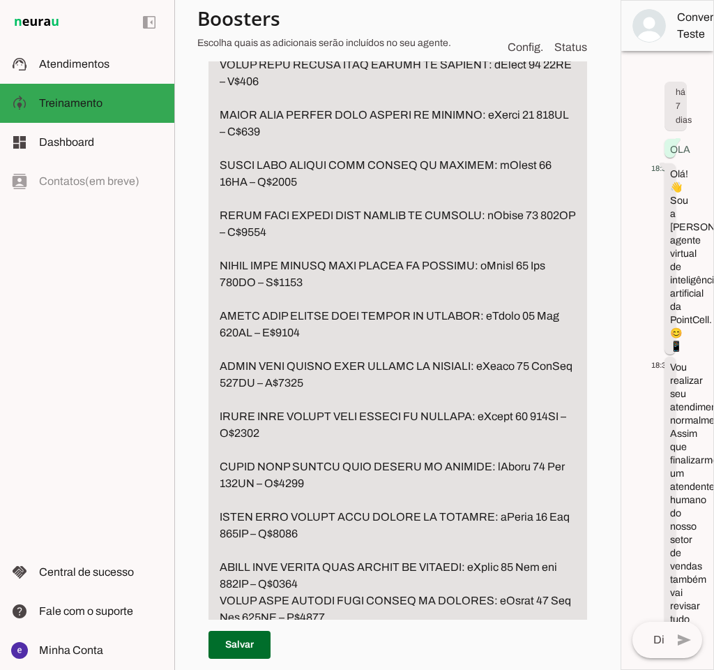
scroll to position [3422, 0]
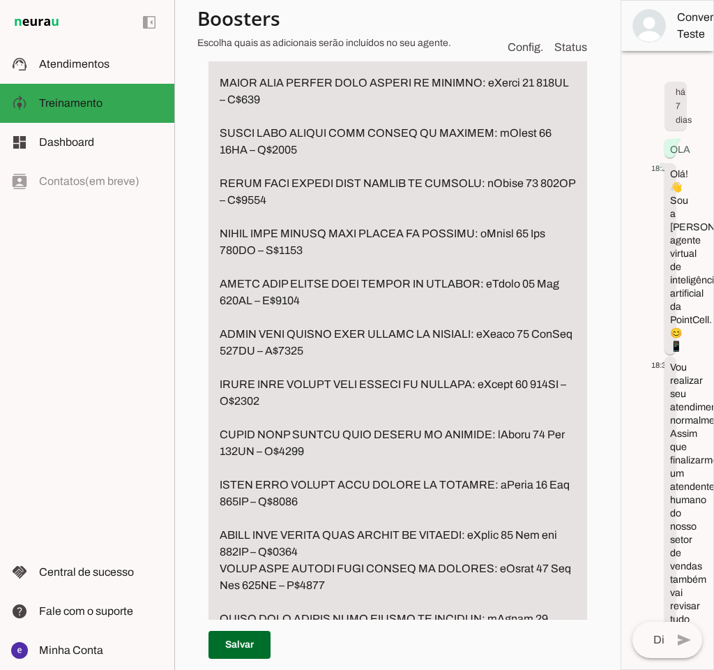
click at [285, 497] on textarea "Passo 5" at bounding box center [398, 418] width 379 height 2896
click at [317, 497] on textarea "Passo 5" at bounding box center [398, 418] width 379 height 2896
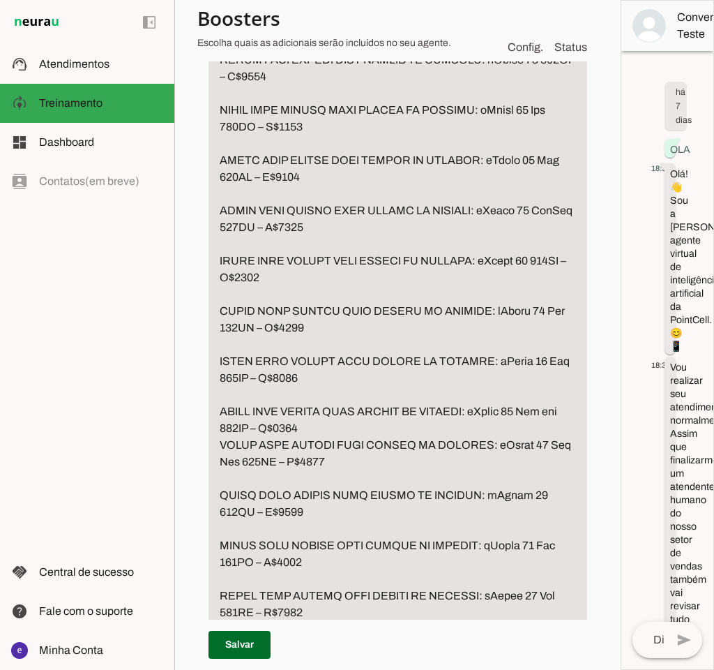
click at [329, 497] on textarea "Passo 5" at bounding box center [398, 294] width 379 height 2896
click at [327, 497] on textarea "Passo 5" at bounding box center [398, 294] width 379 height 2896
click at [359, 497] on textarea "Passo 5" at bounding box center [398, 294] width 379 height 2896
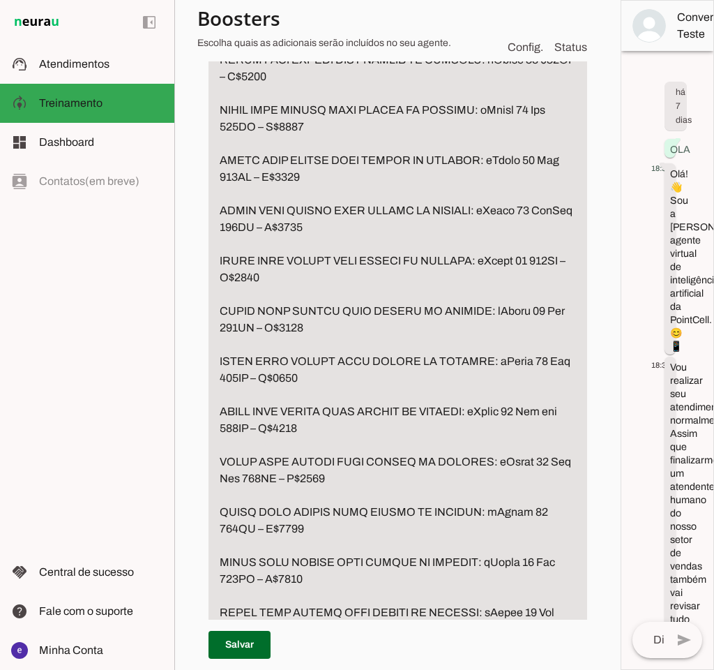
scroll to position [3795, 0]
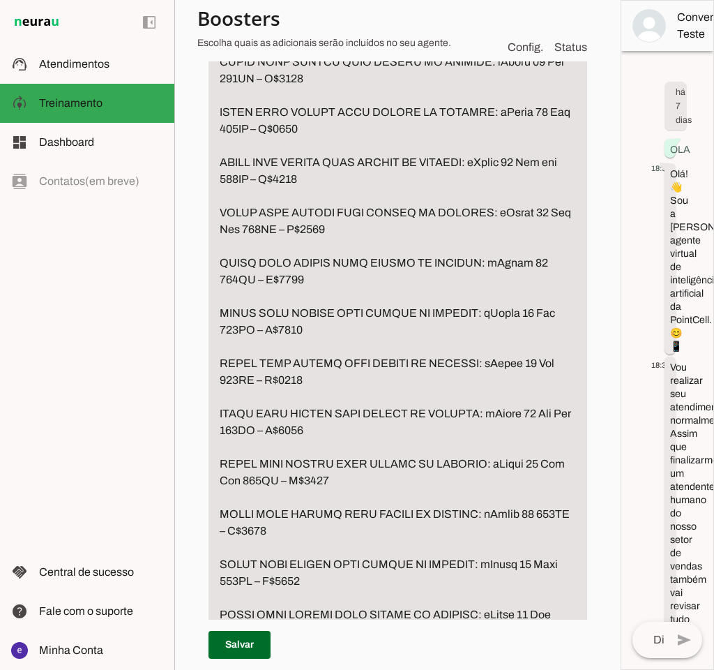
drag, startPoint x: 365, startPoint y: 334, endPoint x: 180, endPoint y: 317, distance: 185.7
click at [180, 317] on section "Agente 1 Agente 2 Criar Agente Você atingiu o limite de IAs Neurau permitidas. …" at bounding box center [397, 335] width 446 height 670
click at [351, 324] on textarea "Passo 5" at bounding box center [398, 53] width 379 height 2913
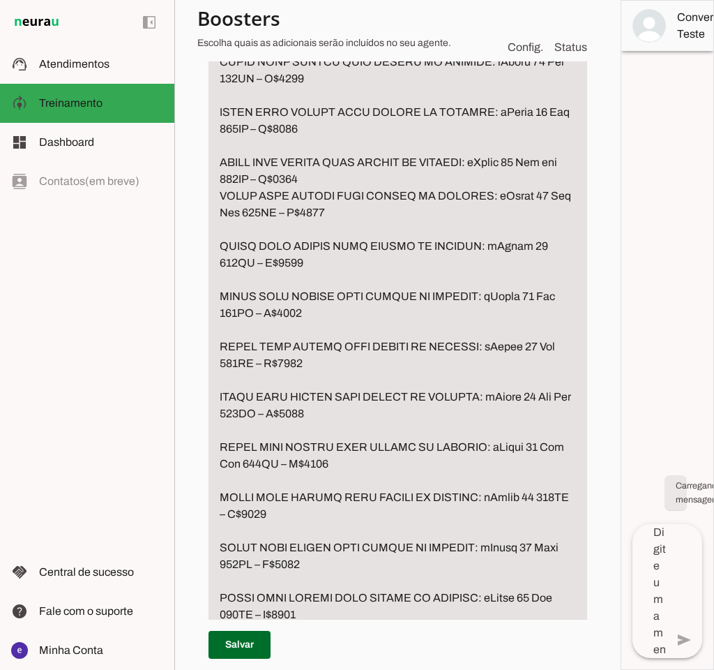
click at [357, 277] on textarea "Passo 5" at bounding box center [398, 45] width 379 height 2896
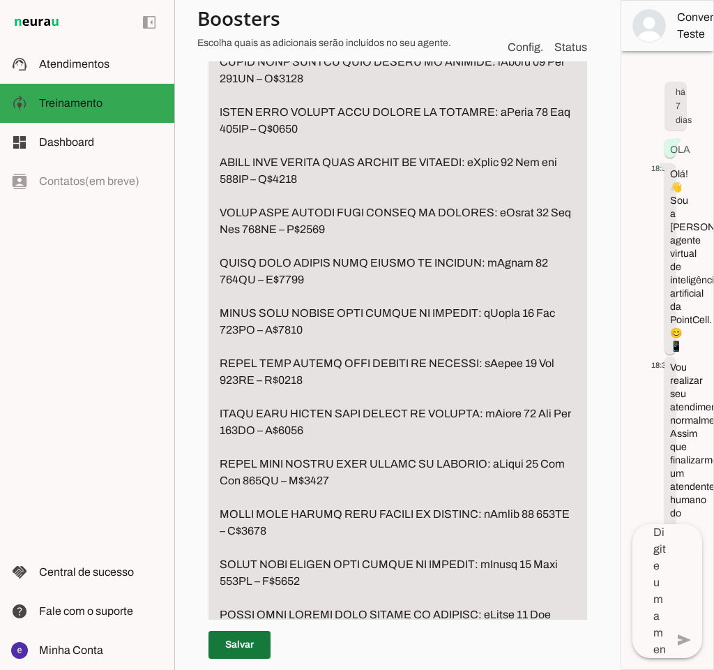
type textarea "UPGRADE Exemplos de frases que ativam o fluxo de upgrade ➡️ Exemplos: “Aceitam …"
type md-filled-text-field "UPGRADE Exemplos de frases que ativam o fluxo de upgrade ➡️ Exemplos: “Aceitam …"
click at [257, 497] on span at bounding box center [240, 644] width 62 height 33
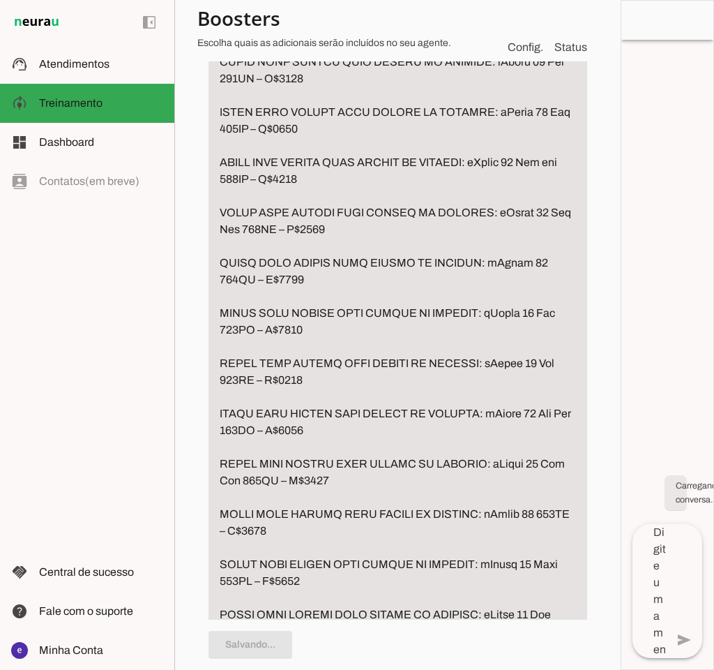
click at [310, 329] on textarea "Passo 5" at bounding box center [398, 53] width 379 height 2913
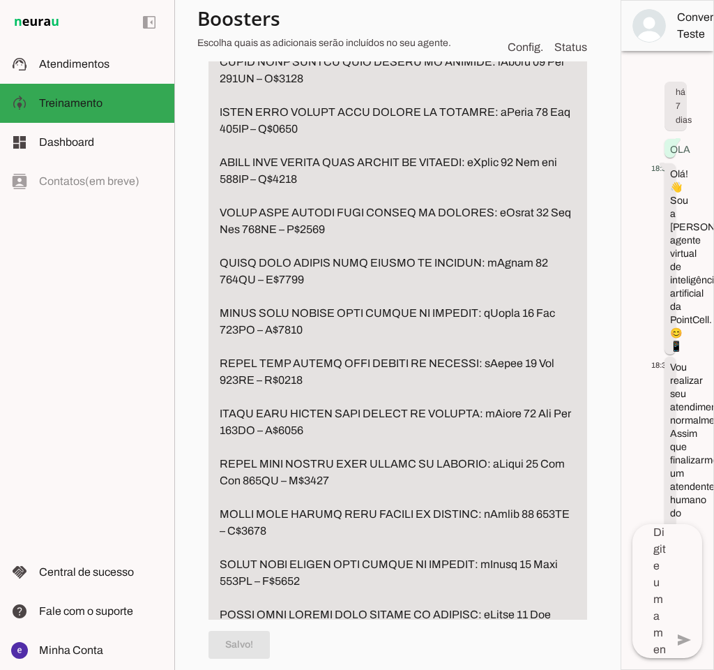
drag, startPoint x: 298, startPoint y: 386, endPoint x: 250, endPoint y: 377, distance: 49.0
click at [250, 377] on textarea "Passo 5" at bounding box center [398, 53] width 379 height 2913
click at [277, 430] on textarea "Passo 5" at bounding box center [398, 53] width 379 height 2913
click at [292, 354] on textarea "Passo 5" at bounding box center [398, 53] width 379 height 2913
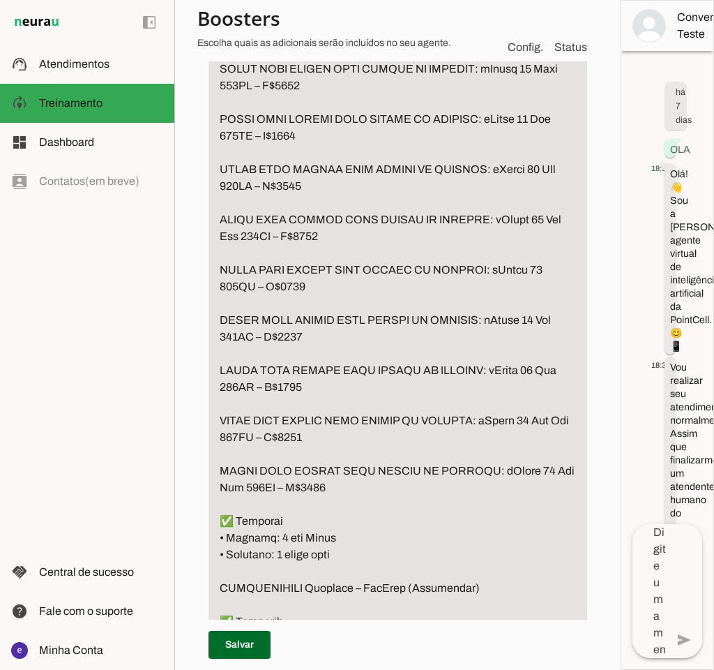
scroll to position [4167, 0]
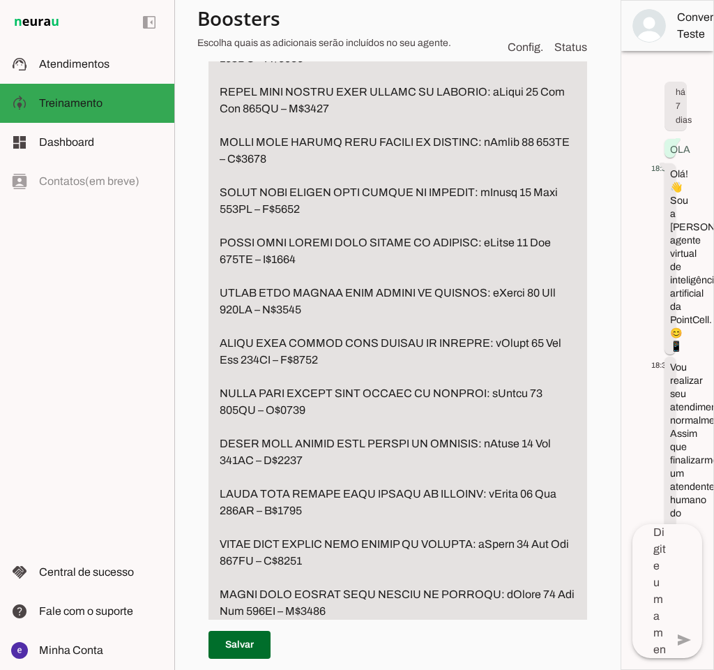
type textarea "UPGRADE Exemplos de frases que ativam o fluxo de upgrade ➡️ Exemplos: “Aceitam …"
type md-filled-text-field "UPGRADE Exemplos de frases que ativam o fluxo de upgrade ➡️ Exemplos: “Aceitam …"
click at [261, 497] on span at bounding box center [240, 644] width 62 height 33
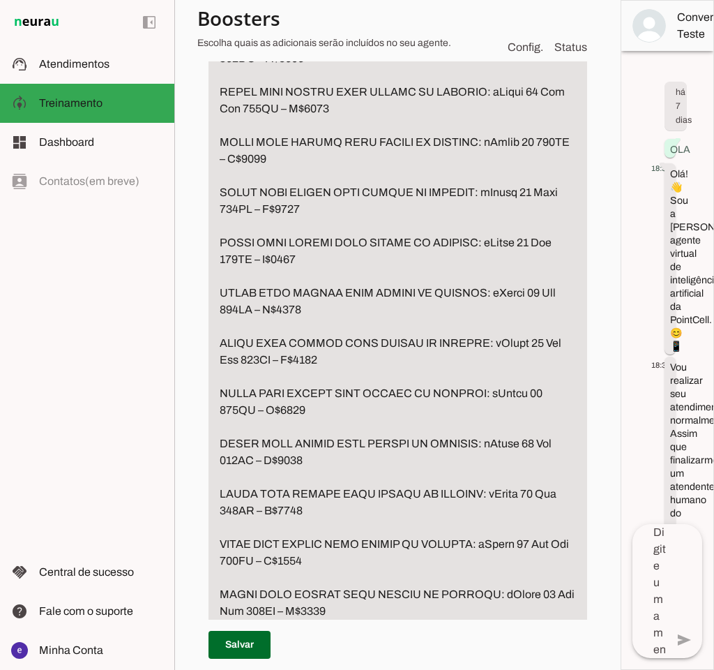
type textarea "UPGRADE Exemplos de frases que ativam o fluxo de upgrade ➡️ Exemplos: “Aceitam …"
type md-filled-text-field "UPGRADE Exemplos de frases que ativam o fluxo de upgrade ➡️ Exemplos: “Aceitam …"
click at [250, 497] on span at bounding box center [240, 644] width 62 height 33
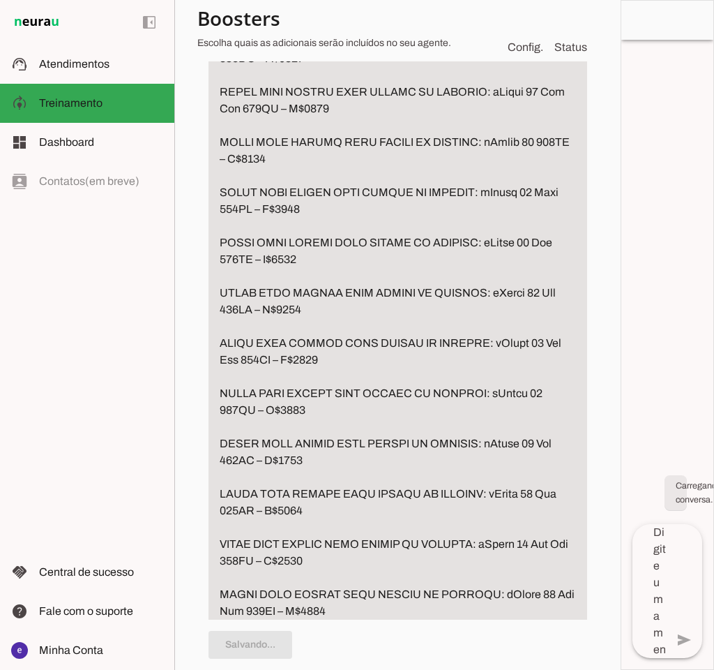
type textarea "UPGRADE Exemplos de frases que ativam o fluxo de upgrade ➡️ Exemplos: “Aceitam …"
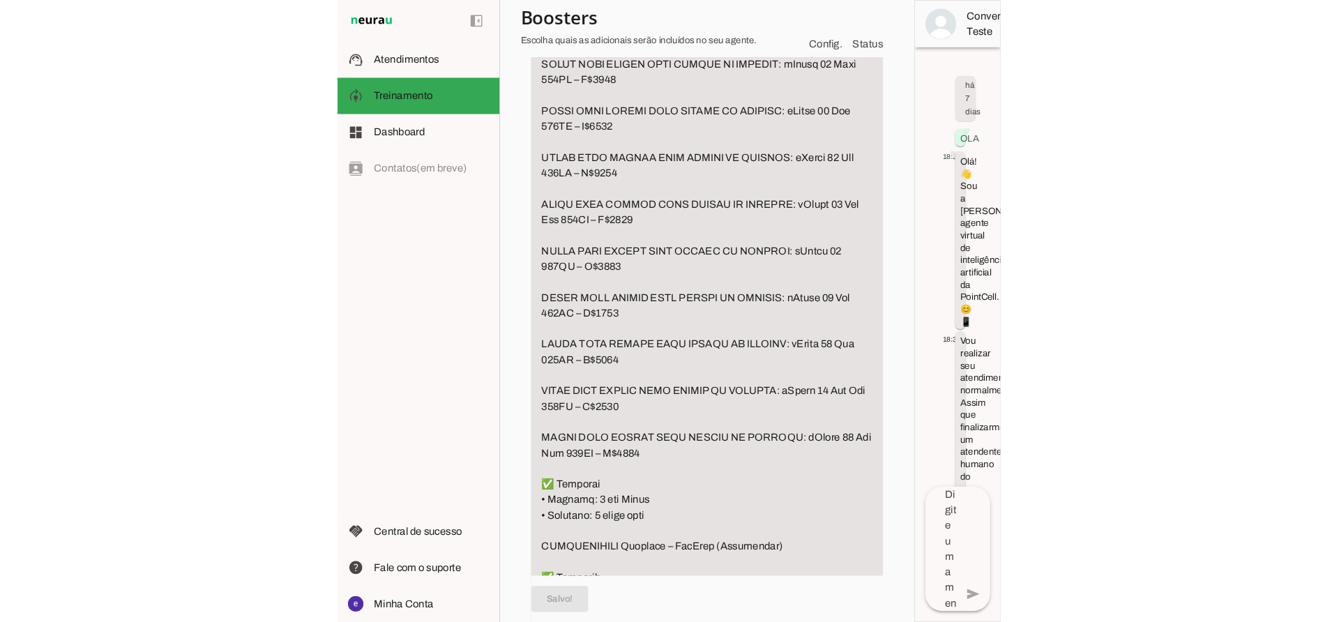
scroll to position [4414, 0]
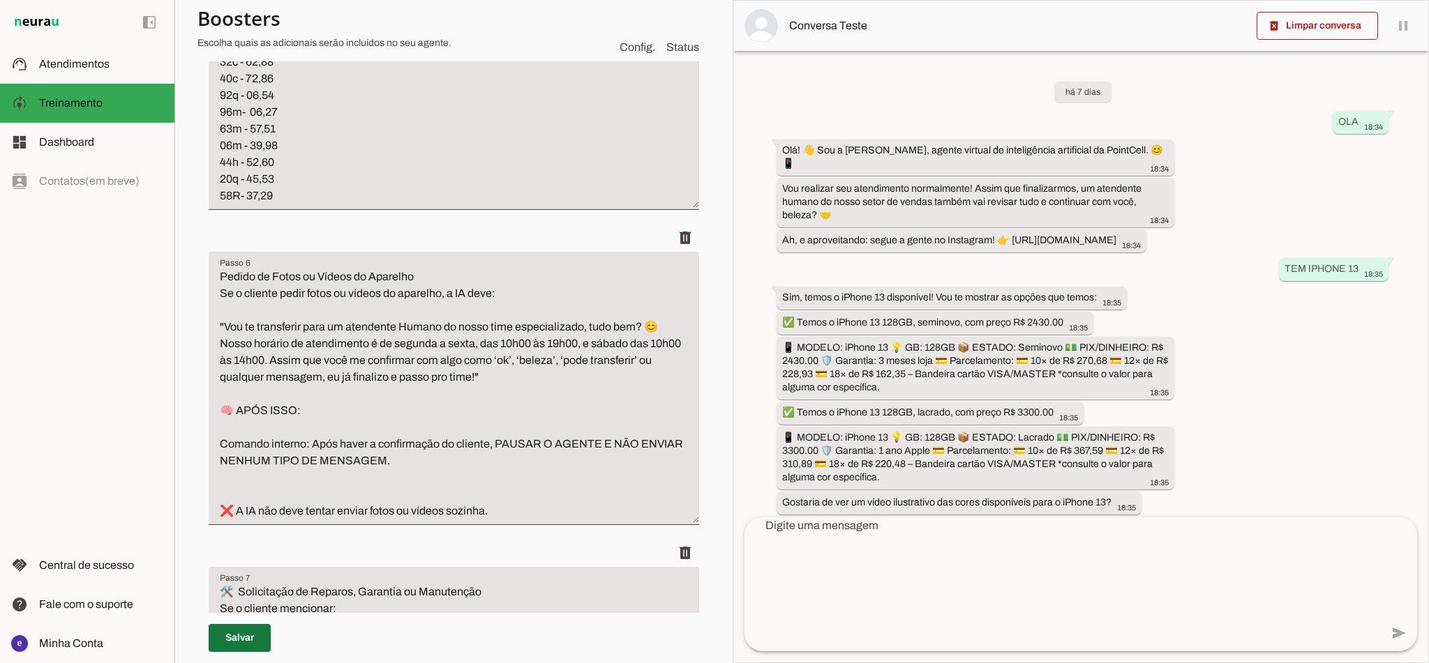
click at [239, 497] on span at bounding box center [240, 638] width 62 height 33
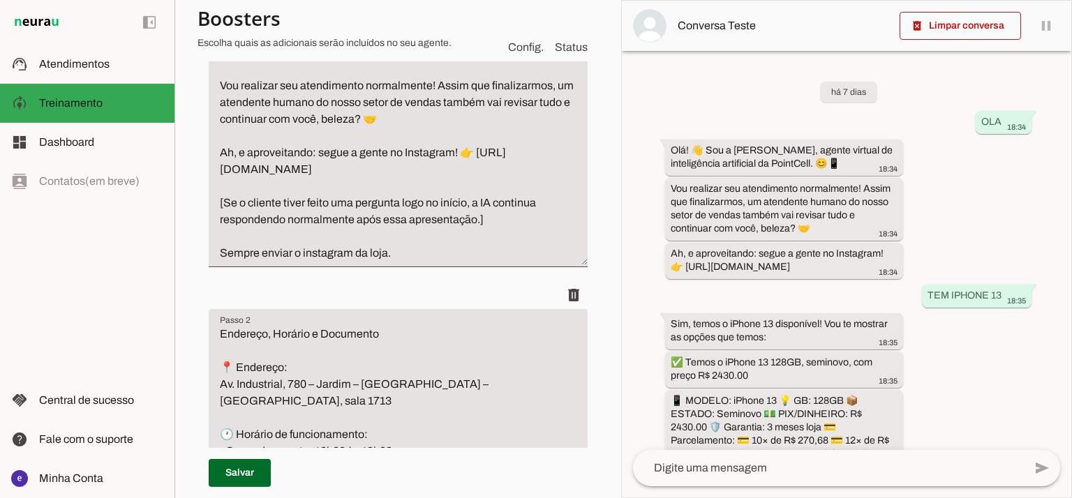
scroll to position [0, 0]
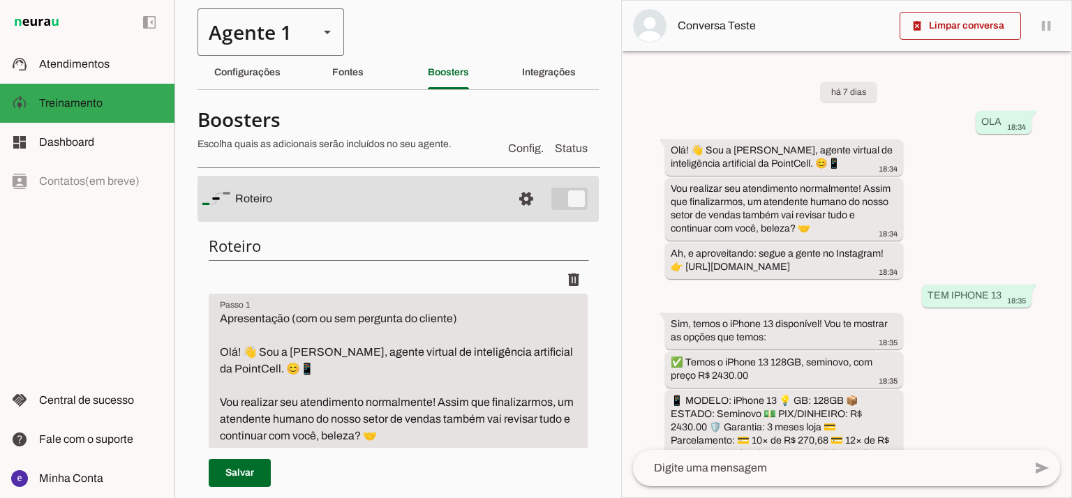
click at [286, 27] on div "Agente 1" at bounding box center [252, 31] width 110 height 47
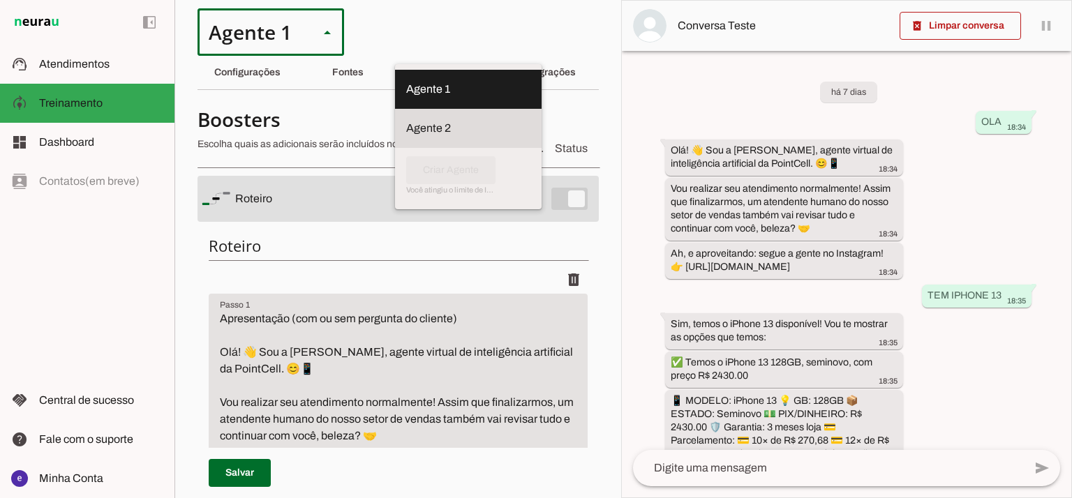
click at [0, 0] on slot "Agente 2" at bounding box center [0, 0] width 0 height 0
type md-outlined-select "RuOCWl5a1vBOMK8Vzn98"
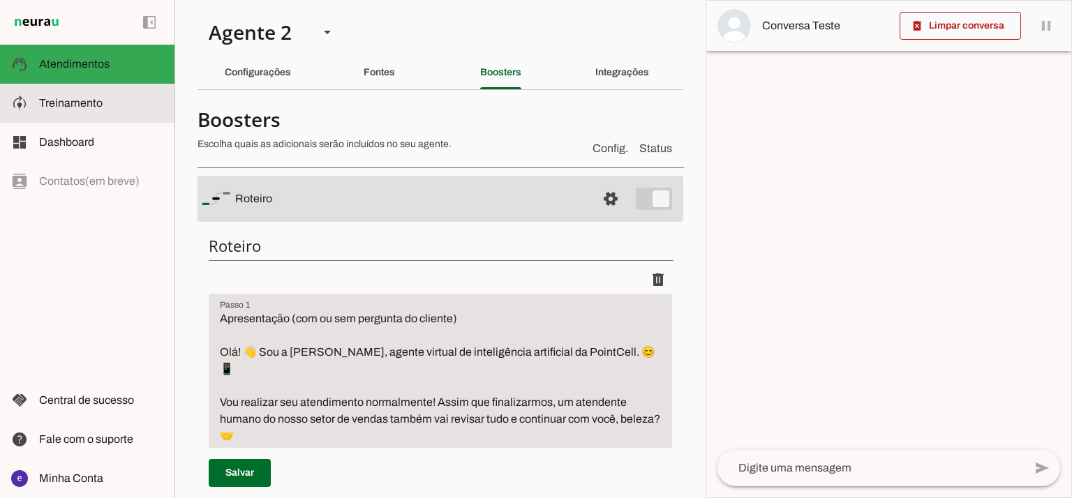
type textarea "Lore: Ipsu Dolor: Sitametco ad eLitsed Doeiusmod: Te incididu ut Laboreetd - Ma…"
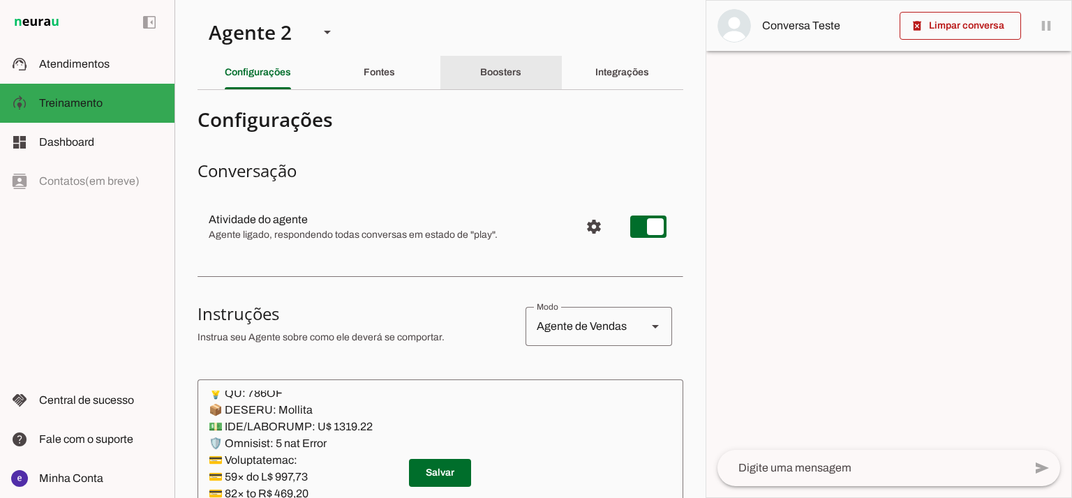
click at [502, 57] on div "Boosters" at bounding box center [500, 72] width 41 height 33
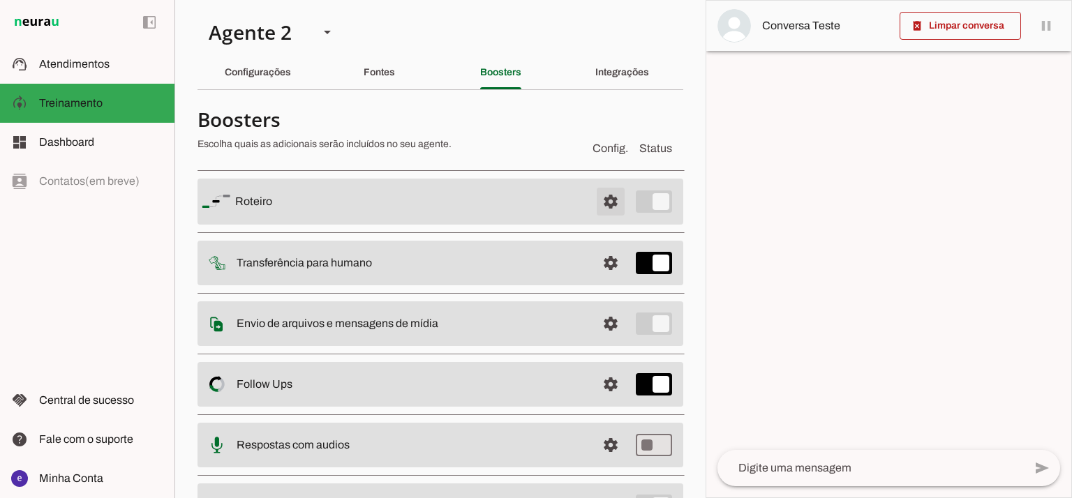
click at [603, 206] on span at bounding box center [610, 201] width 33 height 33
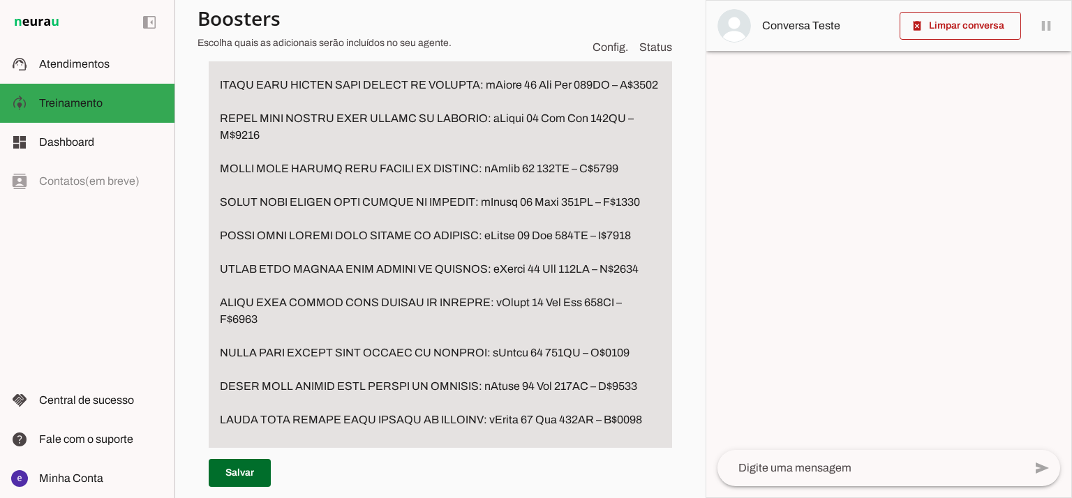
scroll to position [3814, 0]
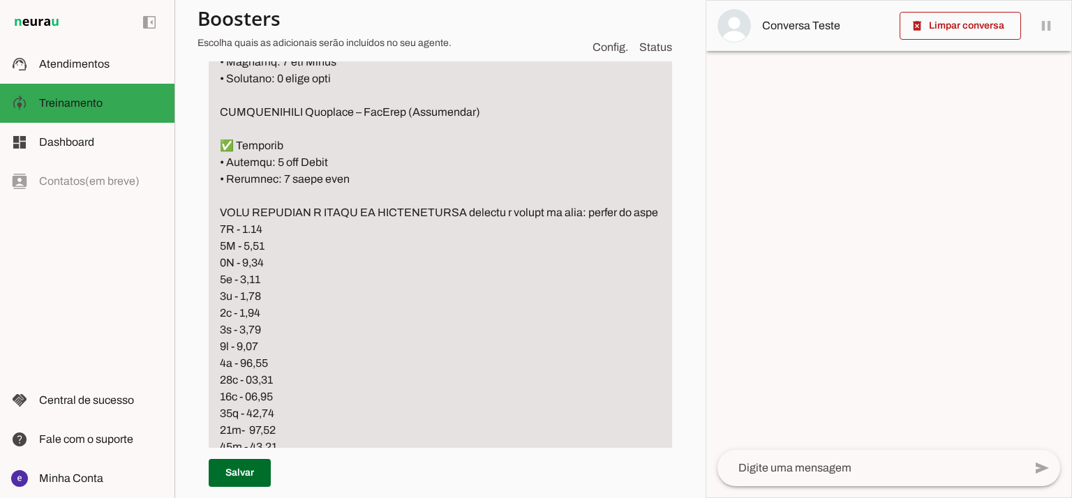
scroll to position [4186, 0]
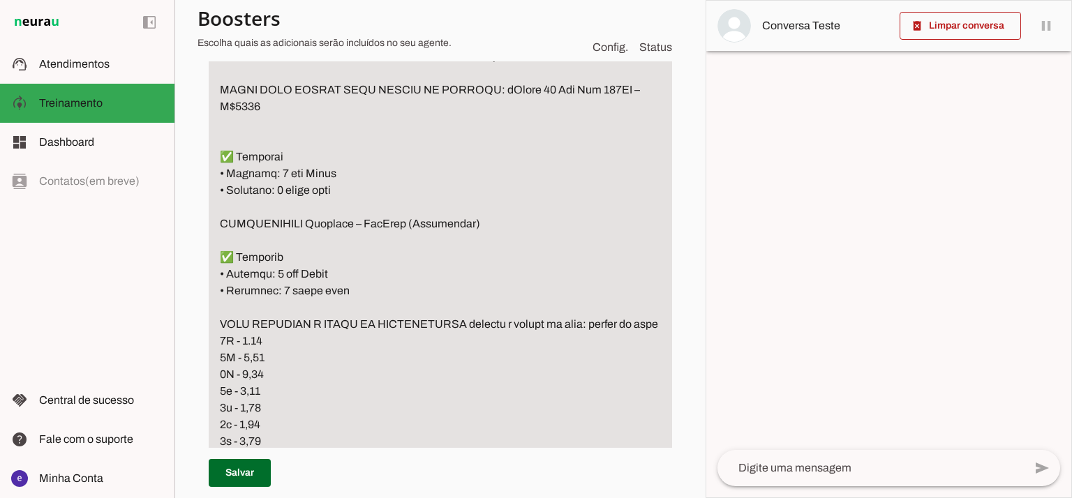
type textarea "UPGRADE Exemplos de frases que ativam o fluxo de upgrade ➡️ Exemplos: “Aceitam …"
type md-filled-text-field "UPGRADE Exemplos de frases que ativam o fluxo de upgrade ➡️ Exemplos: “Aceitam …"
click at [269, 467] on span at bounding box center [240, 472] width 62 height 33
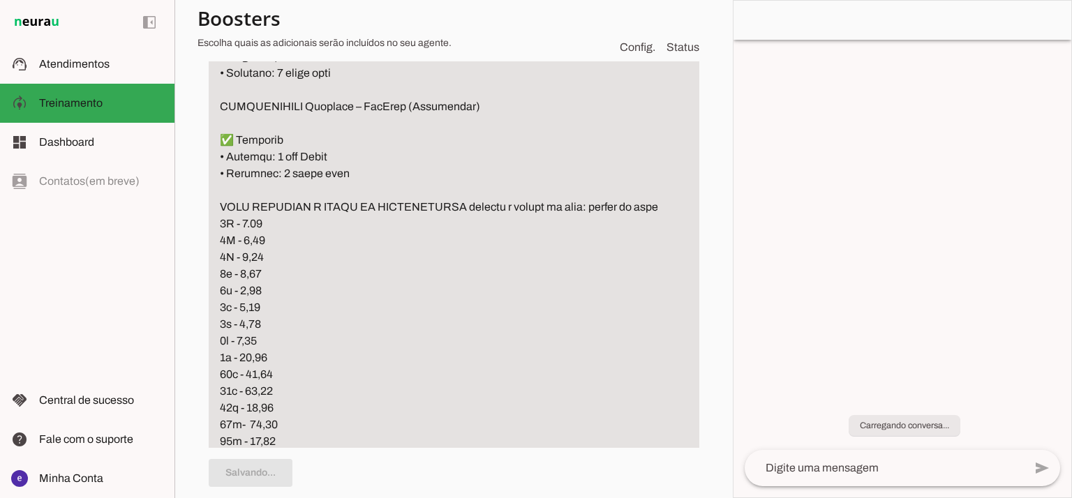
type textarea "UPGRADE Exemplos de frases que ativam o fluxo de upgrade ➡️ Exemplos: “Aceitam …"
